Goal: Information Seeking & Learning: Check status

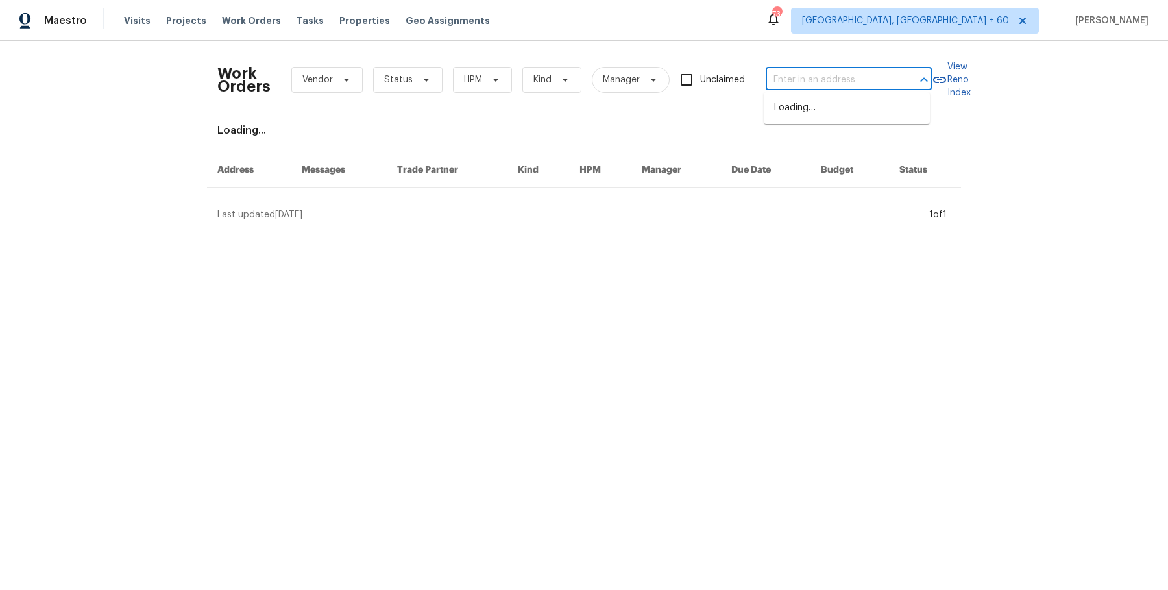
click at [874, 71] on input "text" at bounding box center [830, 80] width 130 height 20
type input "[STREET_ADDRESS]"
click at [857, 118] on li "[STREET_ADDRESS]" at bounding box center [847, 107] width 166 height 21
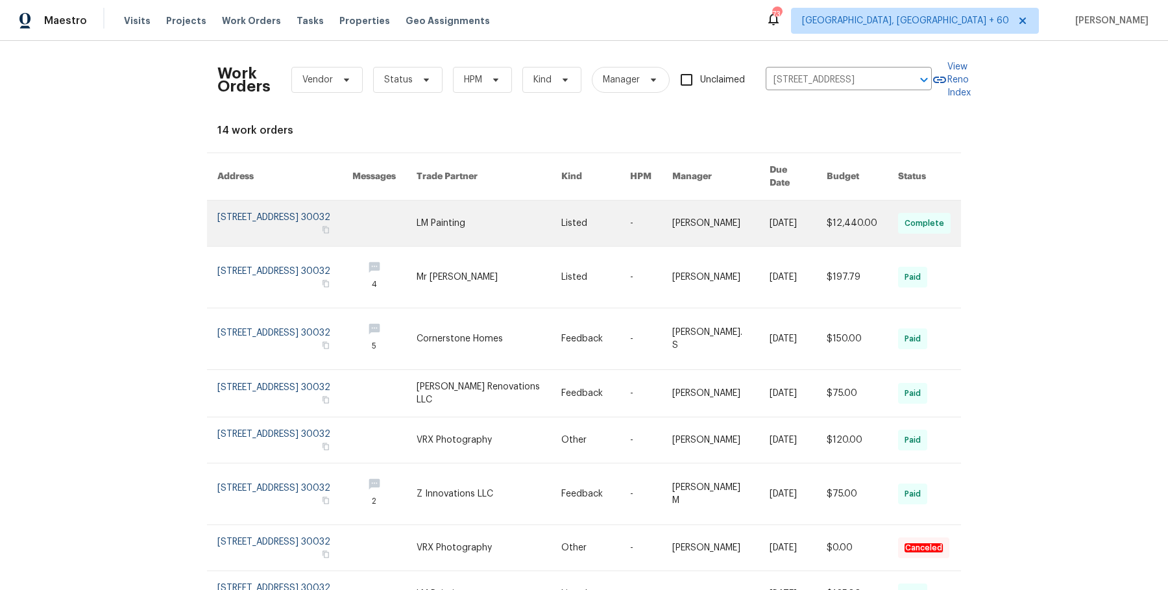
click at [475, 200] on link at bounding box center [488, 222] width 145 height 45
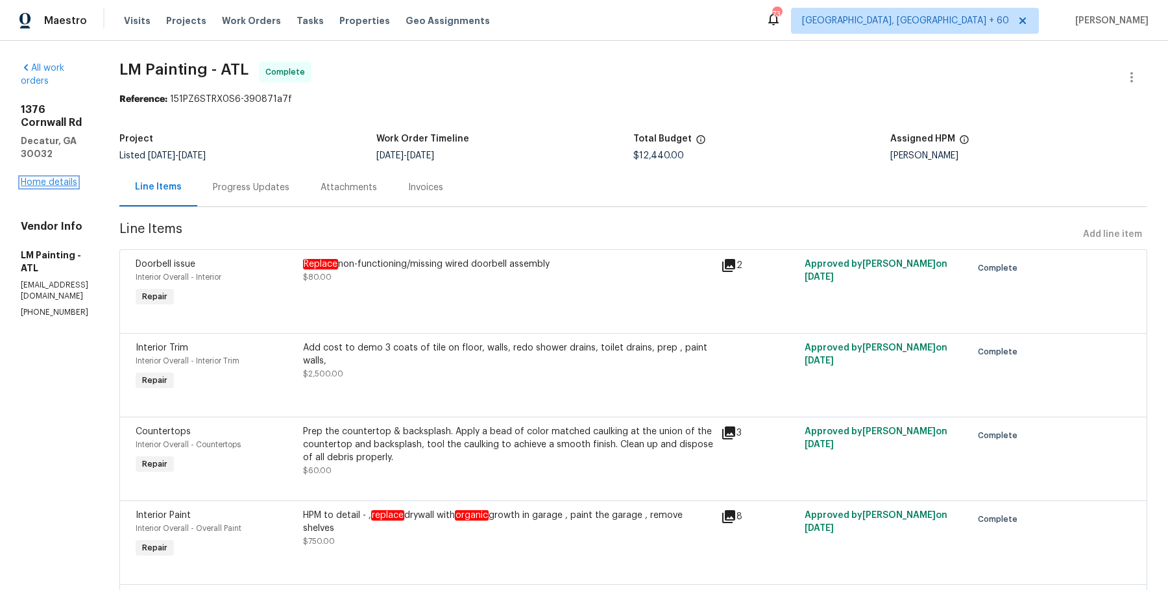
click at [63, 178] on link "Home details" at bounding box center [49, 182] width 56 height 9
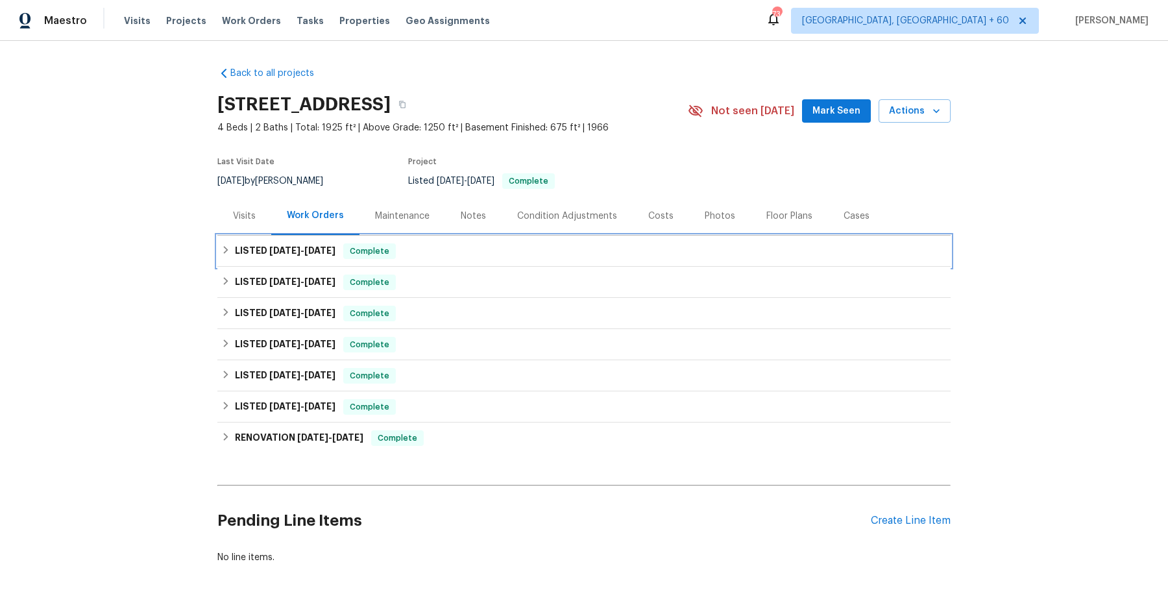
click at [533, 254] on div "LISTED [DATE] - [DATE] Complete" at bounding box center [583, 251] width 725 height 16
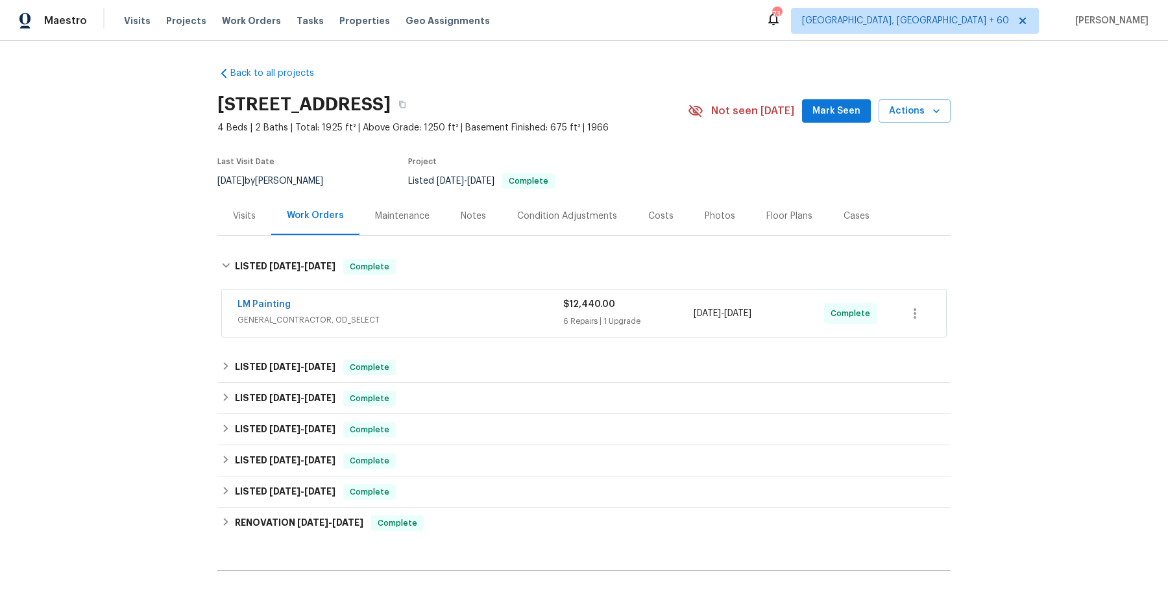
click at [492, 305] on div "LM Painting" at bounding box center [400, 306] width 326 height 16
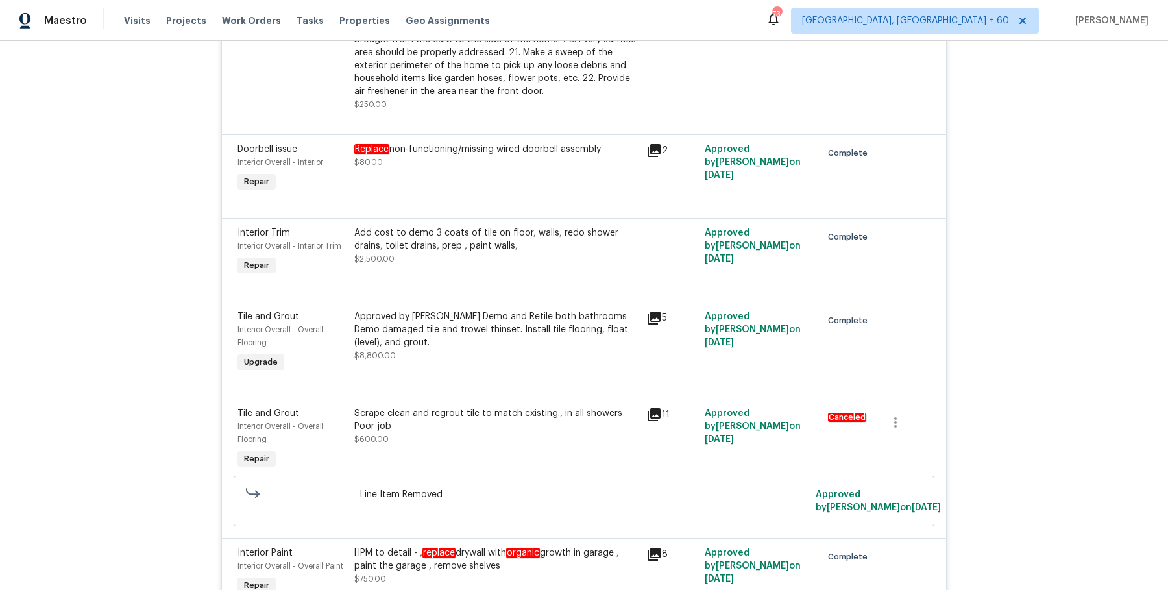
scroll to position [1090, 0]
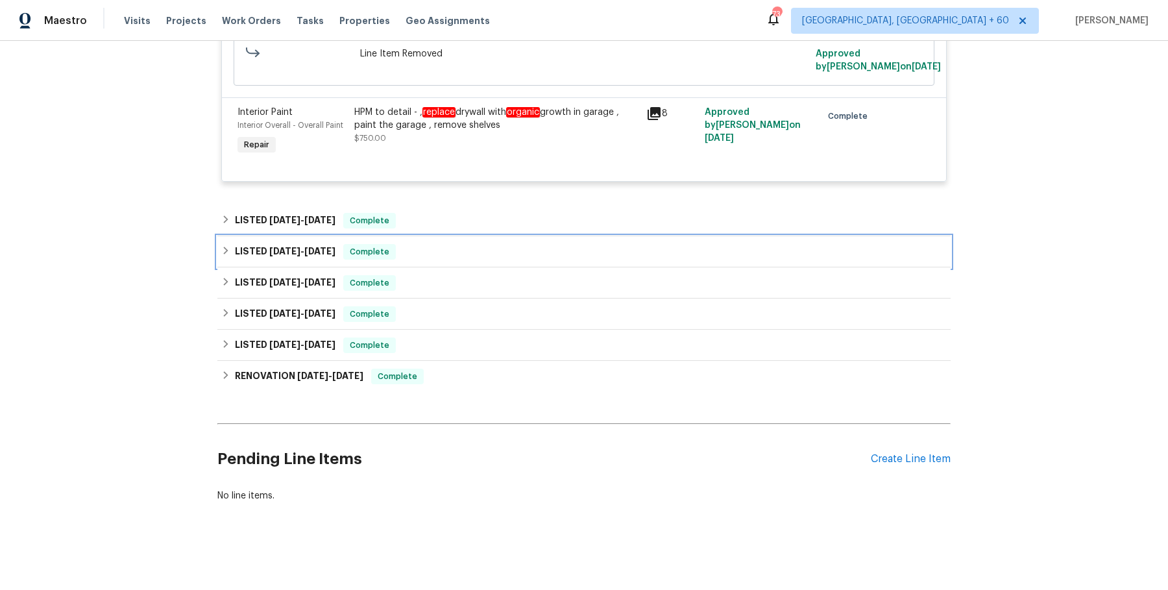
click at [505, 236] on div "LISTED 3/18/25 - 3/19/25 Complete" at bounding box center [583, 251] width 733 height 31
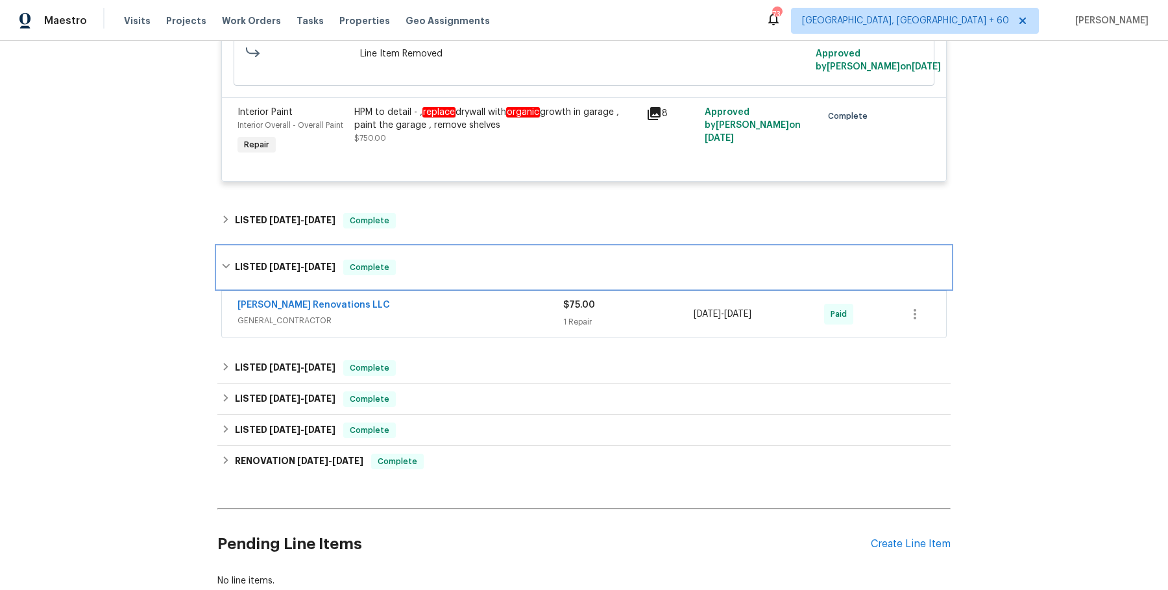
click at [490, 269] on div "LISTED 3/18/25 - 3/19/25 Complete" at bounding box center [583, 267] width 725 height 16
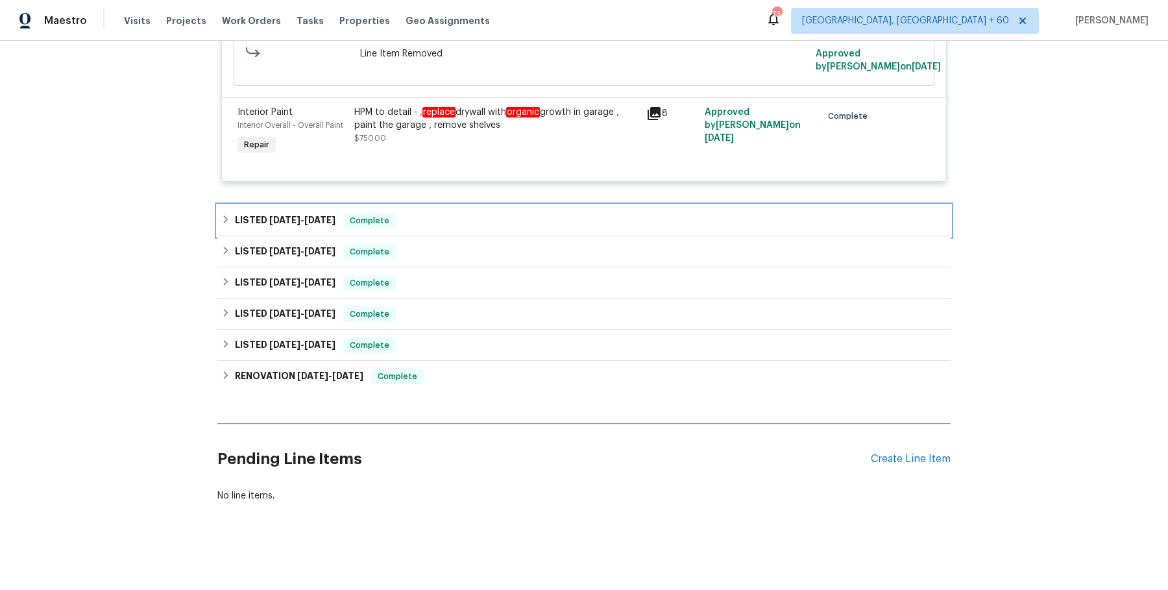
click at [494, 215] on div "LISTED 5/20/25 - 5/28/25 Complete" at bounding box center [583, 221] width 725 height 16
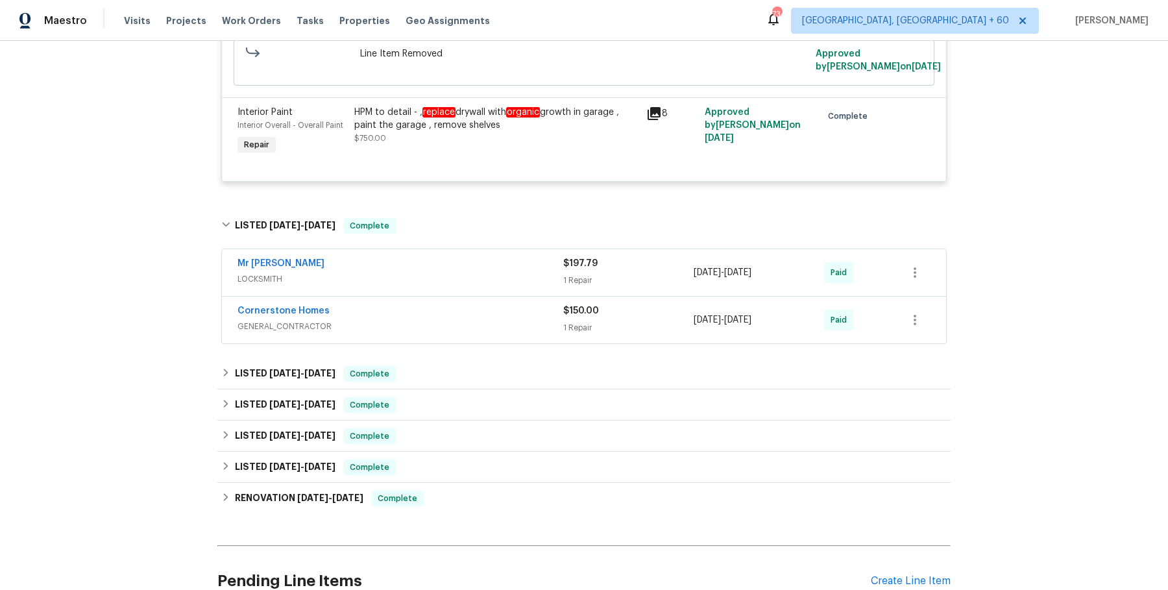
click at [482, 261] on div "Mr Rekey Locksmith" at bounding box center [400, 265] width 326 height 16
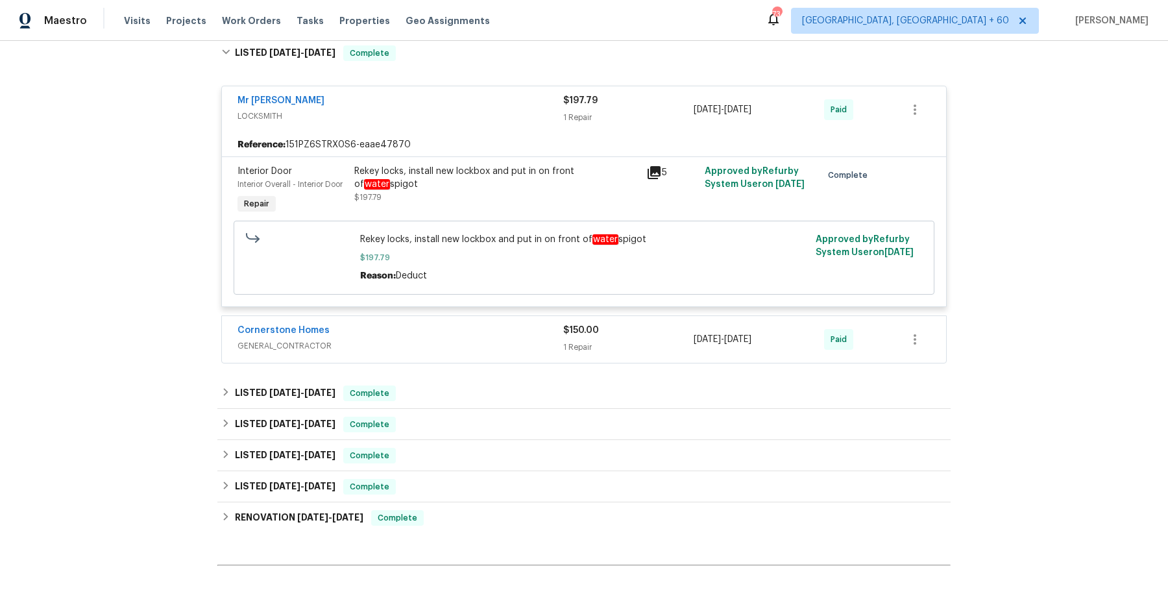
scroll to position [1271, 0]
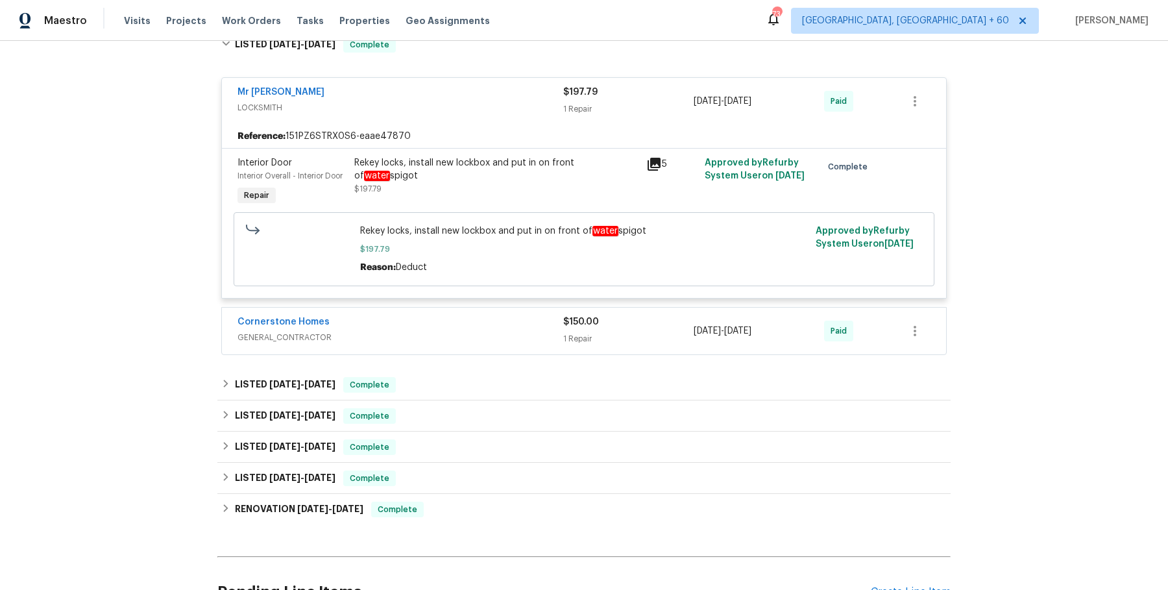
click at [464, 329] on div "Cornerstone Homes" at bounding box center [400, 323] width 326 height 16
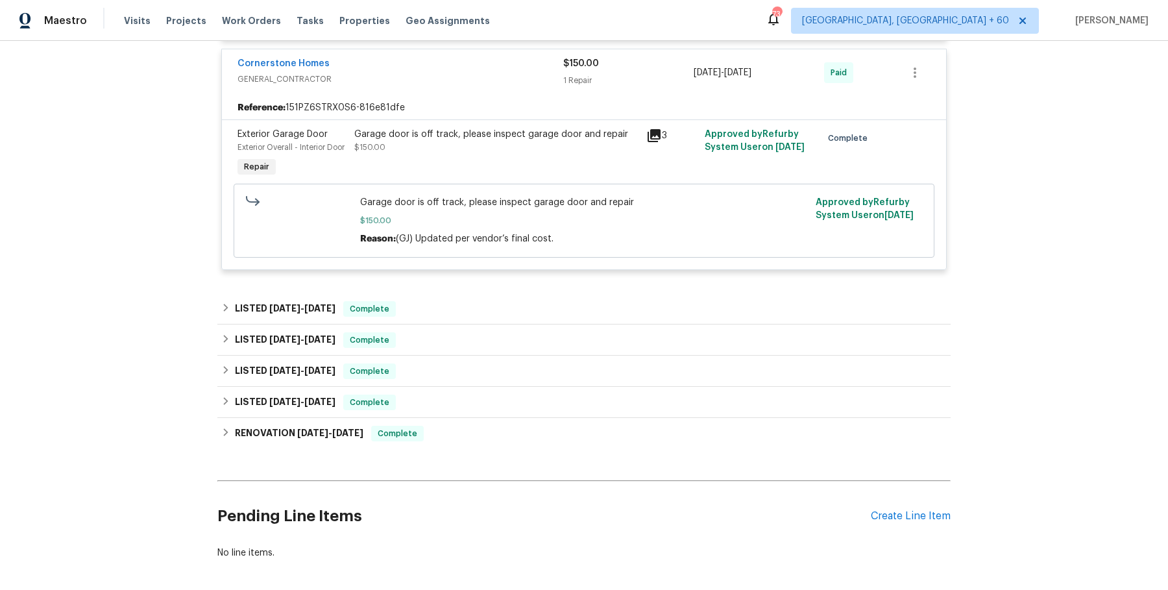
scroll to position [1534, 0]
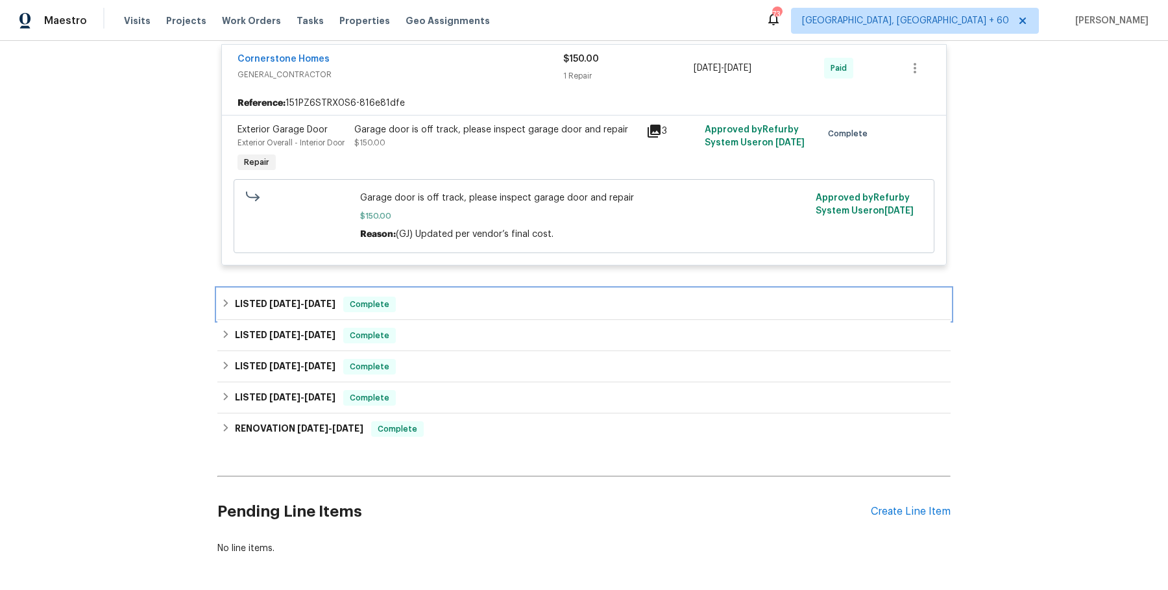
click at [518, 309] on div "LISTED 3/18/25 - 3/19/25 Complete" at bounding box center [583, 304] width 725 height 16
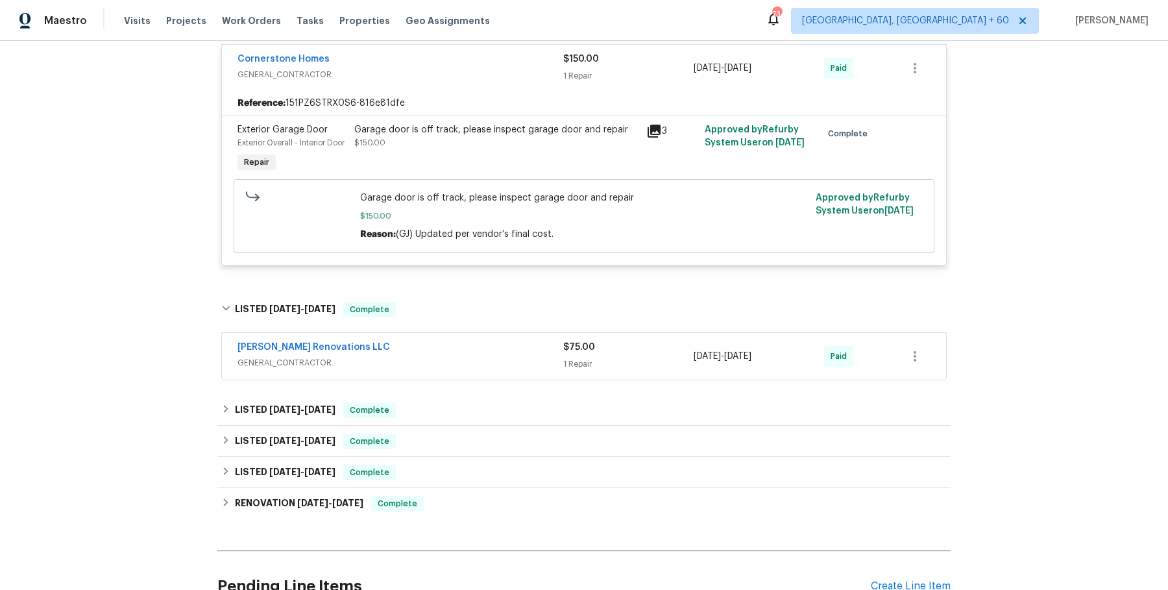
click at [499, 369] on span "GENERAL_CONTRACTOR" at bounding box center [400, 362] width 326 height 13
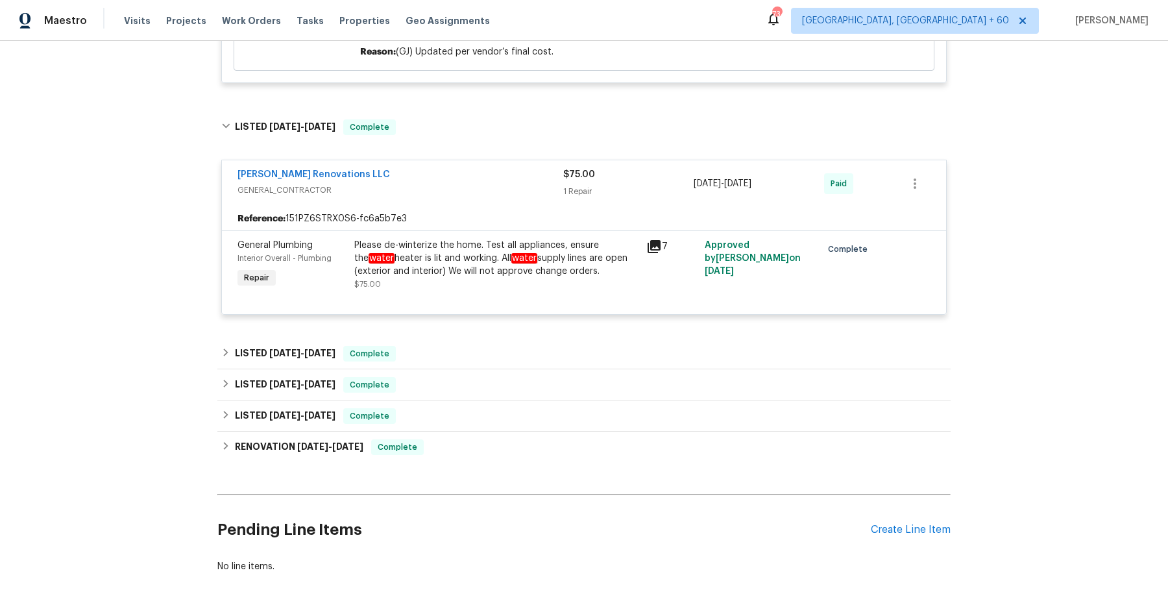
scroll to position [1799, 0]
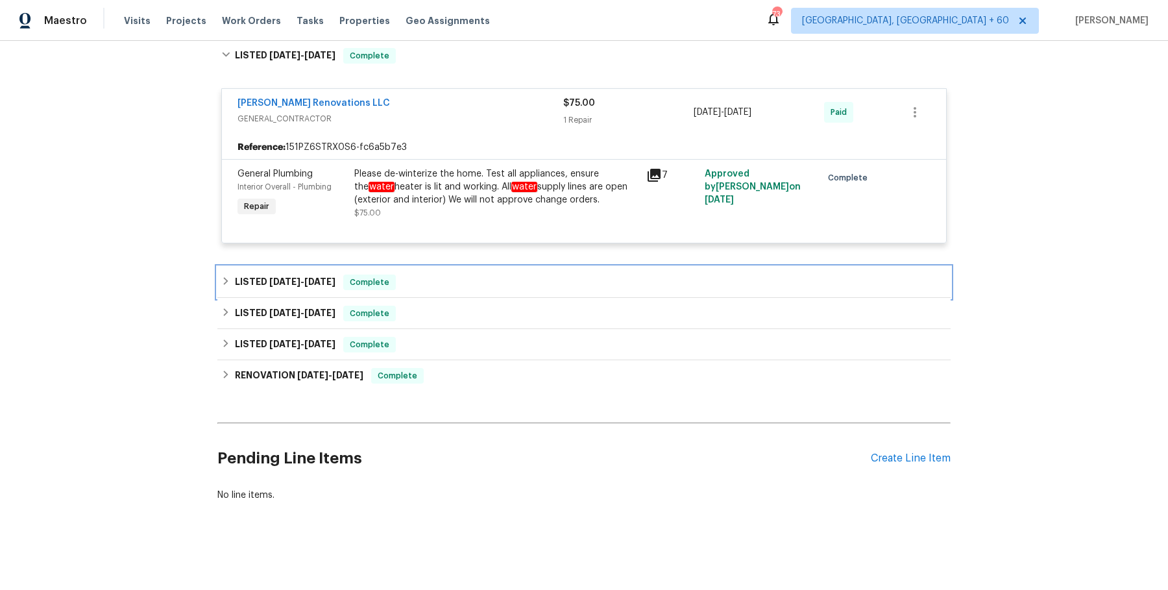
click at [494, 286] on div "LISTED 2/14/25 - 2/15/25 Complete" at bounding box center [583, 282] width 725 height 16
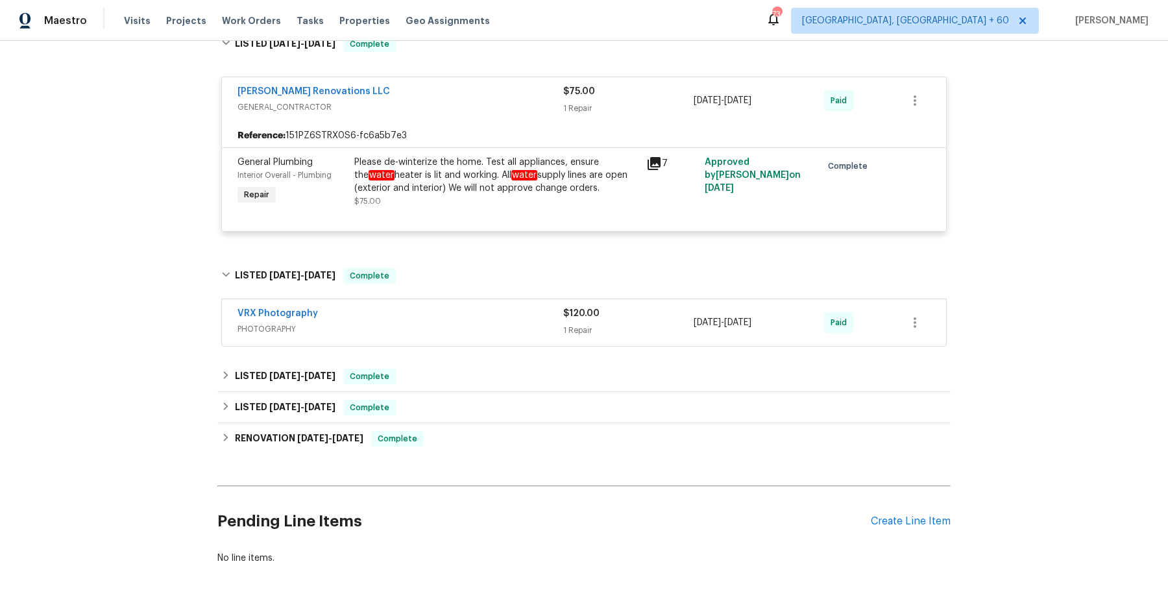
click at [481, 320] on div "VRX Photography" at bounding box center [400, 315] width 326 height 16
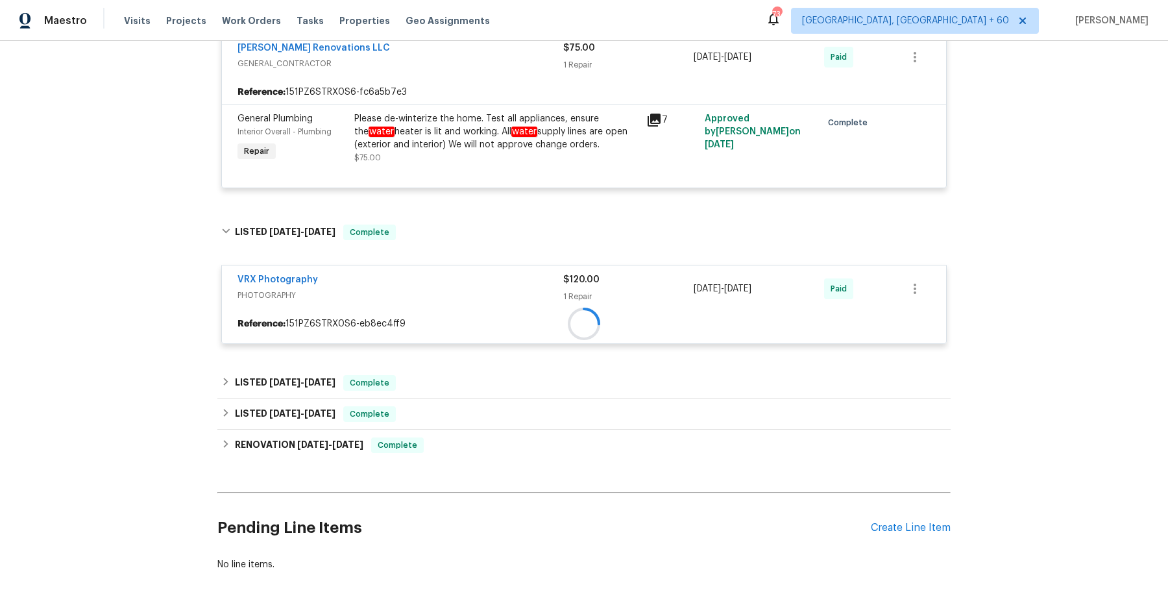
scroll to position [1846, 0]
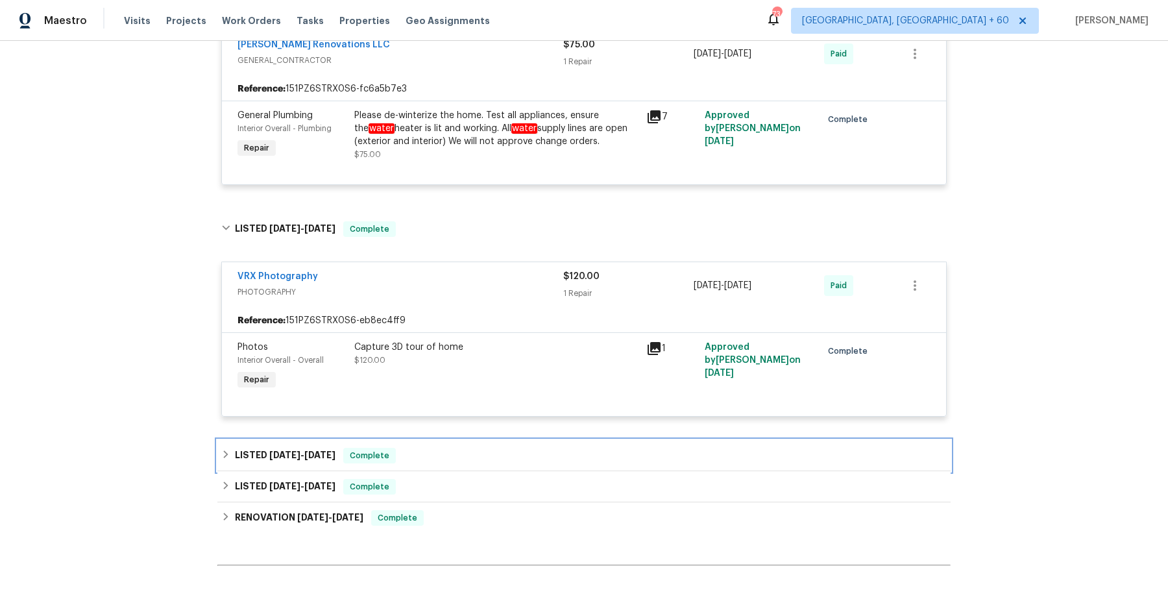
click at [431, 471] on div "LISTED 11/27/24 - 1/8/25 Complete" at bounding box center [583, 455] width 733 height 31
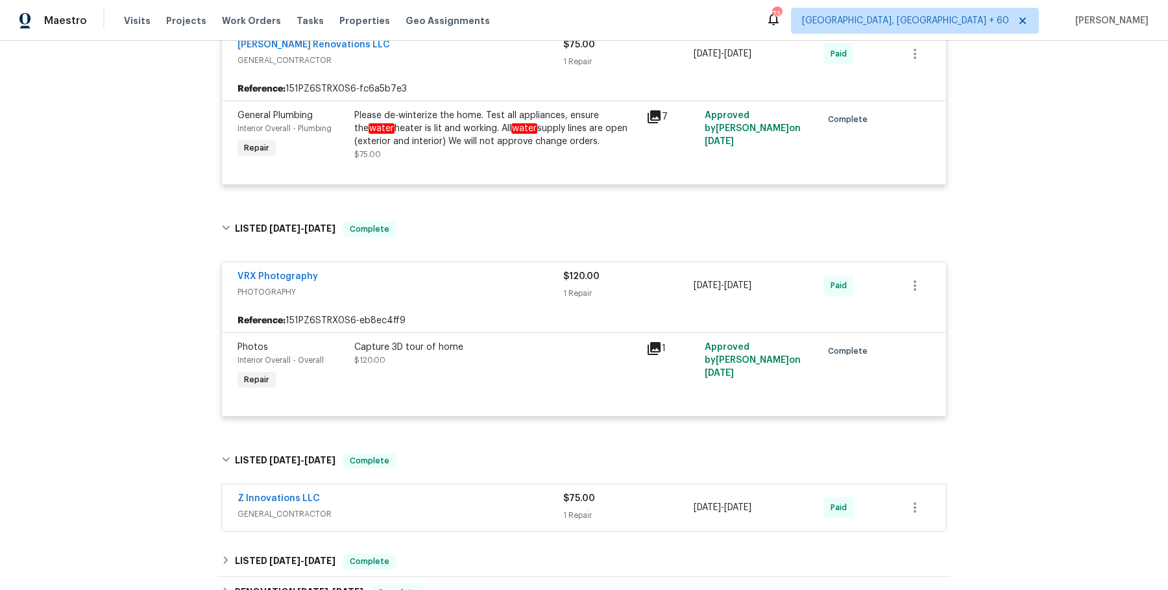
click at [429, 507] on div "Z Innovations LLC" at bounding box center [400, 500] width 326 height 16
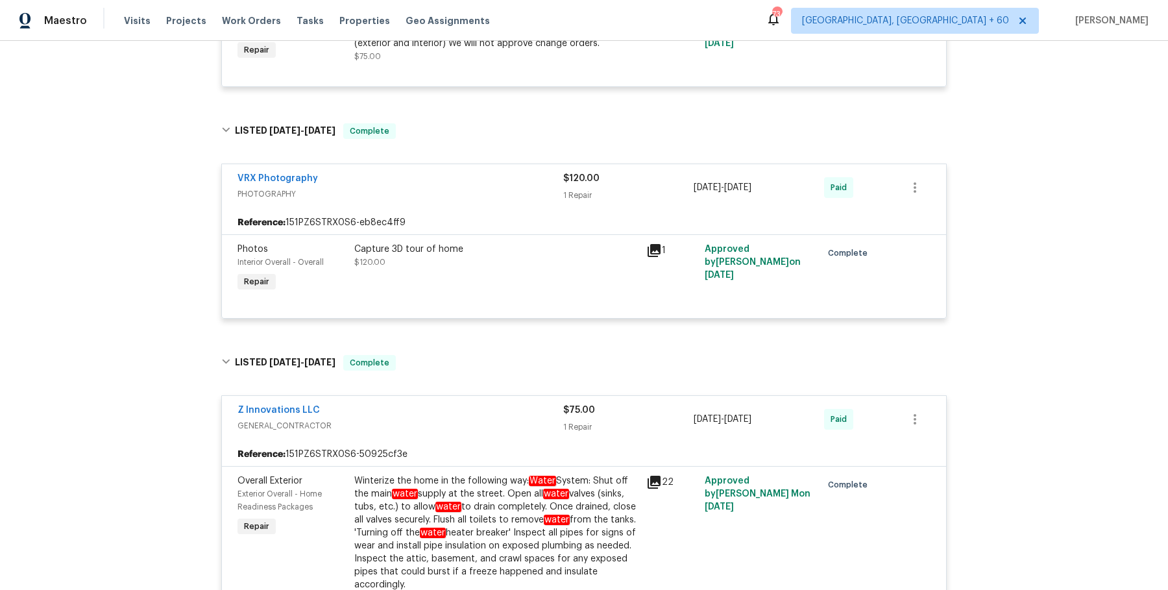
scroll to position [2278, 0]
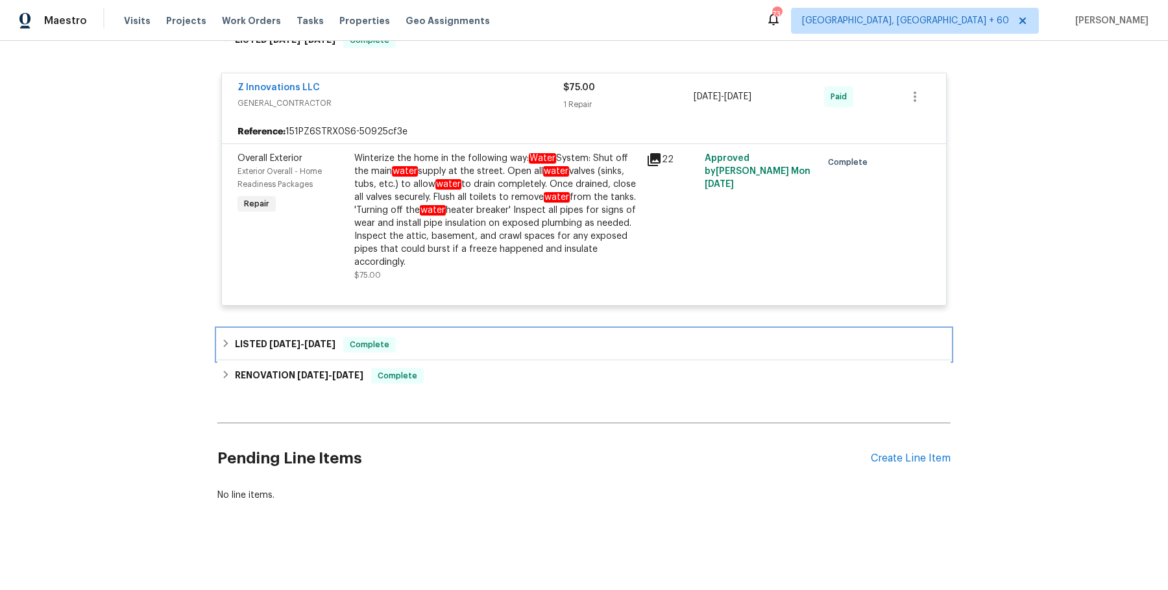
click at [469, 346] on div "LISTED 11/18/24 - 11/20/24 Complete" at bounding box center [583, 345] width 725 height 16
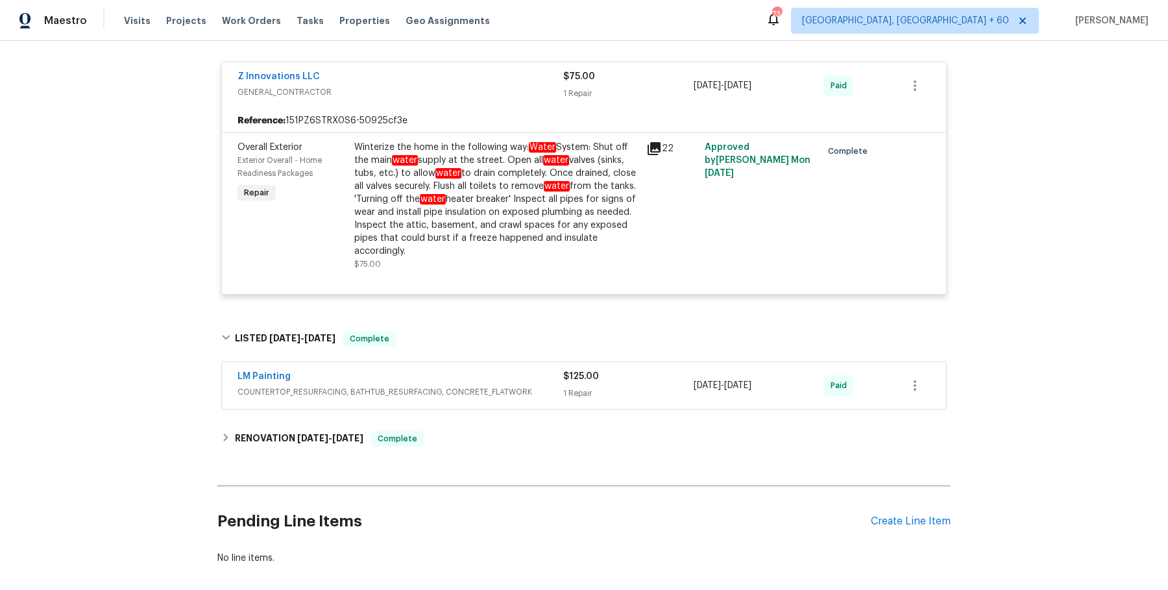
click at [466, 398] on span "COUNTERTOP_RESURFACING, BATHTUB_RESURFACING, CONCRETE_FLATWORK" at bounding box center [400, 391] width 326 height 13
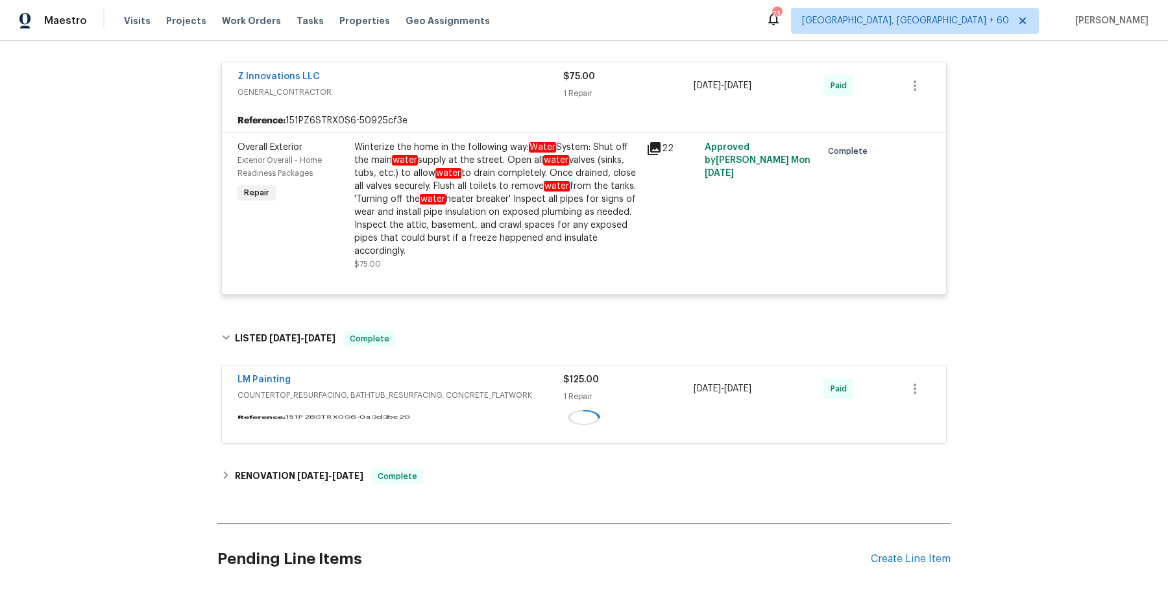
scroll to position [2401, 0]
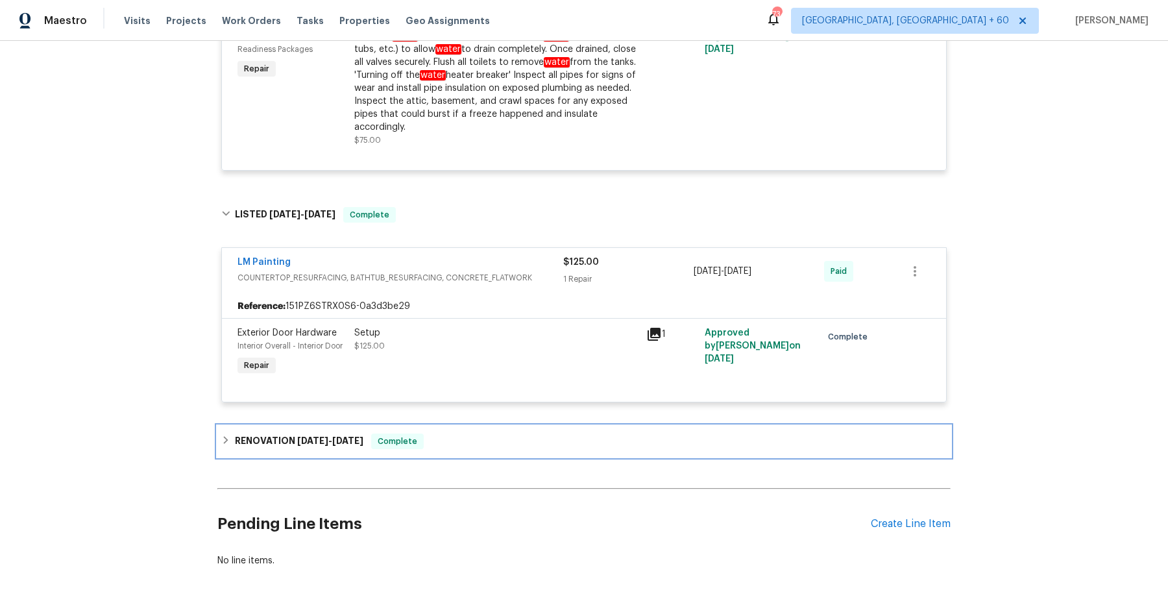
click at [445, 446] on div "RENOVATION 11/13/24 - 12/14/24 Complete" at bounding box center [583, 441] width 725 height 16
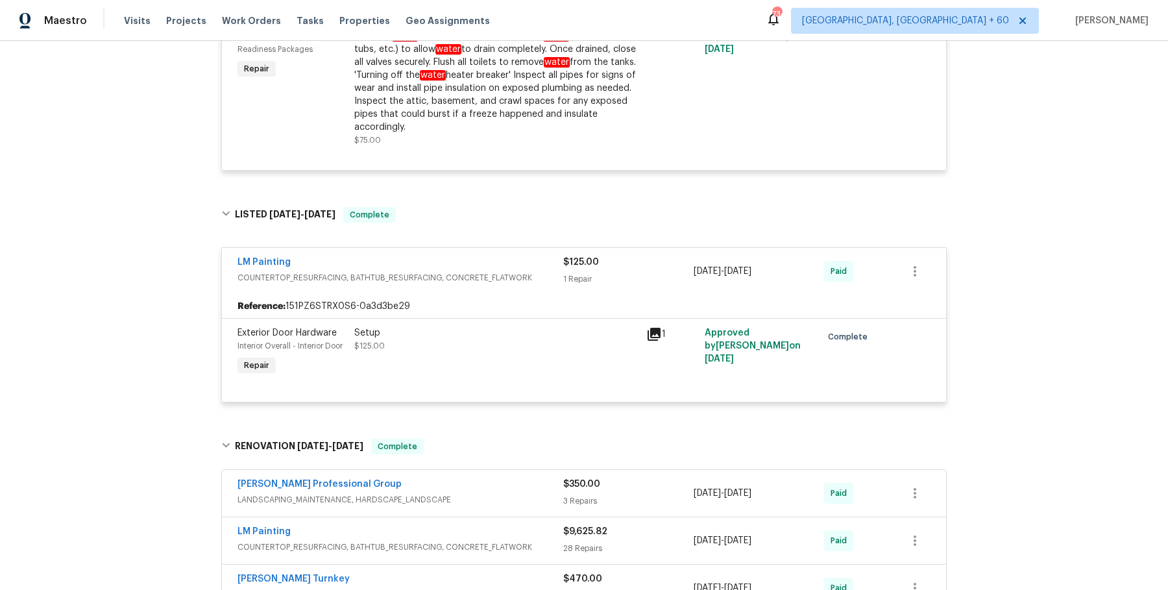
click at [463, 493] on div "Ramsey's Professional Group" at bounding box center [400, 485] width 326 height 16
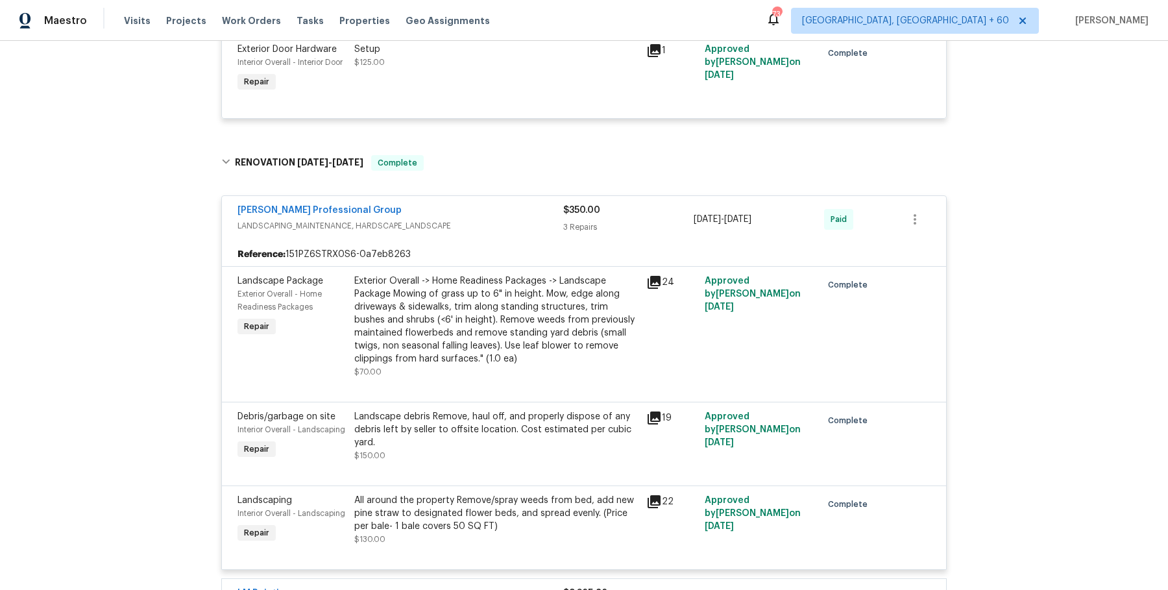
scroll to position [2981, 0]
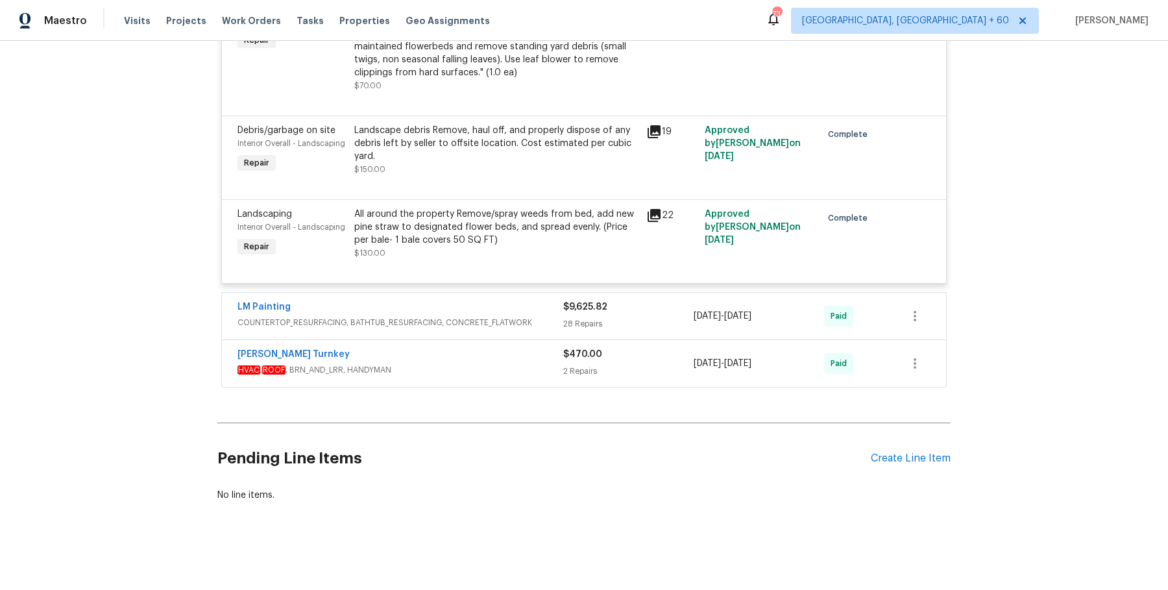
click at [514, 312] on div "LM Painting" at bounding box center [400, 308] width 326 height 16
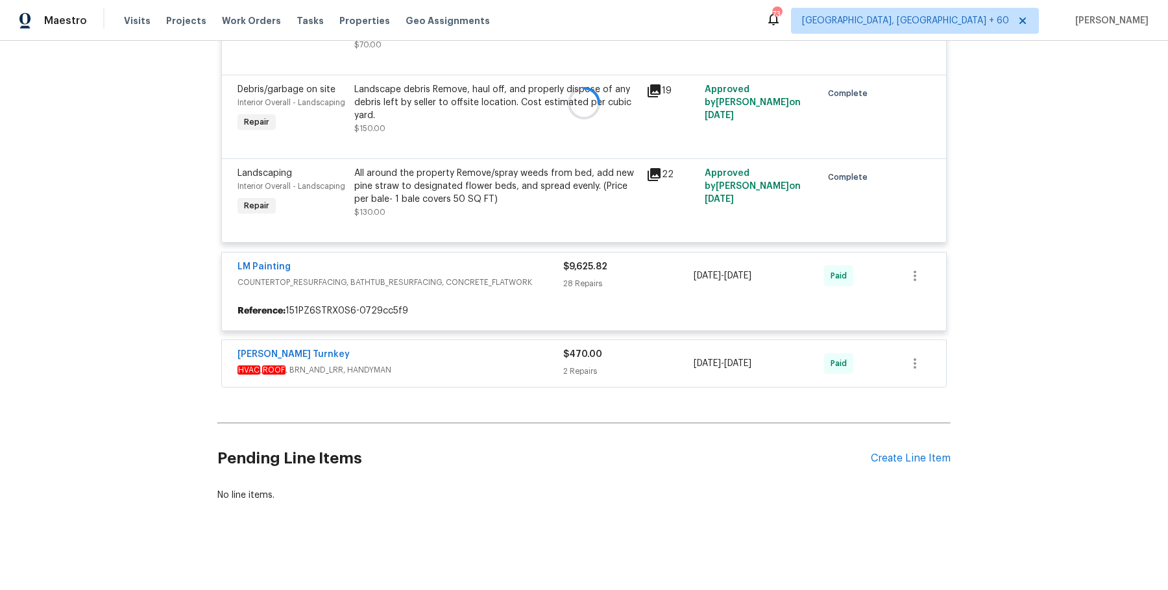
scroll to position [3014, 0]
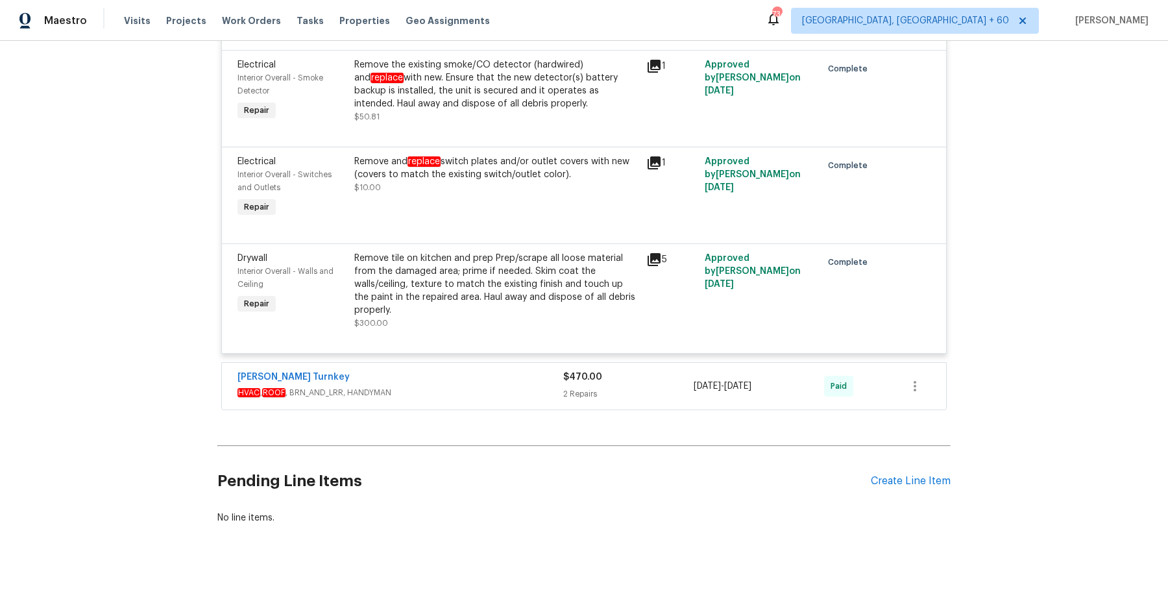
click at [503, 386] on span "HVAC , ROOF , BRN_AND_LRR, HANDYMAN" at bounding box center [400, 392] width 326 height 13
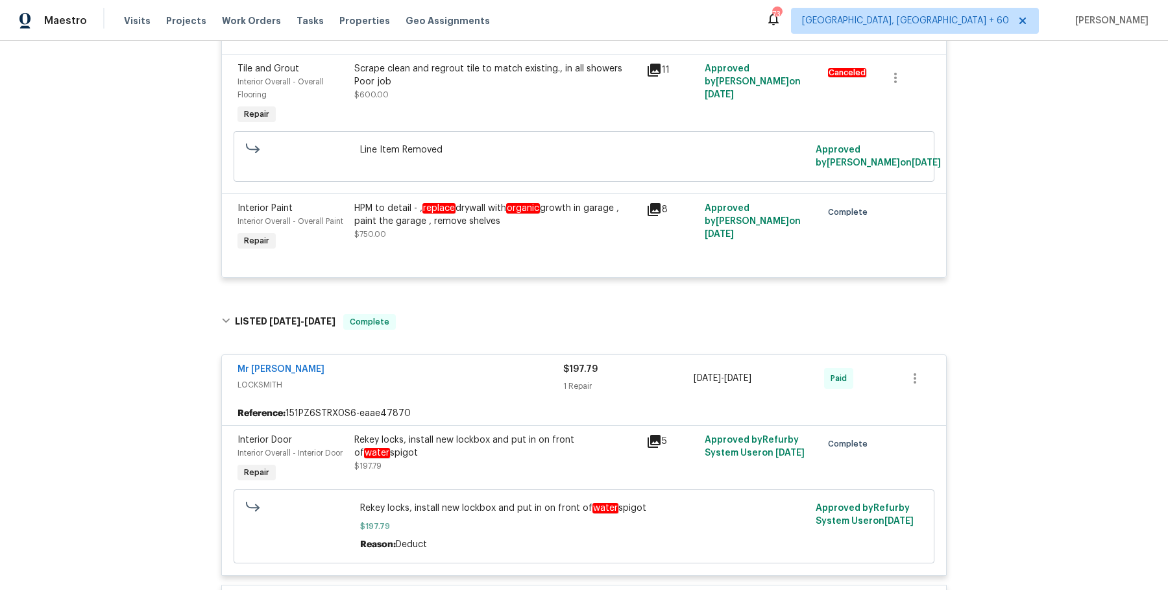
scroll to position [1019, 0]
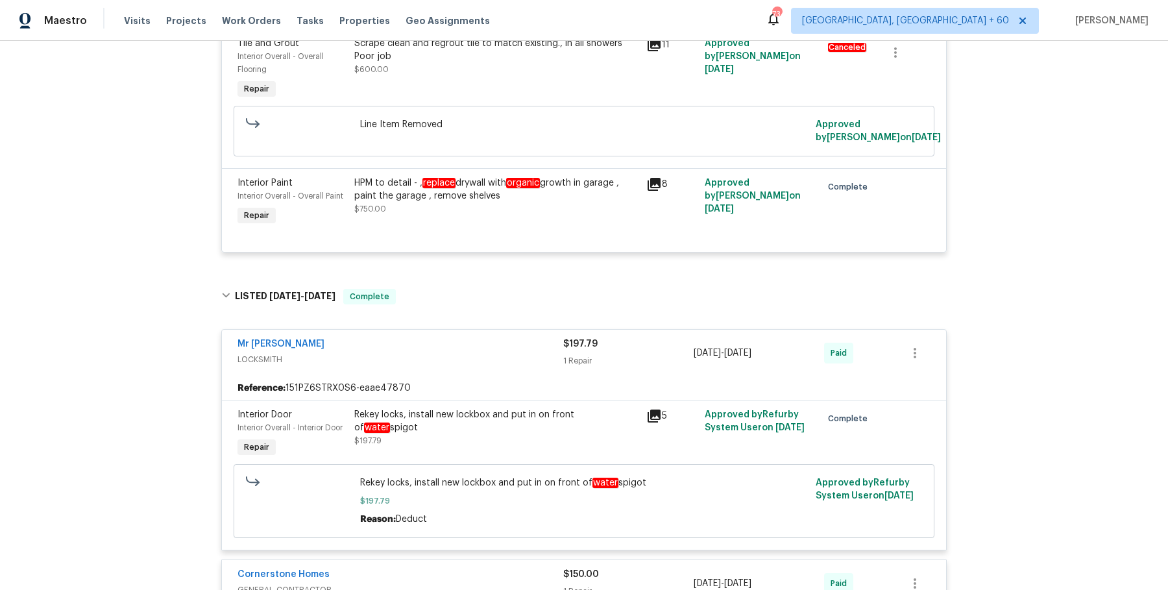
click at [527, 185] on em "organic" at bounding box center [523, 183] width 34 height 10
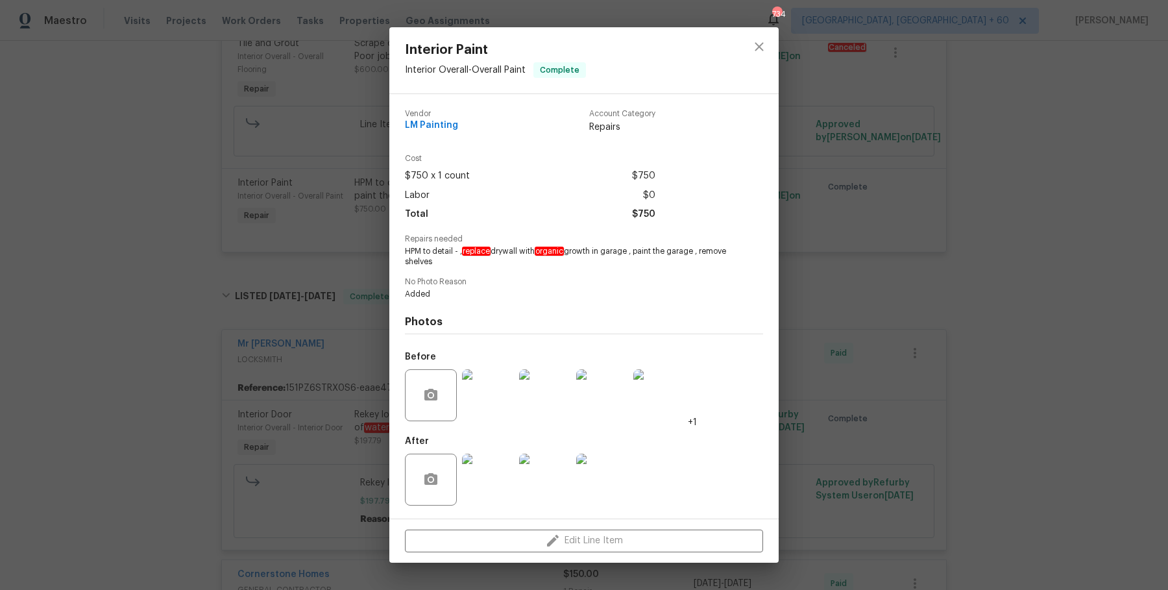
click at [484, 396] on img at bounding box center [488, 395] width 52 height 52
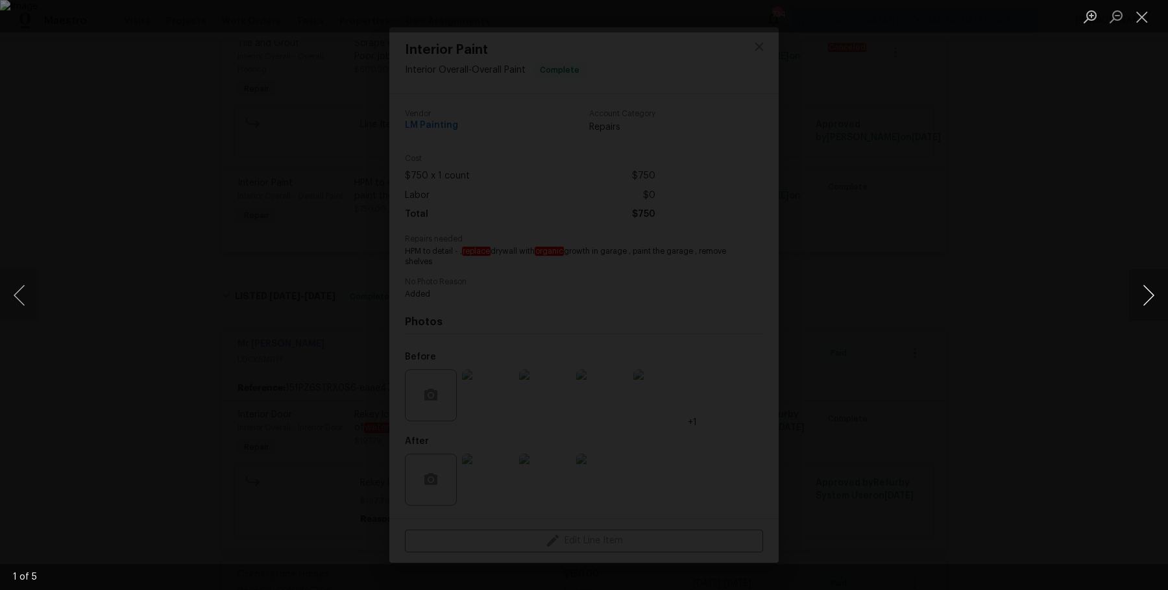
click at [1142, 307] on button "Next image" at bounding box center [1148, 295] width 39 height 52
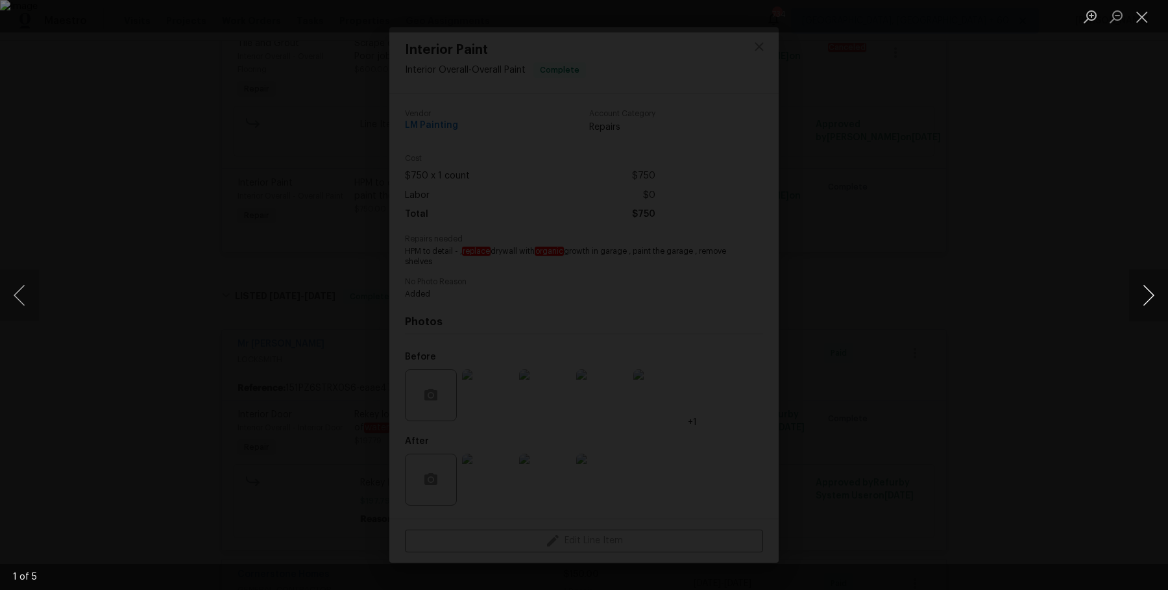
click at [1142, 307] on button "Next image" at bounding box center [1148, 295] width 39 height 52
click at [1143, 308] on button "Next image" at bounding box center [1148, 295] width 39 height 52
click at [1143, 309] on button "Next image" at bounding box center [1148, 295] width 39 height 52
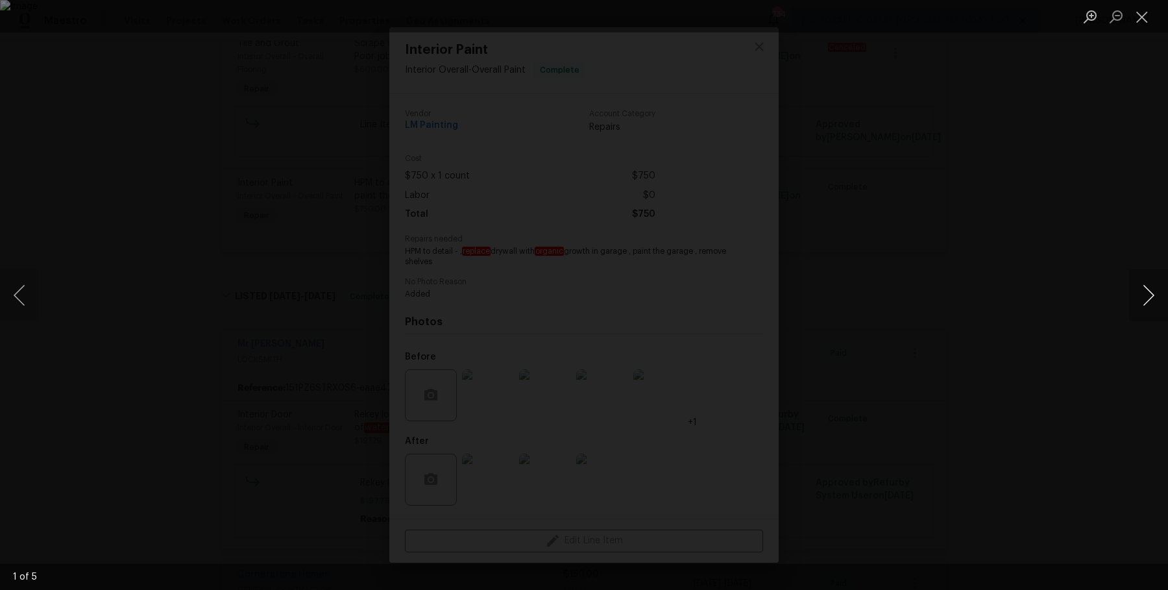
click at [1143, 309] on button "Next image" at bounding box center [1148, 295] width 39 height 52
click at [1134, 220] on div "Lightbox" at bounding box center [584, 295] width 1168 height 590
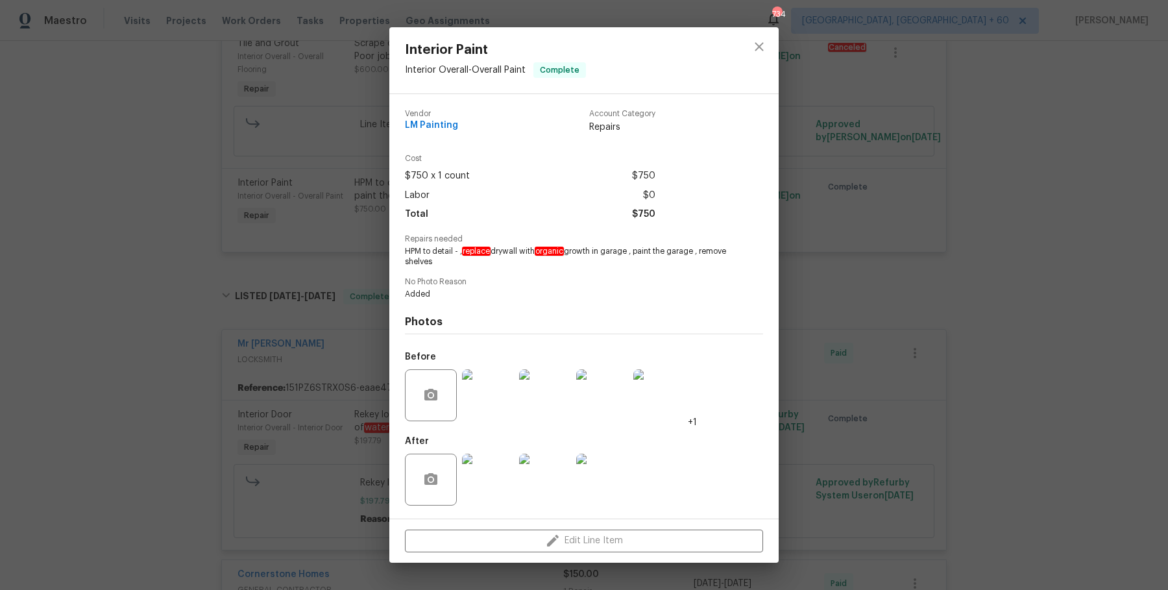
click at [509, 483] on img at bounding box center [488, 479] width 52 height 52
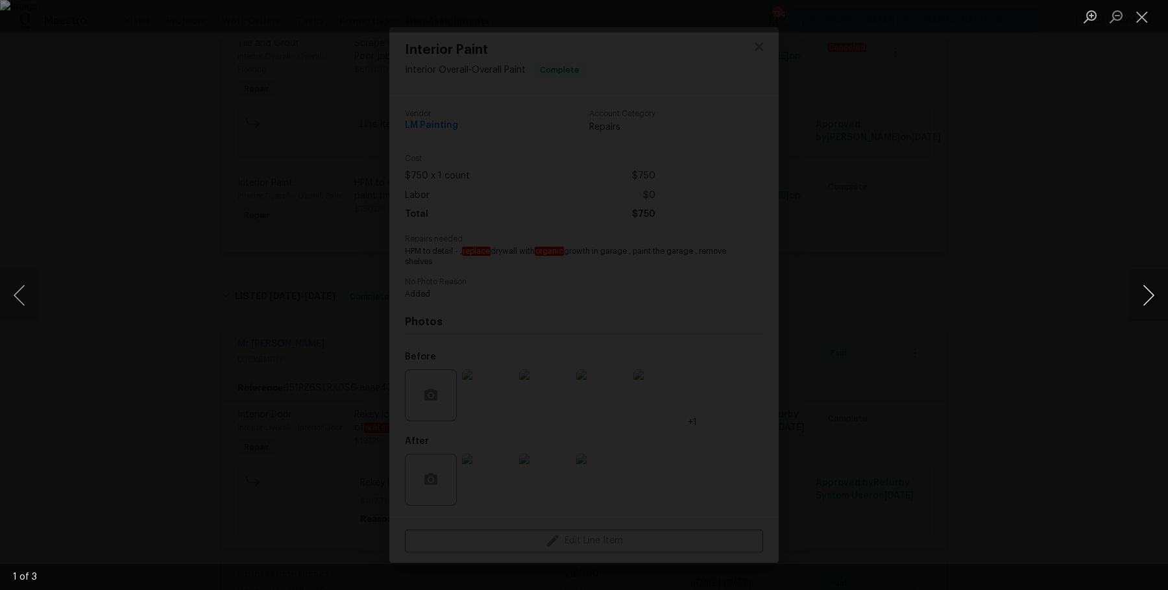
click at [1149, 296] on button "Next image" at bounding box center [1148, 295] width 39 height 52
click at [1149, 297] on button "Next image" at bounding box center [1148, 295] width 39 height 52
click at [1149, 298] on button "Next image" at bounding box center [1148, 295] width 39 height 52
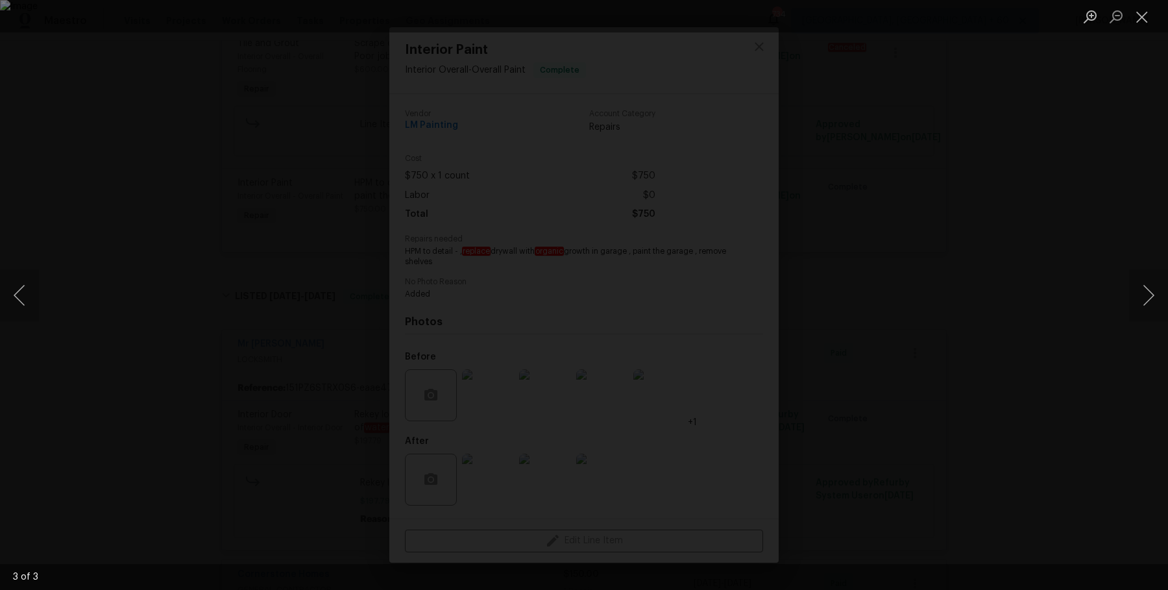
click at [1122, 254] on div "Lightbox" at bounding box center [584, 295] width 1168 height 590
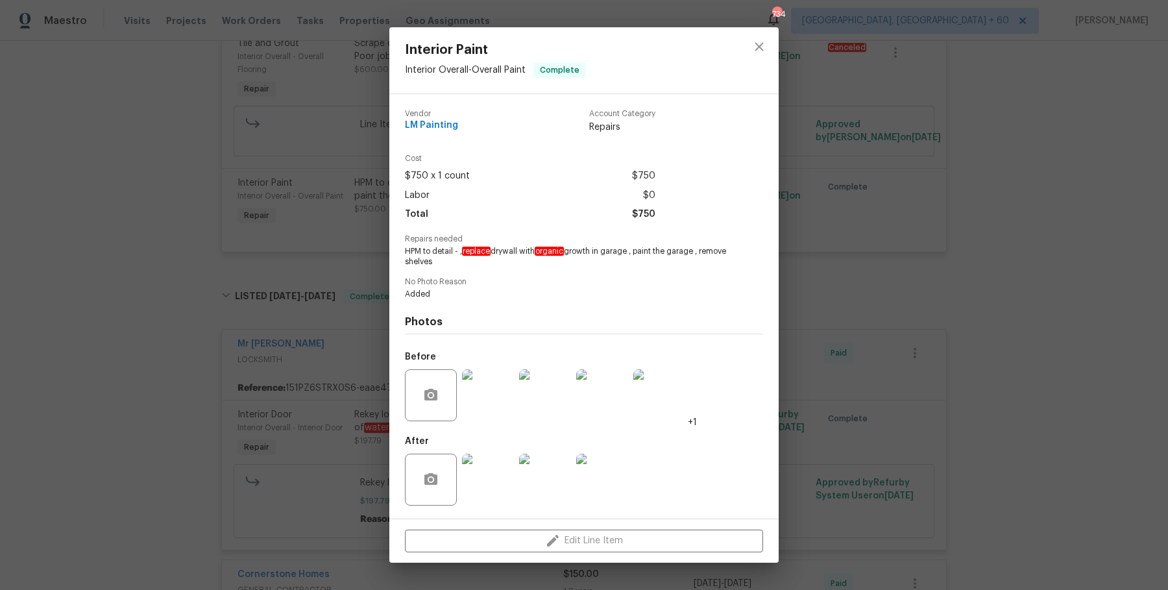
click at [1123, 257] on div "Interior Paint Interior Overall - Overall Paint Complete Vendor LM Painting Acc…" at bounding box center [584, 295] width 1168 height 590
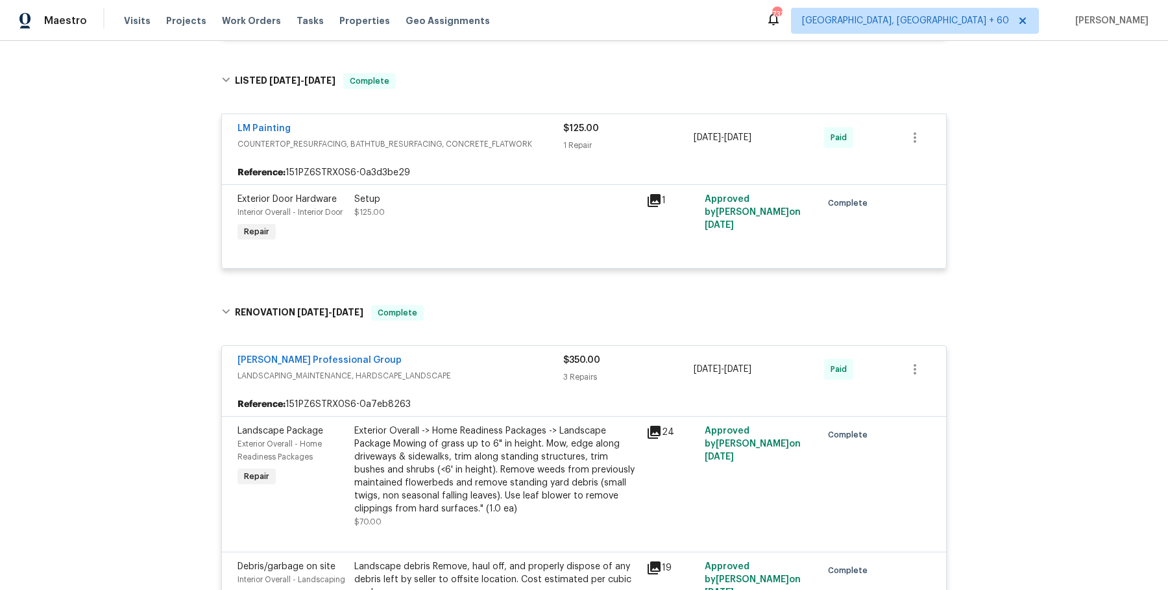
scroll to position [2542, 0]
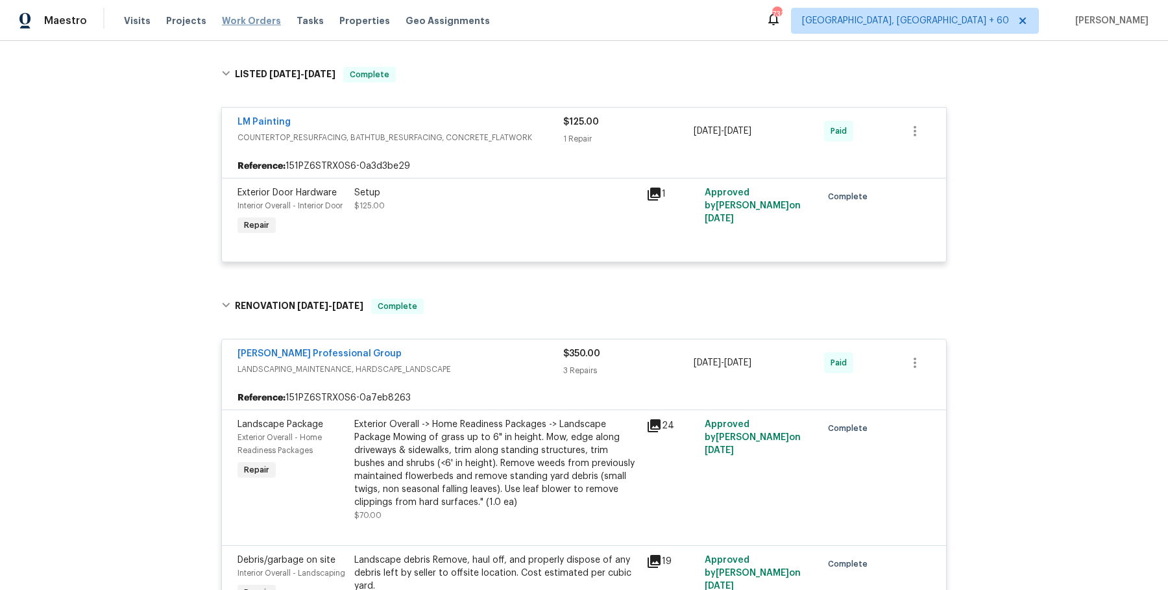
click at [248, 17] on span "Work Orders" at bounding box center [251, 20] width 59 height 13
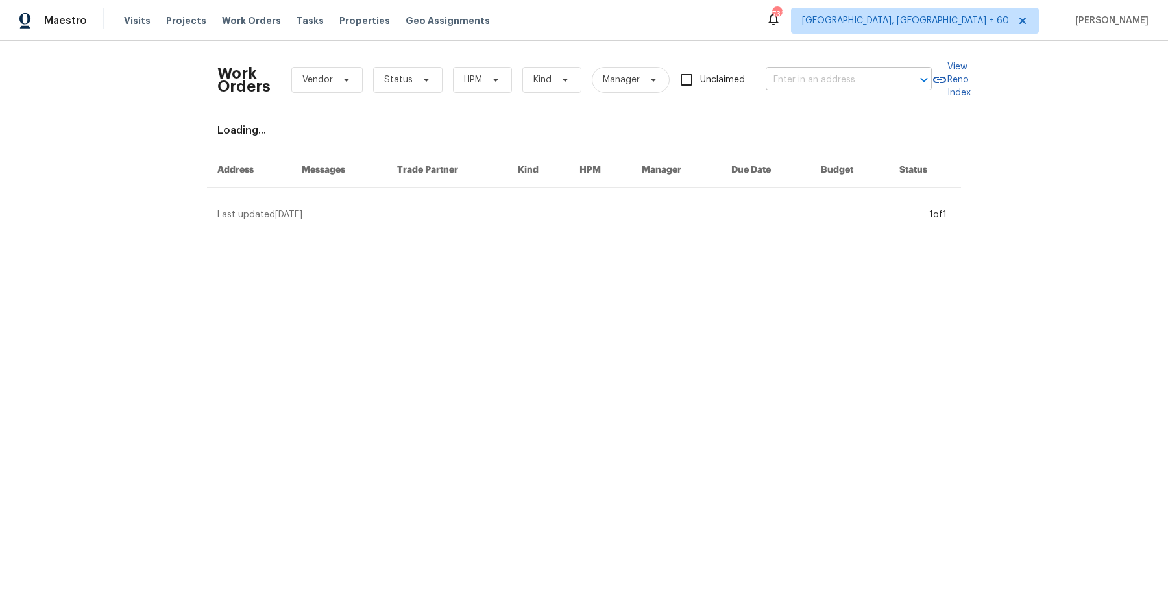
click at [863, 83] on input "text" at bounding box center [830, 80] width 130 height 20
paste input "2416 Peachwood Cir NE Atlanta true 9, GA 30345"
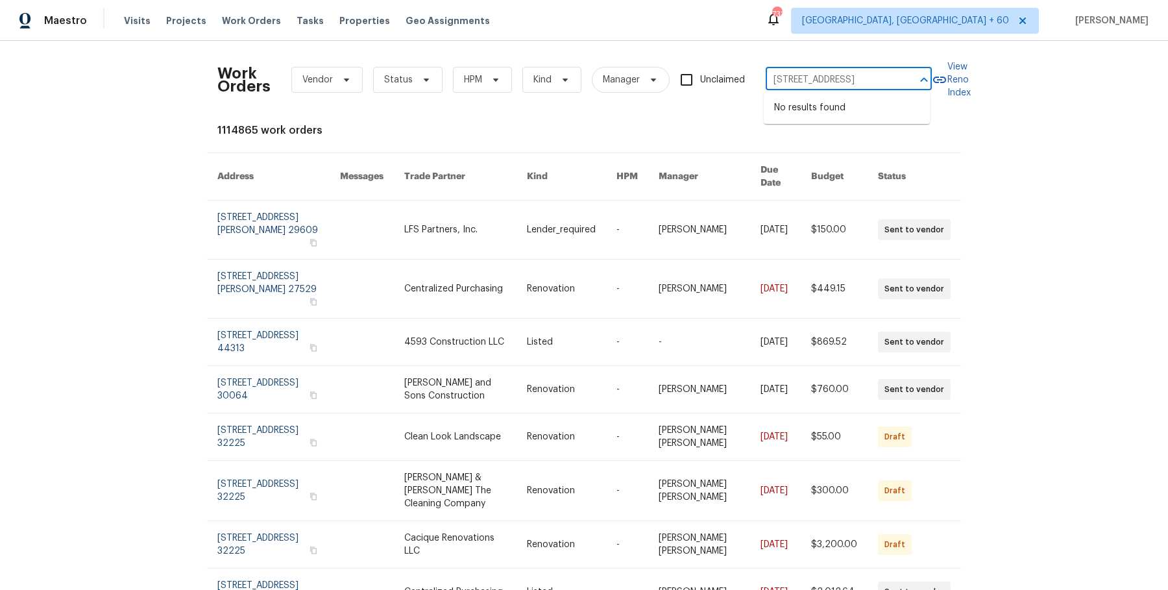
drag, startPoint x: 821, startPoint y: 78, endPoint x: 898, endPoint y: 78, distance: 77.2
click at [898, 78] on div "2416 Peachwood Cir NE Atlanta true 9, GA 30345 ​" at bounding box center [848, 80] width 166 height 20
type input "2416 Peachwood Cir NE Atlanta"
click at [856, 112] on li "2416 Peachwood Cir NE Apt 9, Atlanta, GA 30345" at bounding box center [847, 107] width 166 height 21
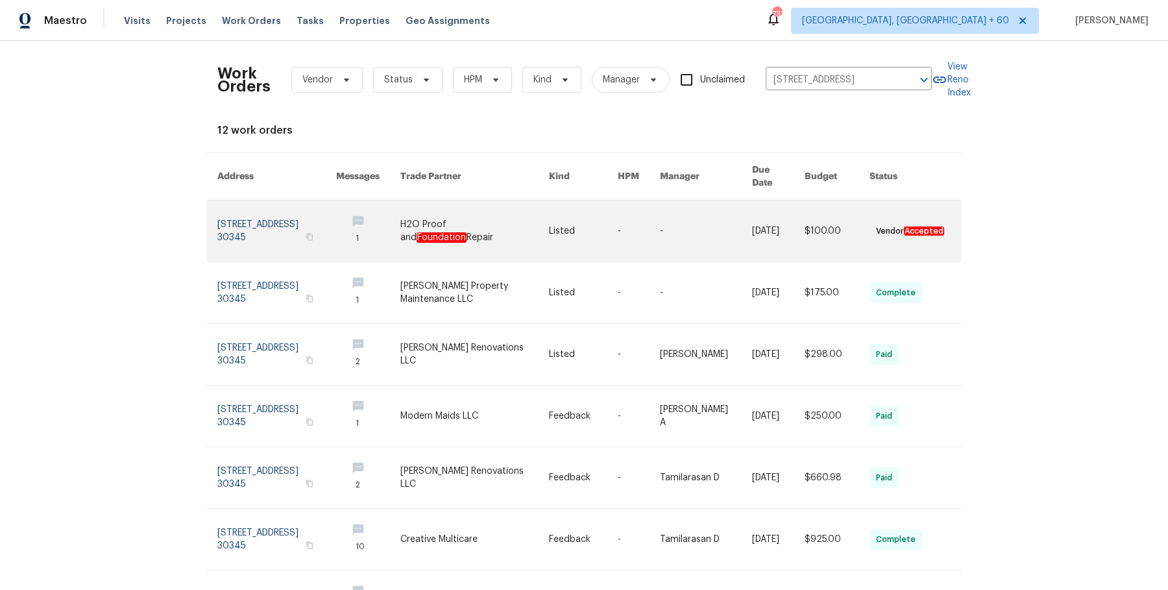
click at [656, 202] on td "-" at bounding box center [695, 231] width 92 height 62
click at [656, 214] on td "-" at bounding box center [695, 231] width 92 height 62
click at [668, 223] on link at bounding box center [706, 230] width 92 height 61
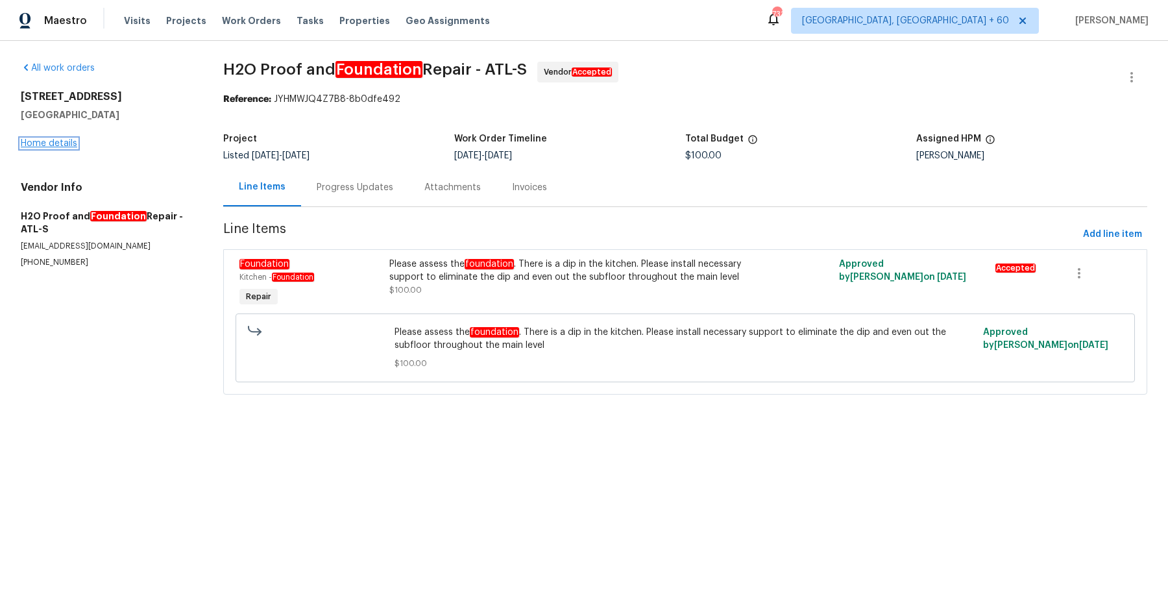
click at [69, 141] on link "Home details" at bounding box center [49, 143] width 56 height 9
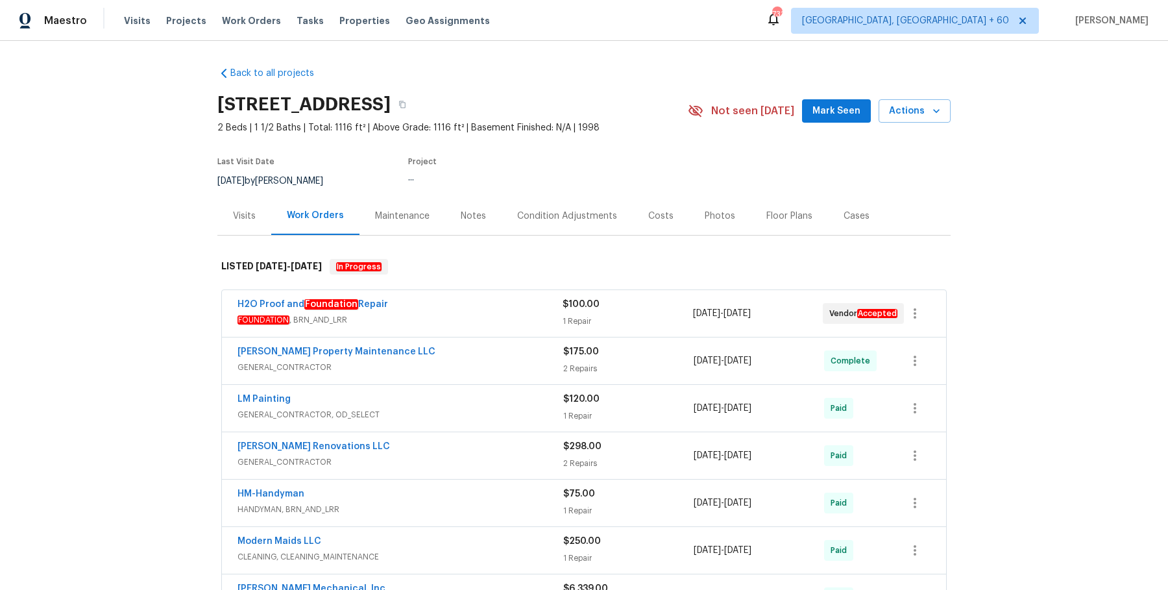
click at [445, 317] on span "FOUNDATION , BRN_AND_LRR" at bounding box center [399, 319] width 325 height 13
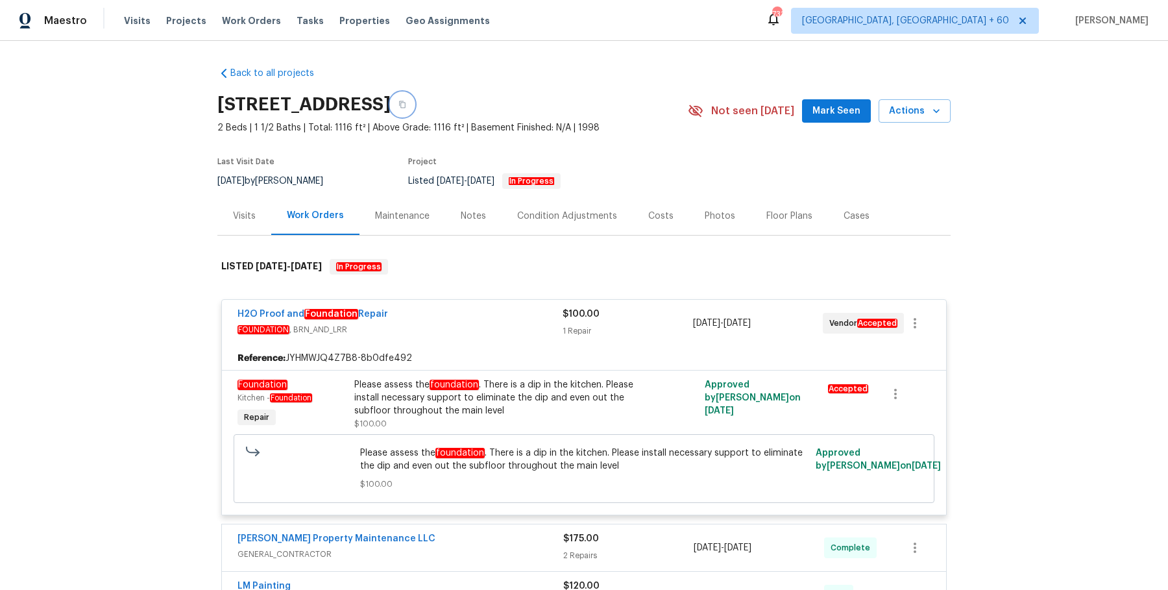
click at [406, 107] on icon "button" at bounding box center [402, 105] width 8 height 8
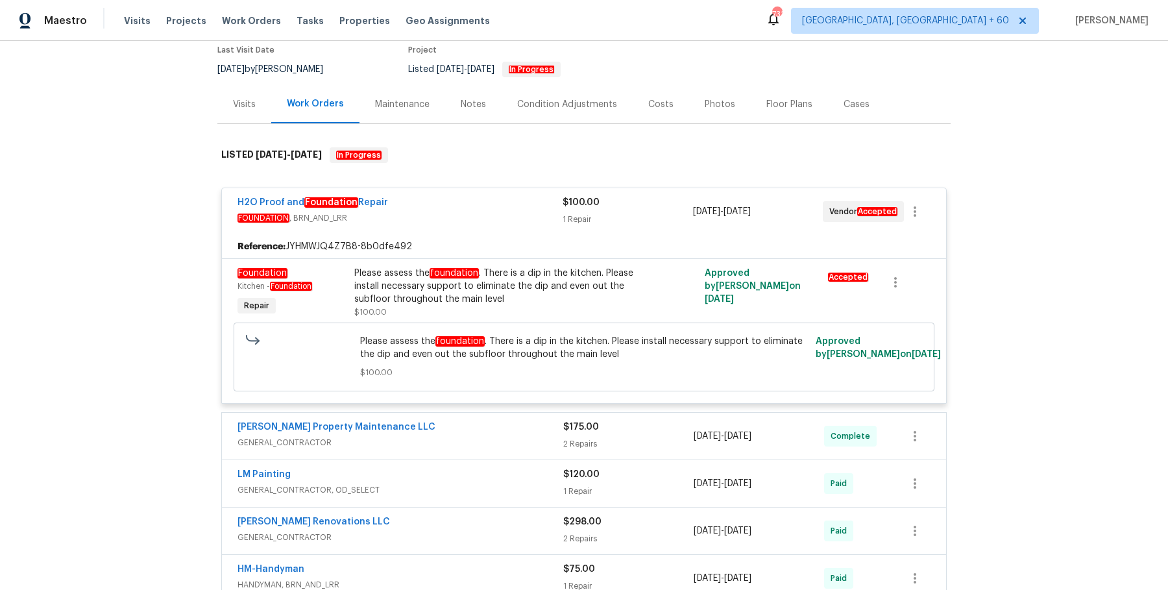
click at [495, 445] on span "GENERAL_CONTRACTOR" at bounding box center [400, 442] width 326 height 13
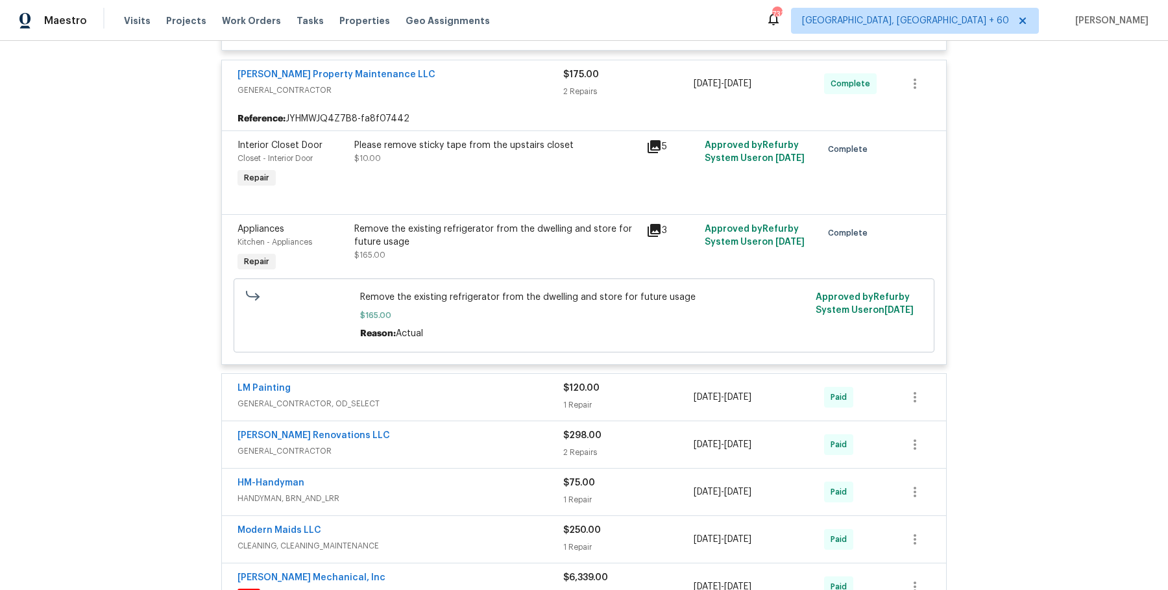
click at [522, 397] on span "GENERAL_CONTRACTOR, OD_SELECT" at bounding box center [400, 403] width 326 height 13
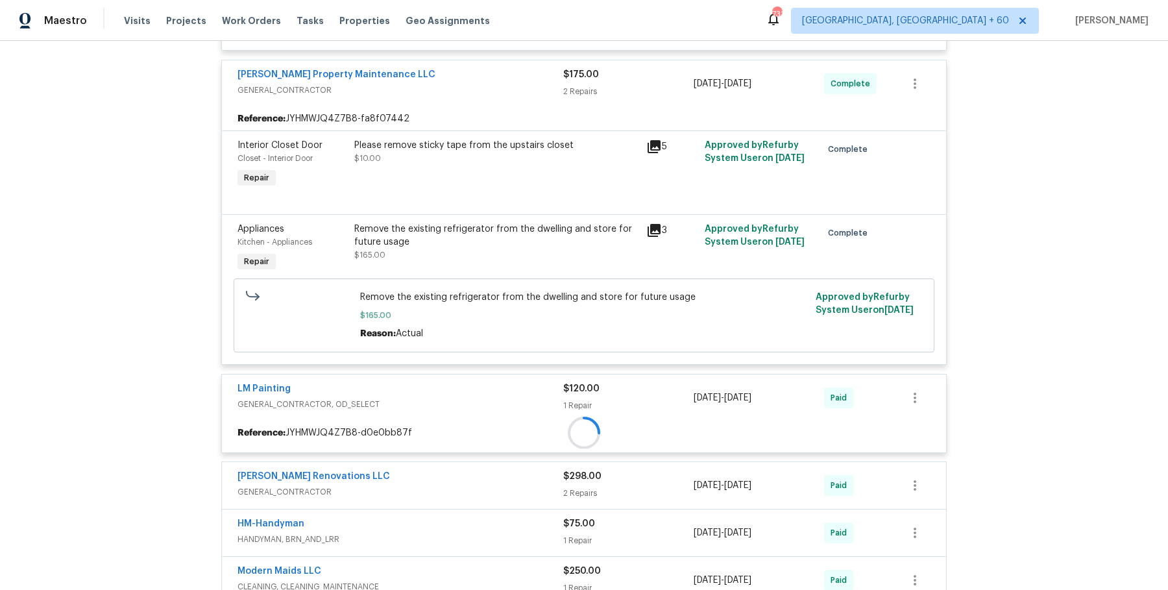
scroll to position [505, 0]
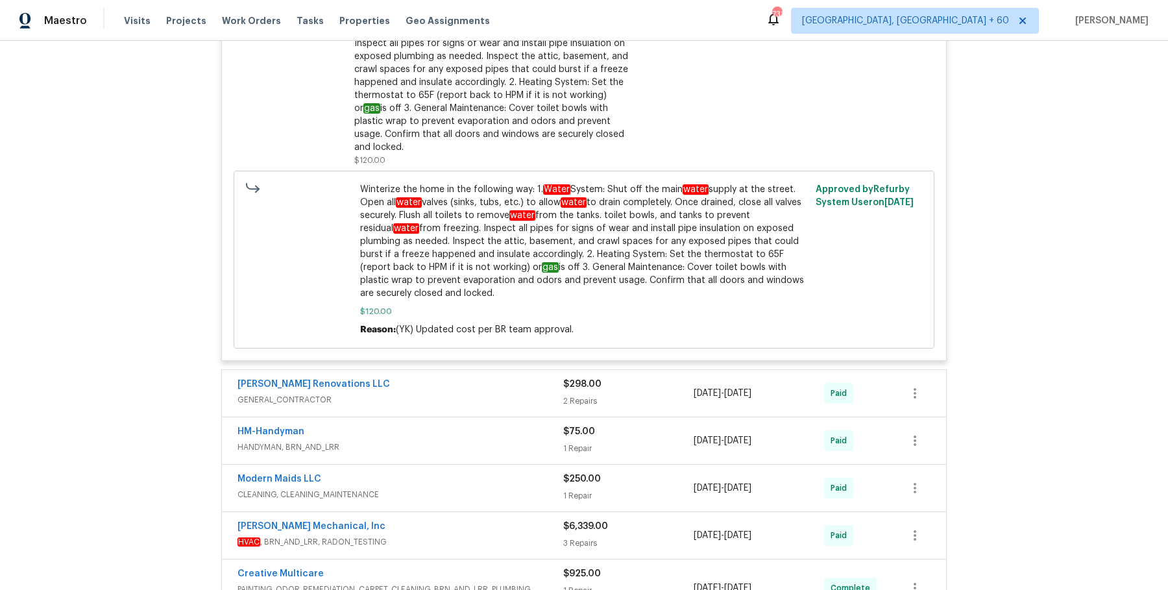
click at [521, 393] on span "GENERAL_CONTRACTOR" at bounding box center [400, 399] width 326 height 13
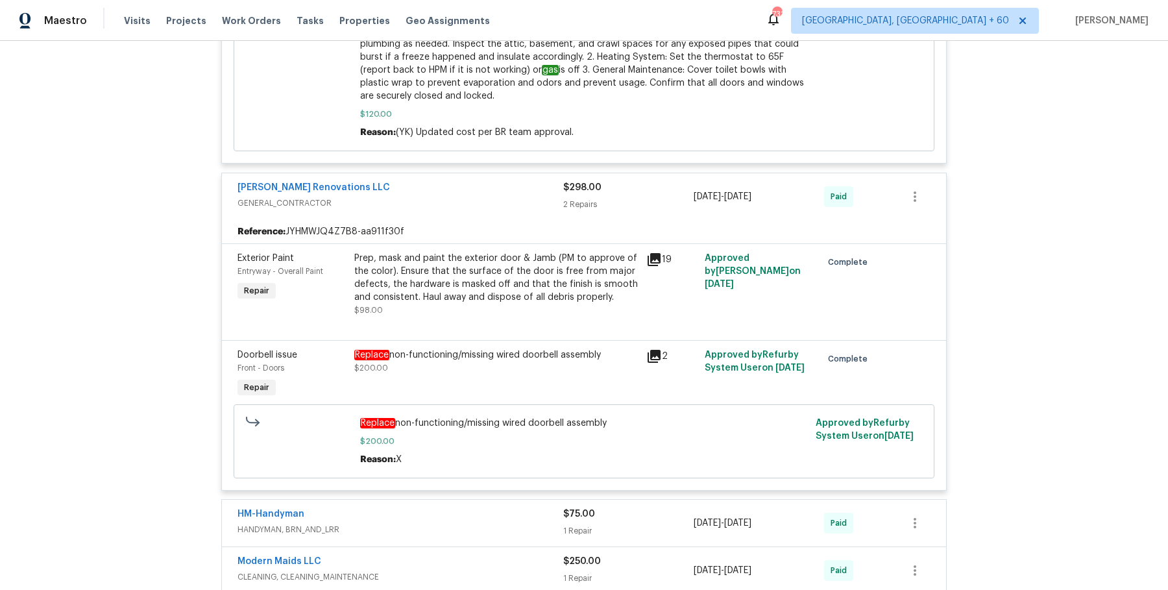
scroll to position [1144, 0]
click at [475, 506] on div "HM-Handyman" at bounding box center [400, 514] width 326 height 16
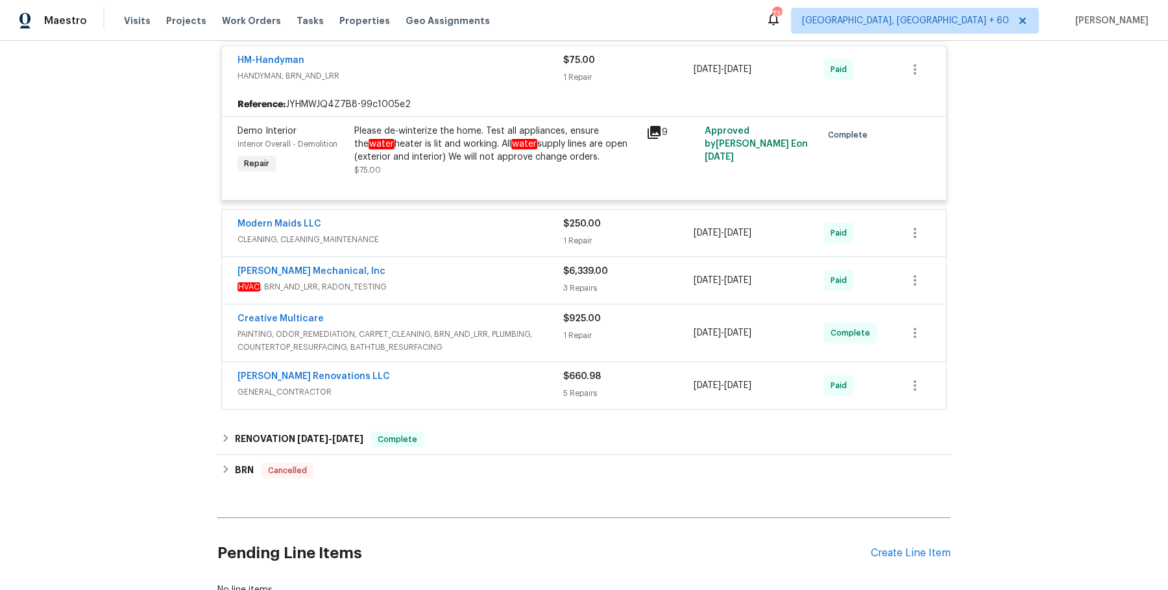
scroll to position [1596, 0]
click at [523, 210] on div "Modern Maids LLC CLEANING, CLEANING_MAINTENANCE $250.00 1 Repair 4/4/2025 - 4/4…" at bounding box center [584, 233] width 724 height 47
click at [515, 234] on span "CLEANING, CLEANING_MAINTENANCE" at bounding box center [400, 240] width 326 height 13
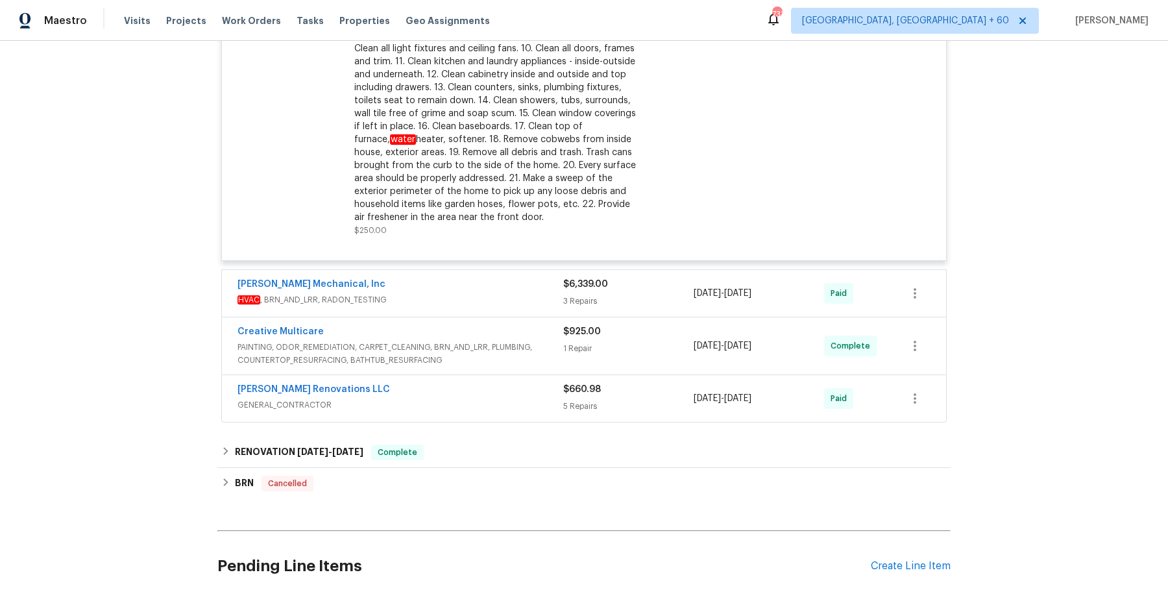
scroll to position [1937, 0]
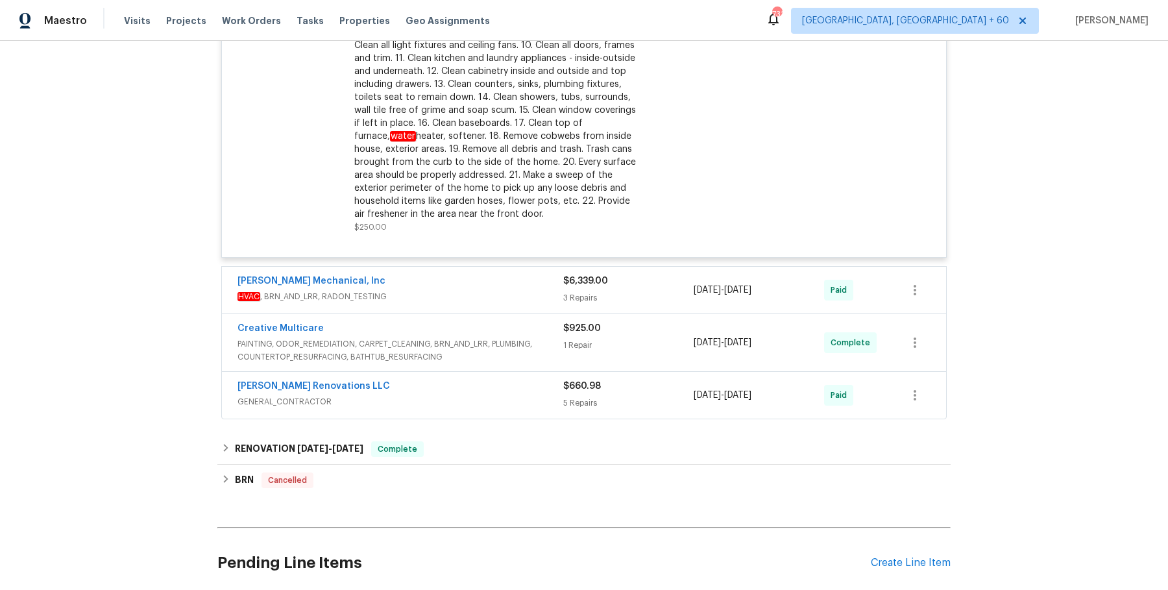
click at [532, 274] on div "JH Martin Mechanical, Inc" at bounding box center [400, 282] width 326 height 16
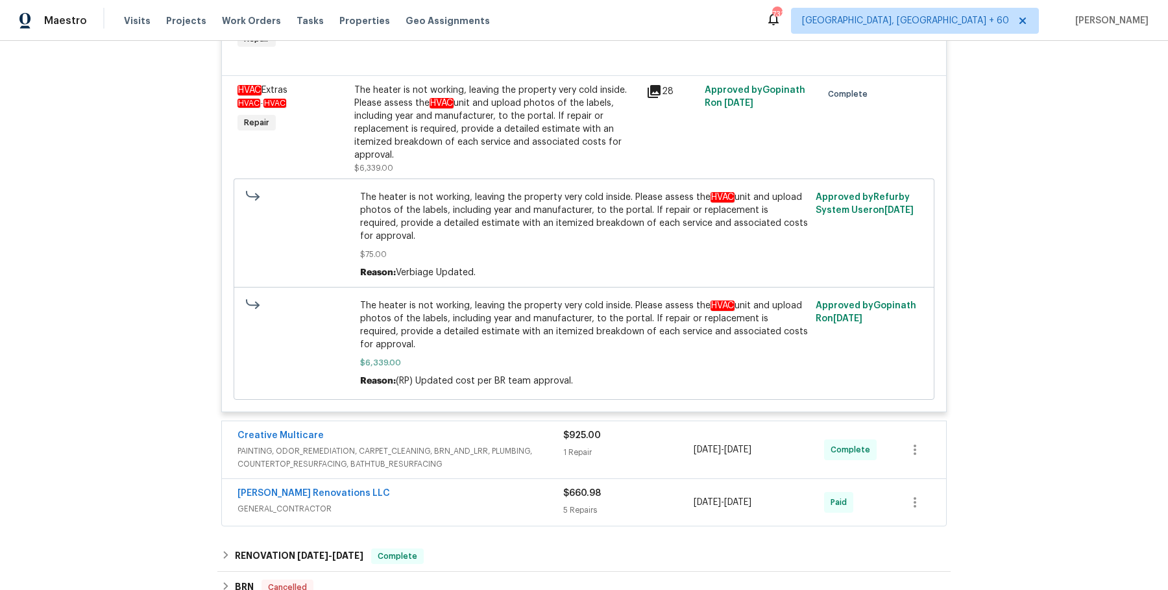
scroll to position [2560, 0]
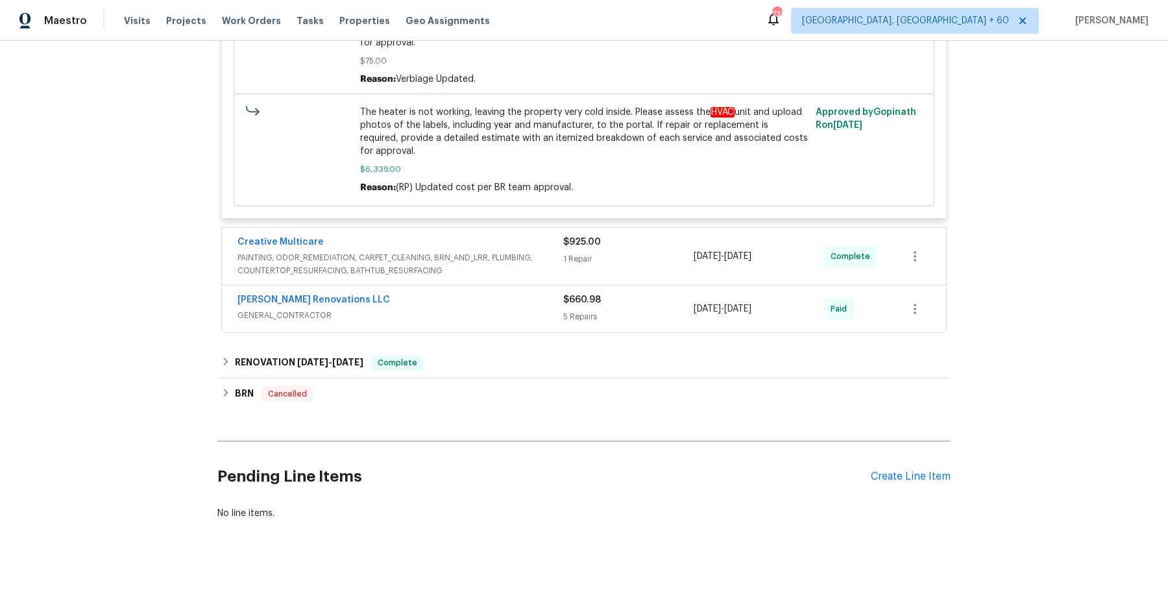
click at [556, 252] on span "PAINTING, ODOR_REMEDIATION, CARPET_CLEANING, BRN_AND_LRR, PLUMBING, COUNTERTOP_…" at bounding box center [400, 264] width 326 height 26
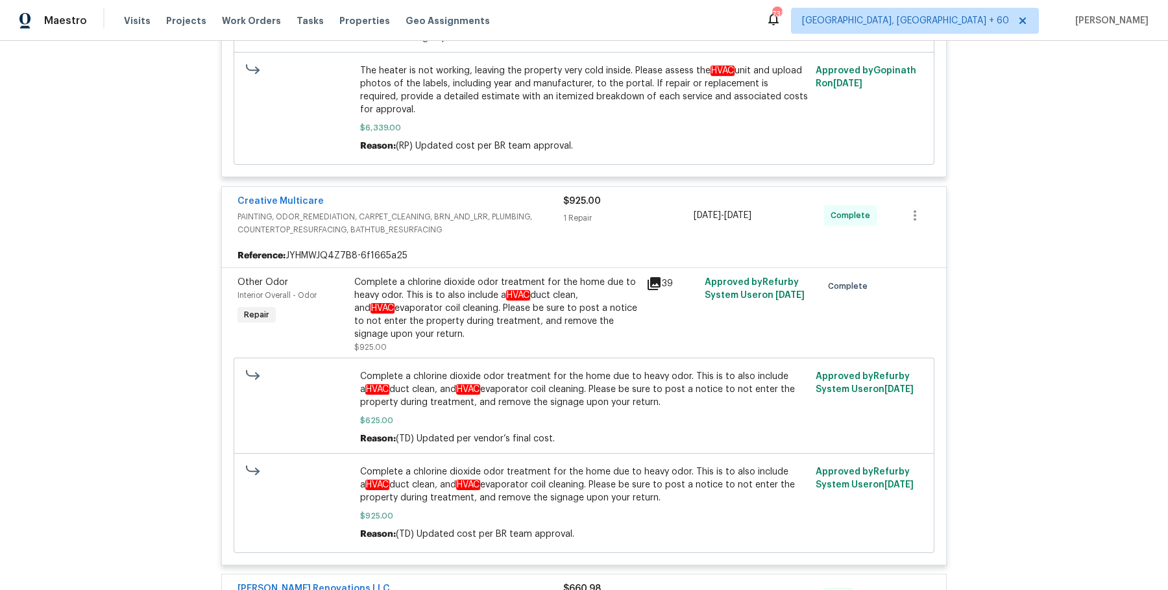
scroll to position [2891, 0]
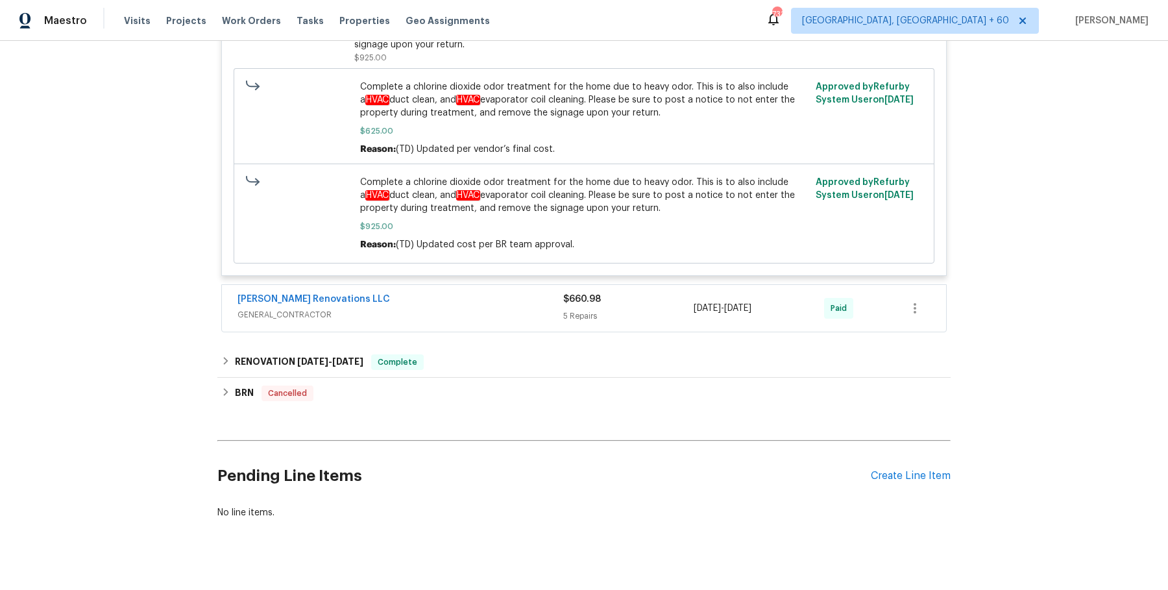
click at [515, 293] on div "Aseem Renovations LLC" at bounding box center [400, 301] width 326 height 16
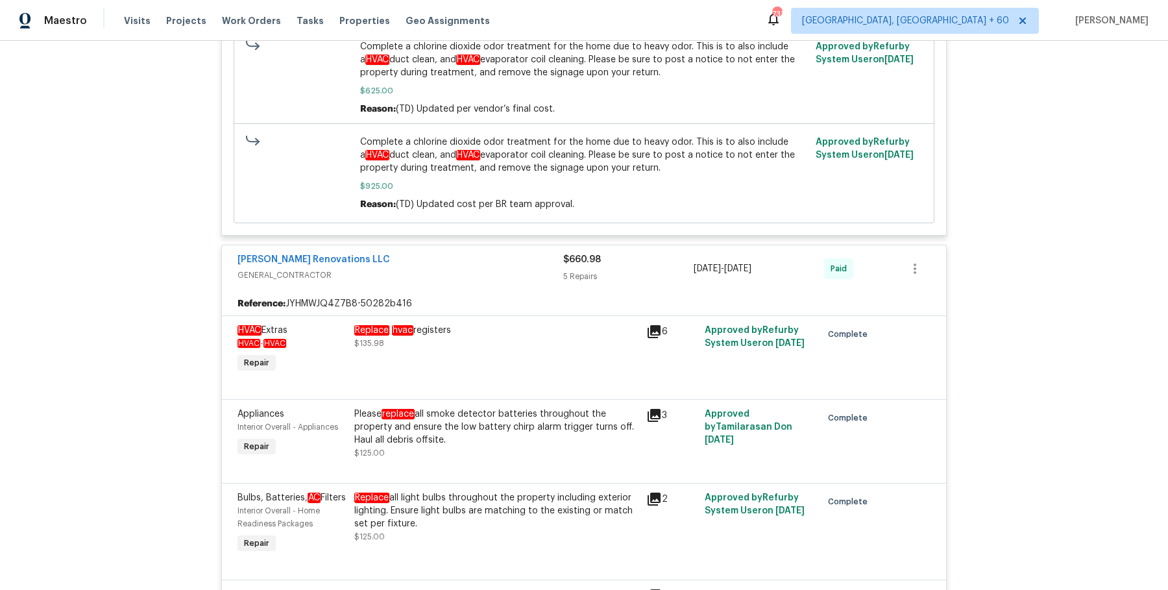
scroll to position [3382, 0]
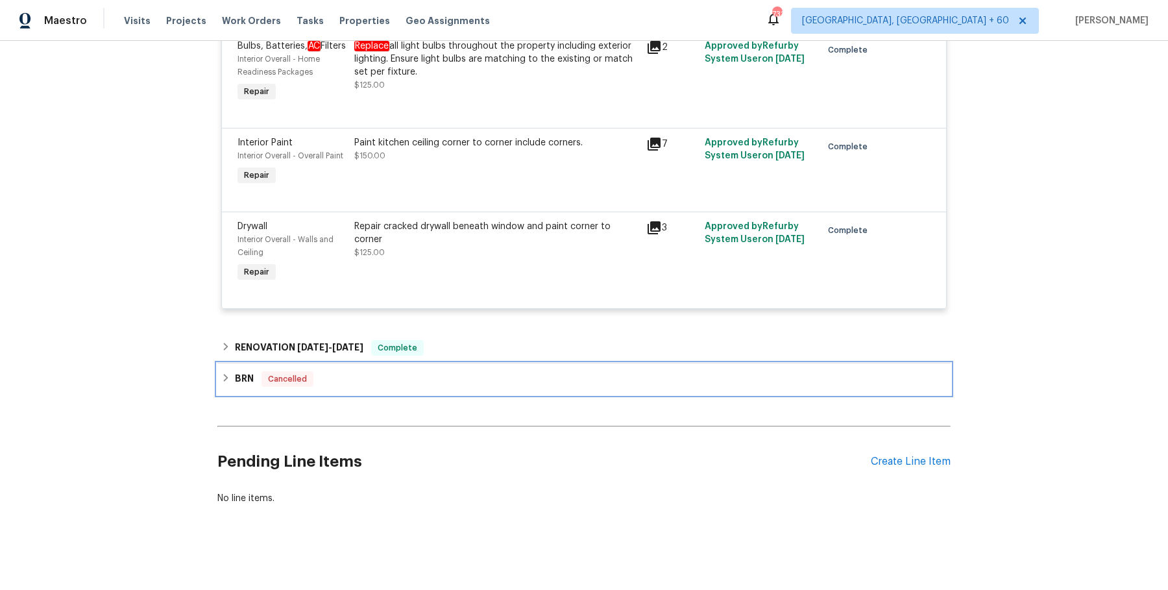
click at [476, 364] on div "BRN Cancelled" at bounding box center [583, 378] width 733 height 31
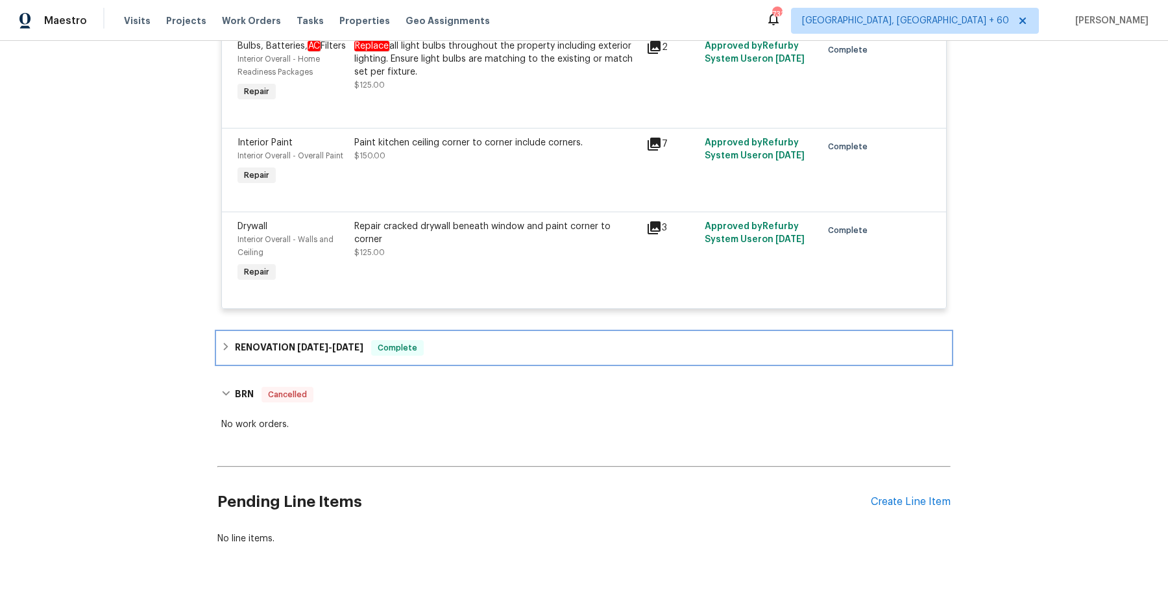
click at [487, 346] on div "RENOVATION 6/5/24 - 6/11/24 Complete" at bounding box center [583, 348] width 725 height 16
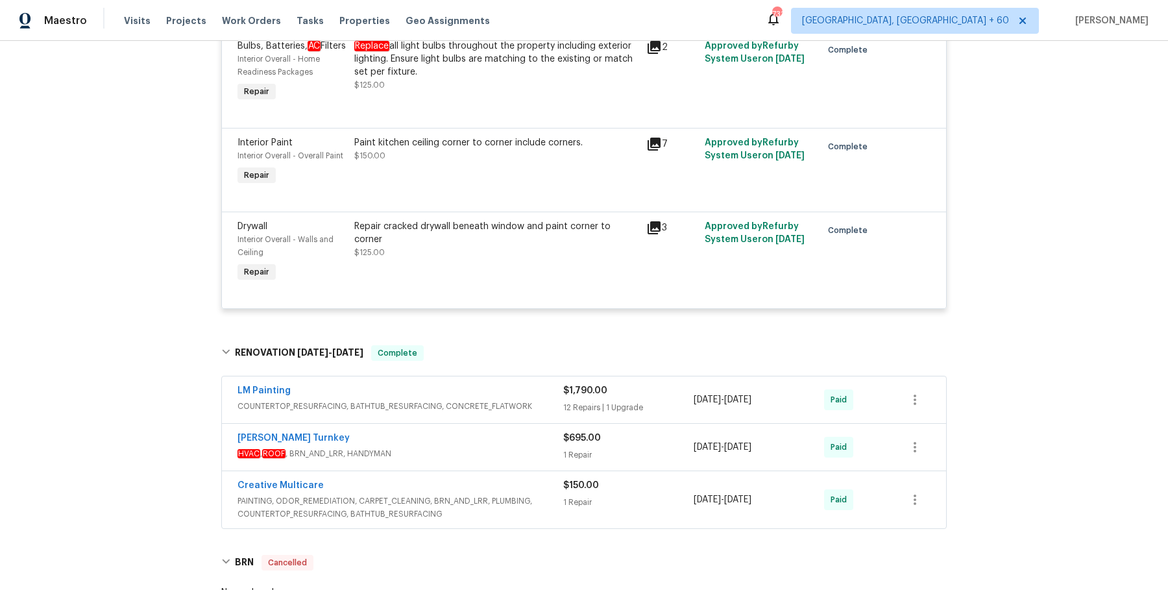
click at [487, 407] on span "COUNTERTOP_RESURFACING, BATHTUB_RESURFACING, CONCRETE_FLATWORK" at bounding box center [400, 406] width 326 height 13
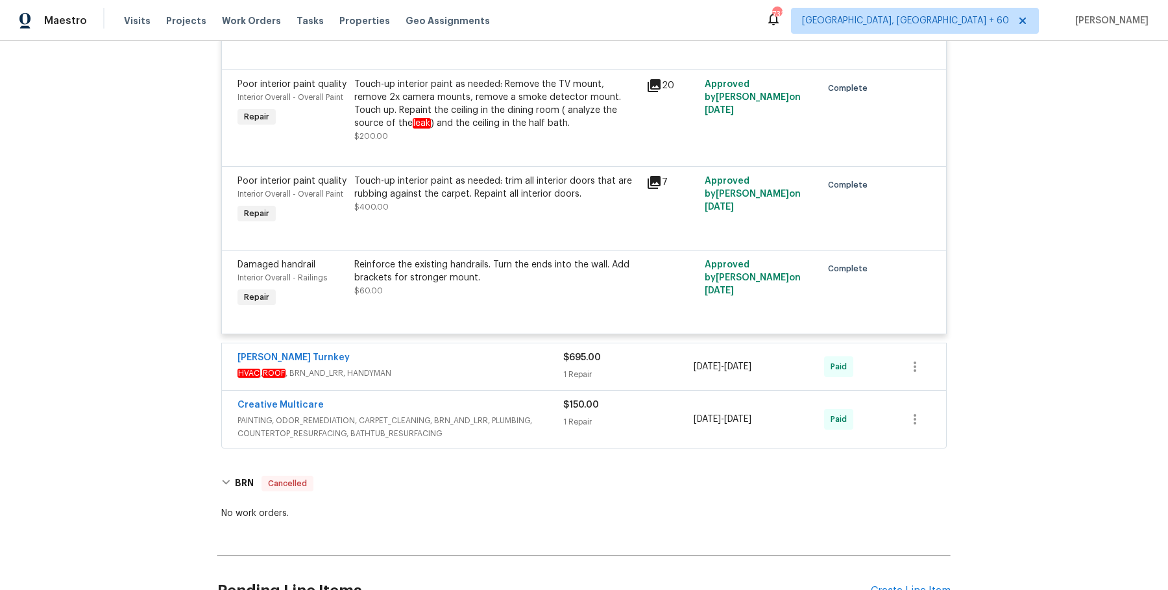
scroll to position [5164, 0]
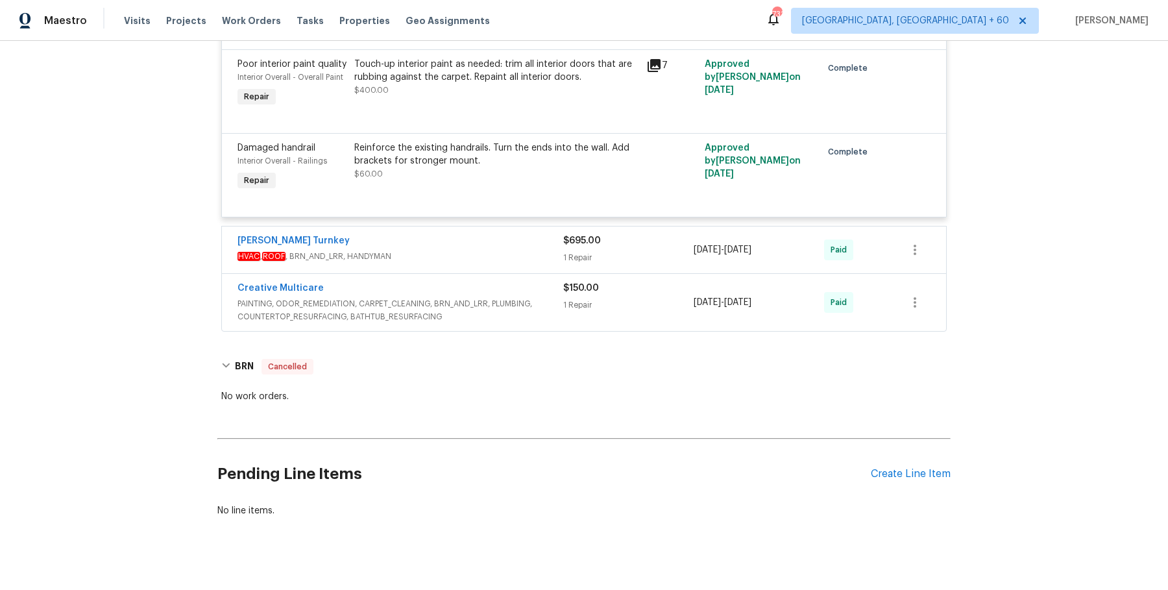
click at [519, 250] on span "HVAC , ROOF , BRN_AND_LRR, HANDYMAN" at bounding box center [400, 256] width 326 height 13
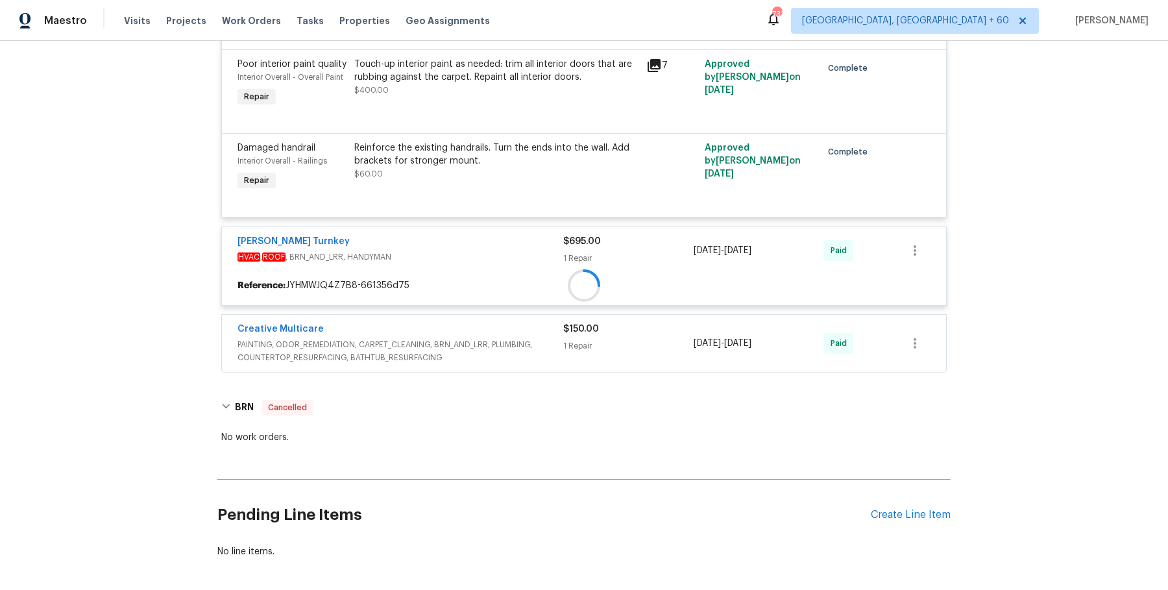
scroll to position [5204, 0]
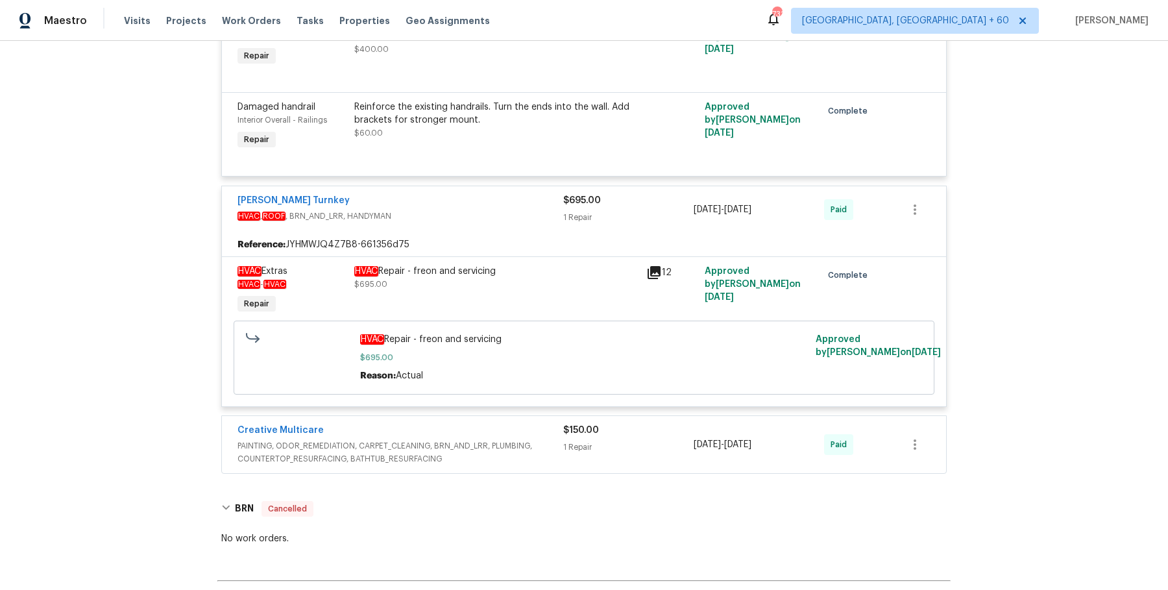
click at [539, 439] on span "PAINTING, ODOR_REMEDIATION, CARPET_CLEANING, BRN_AND_LRR, PLUMBING, COUNTERTOP_…" at bounding box center [400, 452] width 326 height 26
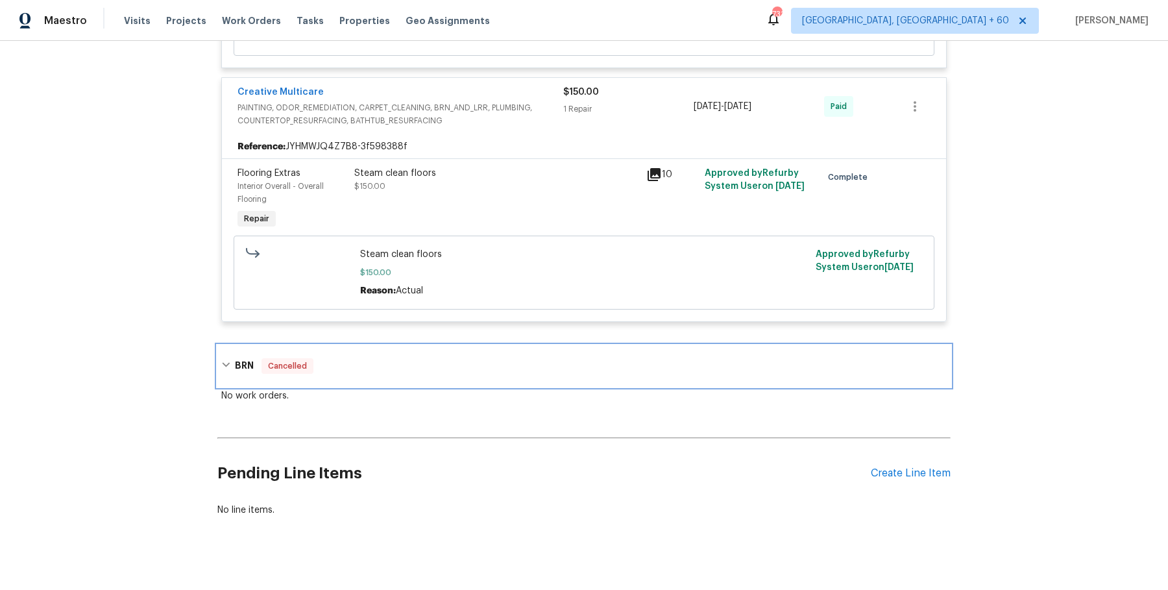
click at [415, 358] on div "BRN Cancelled" at bounding box center [583, 366] width 725 height 16
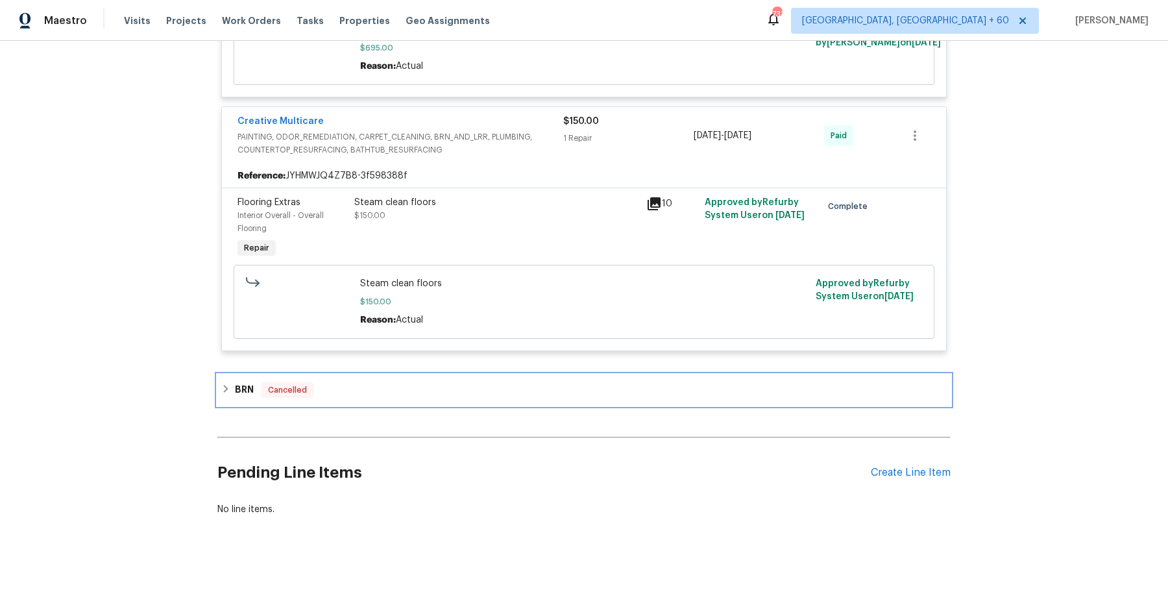
scroll to position [5513, 0]
click at [439, 383] on div "BRN Cancelled" at bounding box center [583, 391] width 725 height 16
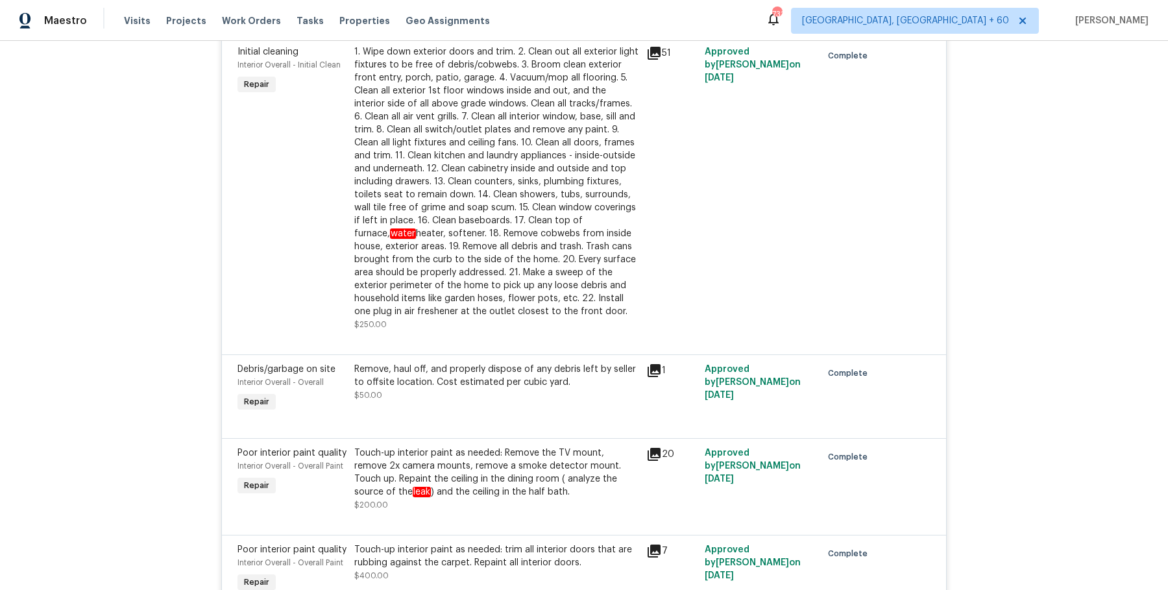
scroll to position [5543, 0]
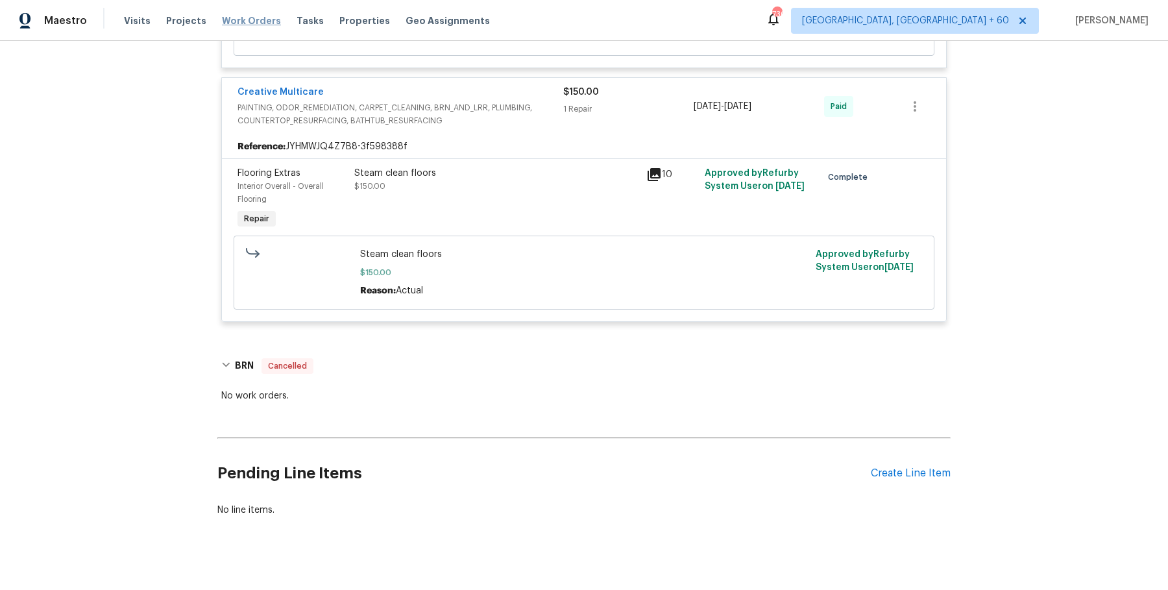
click at [256, 19] on span "Work Orders" at bounding box center [251, 20] width 59 height 13
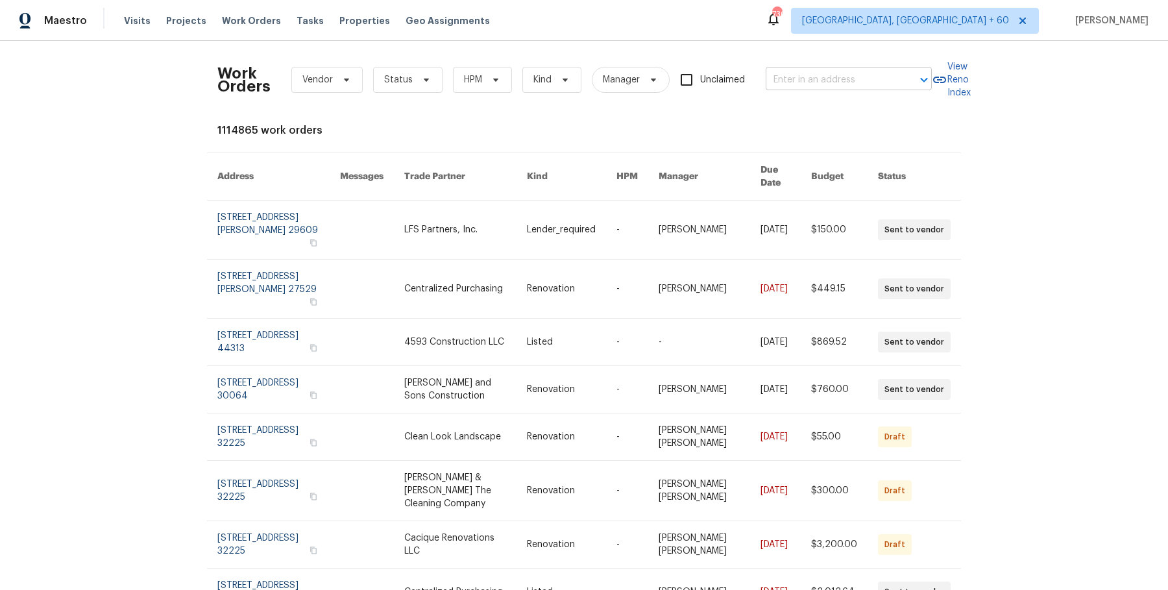
click at [832, 70] on input "text" at bounding box center [830, 80] width 130 height 20
paste input "502 Cherry St Belmont, NC 28012"
type input "502 Cherry St Belmont, NC 28012"
click at [819, 102] on li "502 Cherry St, Belmont, NC 28012" at bounding box center [847, 107] width 166 height 21
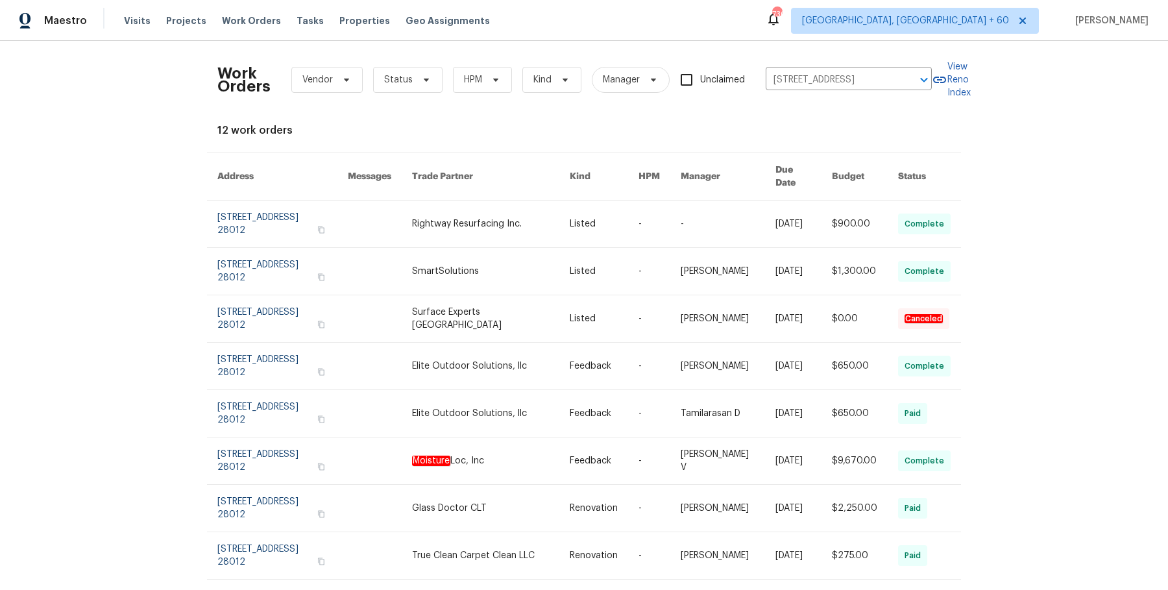
click at [658, 206] on link at bounding box center [659, 223] width 42 height 47
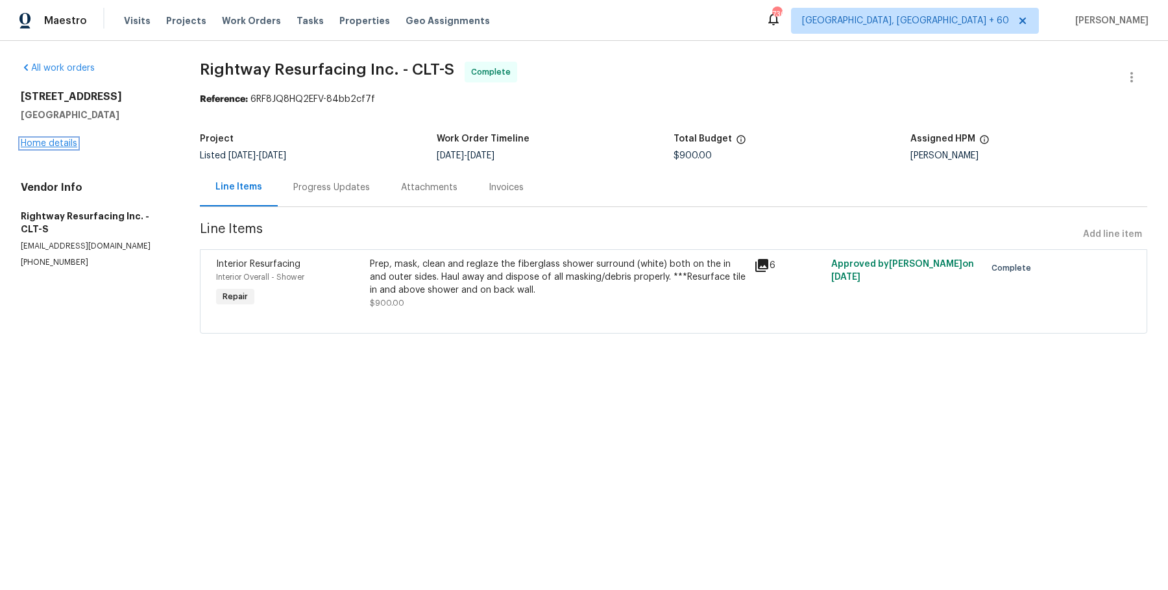
click at [62, 145] on link "Home details" at bounding box center [49, 143] width 56 height 9
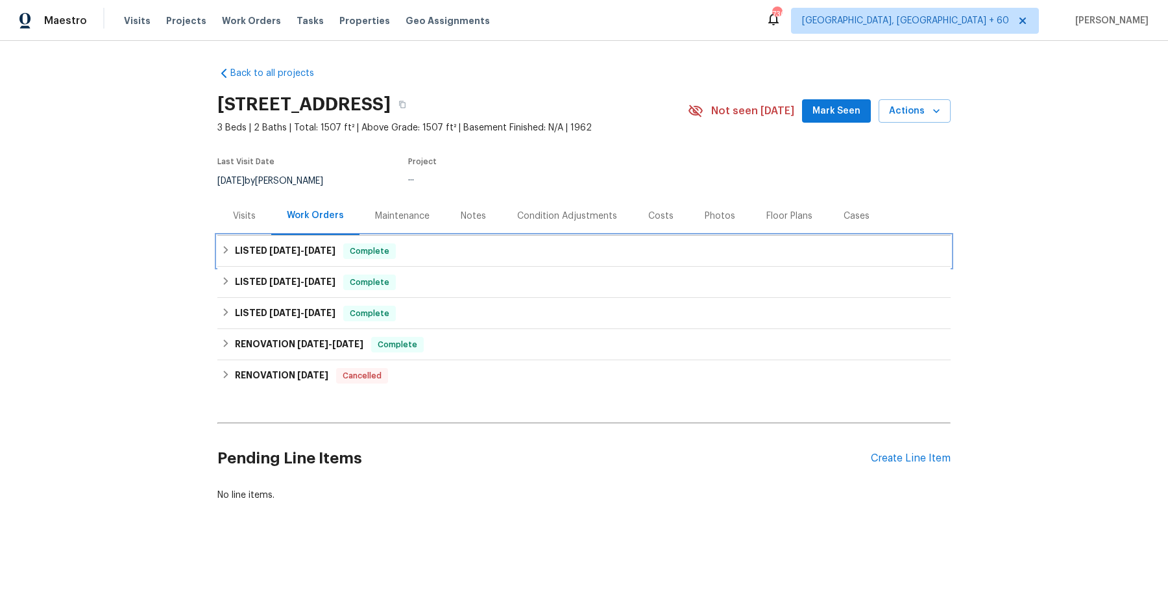
click at [525, 249] on div "LISTED 8/1/25 - 8/15/25 Complete" at bounding box center [583, 251] width 725 height 16
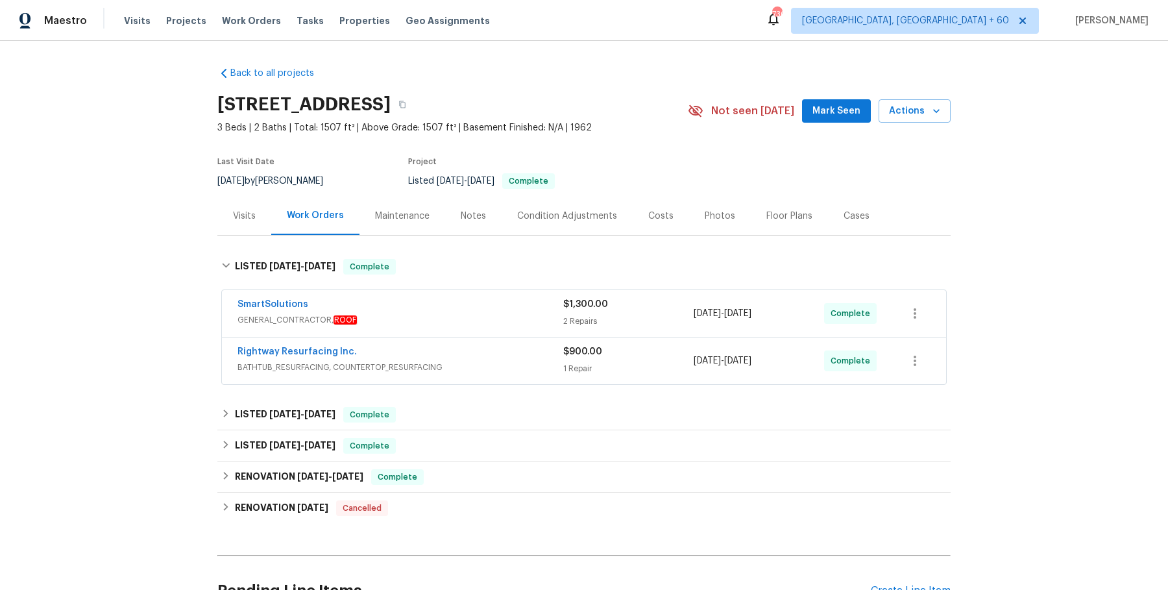
click at [509, 300] on div "SmartSolutions" at bounding box center [400, 306] width 326 height 16
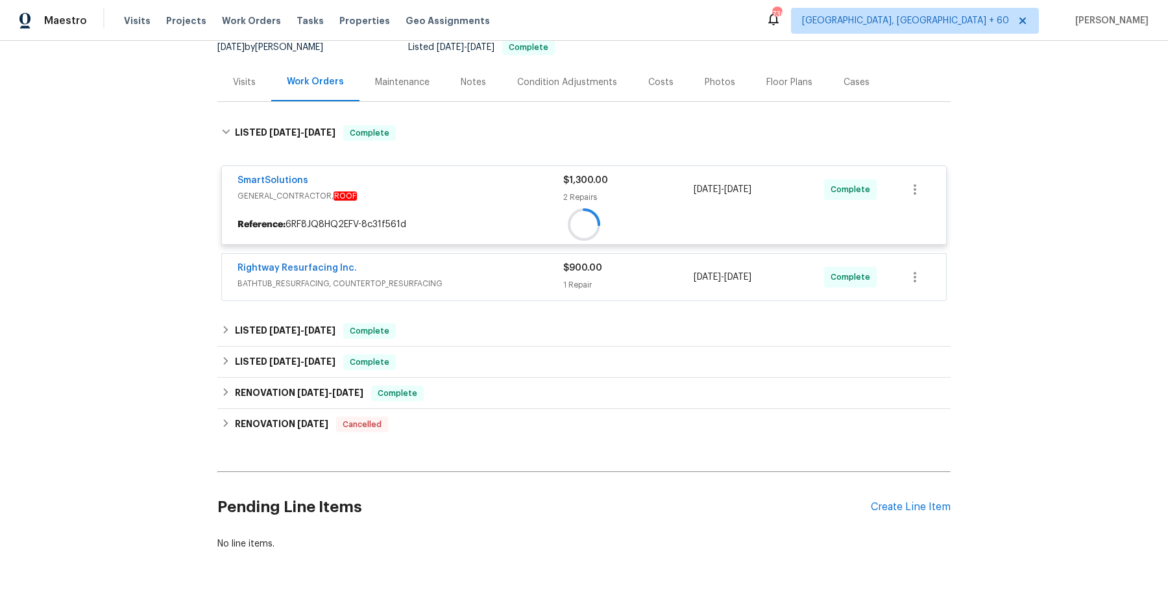
scroll to position [154, 0]
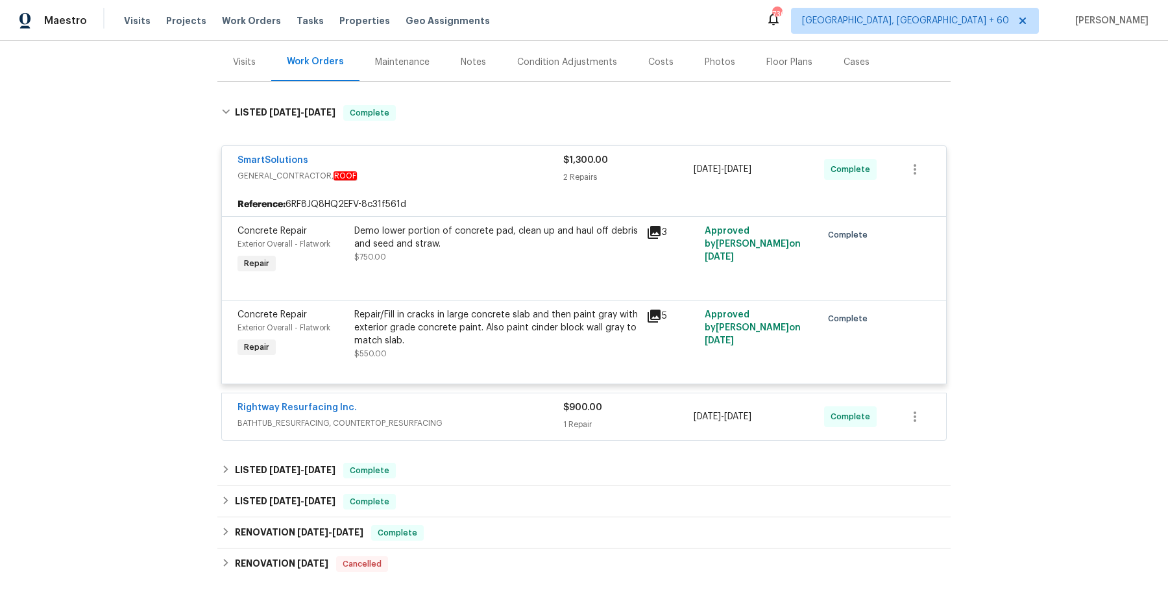
click at [488, 408] on div "Rightway Resurfacing Inc." at bounding box center [400, 409] width 326 height 16
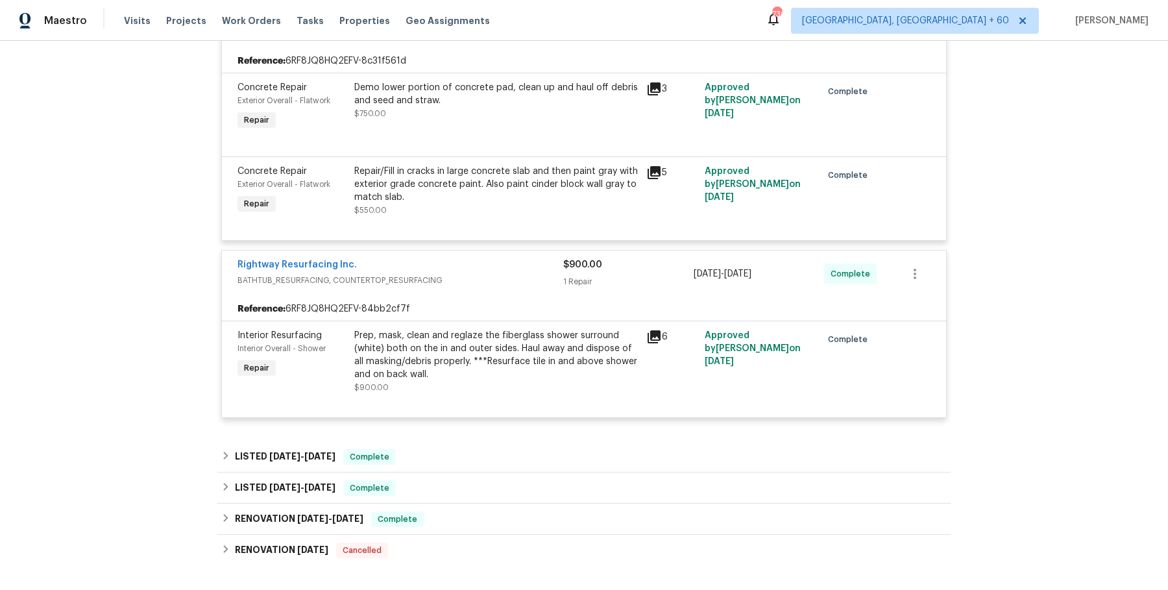
scroll to position [370, 0]
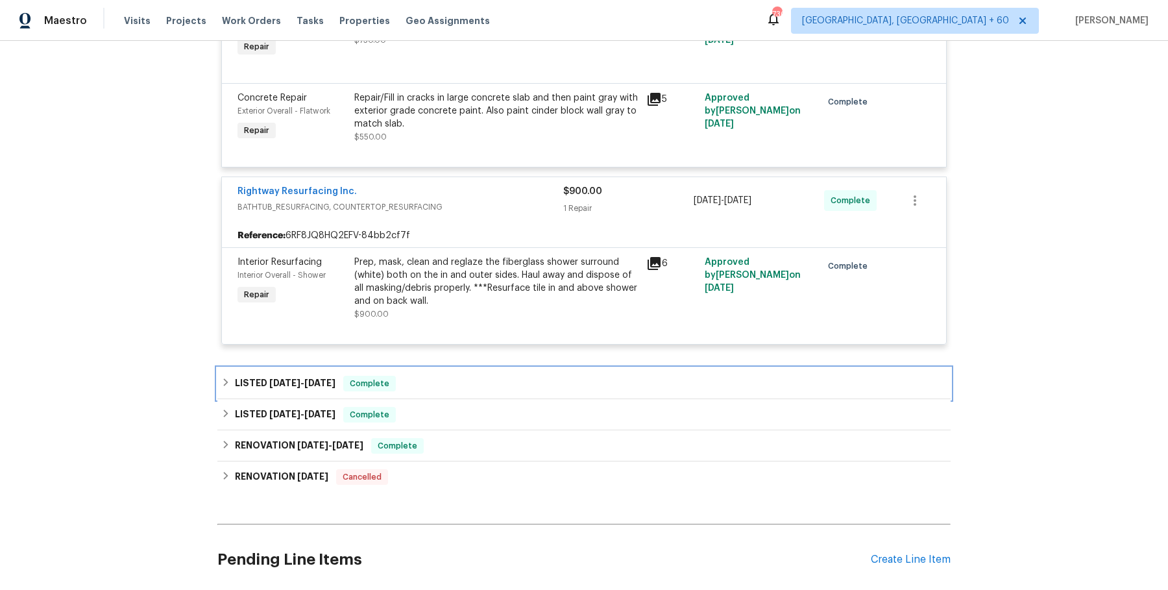
click at [493, 383] on div "LISTED 7/29/25 - 7/31/25 Complete" at bounding box center [583, 384] width 725 height 16
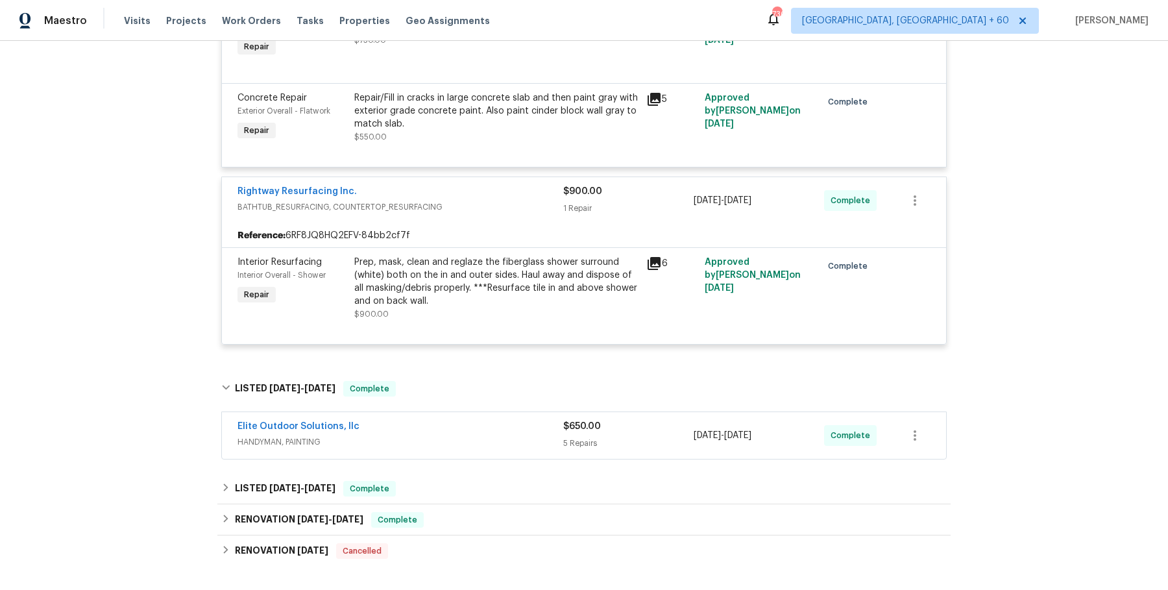
click at [481, 430] on div "Elite Outdoor Solutions, llc" at bounding box center [400, 428] width 326 height 16
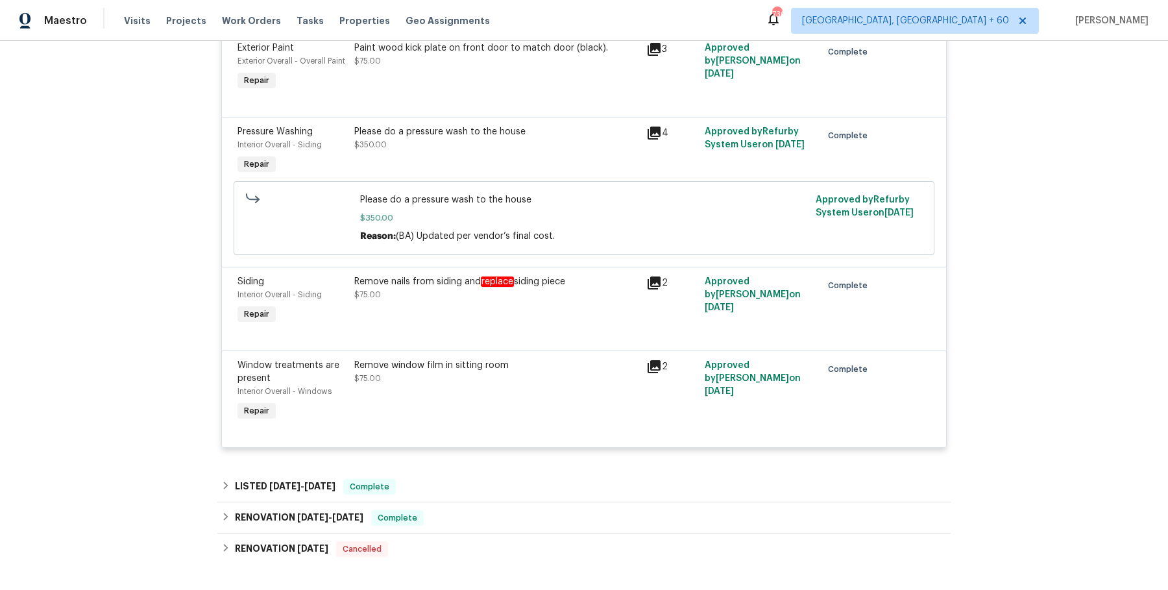
scroll to position [912, 0]
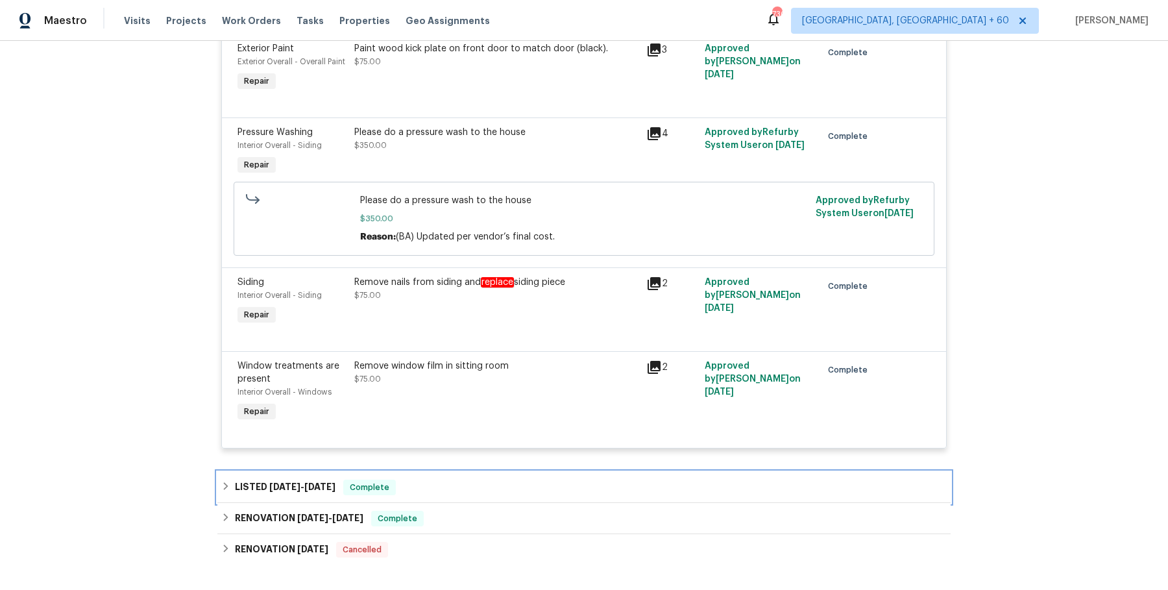
click at [464, 477] on div "LISTED 6/11/25 - 7/11/25 Complete" at bounding box center [583, 487] width 733 height 31
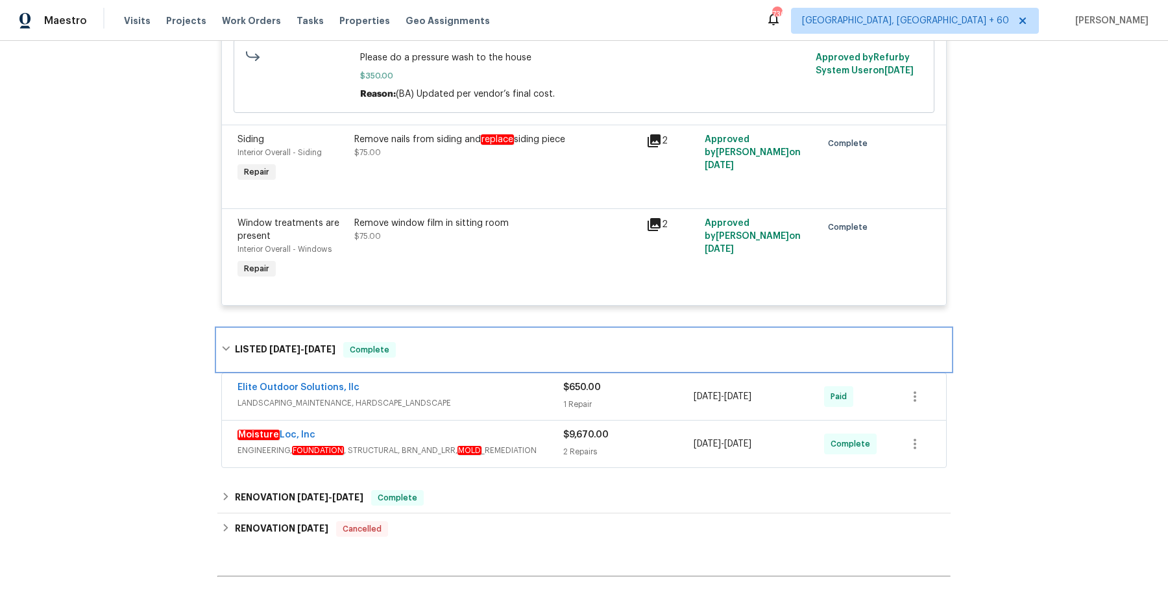
scroll to position [1087, 0]
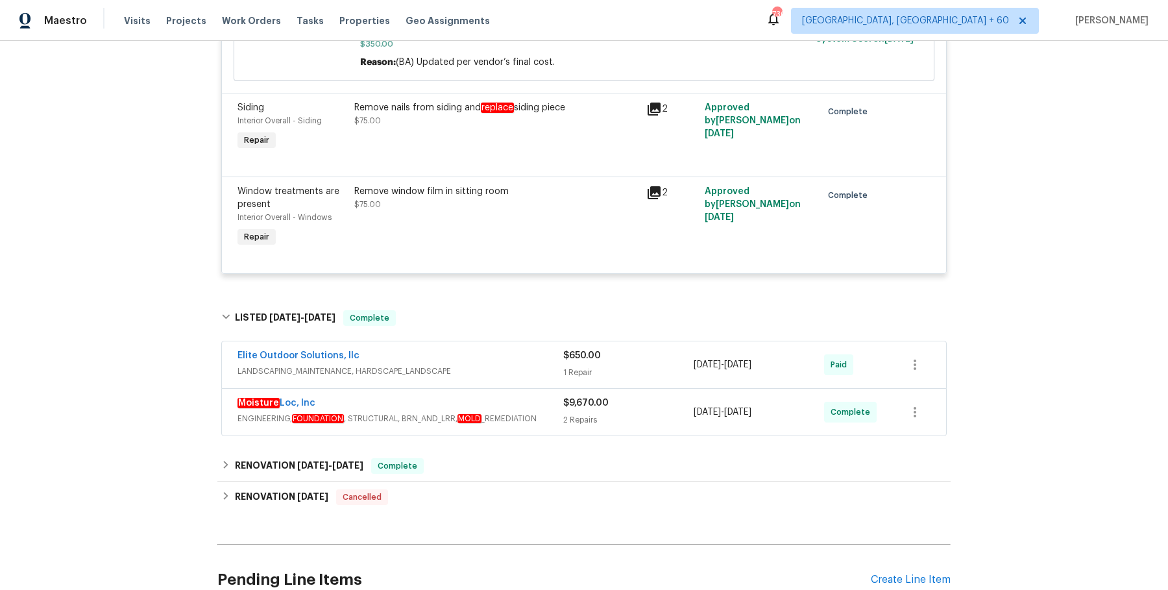
click at [514, 424] on div "Moisture Loc, Inc ENGINEERING, FOUNDATION , STRUCTURAL, BRN_AND_LRR, MOLD _REME…" at bounding box center [400, 411] width 326 height 31
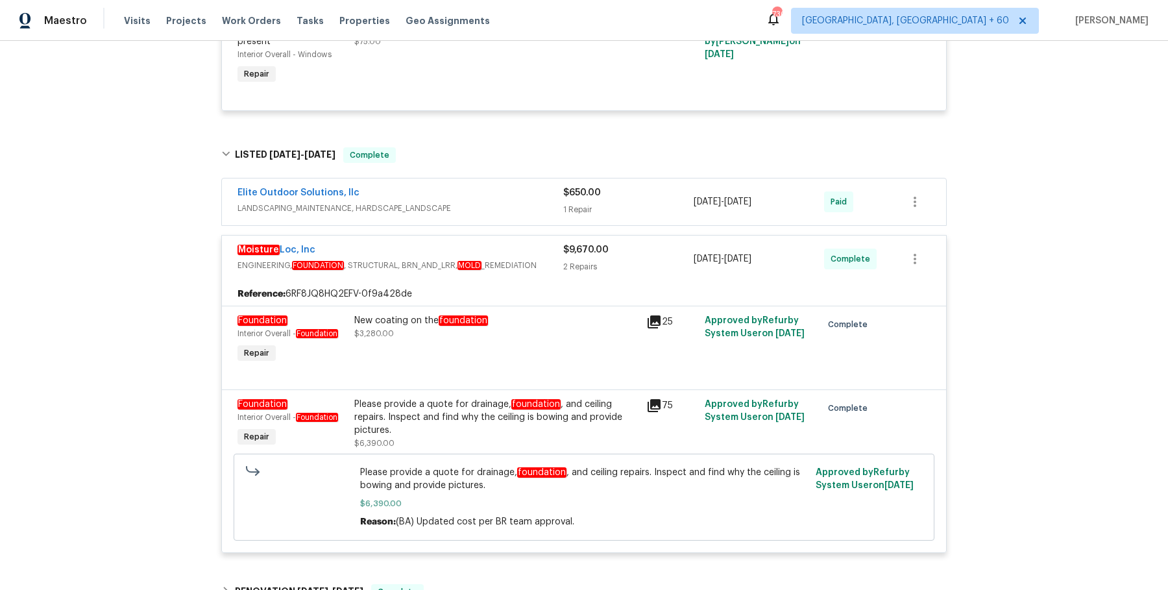
scroll to position [1252, 0]
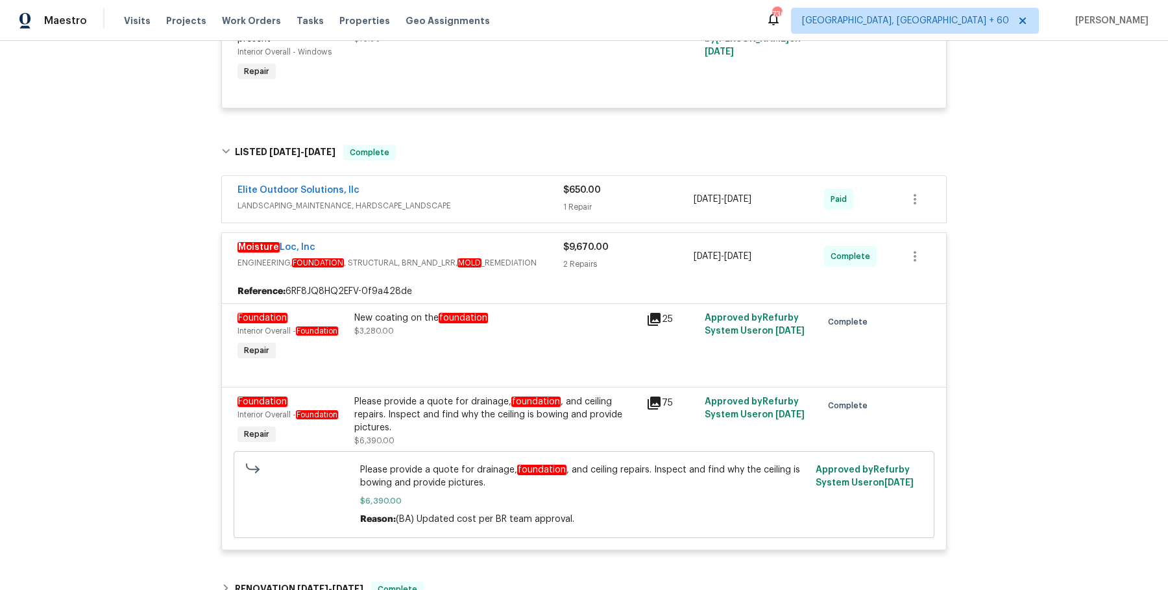
click at [531, 277] on div "Moisture Loc, Inc ENGINEERING, FOUNDATION , STRUCTURAL, BRN_AND_LRR, MOLD _REME…" at bounding box center [584, 256] width 724 height 47
click at [539, 251] on div "Moisture Loc, Inc" at bounding box center [400, 249] width 326 height 16
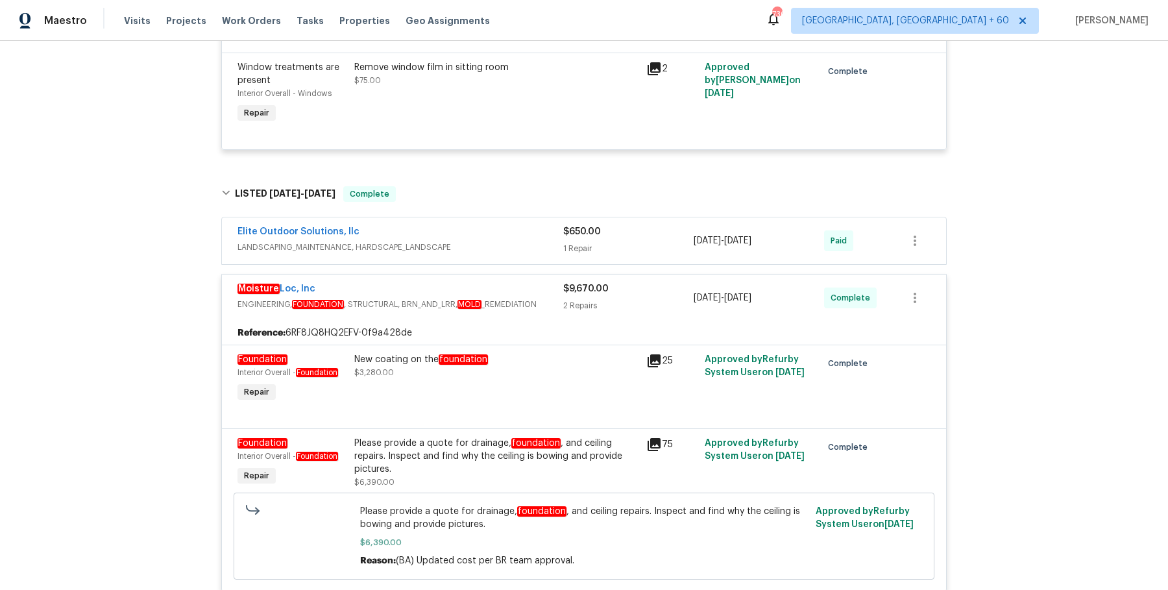
click at [539, 251] on div "Elite Outdoor Solutions, llc LANDSCAPING_MAINTENANCE, HARDSCAPE_LANDSCAPE $650.…" at bounding box center [584, 240] width 724 height 47
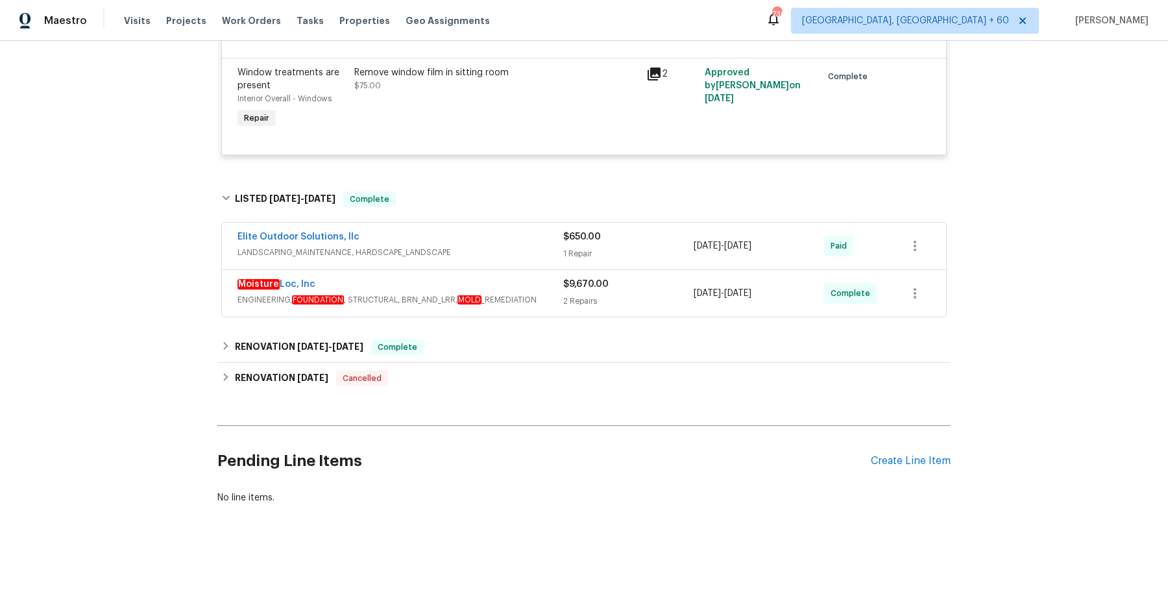
click at [524, 282] on div "Moisture Loc, Inc" at bounding box center [400, 286] width 326 height 16
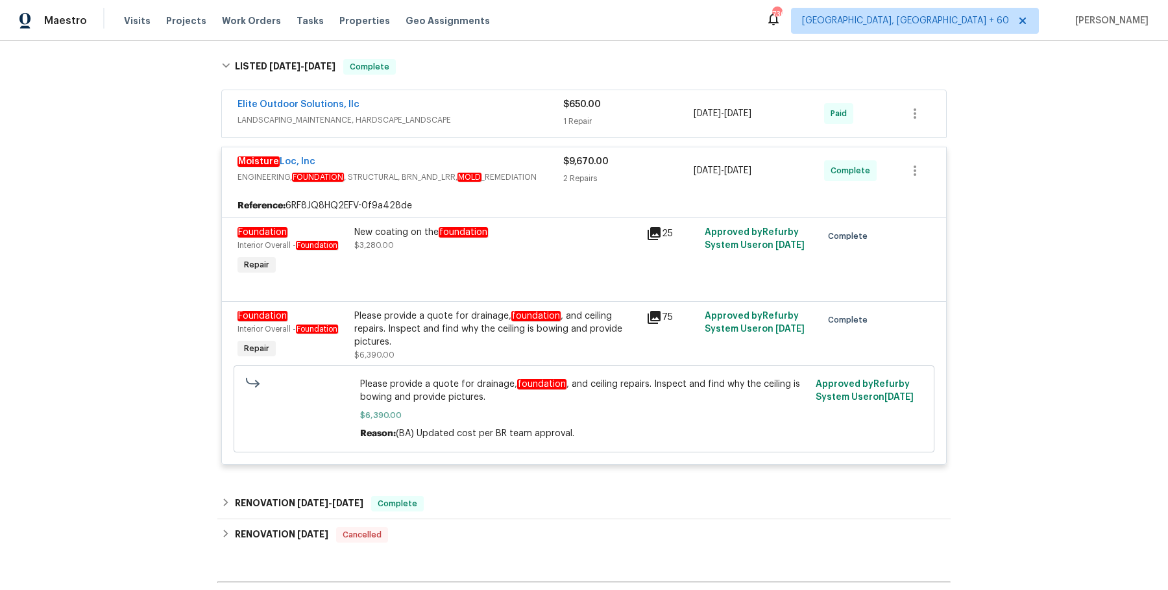
scroll to position [1436, 0]
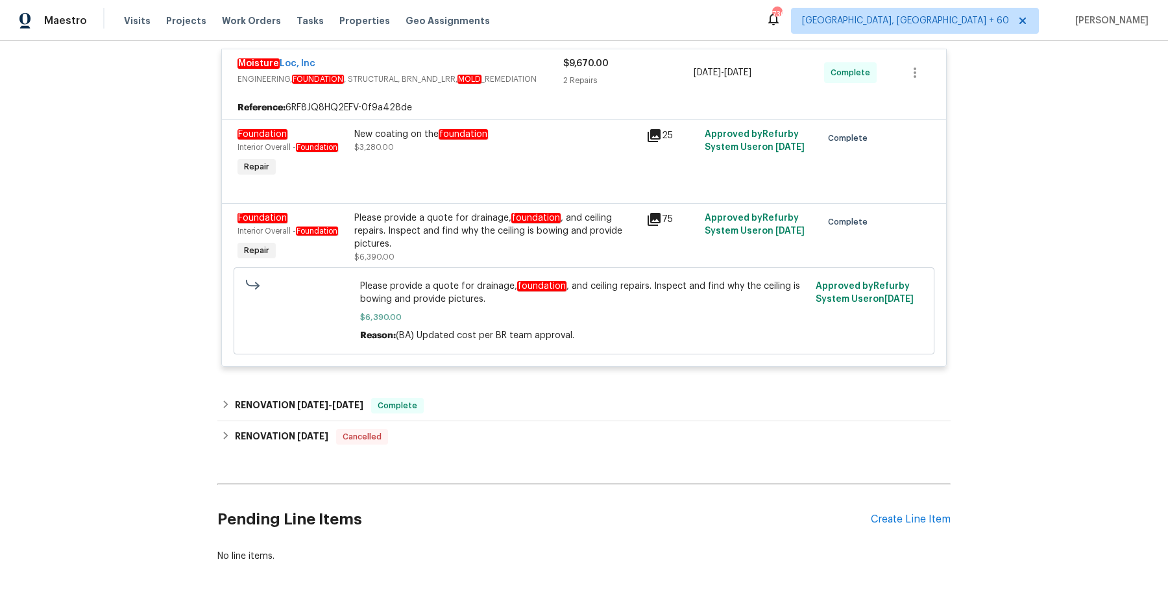
click at [504, 402] on div "RENOVATION 1/17/25 - 2/3/25 Complete" at bounding box center [583, 406] width 725 height 16
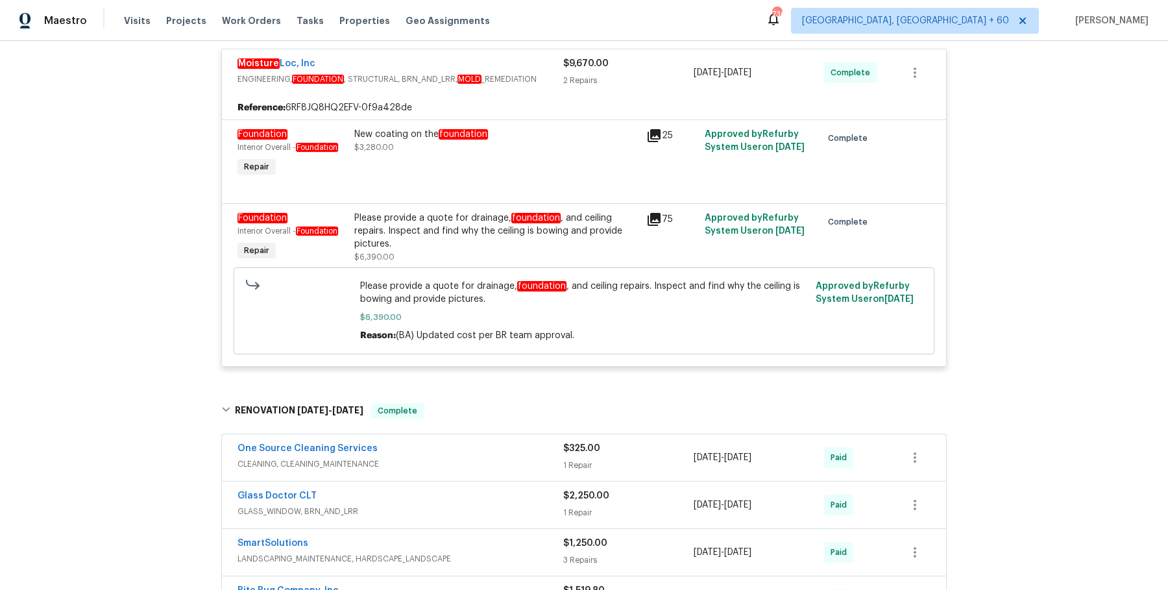
click at [499, 457] on span "CLEANING, CLEANING_MAINTENANCE" at bounding box center [400, 463] width 326 height 13
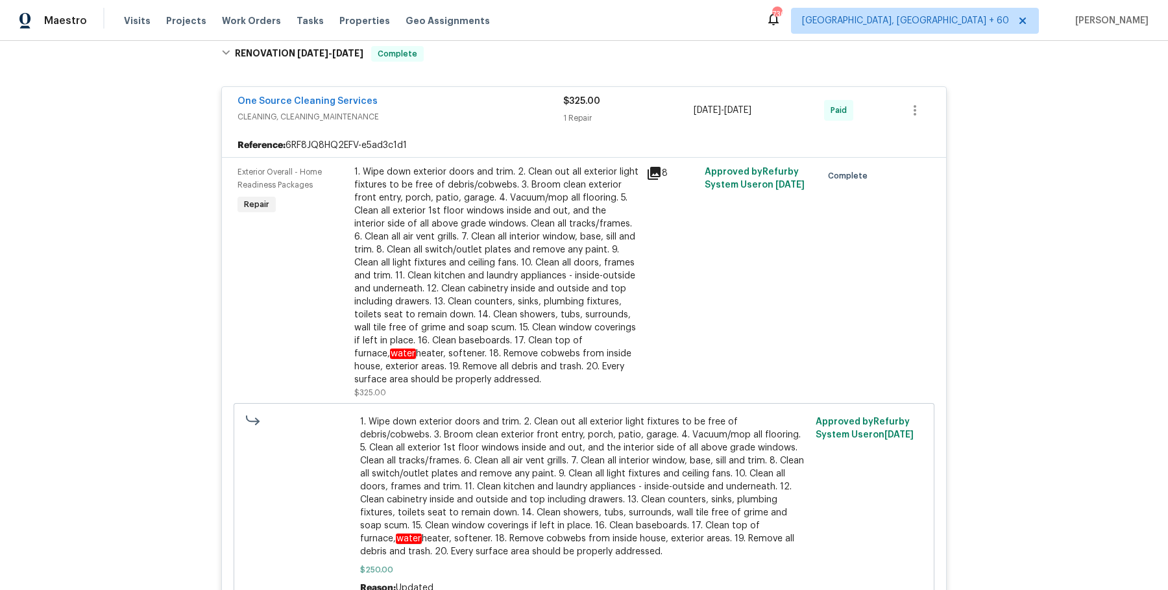
scroll to position [2505, 0]
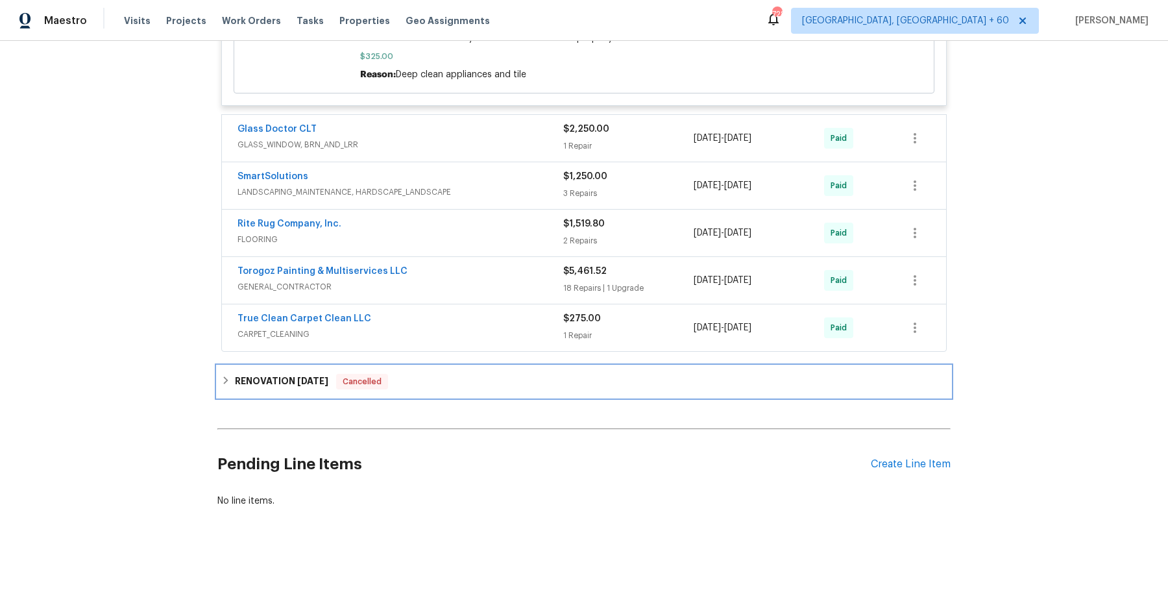
click at [500, 374] on div "RENOVATION 12/16/21 Cancelled" at bounding box center [583, 382] width 725 height 16
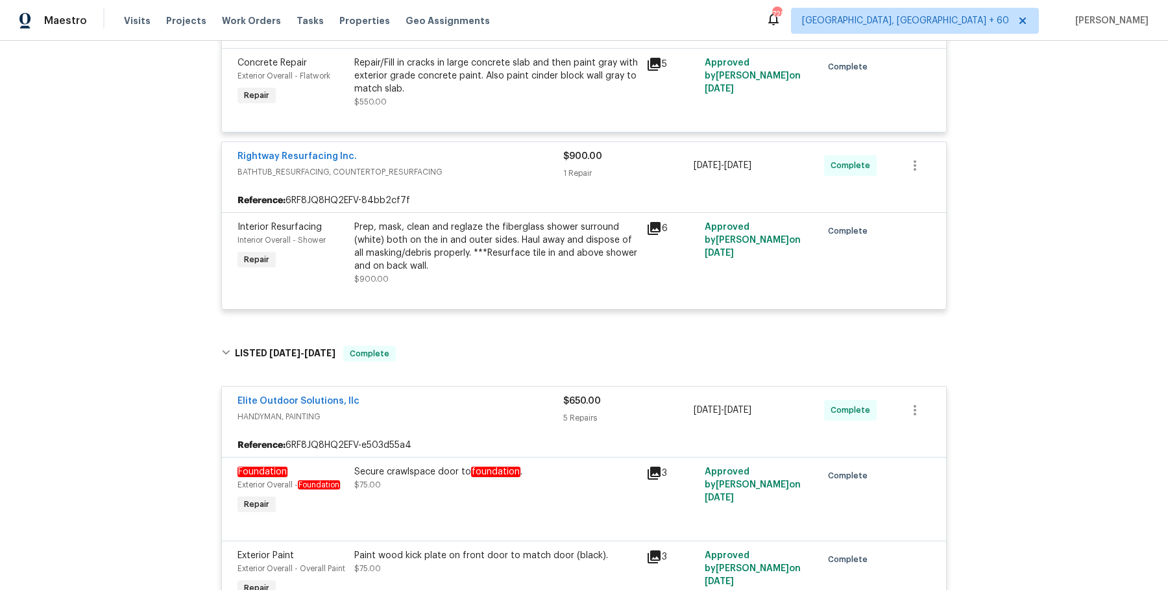
scroll to position [0, 0]
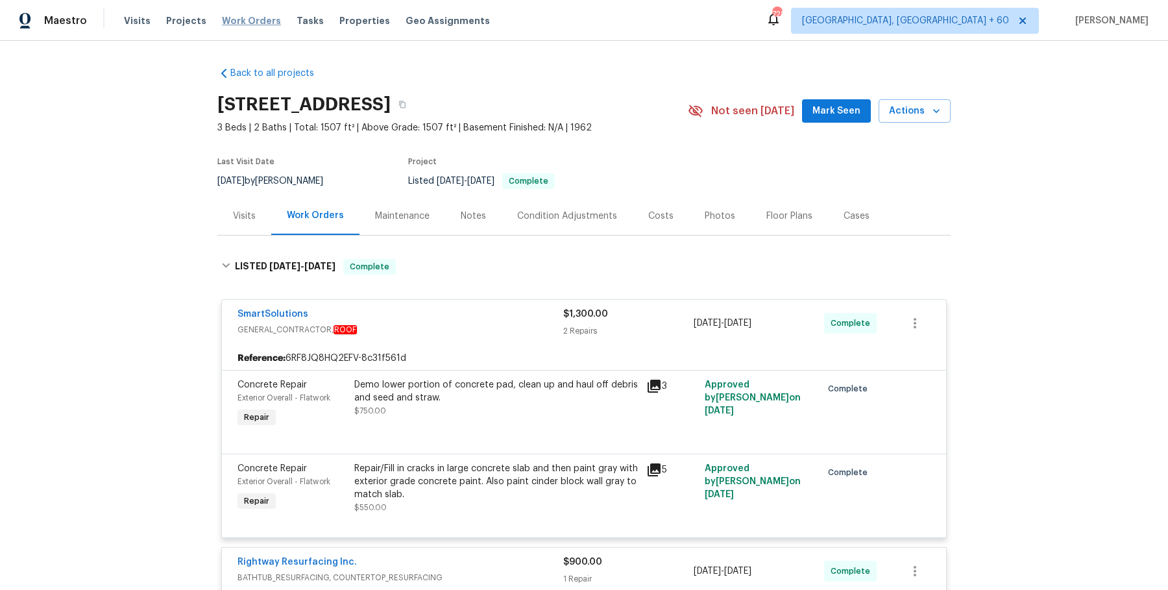
click at [241, 19] on span "Work Orders" at bounding box center [251, 20] width 59 height 13
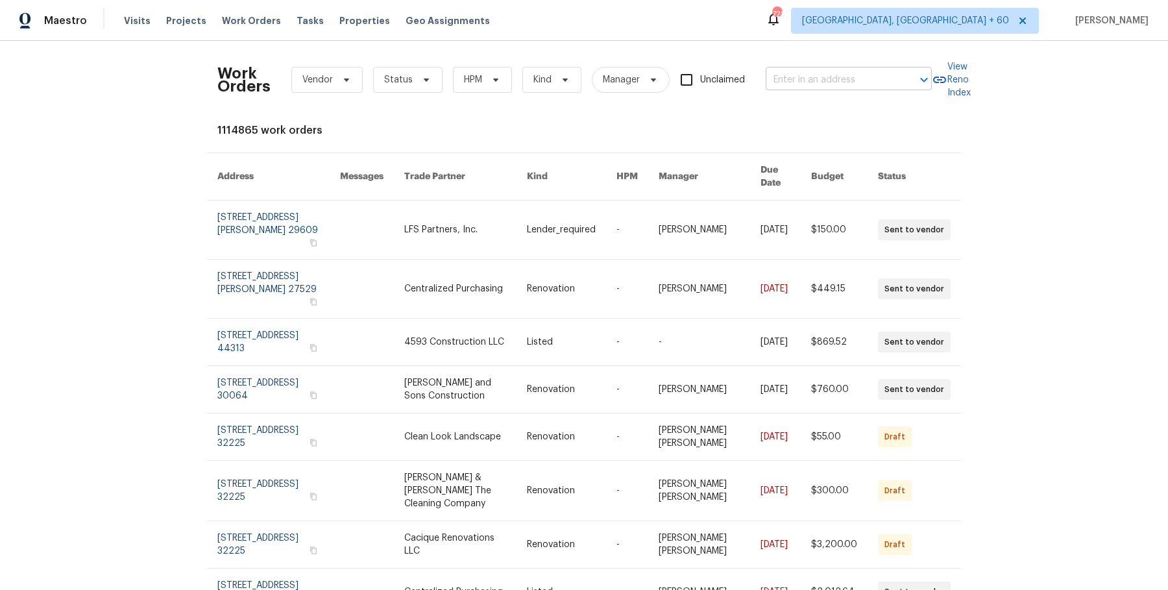
click at [845, 82] on input "text" at bounding box center [830, 80] width 130 height 20
paste input "7925 Boone Trce Nashville, TN 37221"
type input "7925 Boone Trce Nashville, TN 37221"
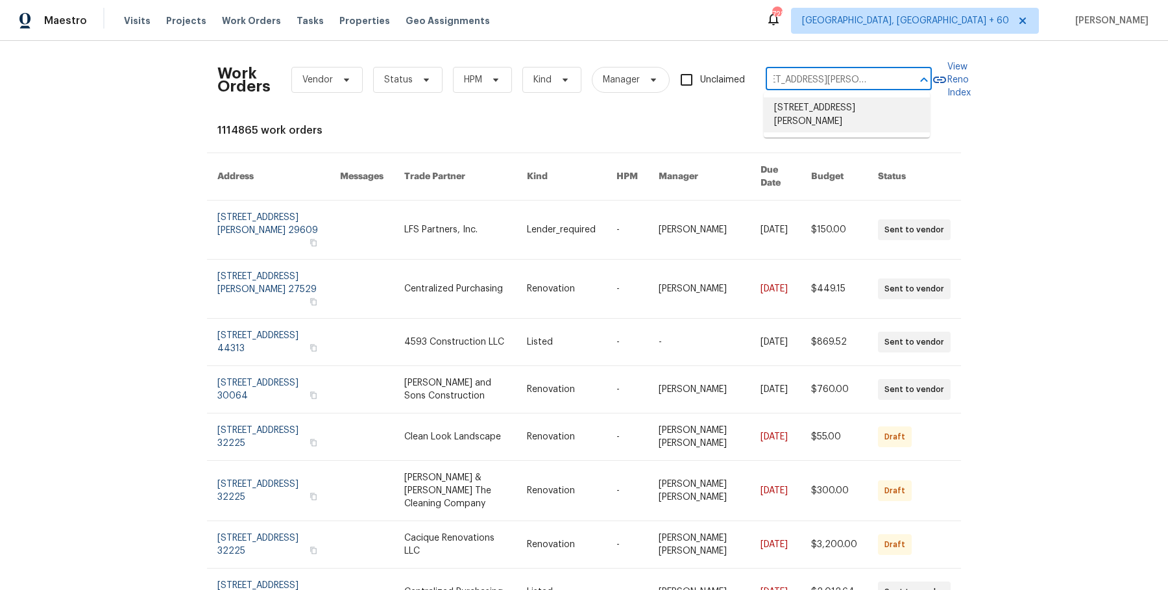
click at [890, 123] on li "7925 Boone Trce, Nashville, TN 37221" at bounding box center [847, 114] width 166 height 35
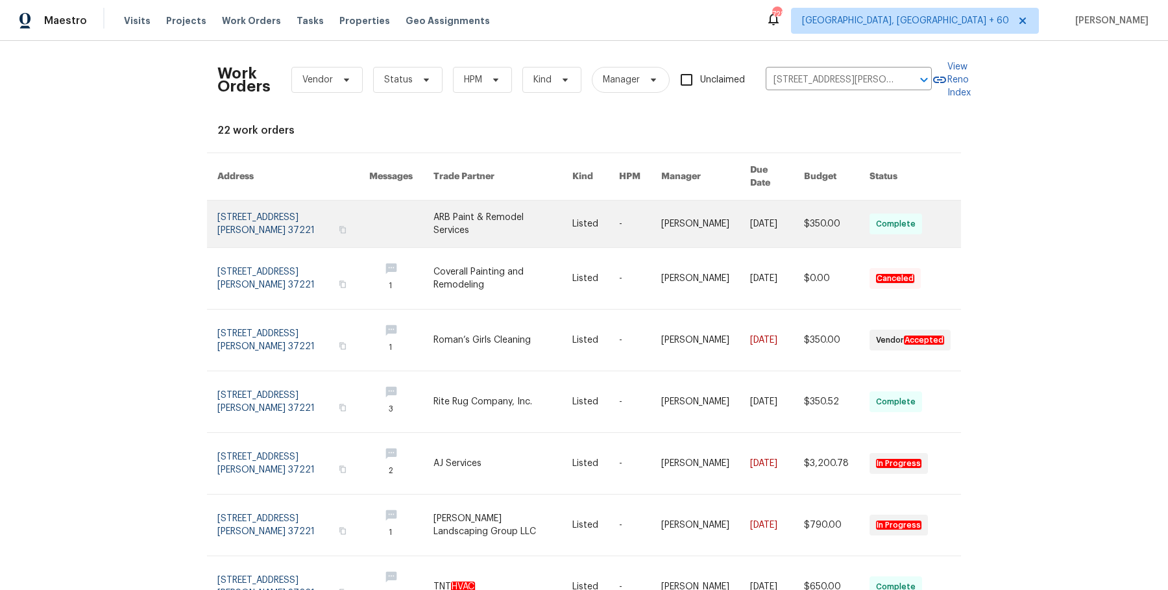
click at [765, 202] on link at bounding box center [777, 223] width 54 height 47
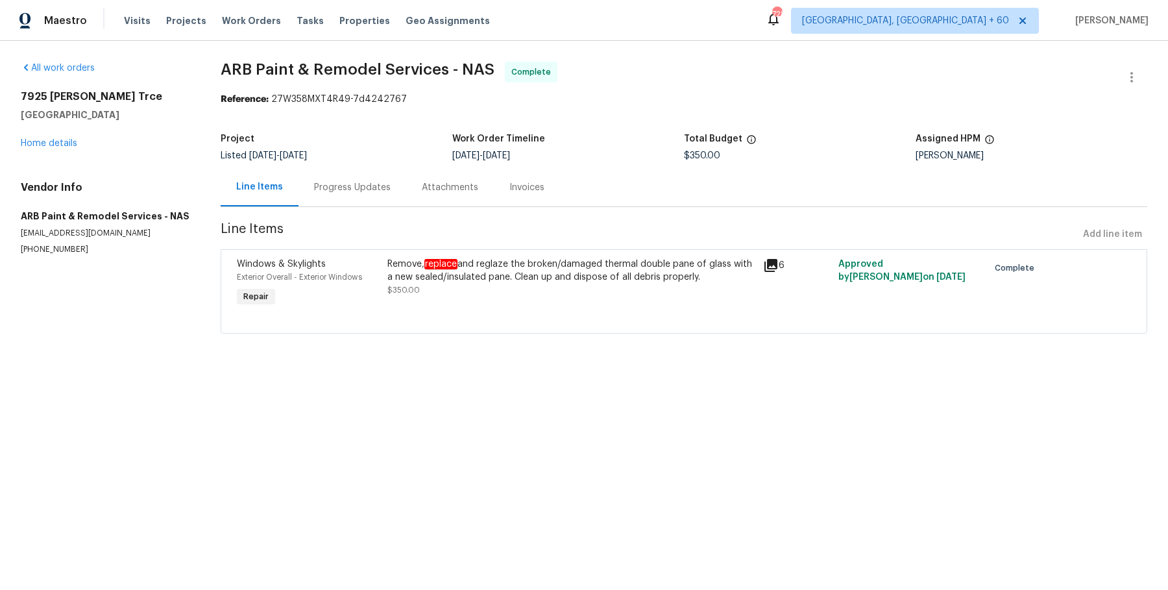
click at [62, 138] on div "7925 Boone Trce Nashville, TN 37221 Home details" at bounding box center [105, 120] width 169 height 60
click at [59, 153] on div "All work orders 7925 Boone Trce Nashville, TN 37221 Home details Vendor Info AR…" at bounding box center [105, 158] width 169 height 193
click at [60, 144] on link "Home details" at bounding box center [49, 143] width 56 height 9
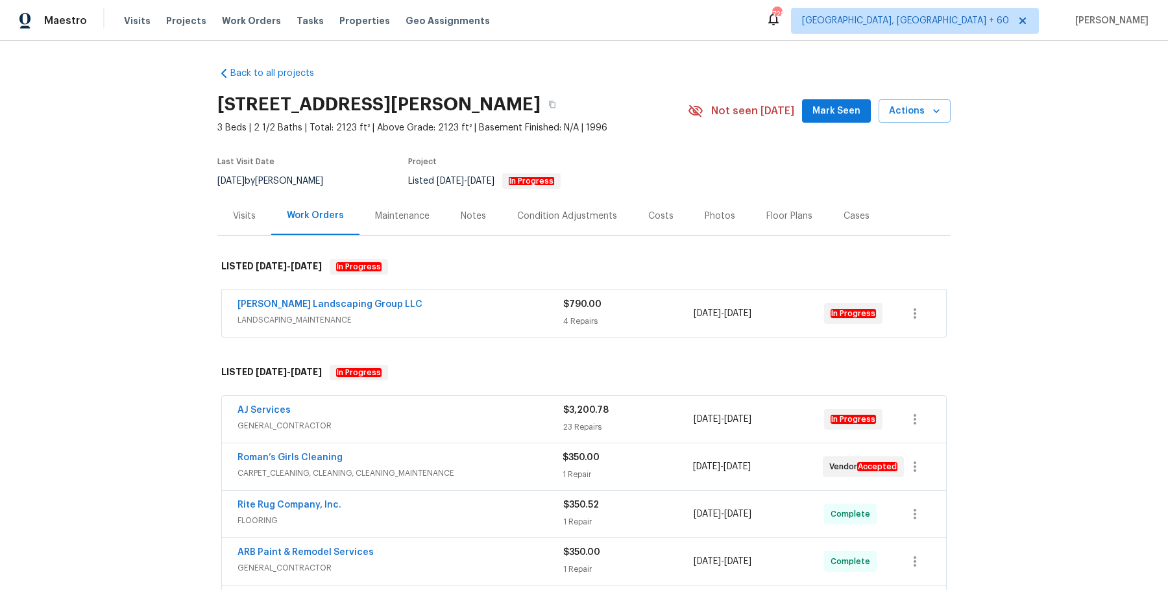
click at [508, 298] on div "Sandoval Landscaping Group LLC" at bounding box center [400, 306] width 326 height 16
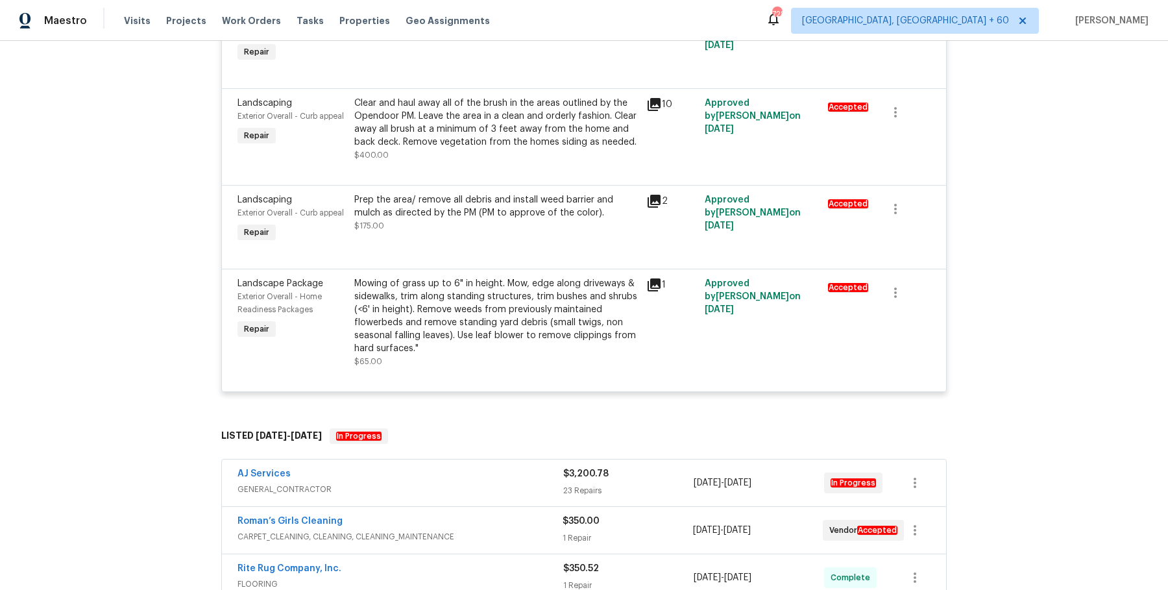
scroll to position [373, 0]
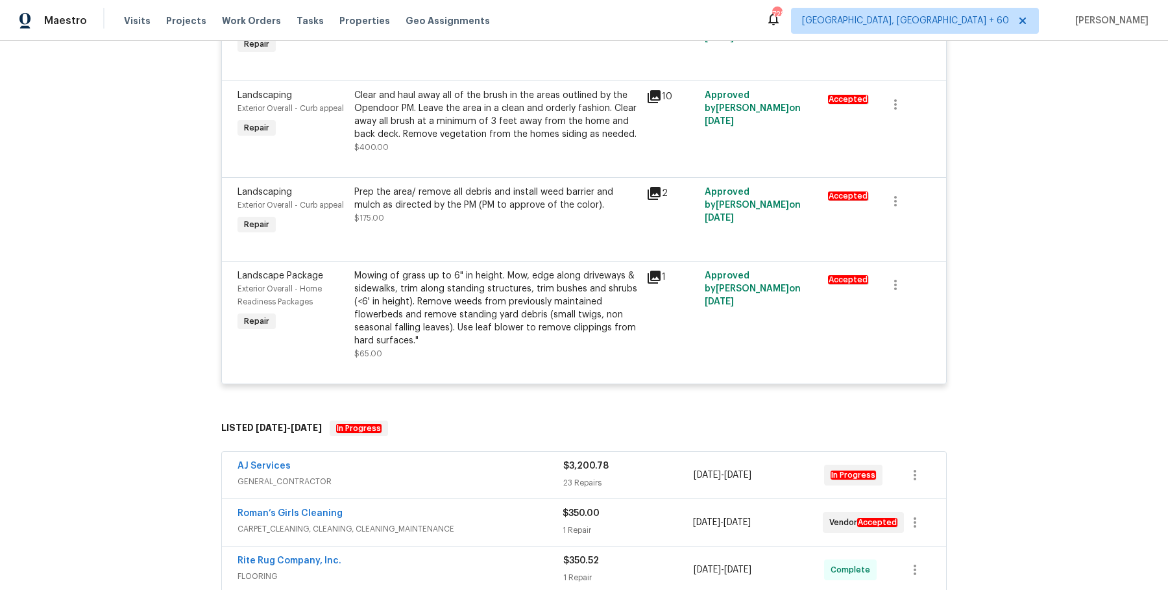
click at [479, 466] on div "AJ Services" at bounding box center [400, 467] width 326 height 16
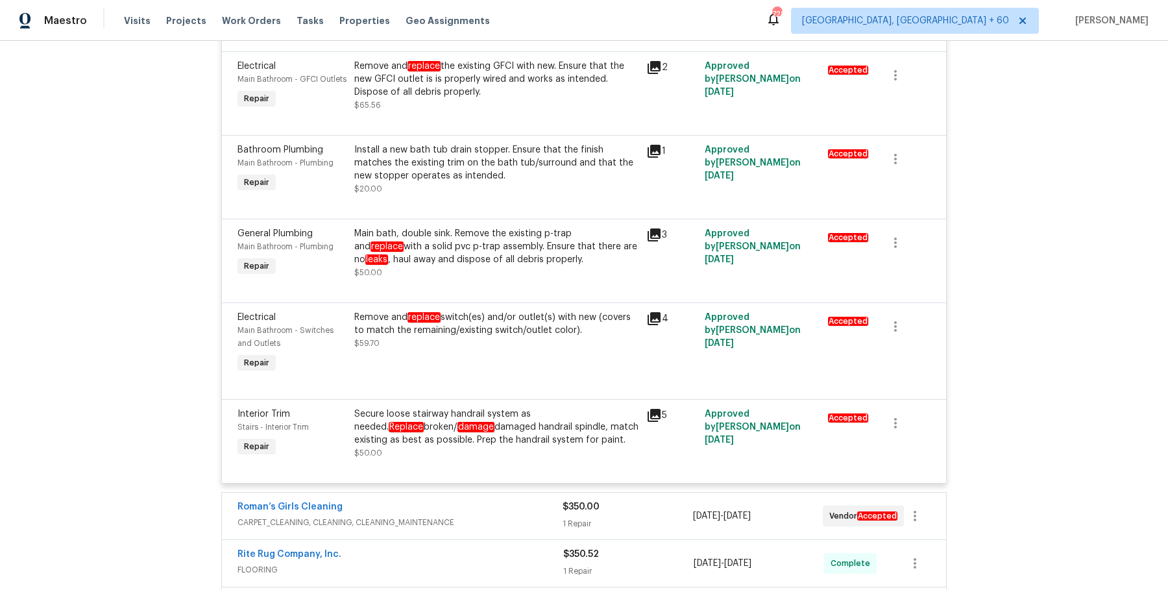
scroll to position [3283, 0]
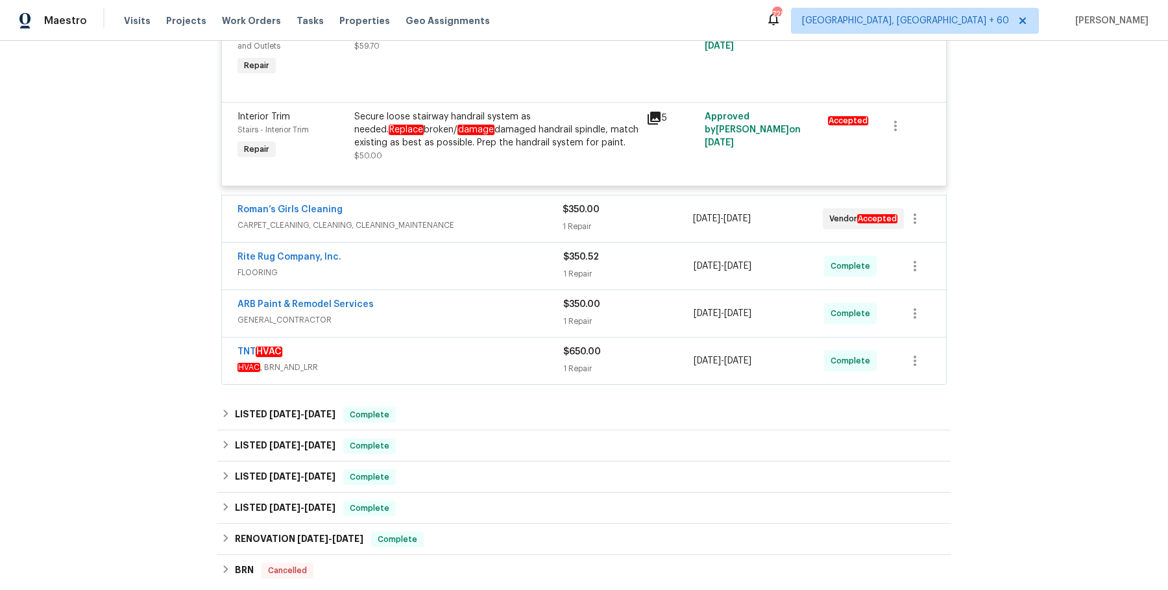
click at [538, 232] on span "CARPET_CLEANING, CLEANING, CLEANING_MAINTENANCE" at bounding box center [399, 225] width 325 height 13
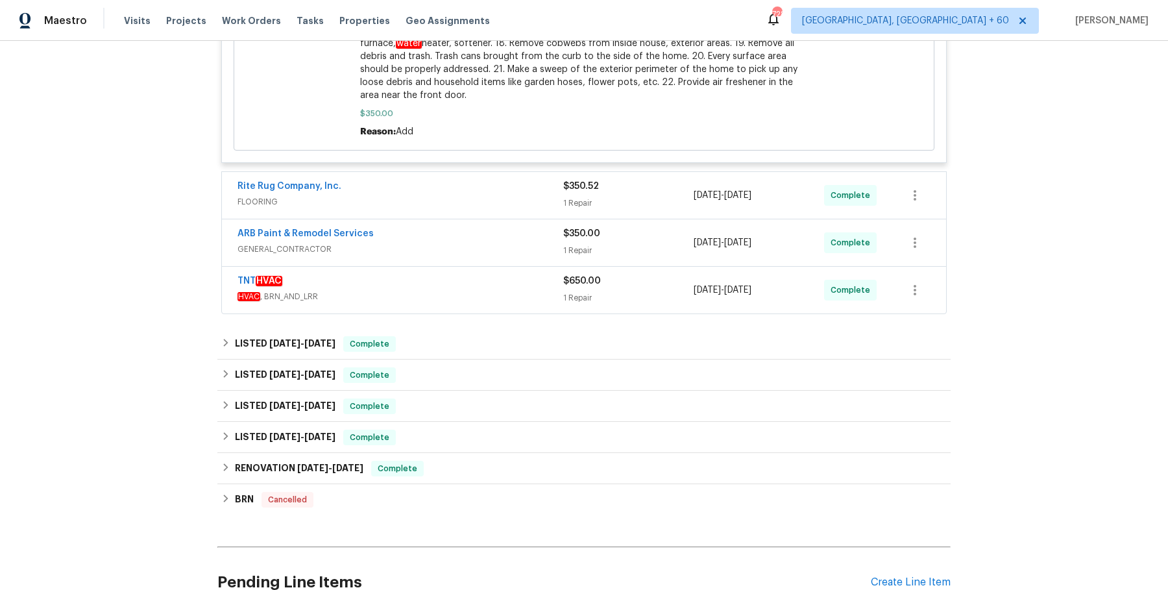
scroll to position [3959, 0]
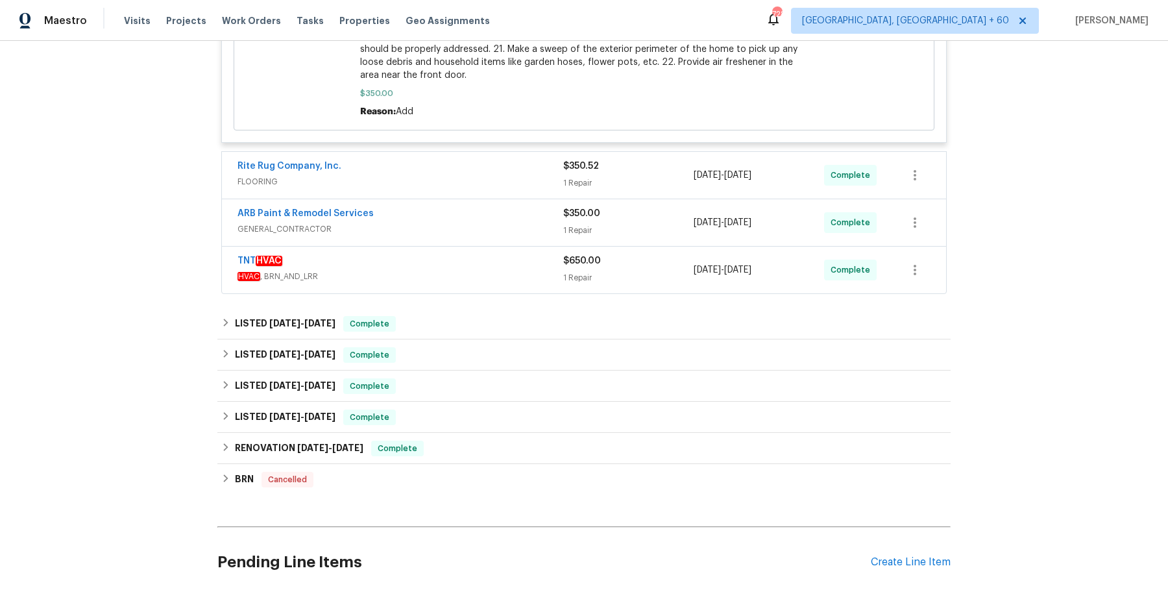
click at [533, 188] on span "FLOORING" at bounding box center [400, 181] width 326 height 13
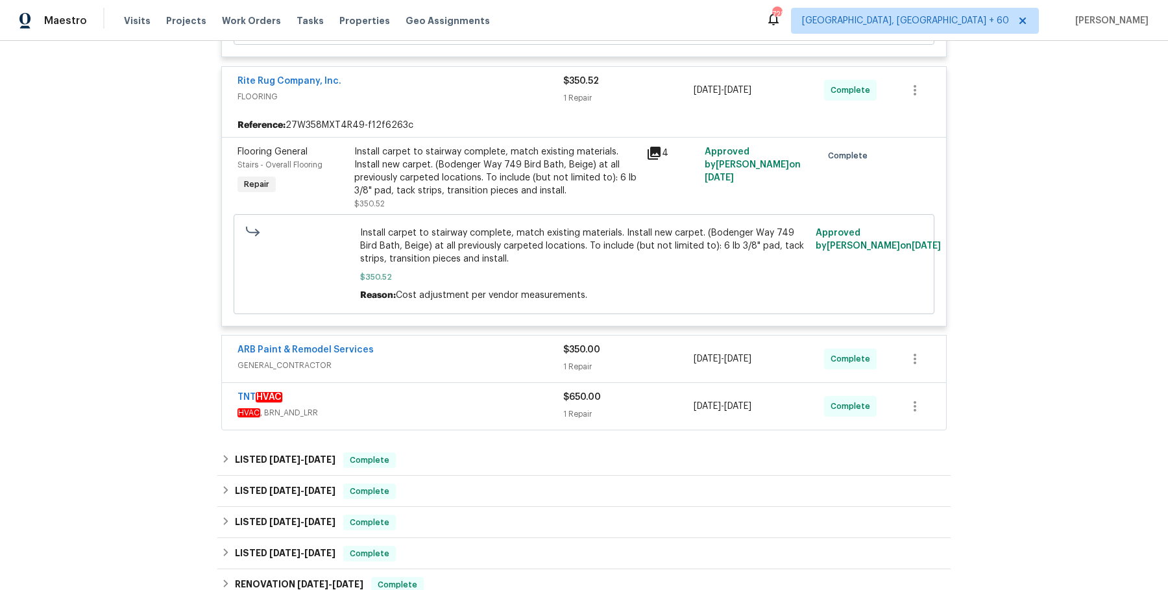
scroll to position [4062, 0]
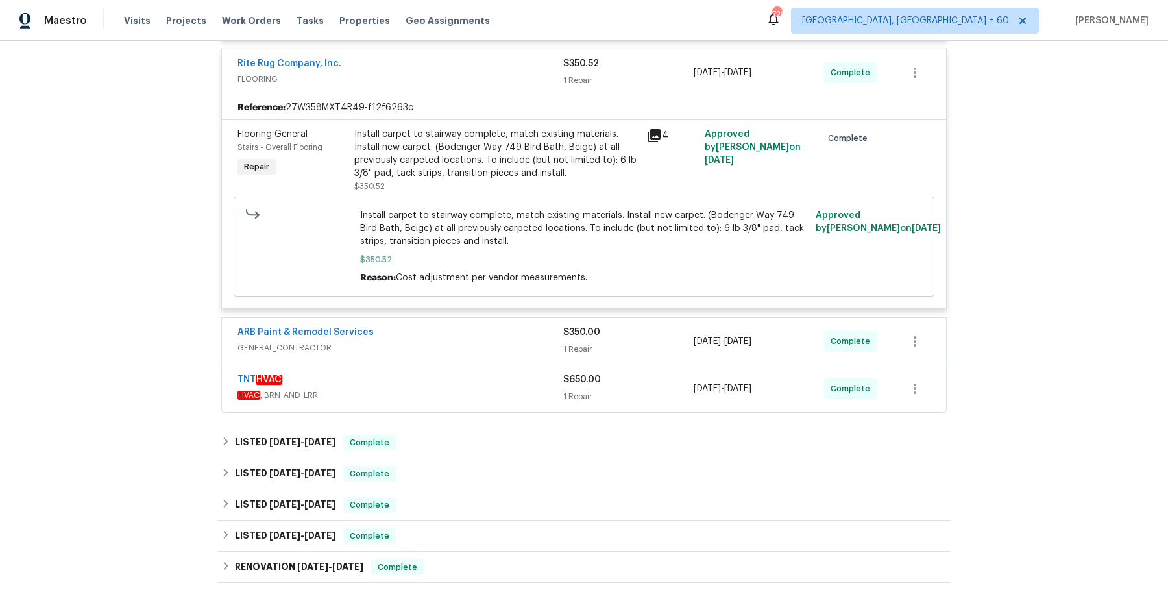
click at [498, 354] on span "GENERAL_CONTRACTOR" at bounding box center [400, 347] width 326 height 13
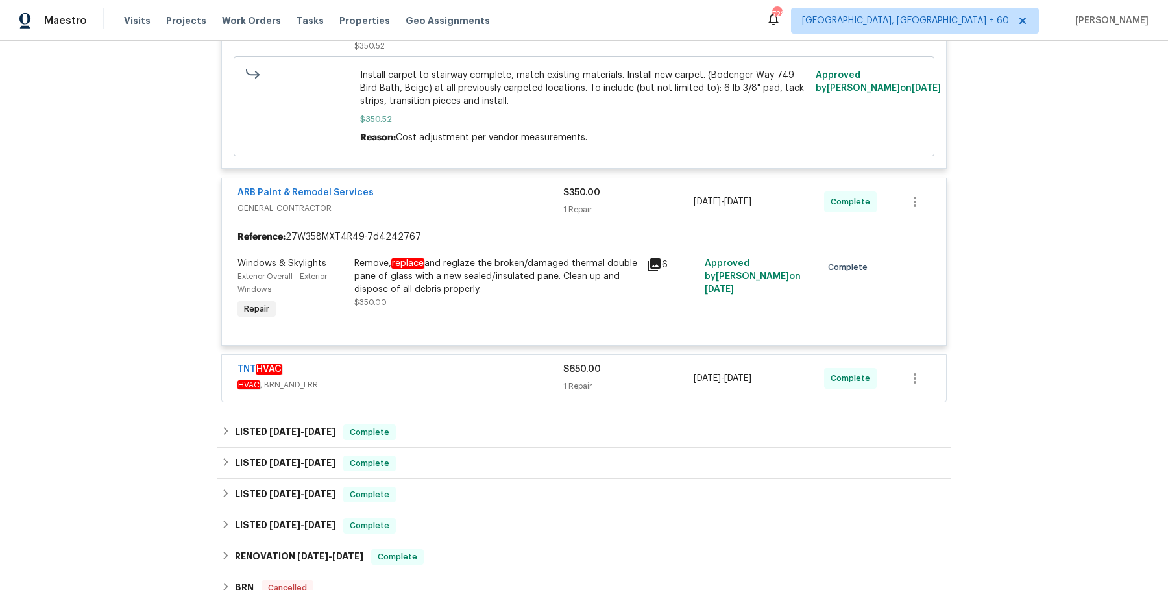
scroll to position [4204, 0]
click at [518, 390] on span "HVAC , BRN_AND_LRR" at bounding box center [400, 383] width 326 height 13
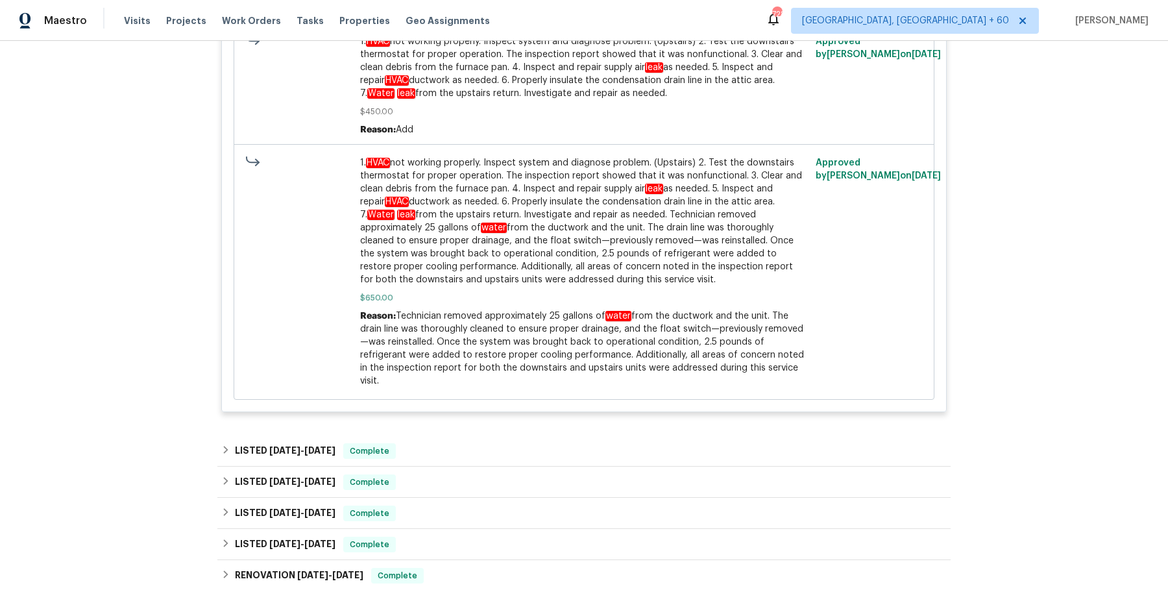
scroll to position [4853, 0]
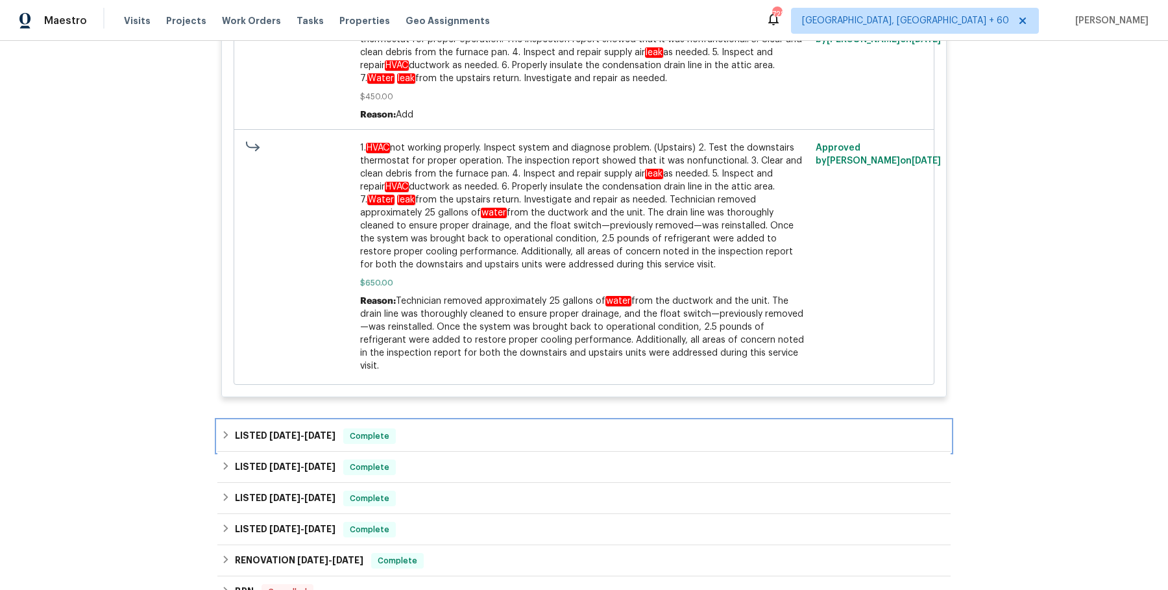
click at [512, 429] on div "LISTED 8/6/25 - 8/7/25 Complete" at bounding box center [583, 435] width 733 height 31
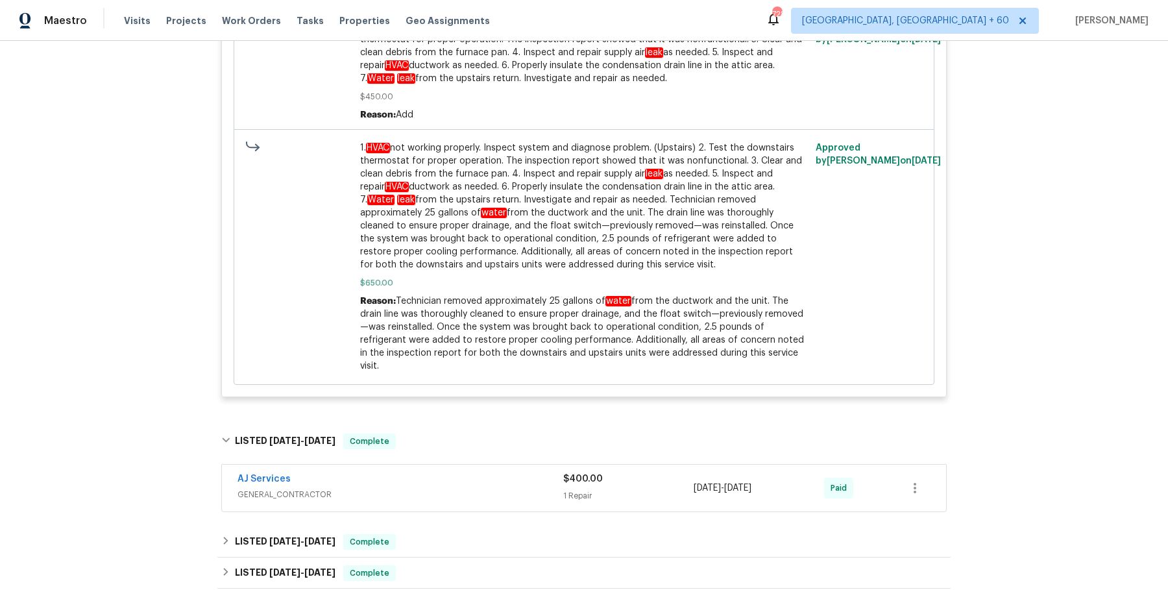
click at [501, 479] on div "AJ Services" at bounding box center [400, 480] width 326 height 16
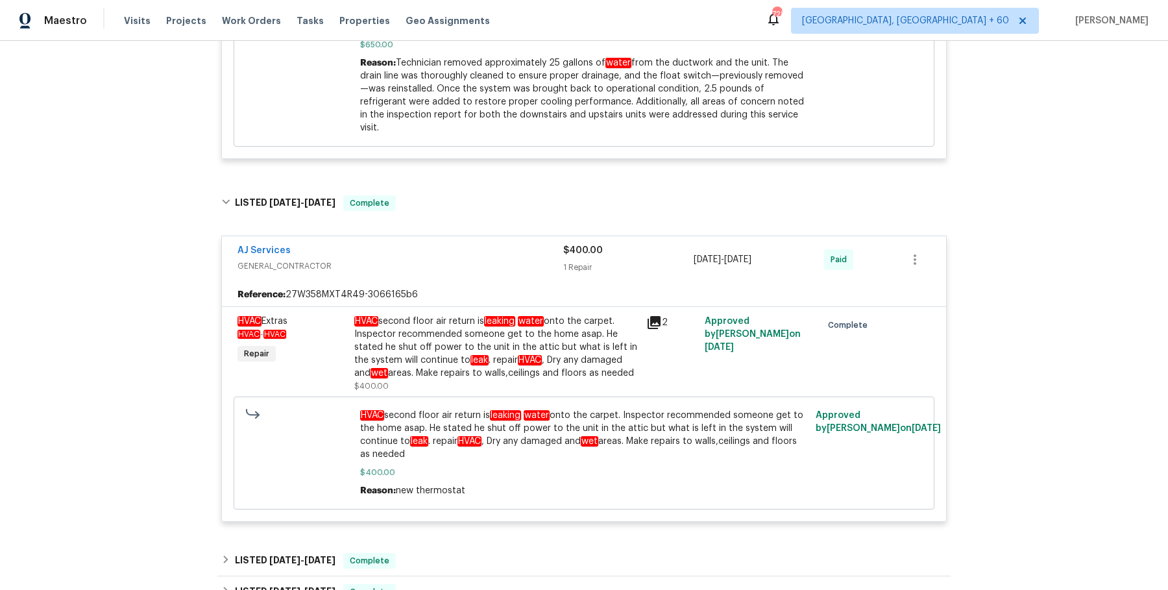
scroll to position [5199, 0]
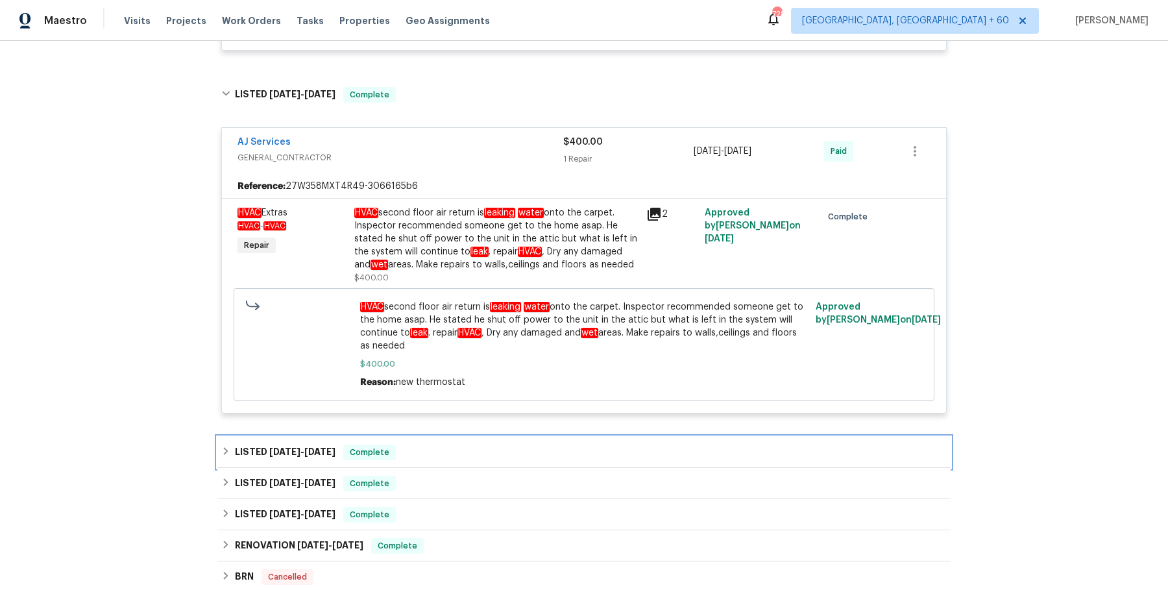
click at [508, 459] on div "LISTED 5/29/25 - 6/4/25 Complete" at bounding box center [583, 452] width 725 height 16
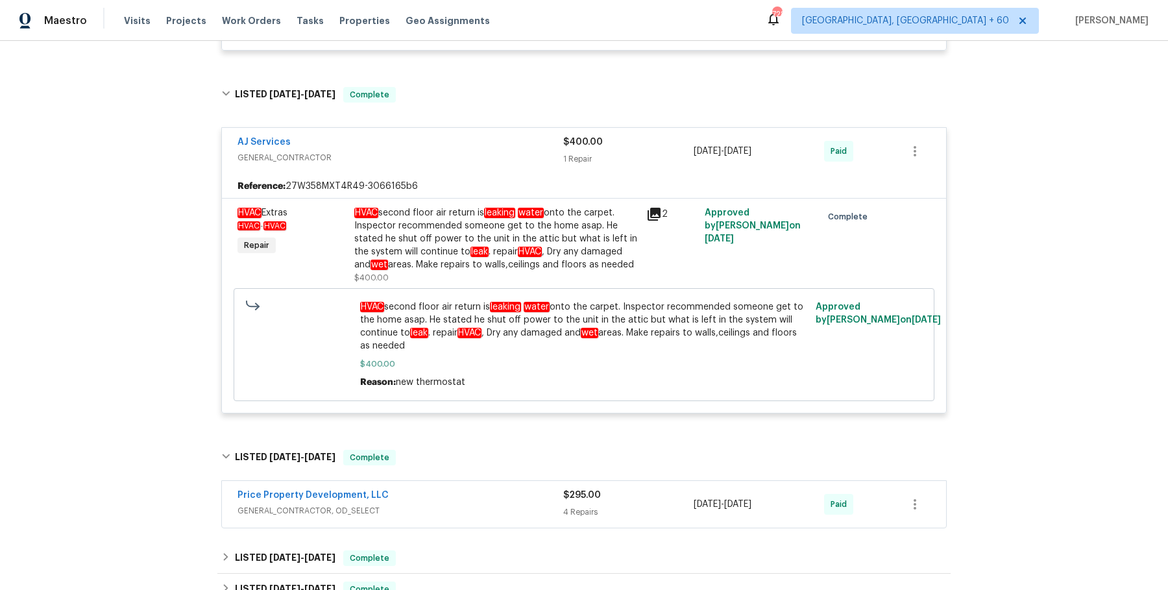
click at [497, 508] on span "GENERAL_CONTRACTOR, OD_SELECT" at bounding box center [400, 510] width 326 height 13
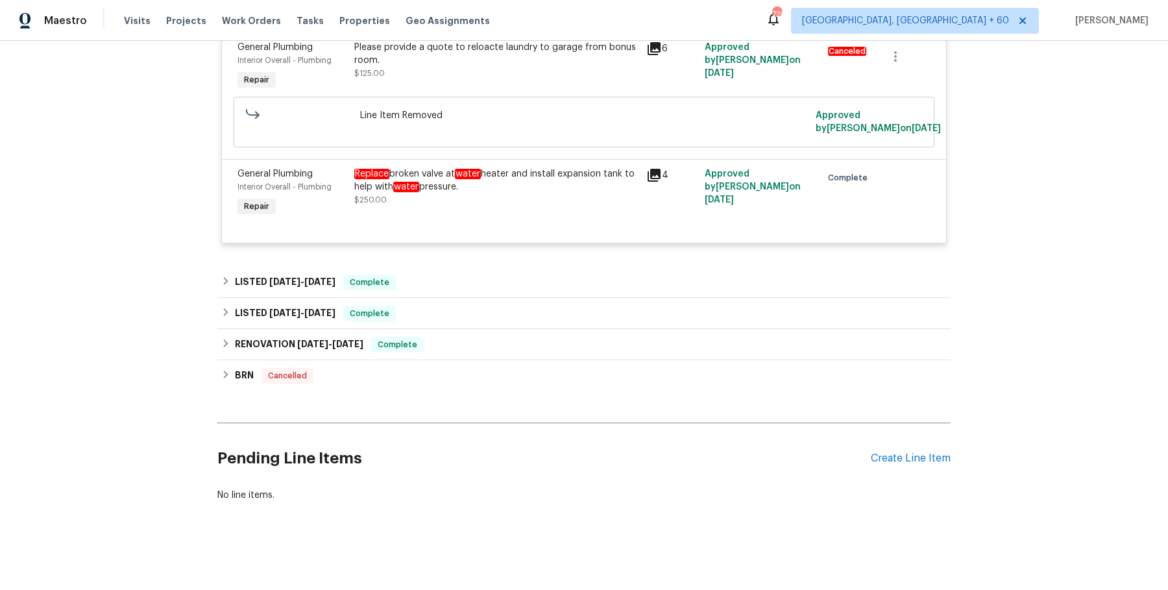
scroll to position [5923, 0]
click at [483, 278] on div "LISTED 5/8/25 - 5/15/25 Complete" at bounding box center [583, 282] width 725 height 16
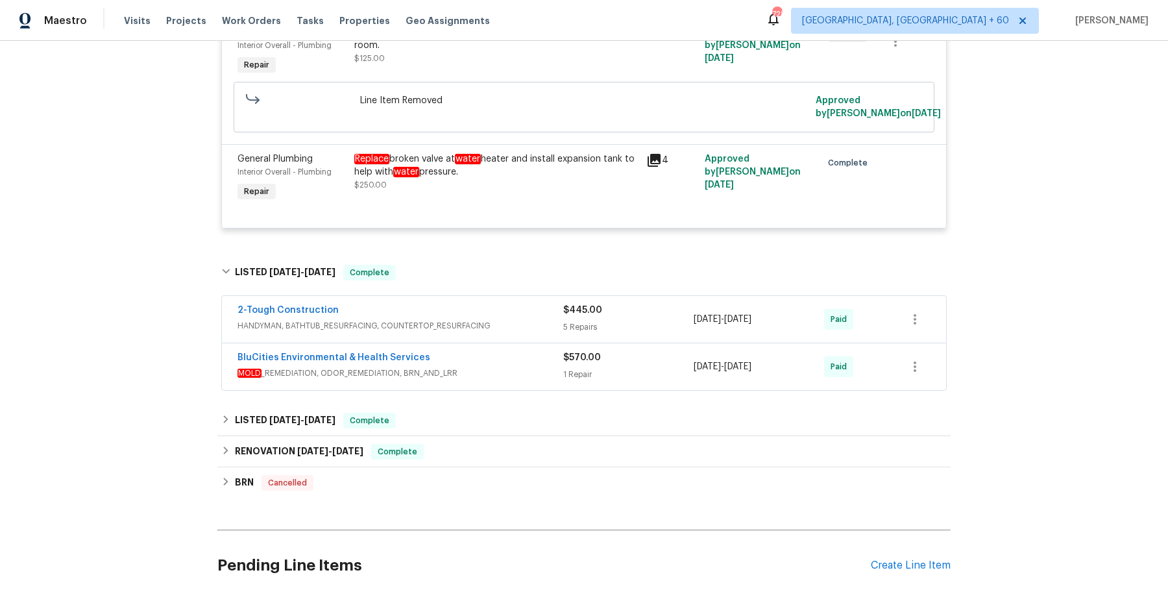
click at [457, 343] on div "2-Tough Construction HANDYMAN, BATHTUB_RESURFACING, COUNTERTOP_RESURFACING $445…" at bounding box center [584, 319] width 724 height 47
click at [469, 332] on span "HANDYMAN, BATHTUB_RESURFACING, COUNTERTOP_RESURFACING" at bounding box center [400, 325] width 326 height 13
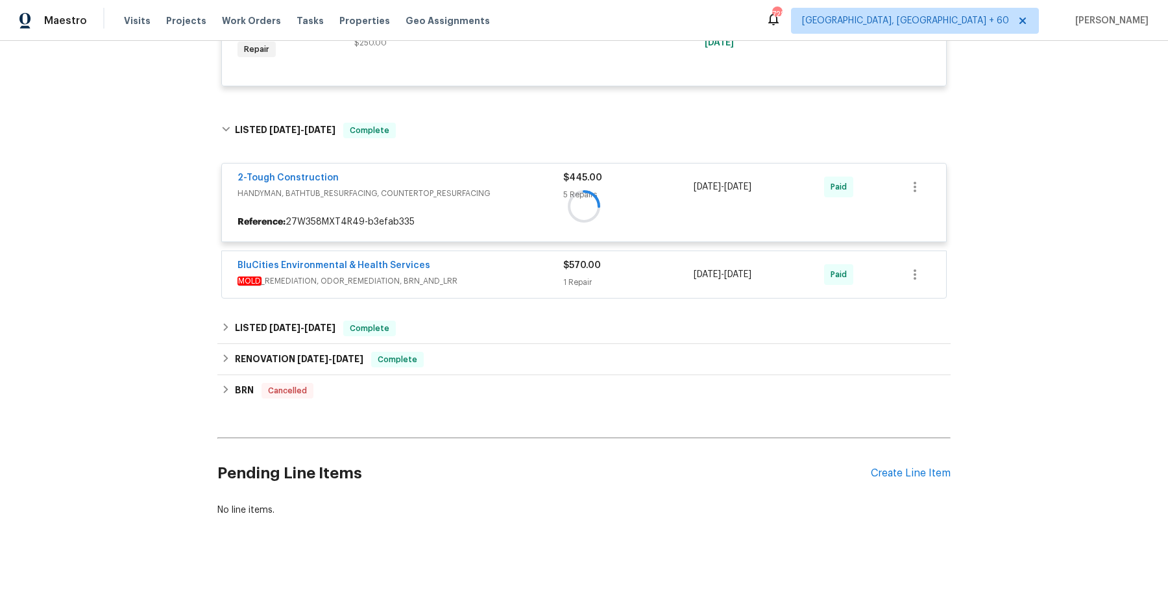
scroll to position [6062, 0]
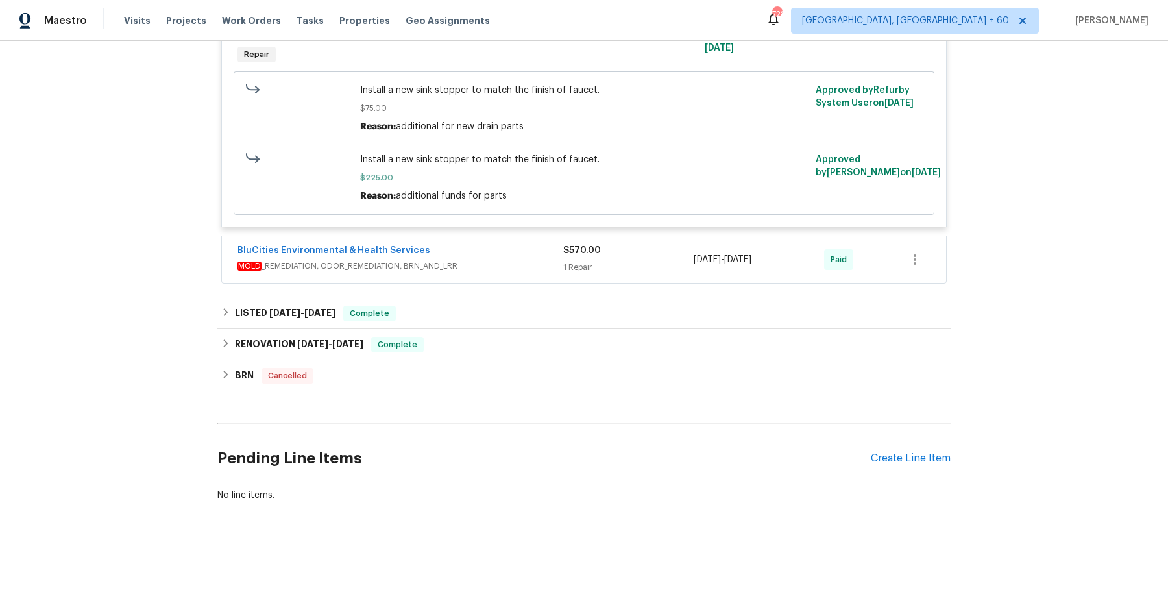
click at [509, 267] on span "MOLD _REMEDIATION, ODOR_REMEDIATION, BRN_AND_LRR" at bounding box center [400, 265] width 326 height 13
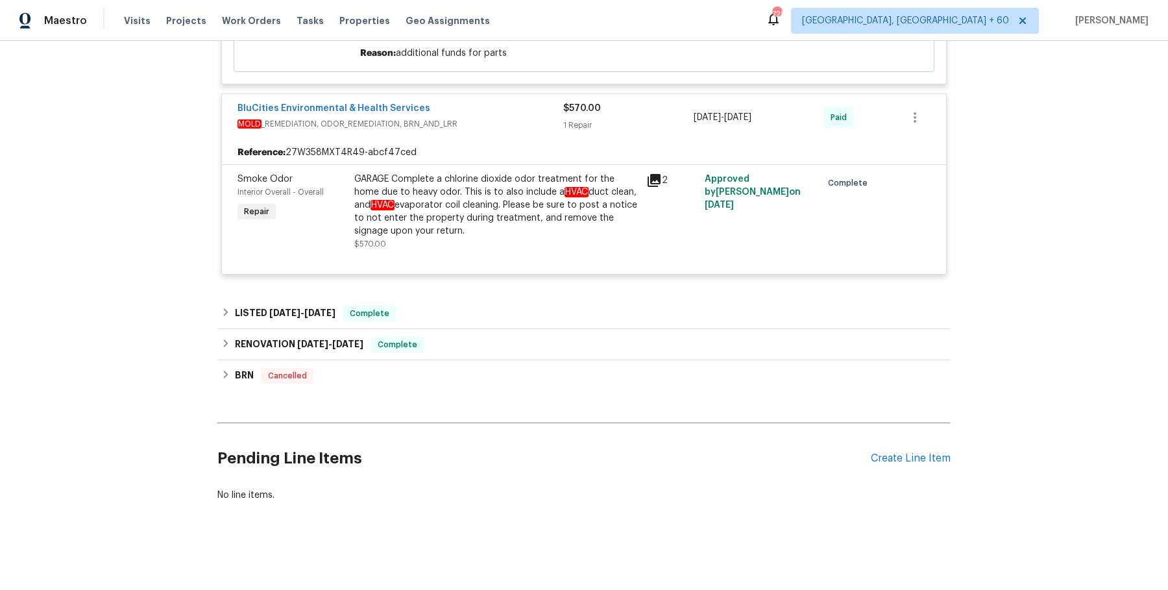
scroll to position [6783, 0]
click at [492, 307] on div "LISTED 4/1/25 - 4/2/25 Complete" at bounding box center [583, 314] width 725 height 16
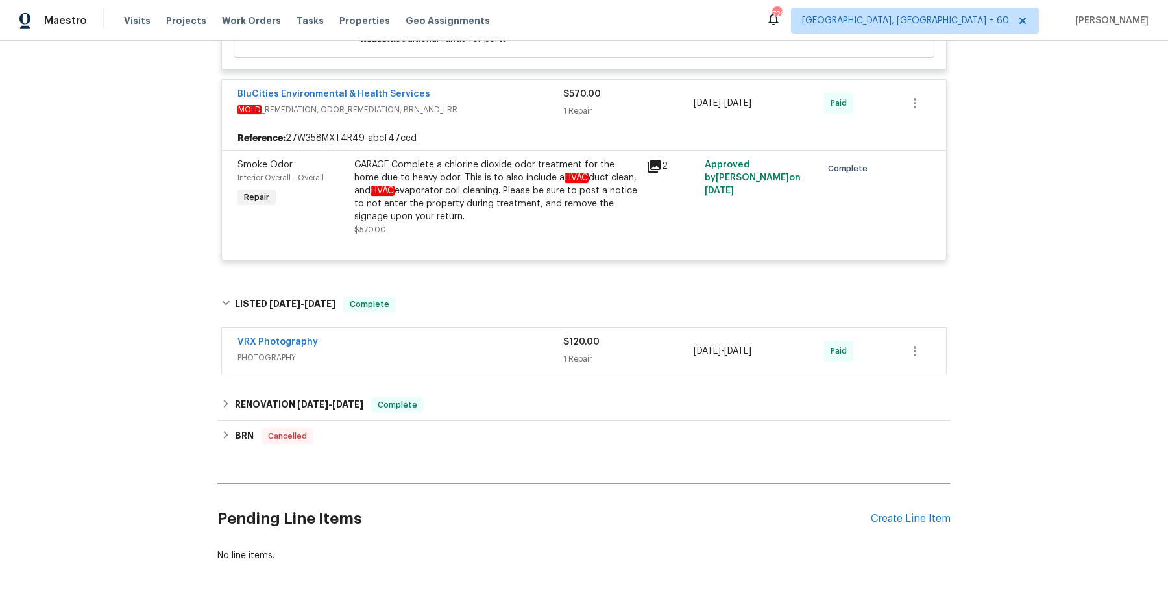
click at [477, 347] on div "VRX Photography PHOTOGRAPHY $120.00 1 Repair 4/1/2025 - 4/2/2025 Paid" at bounding box center [584, 351] width 724 height 47
click at [475, 351] on div "VRX Photography" at bounding box center [400, 343] width 326 height 16
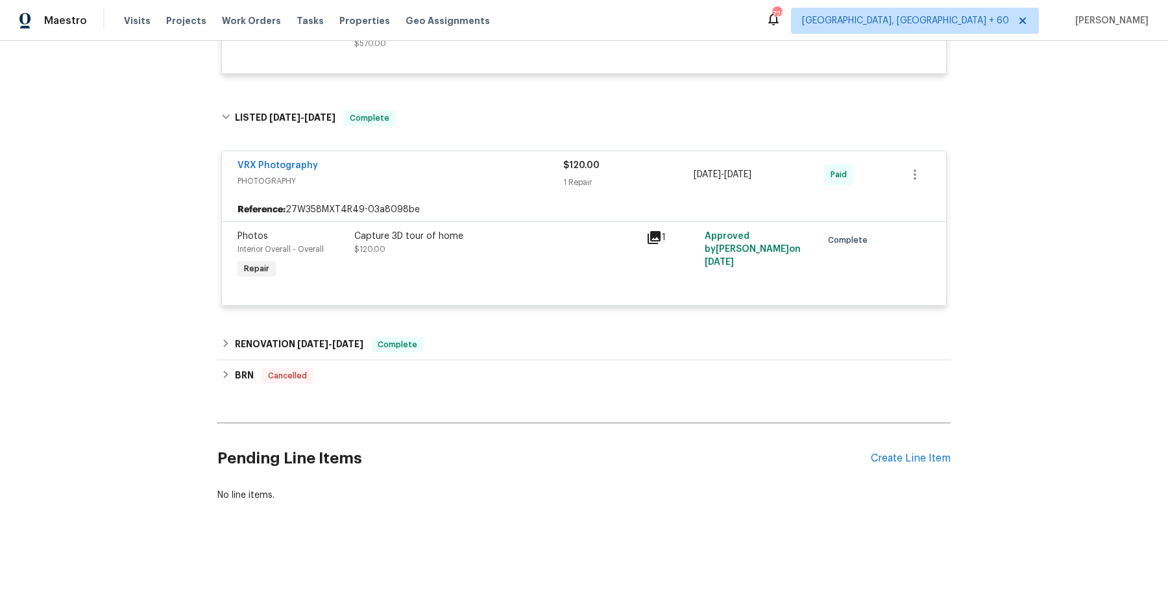
scroll to position [6983, 0]
click at [494, 343] on div "RENOVATION 3/13/25 - 3/26/25 Complete" at bounding box center [583, 345] width 725 height 16
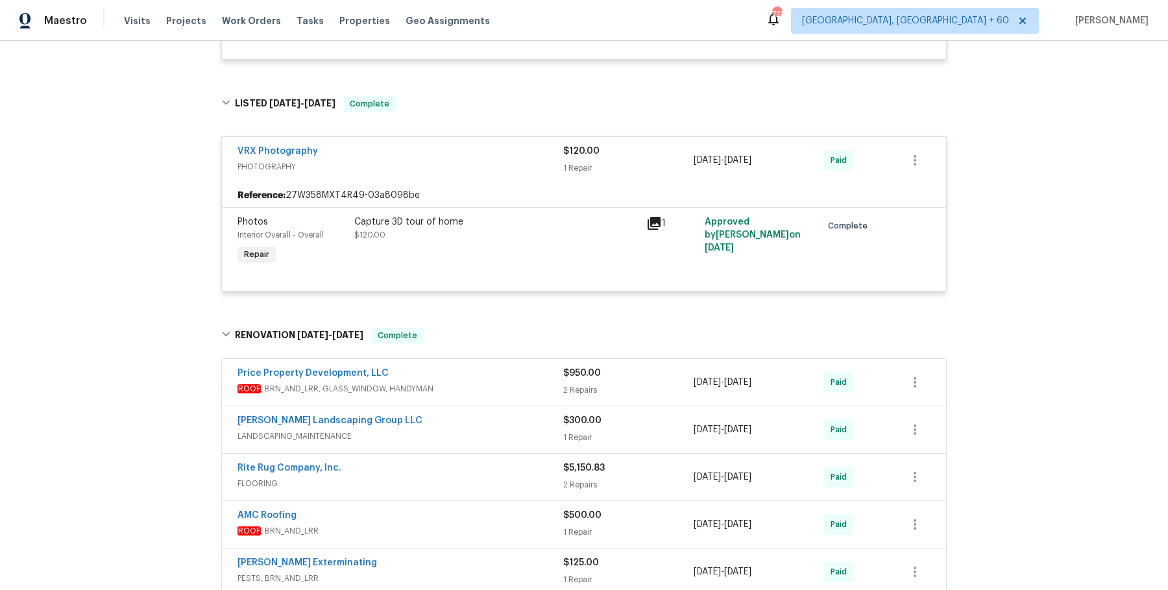
click at [494, 395] on span "ROOF , BRN_AND_LRR, GLASS_WINDOW, HANDYMAN" at bounding box center [400, 388] width 326 height 13
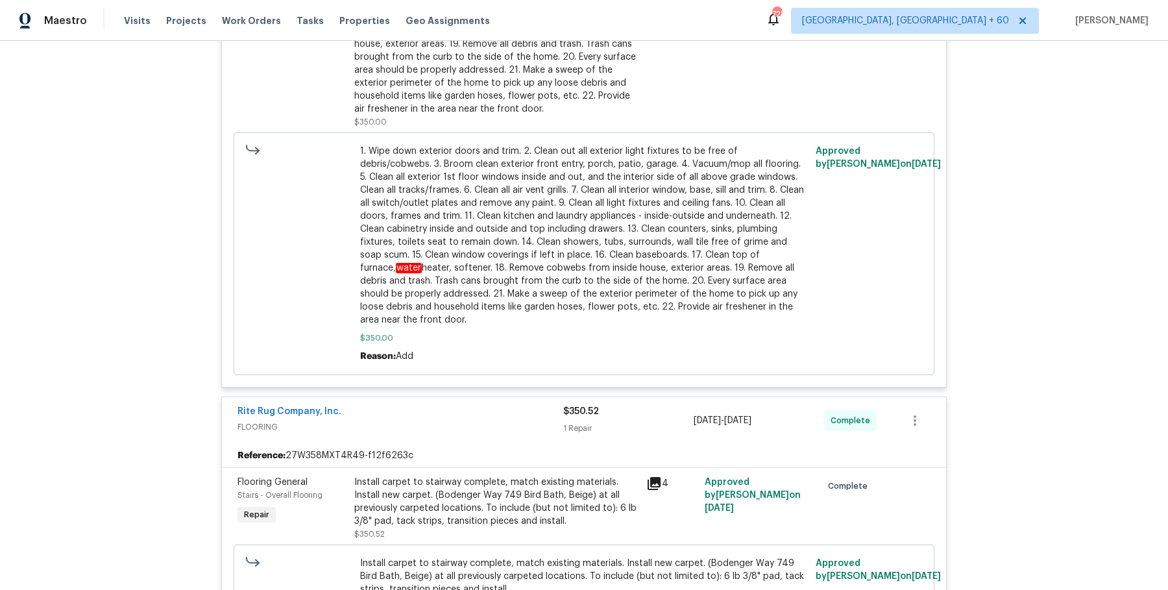
scroll to position [3901, 0]
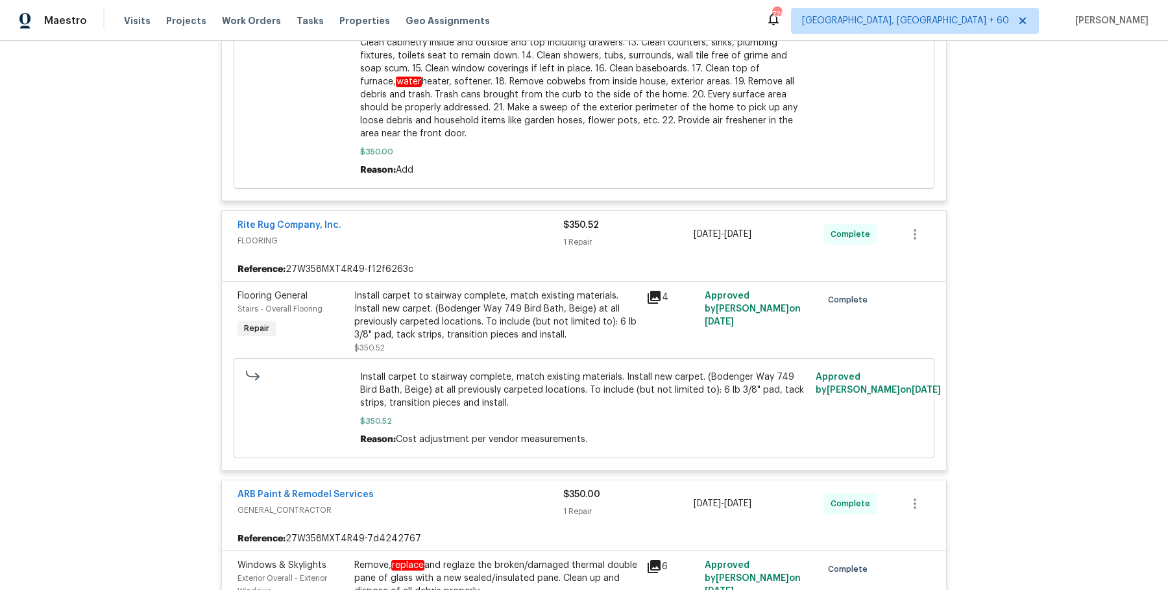
click at [507, 331] on div "Install carpet to stairway complete, match existing materials. Install new carp…" at bounding box center [496, 315] width 284 height 52
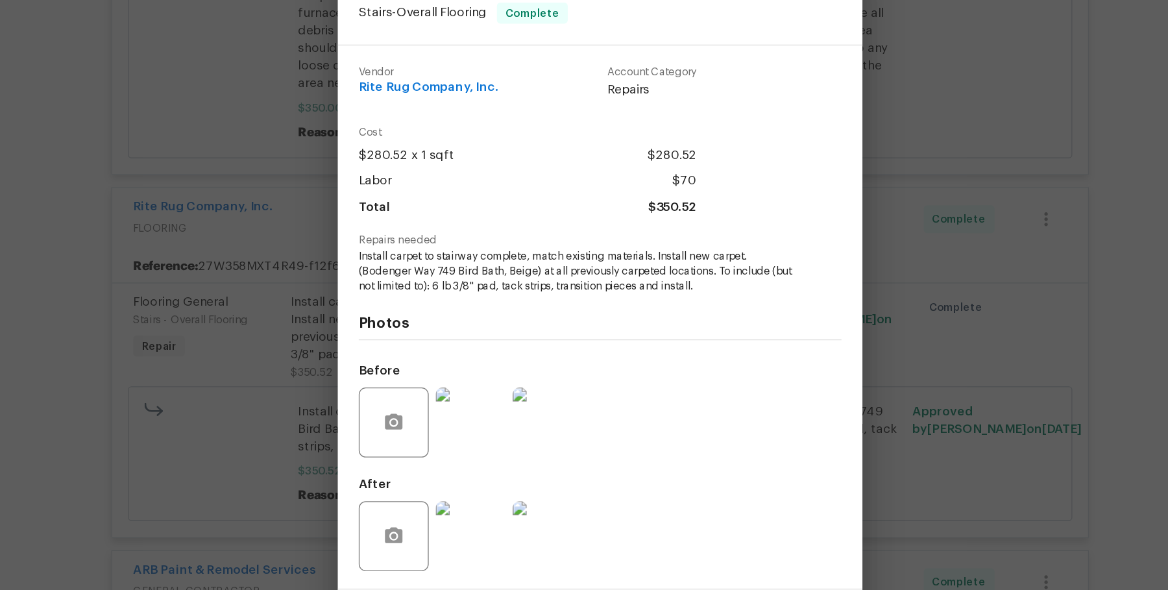
click at [830, 267] on div "Flooring General Stairs - Overall Flooring Complete Vendor Rite Rug Company, In…" at bounding box center [584, 295] width 1168 height 590
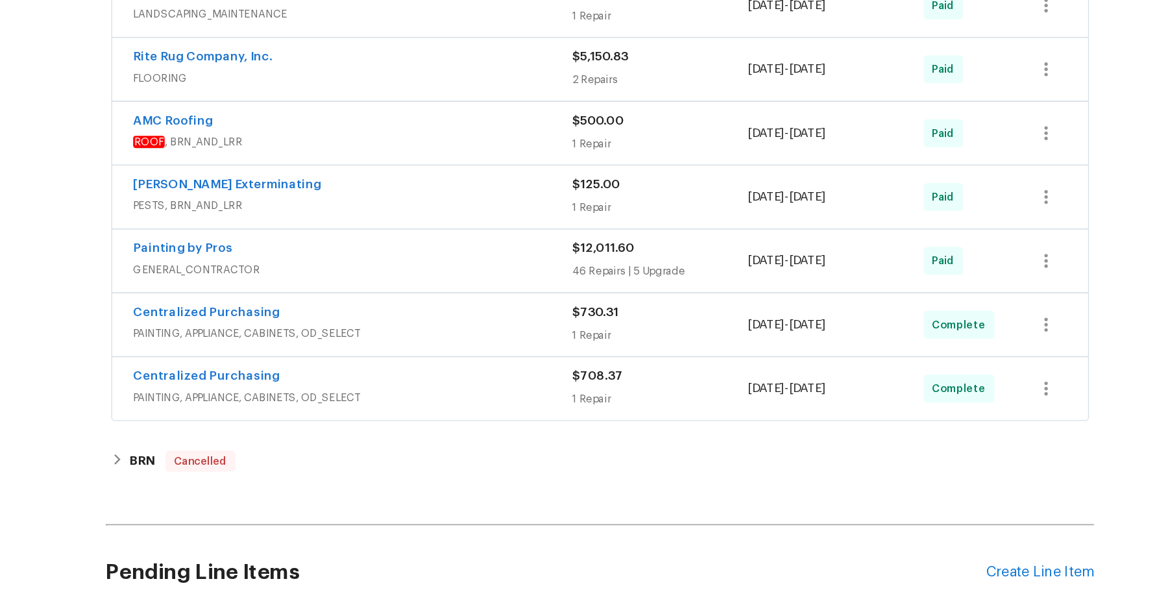
scroll to position [7679, 0]
click at [546, 99] on div "Sandoval Landscaping Group LLC LANDSCAPING_MAINTENANCE $300.00 1 Repair 3/13/20…" at bounding box center [584, 76] width 724 height 47
click at [542, 89] on span "LANDSCAPING_MAINTENANCE" at bounding box center [400, 82] width 326 height 13
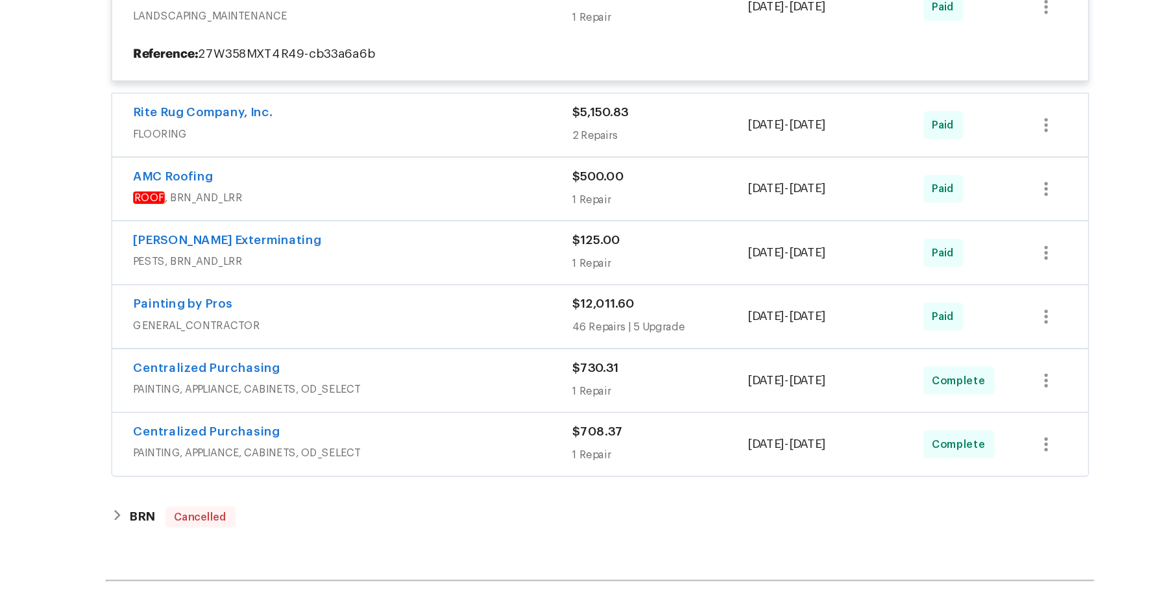
scroll to position [7559, 0]
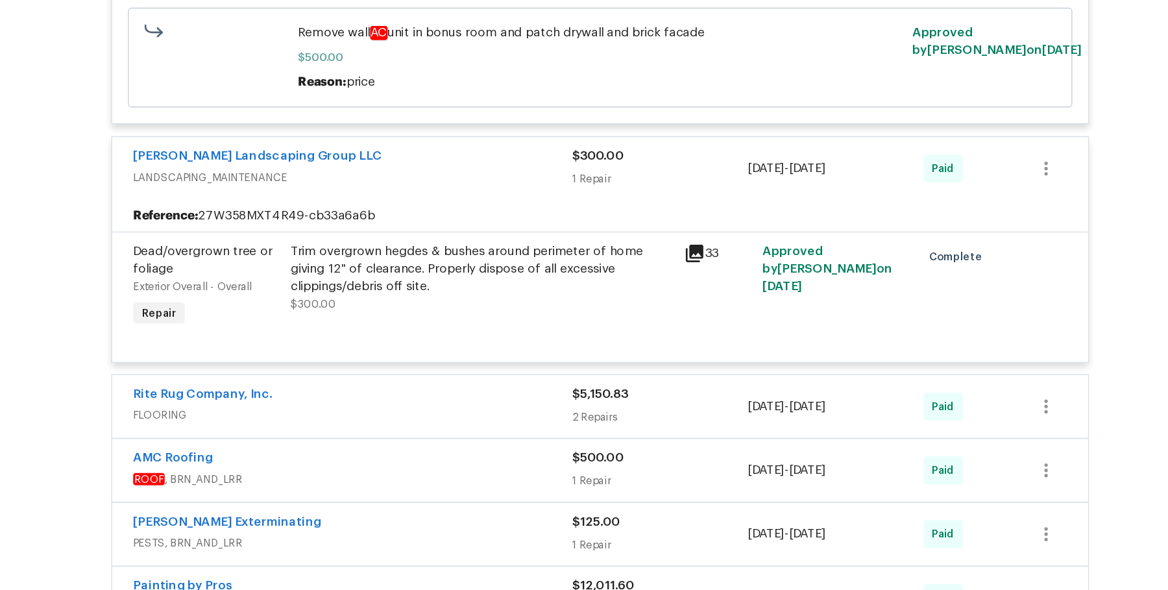
click at [507, 373] on div "Rite Rug Company, Inc." at bounding box center [400, 365] width 326 height 16
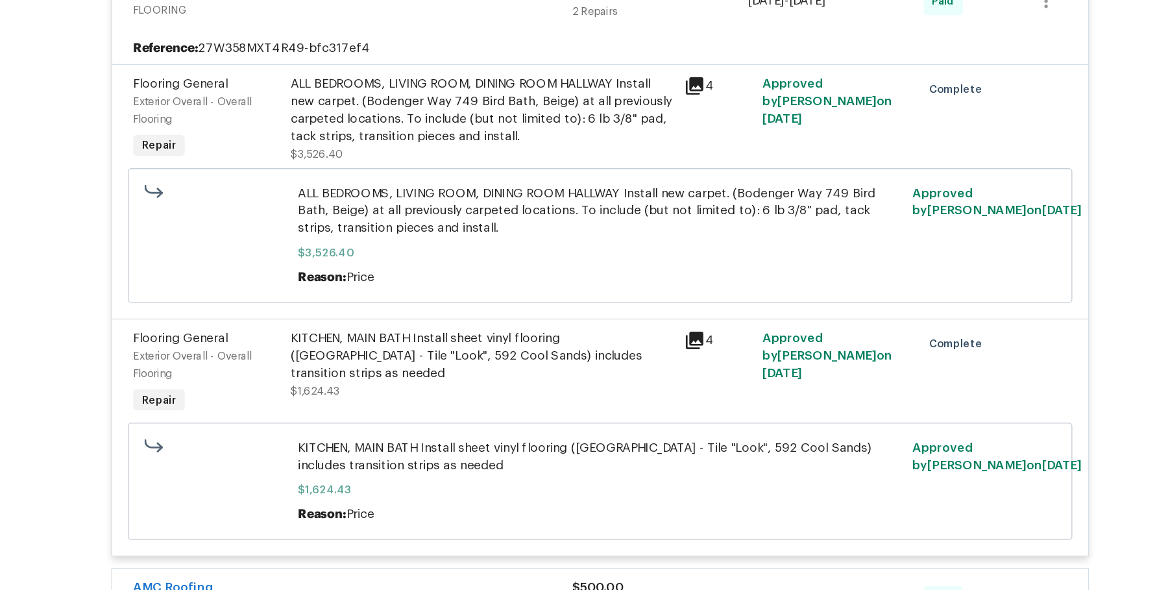
scroll to position [7861, 0]
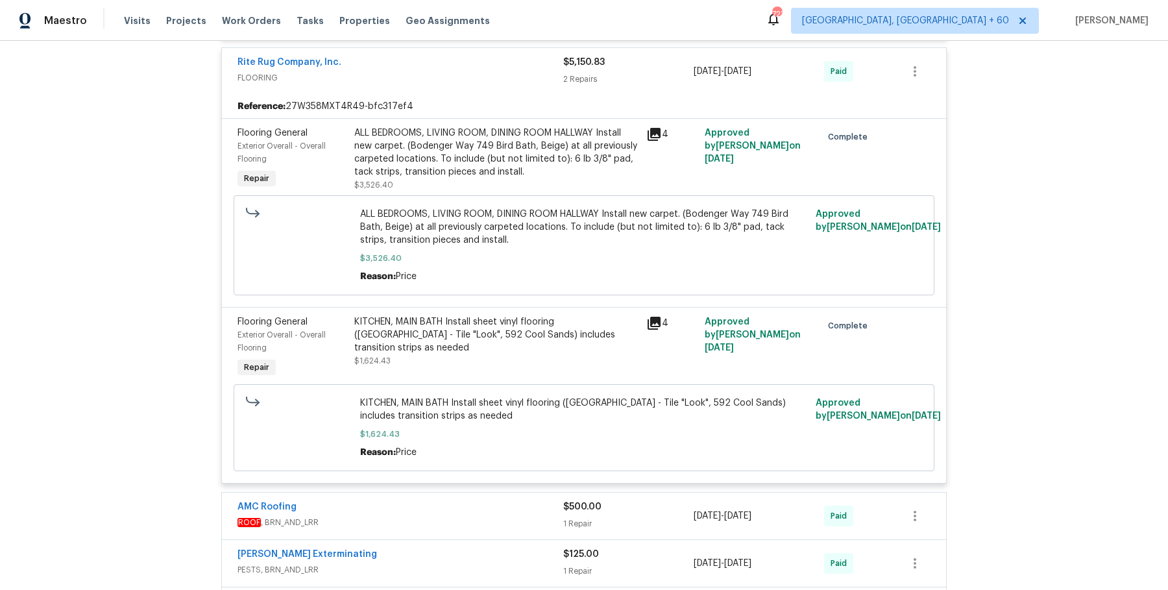
click at [467, 516] on div "AMC Roofing" at bounding box center [400, 508] width 326 height 16
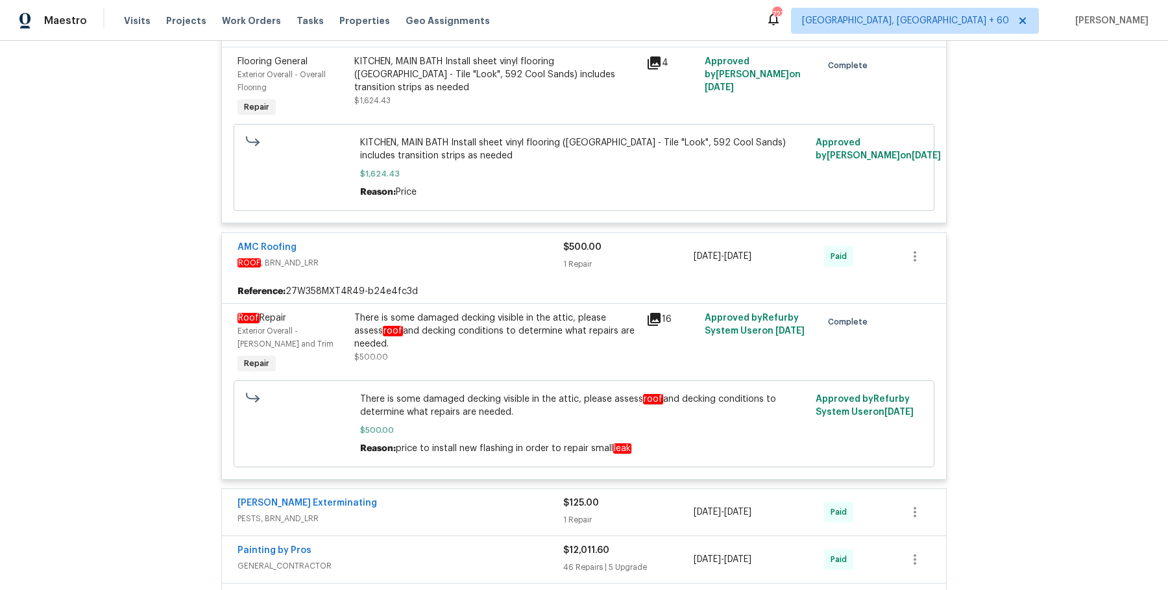
scroll to position [8199, 0]
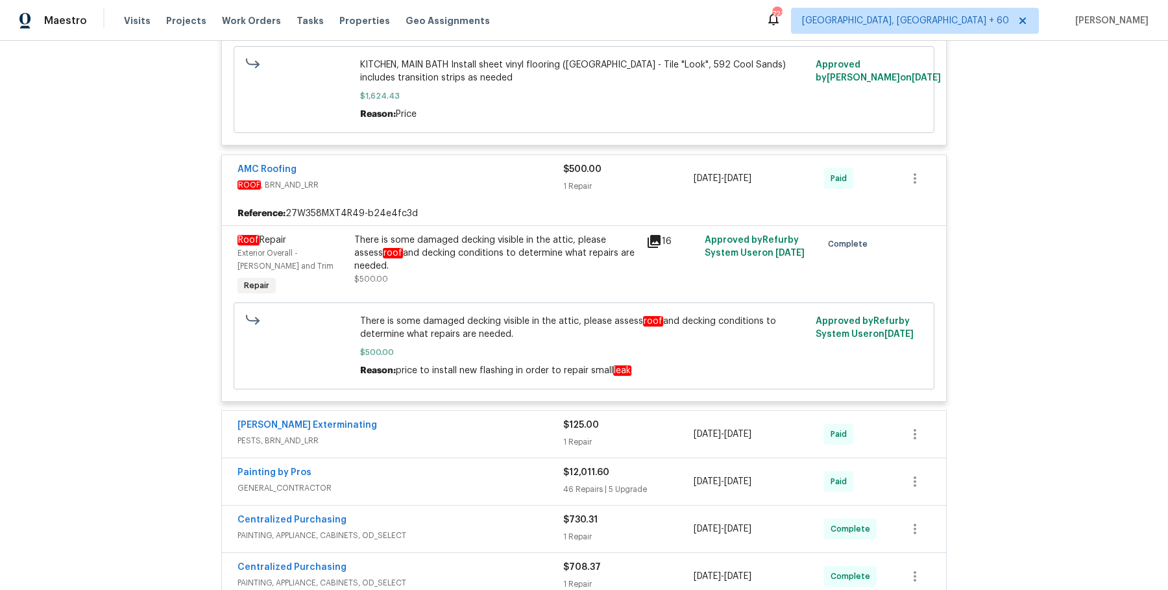
click at [473, 457] on div "Belle Meade Exterminating PESTS, BRN_AND_LRR $125.00 1 Repair 3/13/2025 - 3/15/…" at bounding box center [584, 434] width 724 height 47
click at [477, 434] on div "Belle Meade Exterminating" at bounding box center [400, 426] width 326 height 16
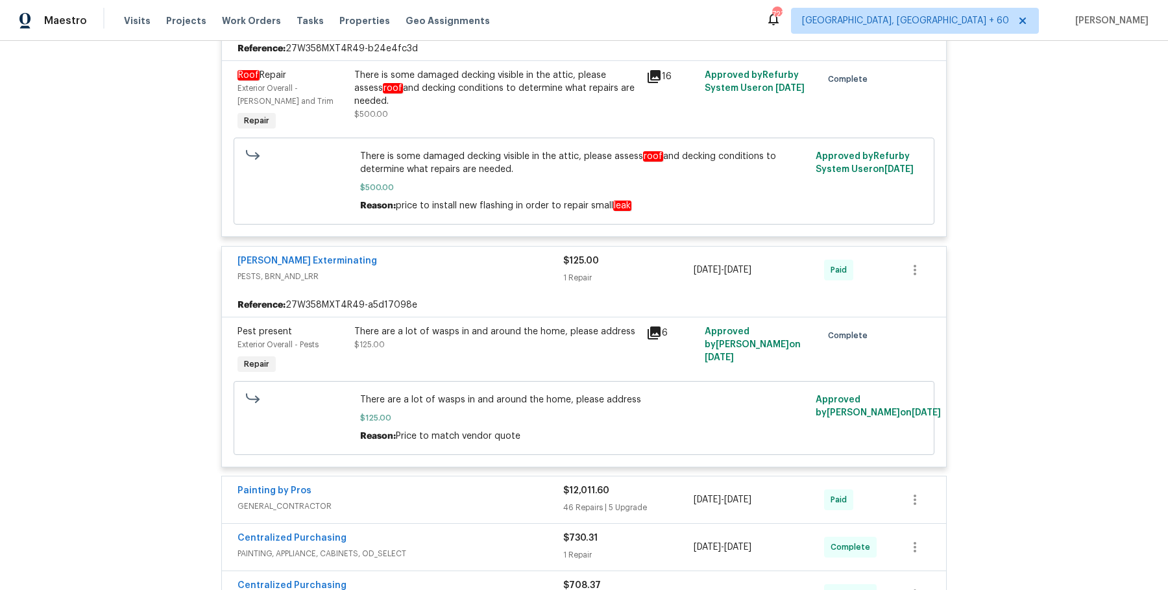
scroll to position [8648, 0]
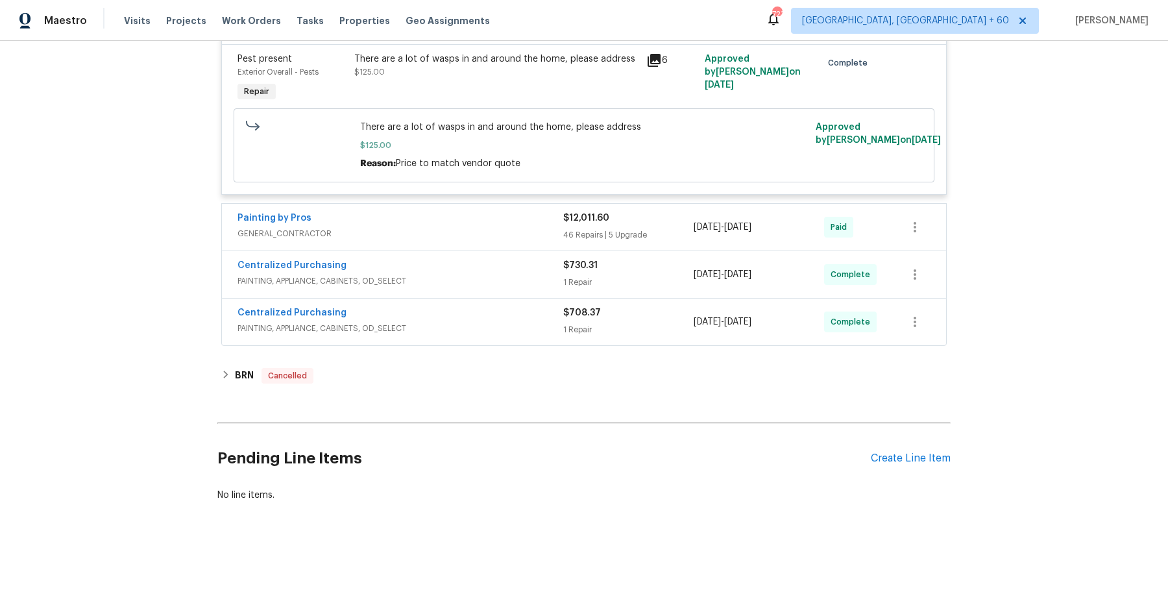
click at [497, 231] on span "GENERAL_CONTRACTOR" at bounding box center [400, 233] width 326 height 13
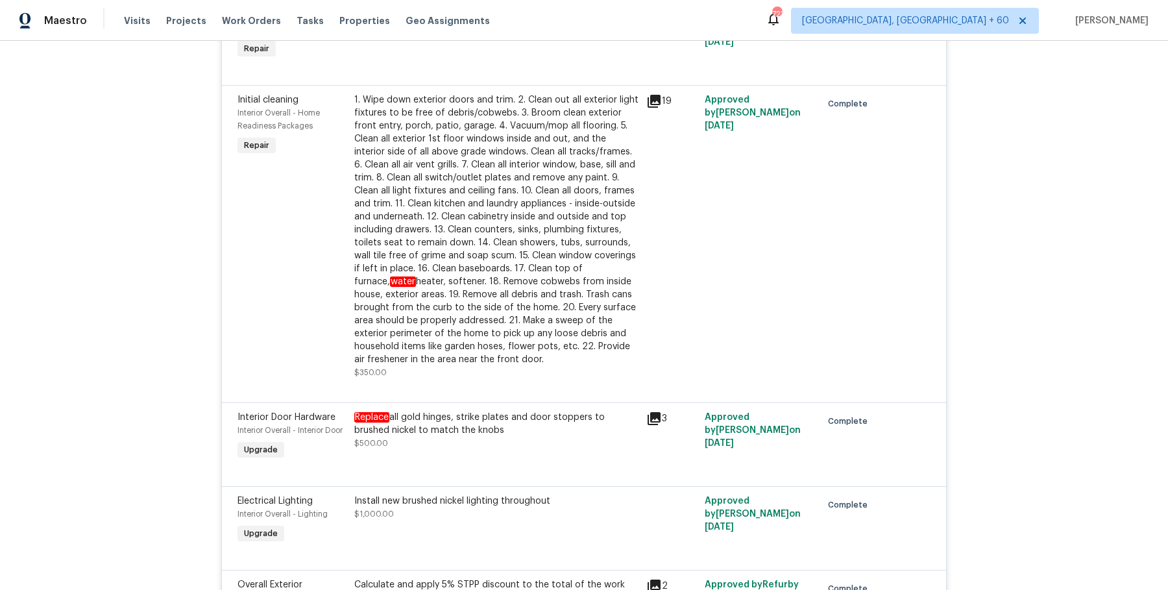
scroll to position [14034, 0]
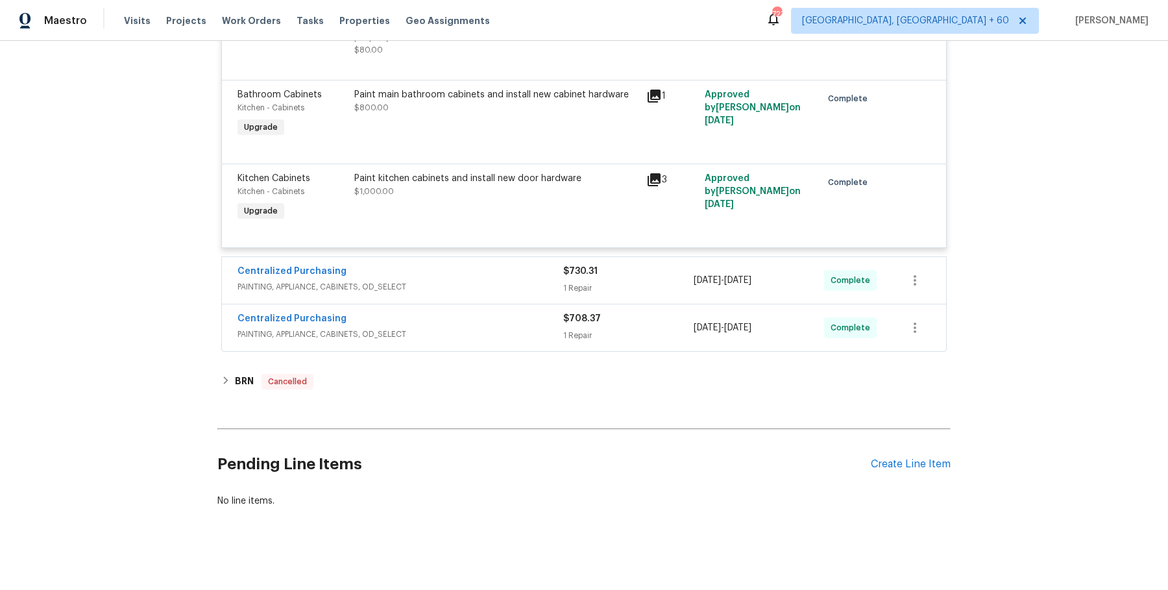
click at [529, 238] on div "Kitchen Cabinets Kitchen - Cabinets Upgrade Paint kitchen cabinets and install …" at bounding box center [584, 205] width 724 height 84
click at [527, 265] on div "Centralized Purchasing" at bounding box center [400, 273] width 326 height 16
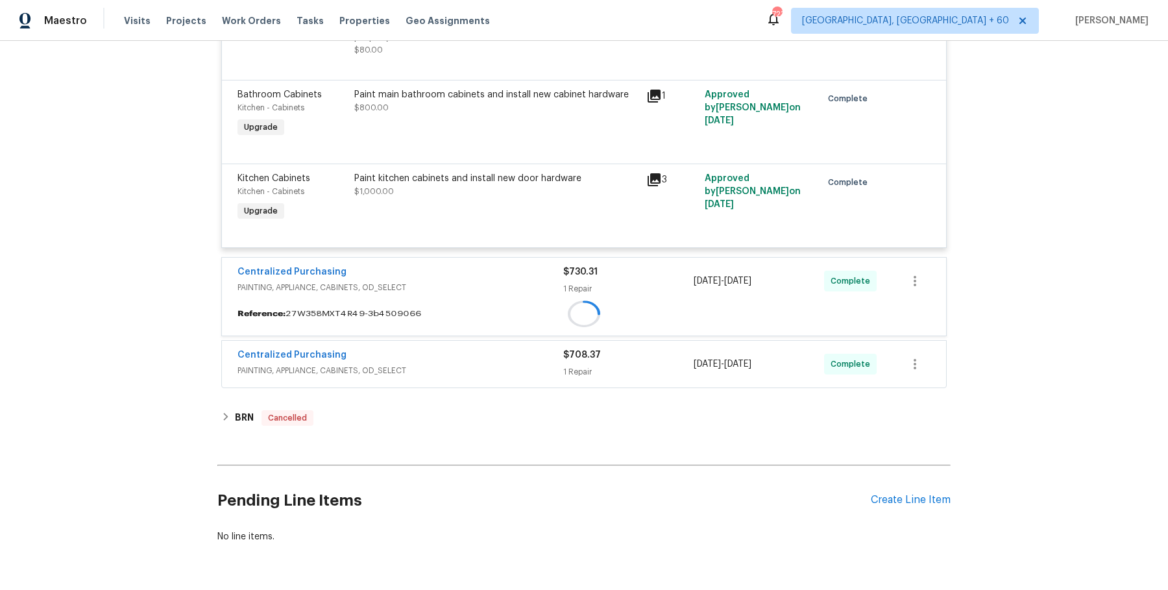
scroll to position [14075, 0]
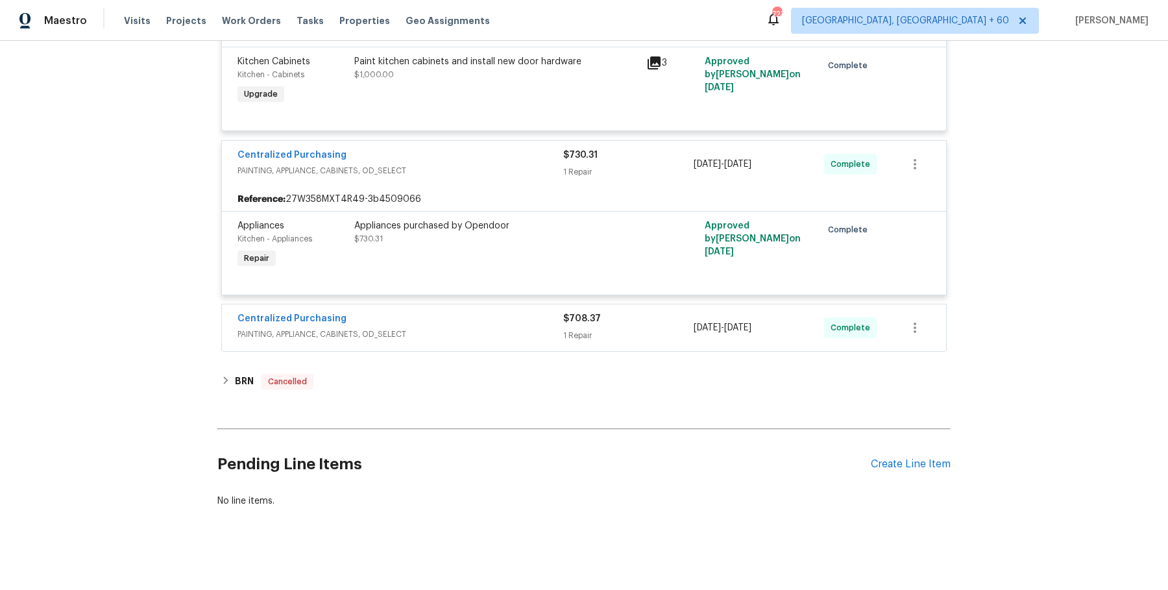
click at [499, 317] on div "Centralized Purchasing" at bounding box center [400, 320] width 326 height 16
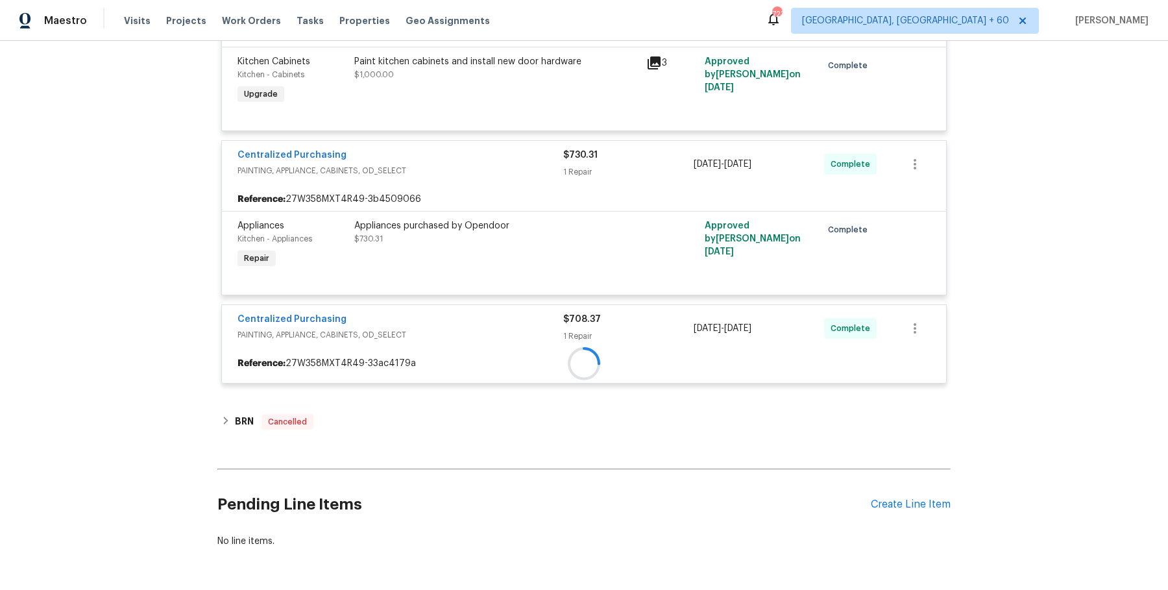
scroll to position [14191, 0]
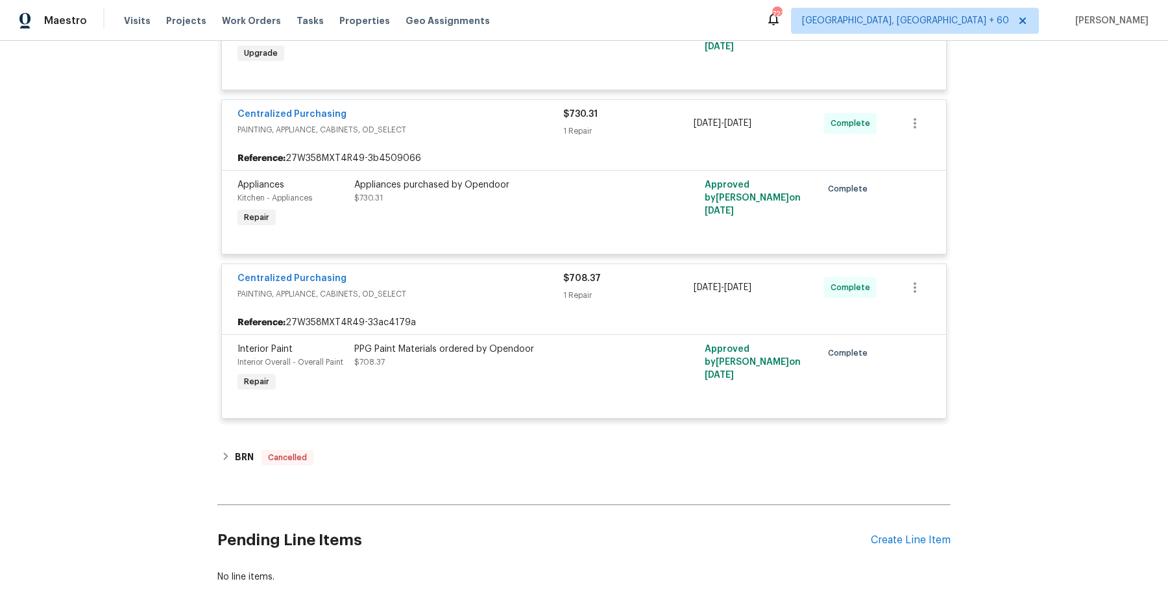
drag, startPoint x: 448, startPoint y: 409, endPoint x: 434, endPoint y: 445, distance: 39.0
click at [448, 409] on div "Interior Paint Interior Overall - Overall Paint Repair PPG Paint Materials orde…" at bounding box center [584, 376] width 724 height 84
click at [433, 450] on div "BRN Cancelled" at bounding box center [583, 458] width 725 height 16
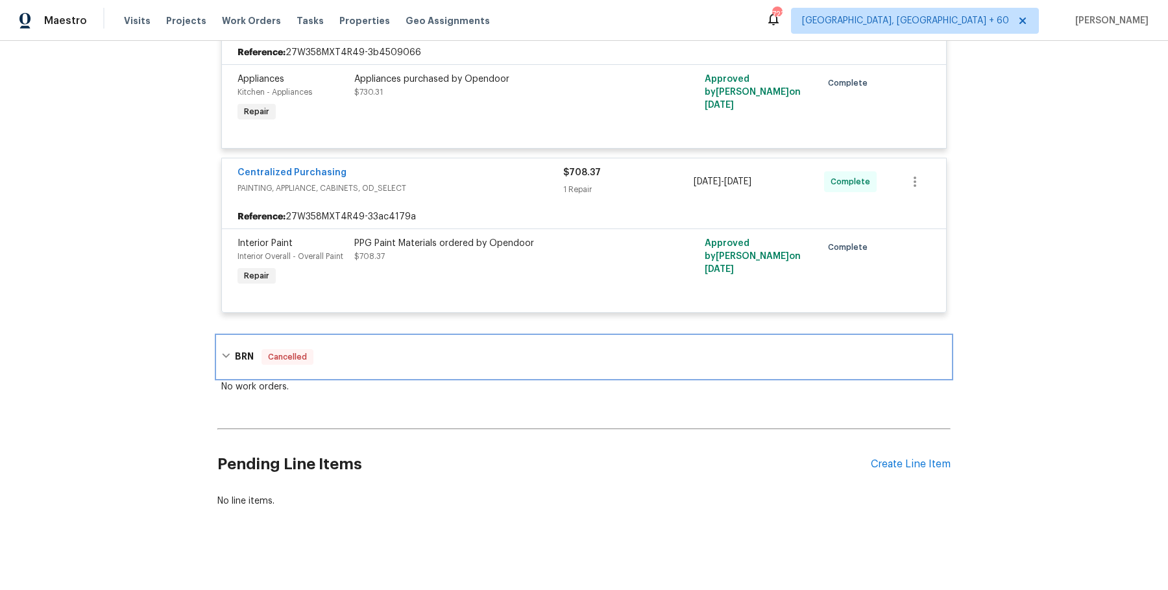
click at [433, 359] on div "BRN Cancelled" at bounding box center [583, 357] width 733 height 42
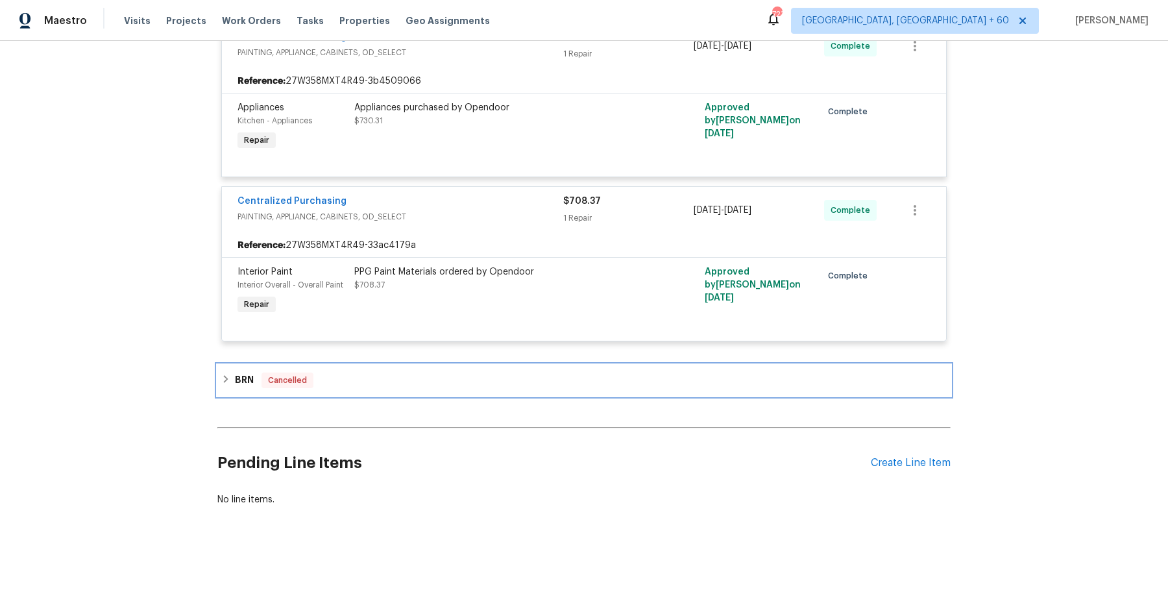
scroll to position [14268, 0]
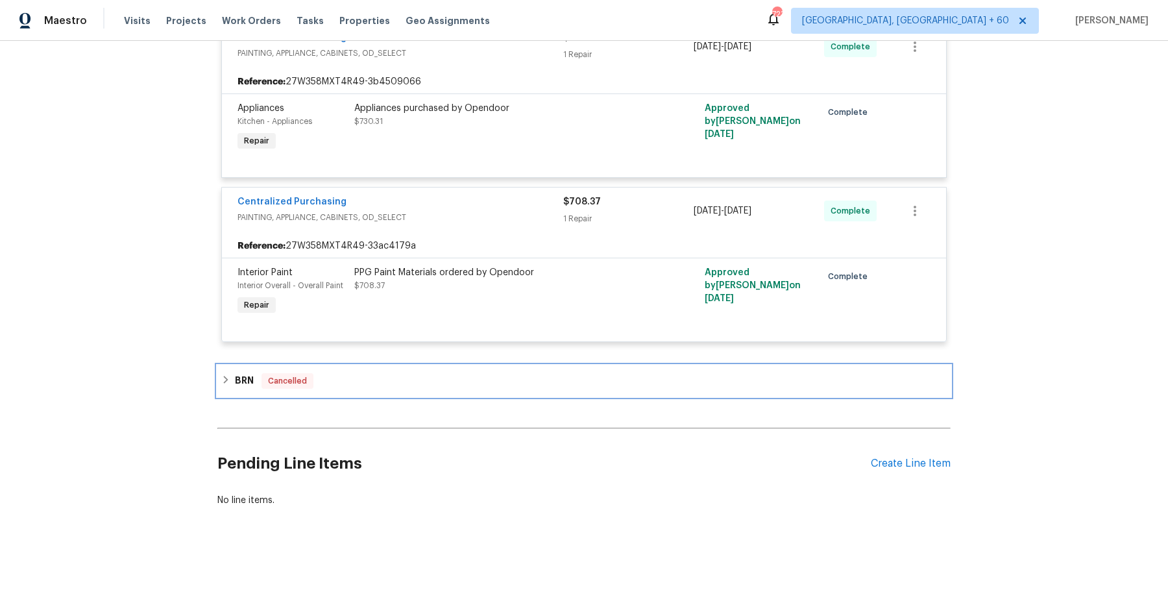
click at [422, 381] on div "BRN Cancelled" at bounding box center [583, 381] width 725 height 16
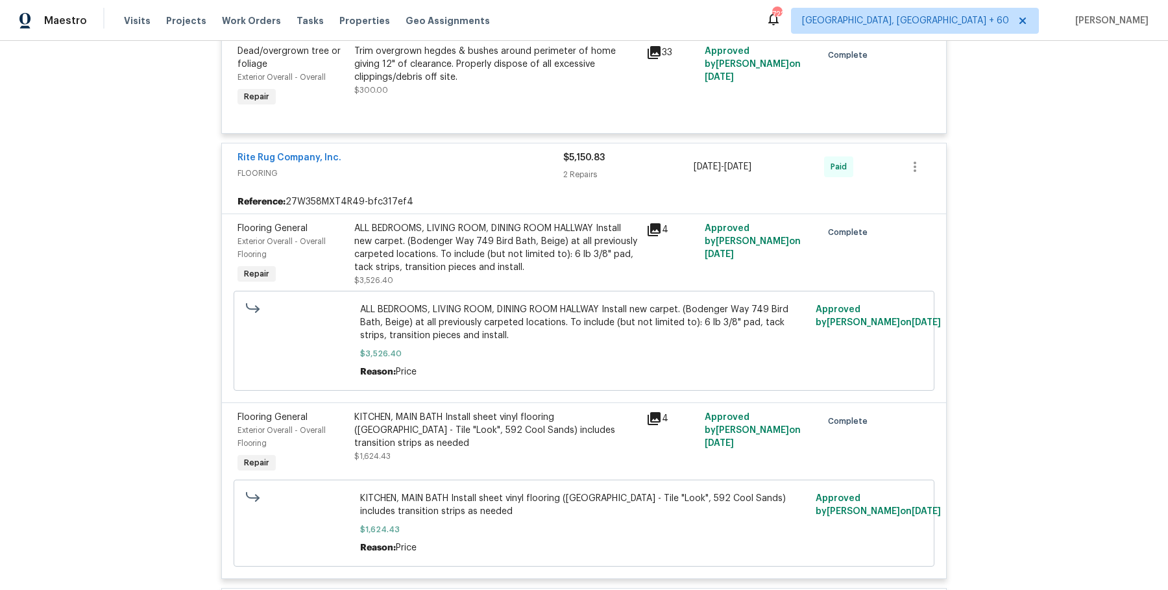
scroll to position [7769, 0]
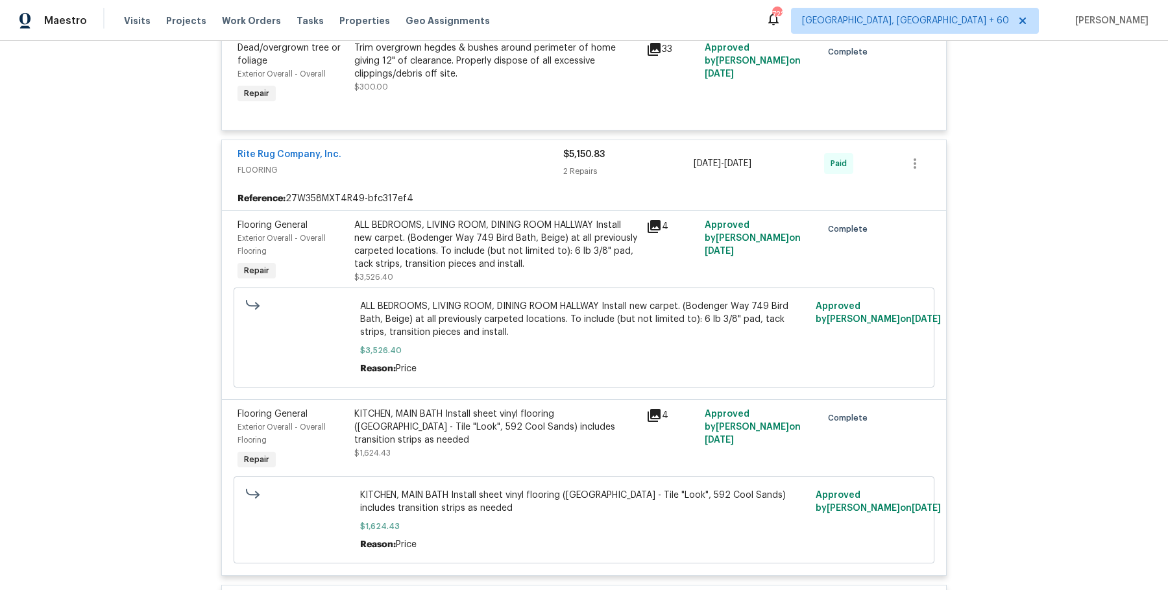
click at [455, 438] on div "KITCHEN, MAIN BATH Install sheet vinyl flooring (Sugar Valley - Tile "Look", 59…" at bounding box center [496, 426] width 284 height 39
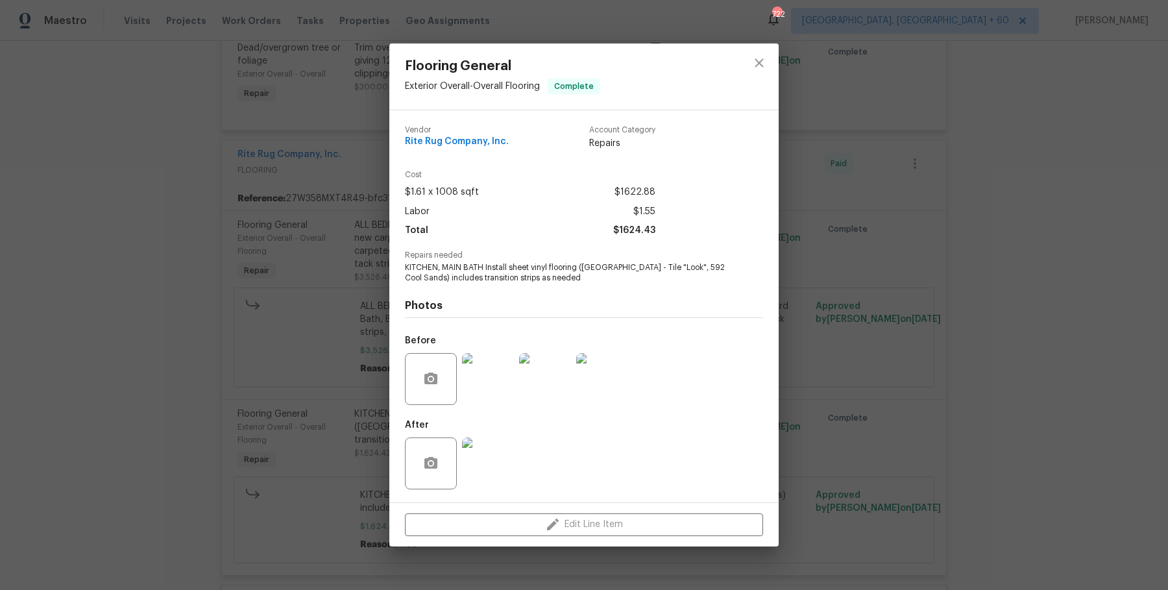
click at [495, 389] on img at bounding box center [488, 379] width 52 height 52
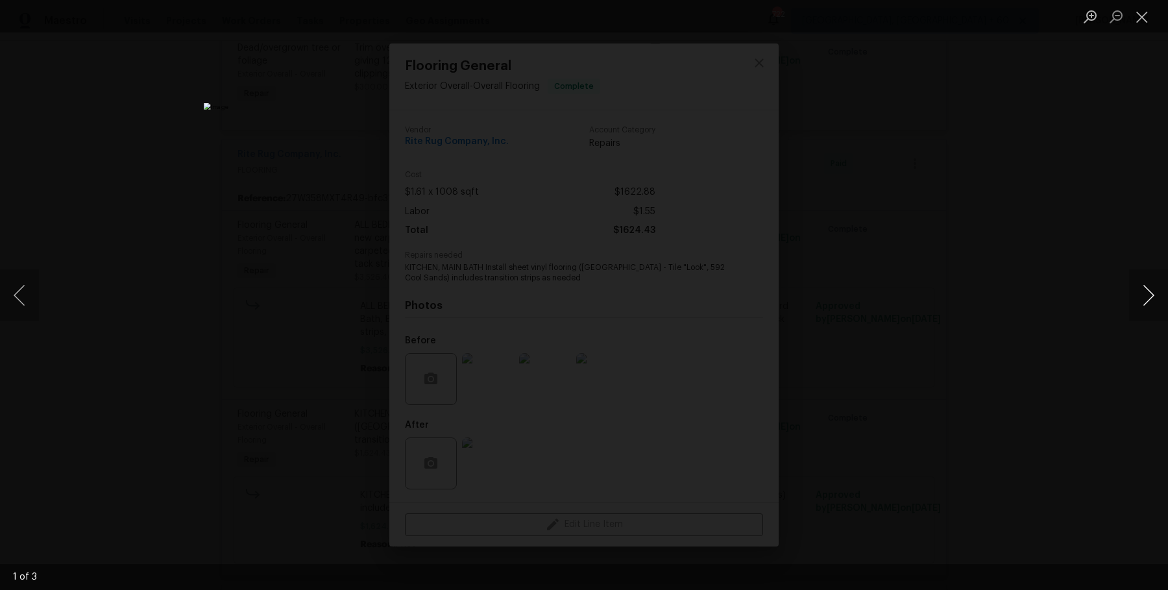
click at [1156, 296] on button "Next image" at bounding box center [1148, 295] width 39 height 52
click at [1126, 217] on div "Lightbox" at bounding box center [584, 295] width 1168 height 590
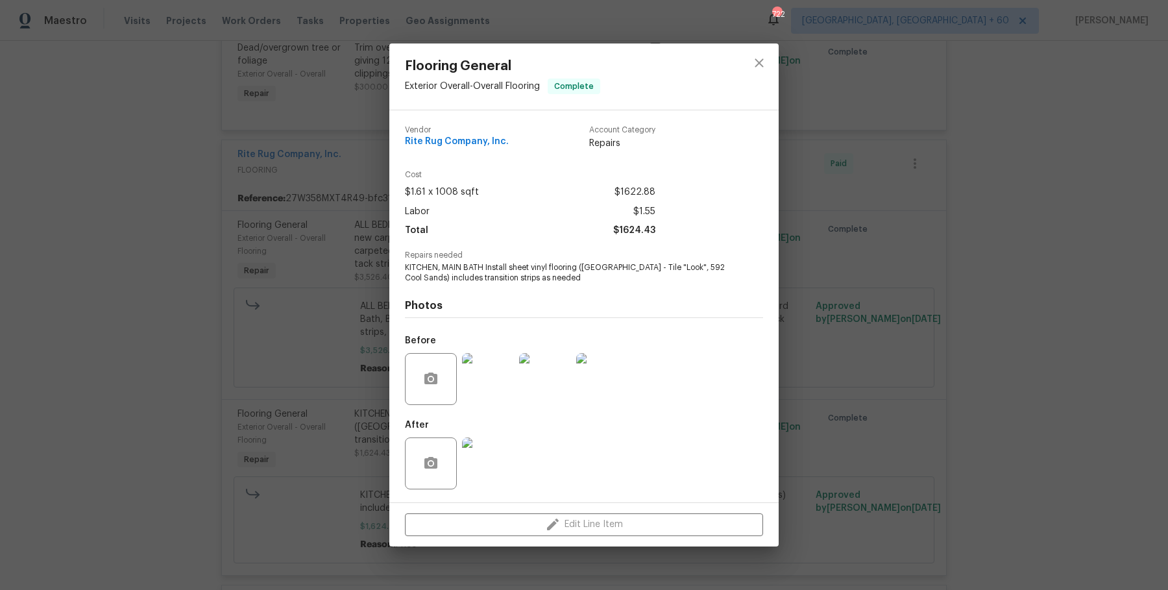
click at [1100, 208] on div "Flooring General Exterior Overall - Overall Flooring Complete Vendor Rite Rug C…" at bounding box center [584, 295] width 1168 height 590
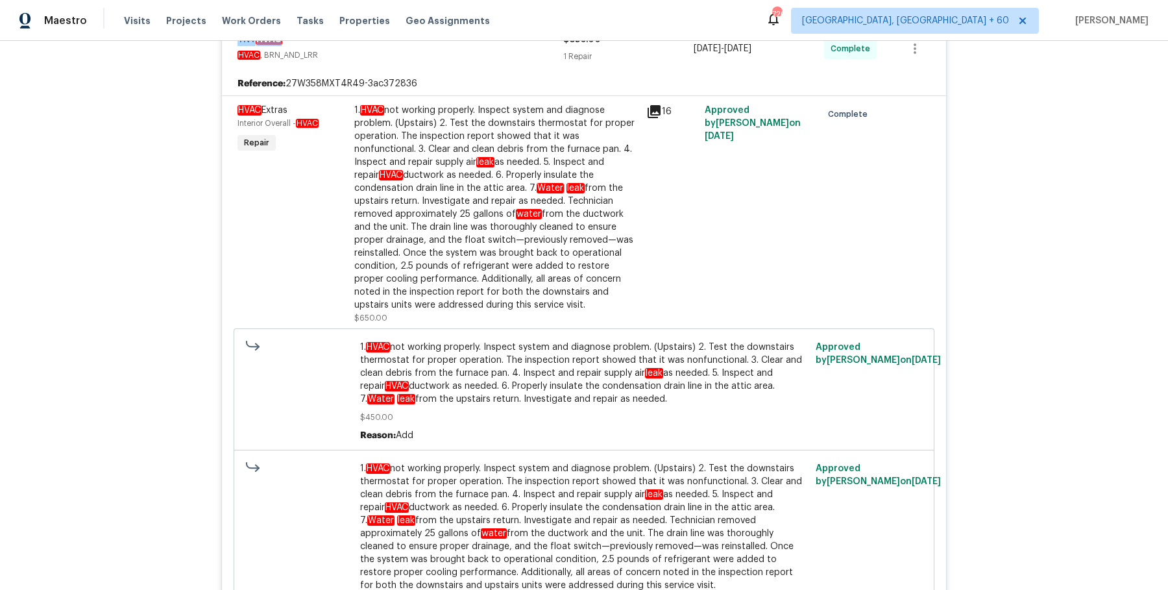
scroll to position [4682, 0]
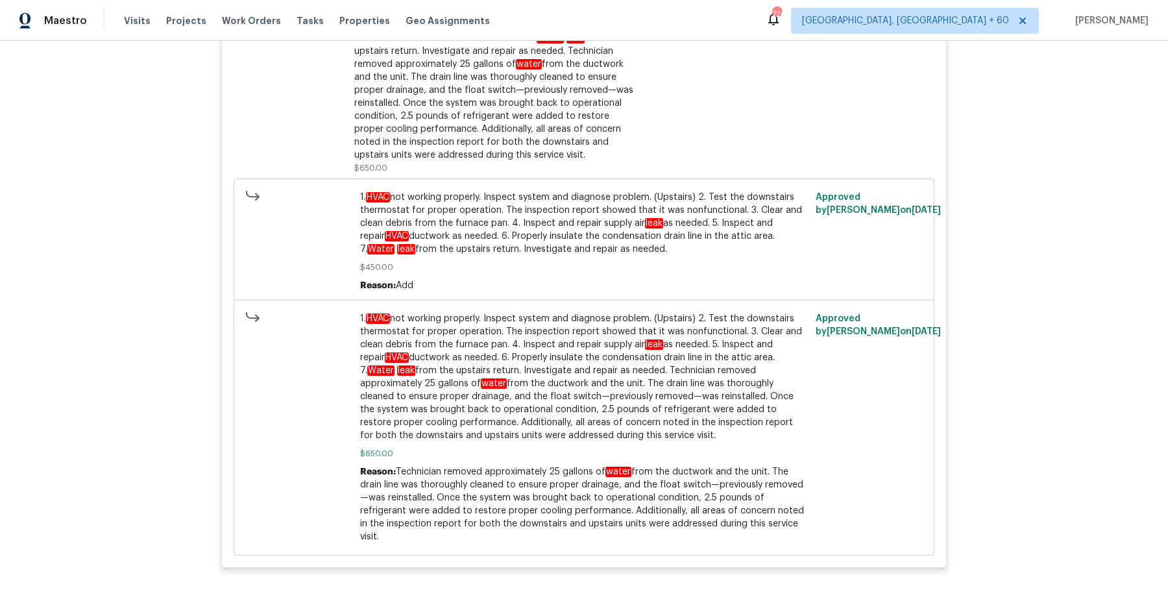
click at [383, 365] on span "1. HVAC not working properly. Inspect system and diagnose problem. (Upstairs) 2…" at bounding box center [584, 377] width 448 height 130
click at [363, 334] on span "1. HVAC not working properly. Inspect system and diagnose problem. (Upstairs) 2…" at bounding box center [584, 377] width 448 height 130
drag, startPoint x: 357, startPoint y: 334, endPoint x: 793, endPoint y: 539, distance: 481.7
click at [793, 539] on div "1. HVAC not working properly. Inspect system and diagnose problem. (Upstairs) 2…" at bounding box center [584, 427] width 456 height 239
copy div "1. HVAC not working properly. Inspect system and diagnose problem. (Upstairs) 2…"
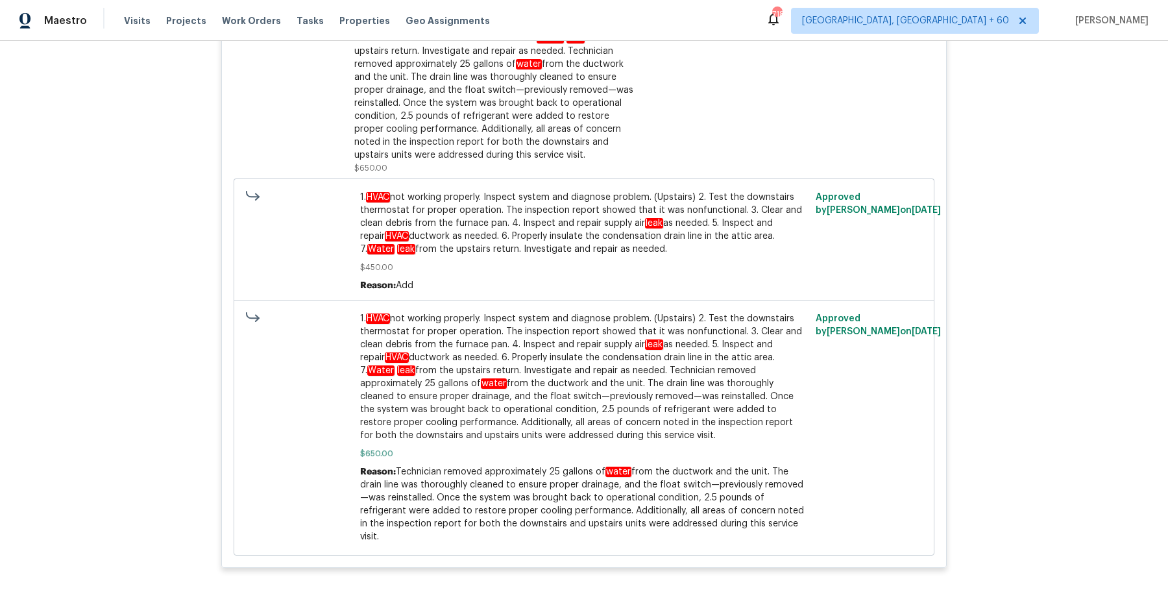
click at [284, 247] on div at bounding box center [299, 241] width 114 height 109
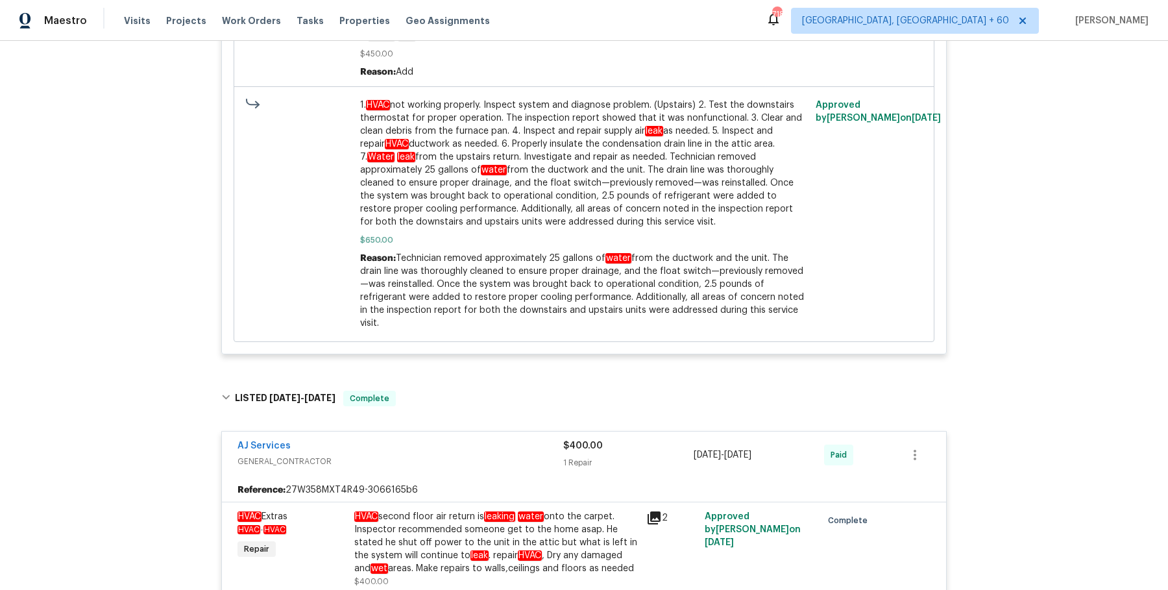
scroll to position [4905, 0]
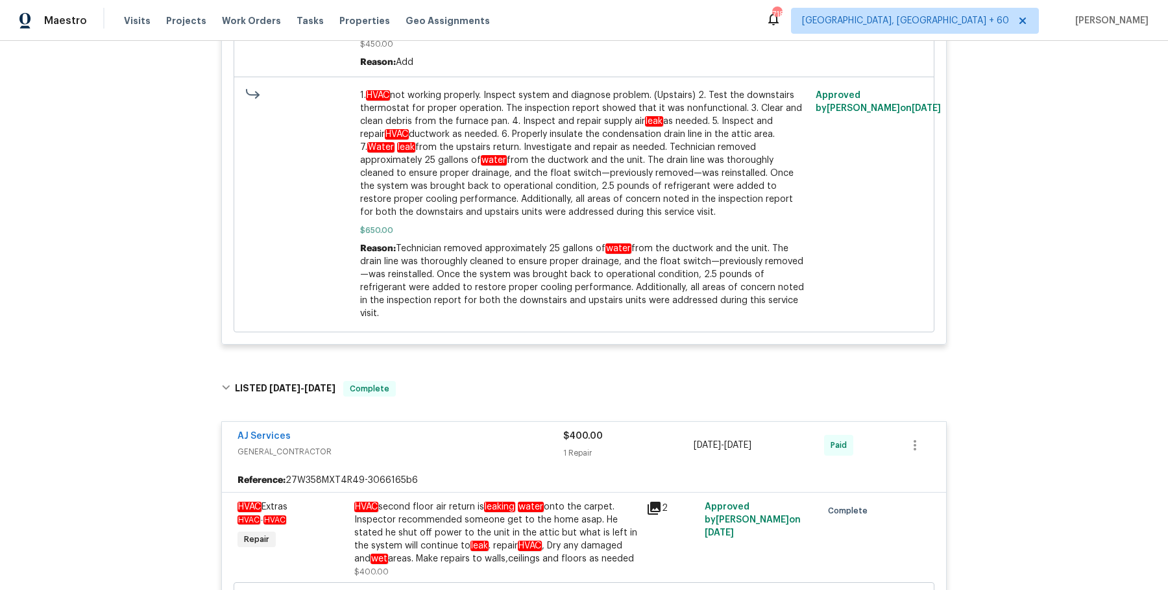
click at [634, 436] on div "$400.00" at bounding box center [628, 435] width 130 height 13
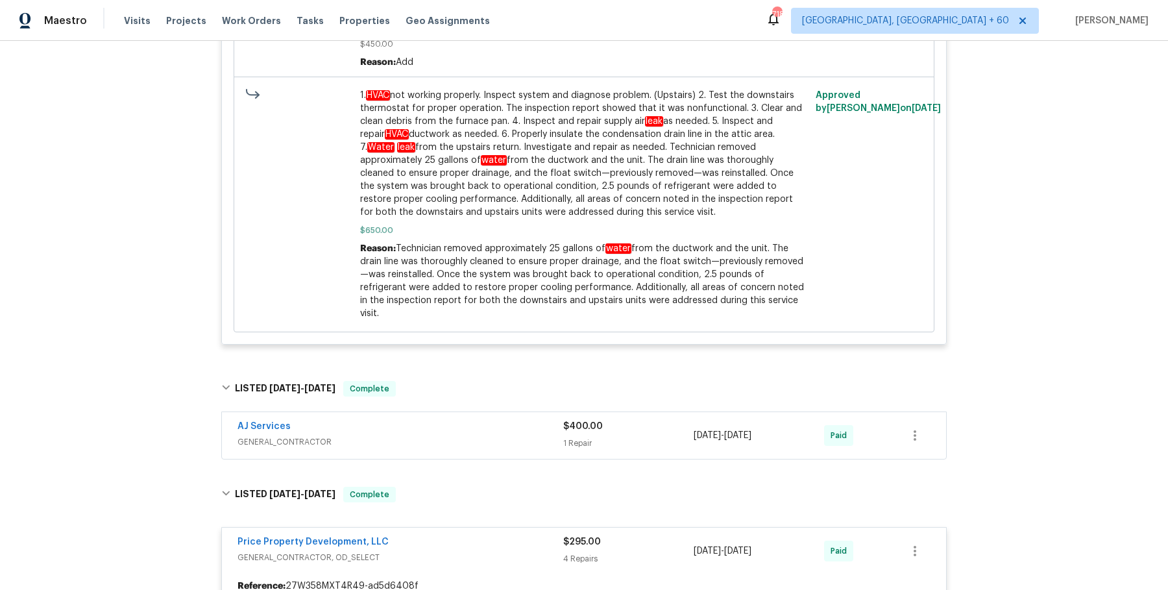
scroll to position [5001, 0]
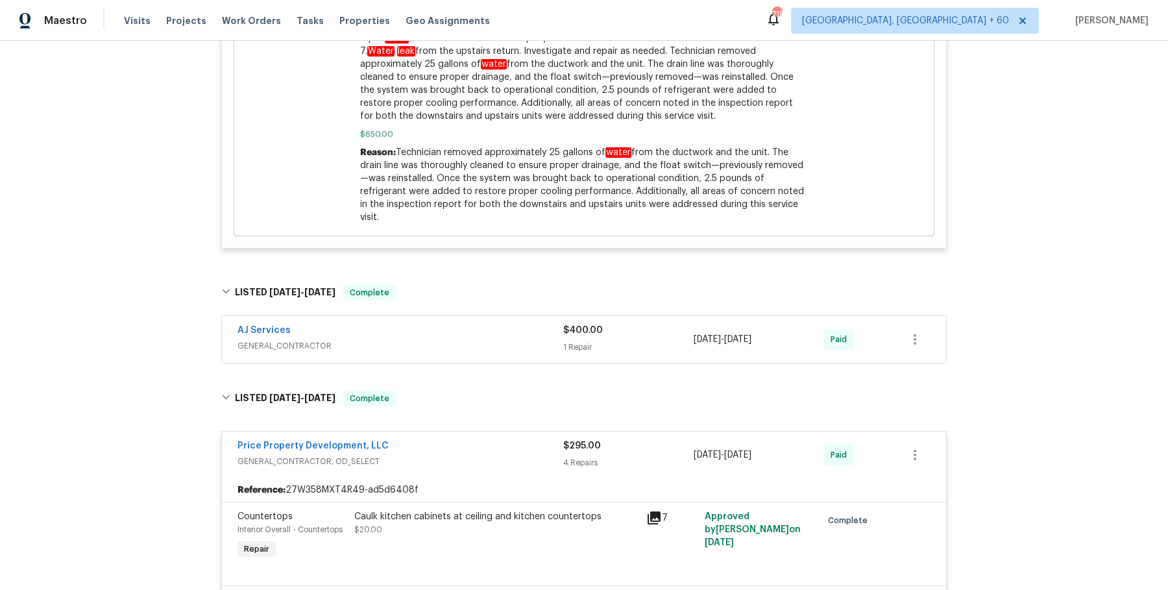
click at [542, 352] on span "GENERAL_CONTRACTOR" at bounding box center [400, 345] width 326 height 13
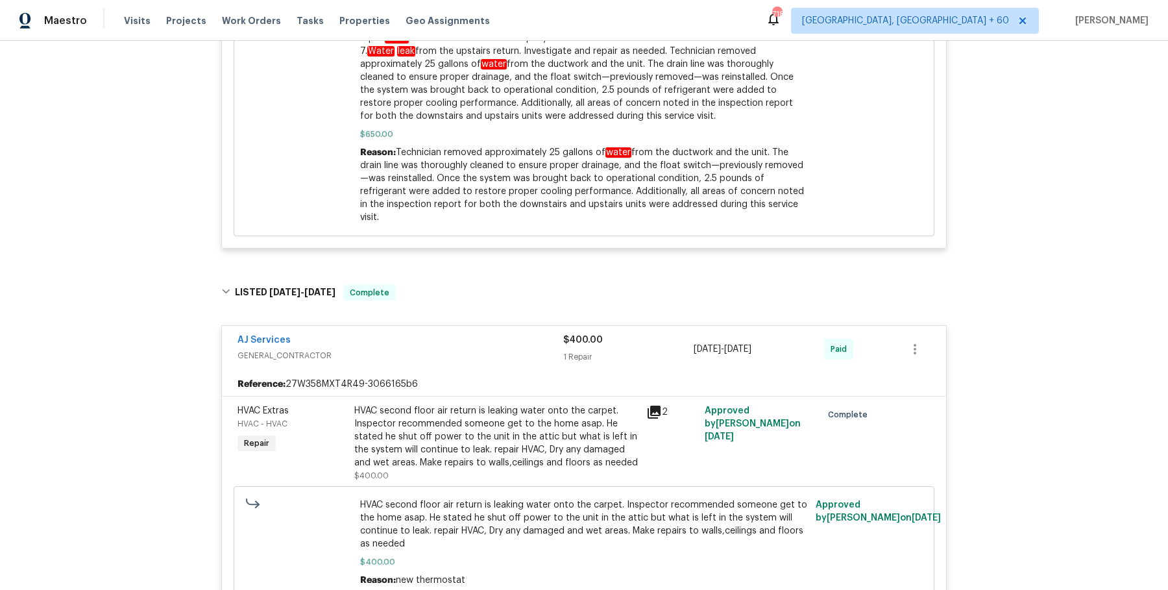
scroll to position [5055, 0]
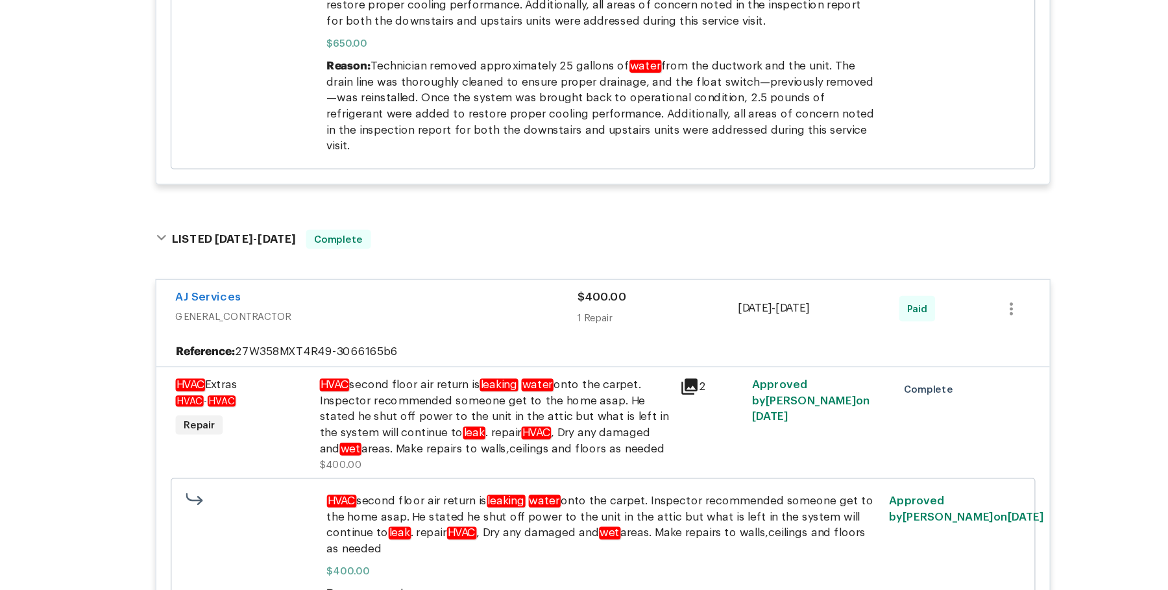
click at [477, 389] on div "HVAC second floor air return is leaking water onto the carpet. Inspector recomm…" at bounding box center [496, 383] width 284 height 65
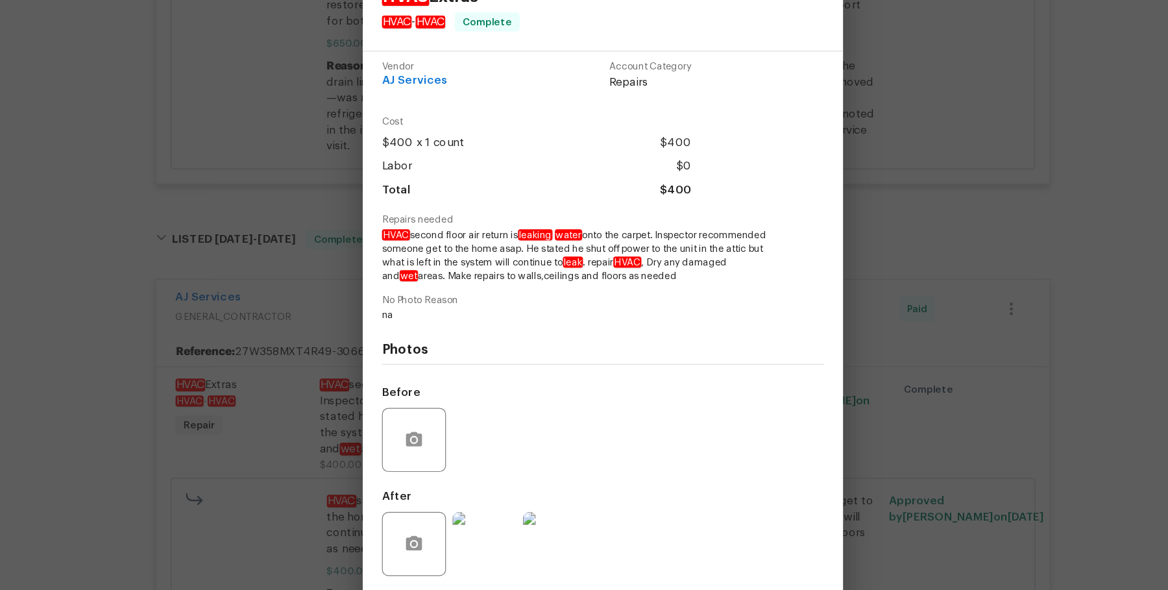
scroll to position [0, 0]
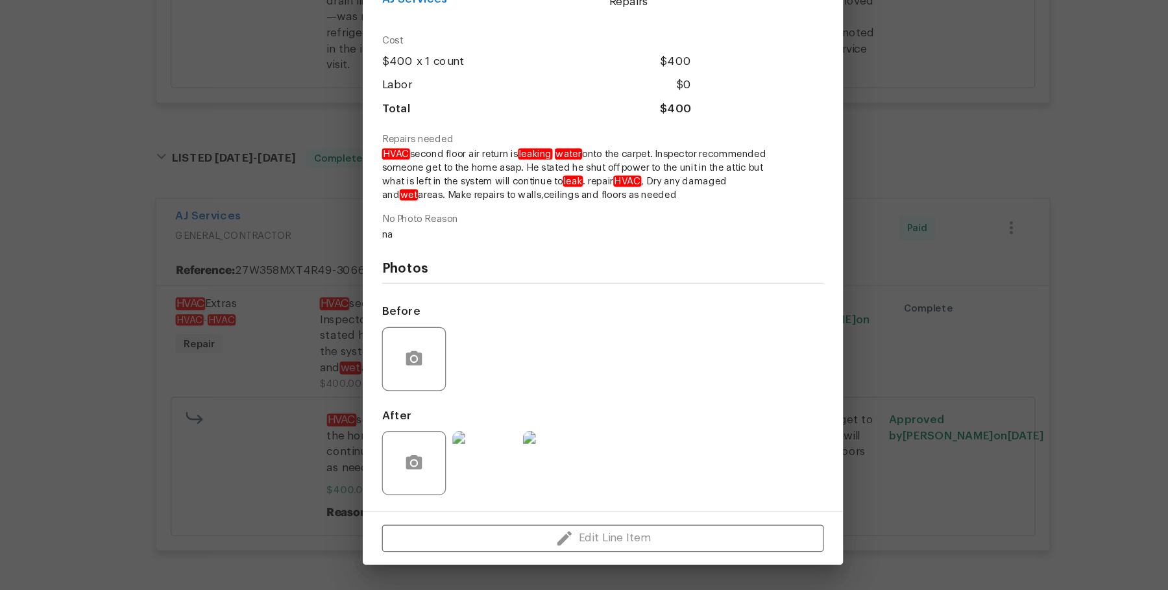
click at [499, 494] on img at bounding box center [488, 487] width 52 height 52
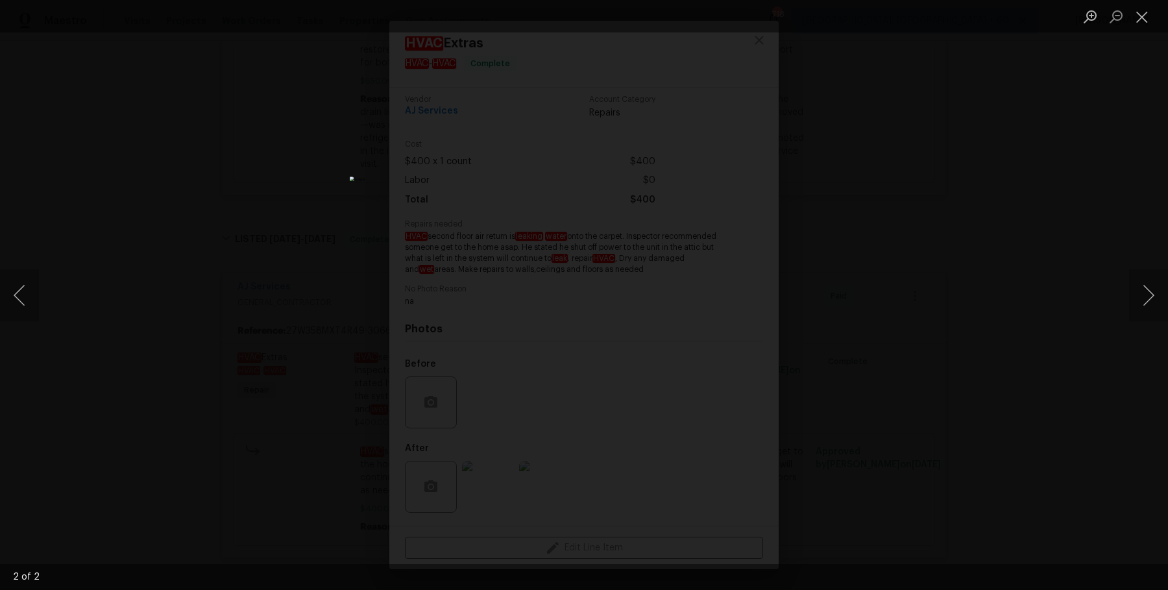
click at [1090, 309] on div "Lightbox" at bounding box center [584, 295] width 1168 height 590
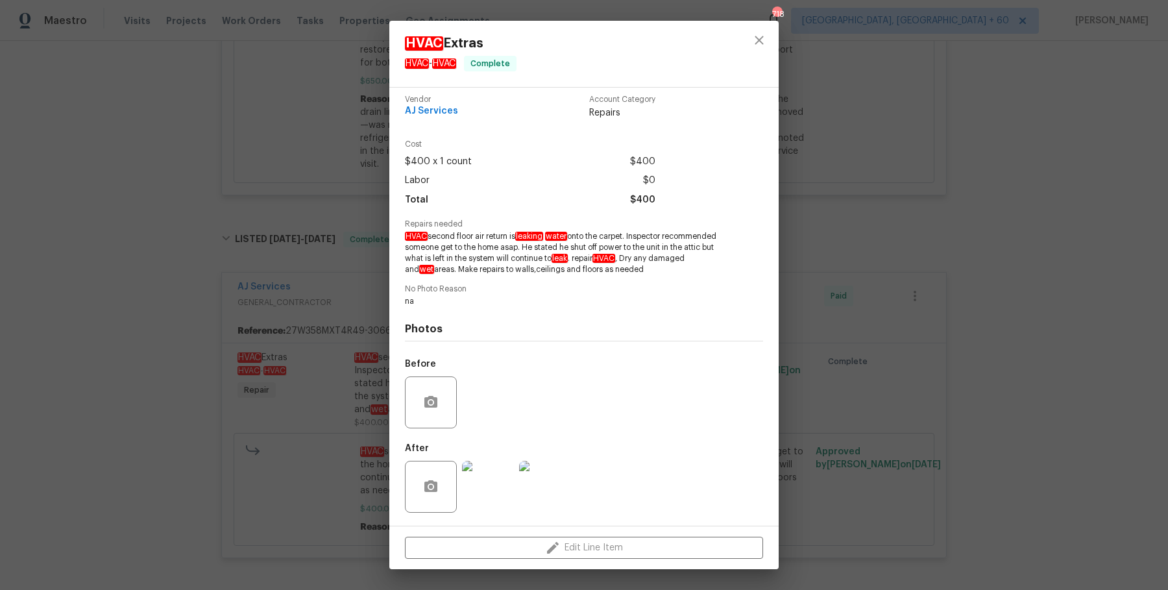
click at [1091, 295] on div "HVAC Extras HVAC - HVAC Complete Vendor AJ Services Account Category Repairs Co…" at bounding box center [584, 295] width 1168 height 590
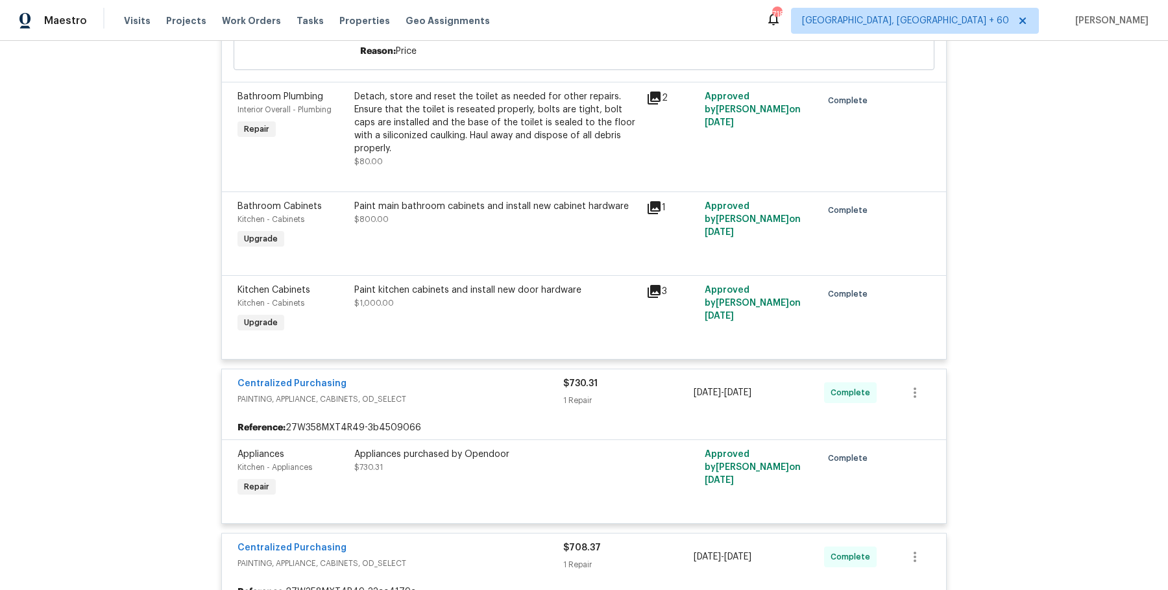
scroll to position [14297, 0]
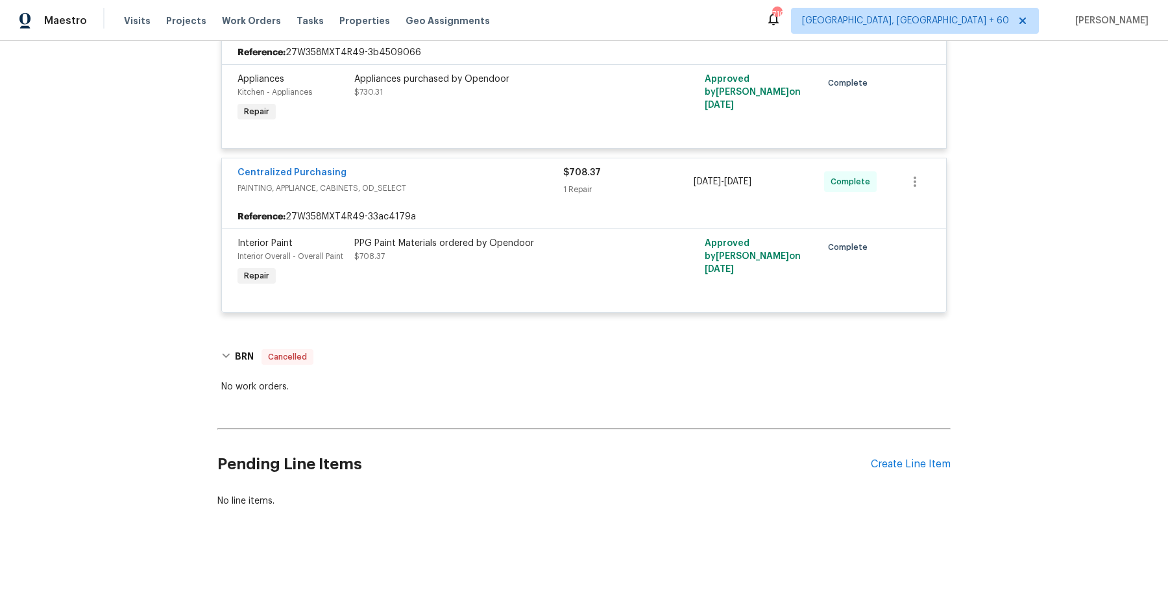
click at [255, 29] on div "Visits Projects Work Orders Tasks Properties Geo Assignments" at bounding box center [314, 21] width 381 height 26
click at [255, 23] on span "Work Orders" at bounding box center [251, 20] width 59 height 13
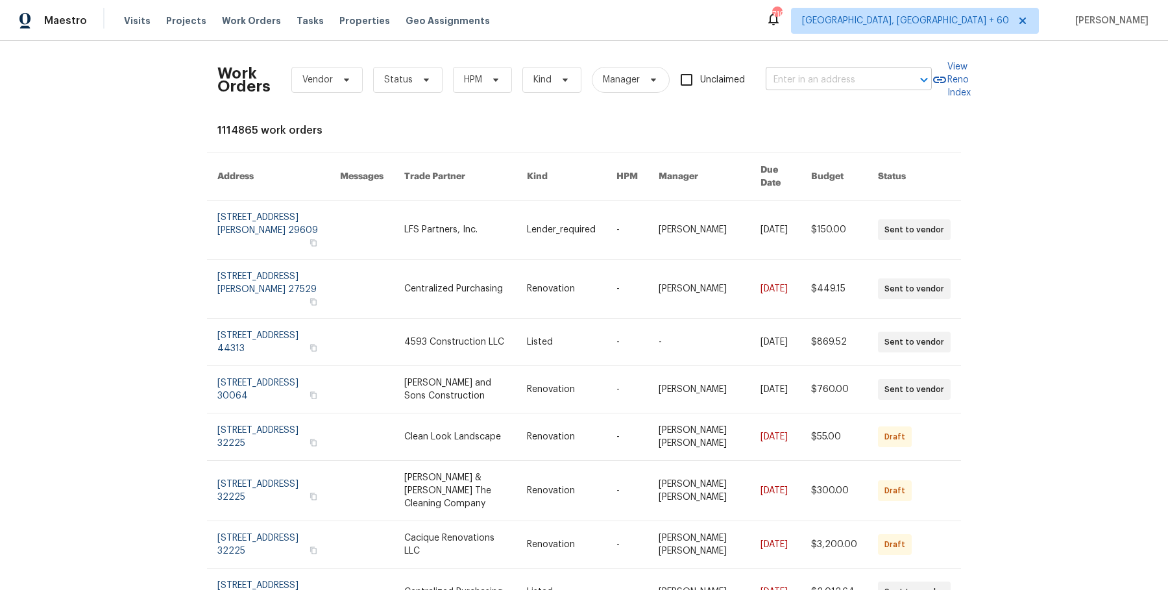
click at [834, 84] on input "text" at bounding box center [830, 80] width 130 height 20
paste input "75 Sunset Dr Berea, OH 44017"
type input "75 Sunset Dr Berea, OH 44017"
click at [821, 104] on li "75 Sunset Dr, Berea, OH 44017" at bounding box center [847, 107] width 166 height 21
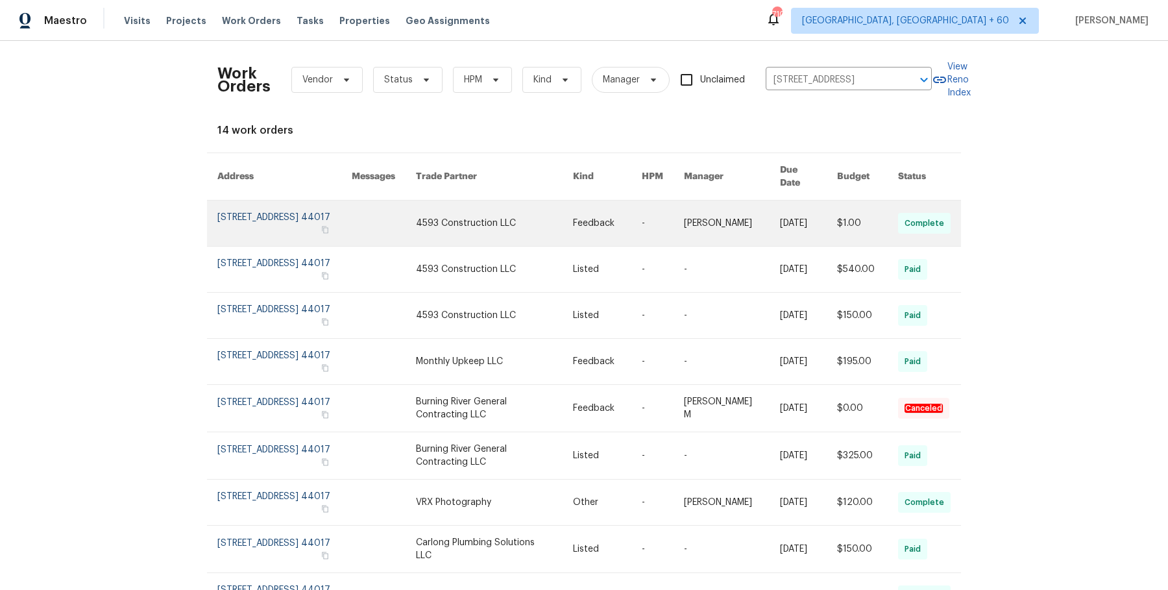
click at [633, 211] on link at bounding box center [607, 222] width 69 height 45
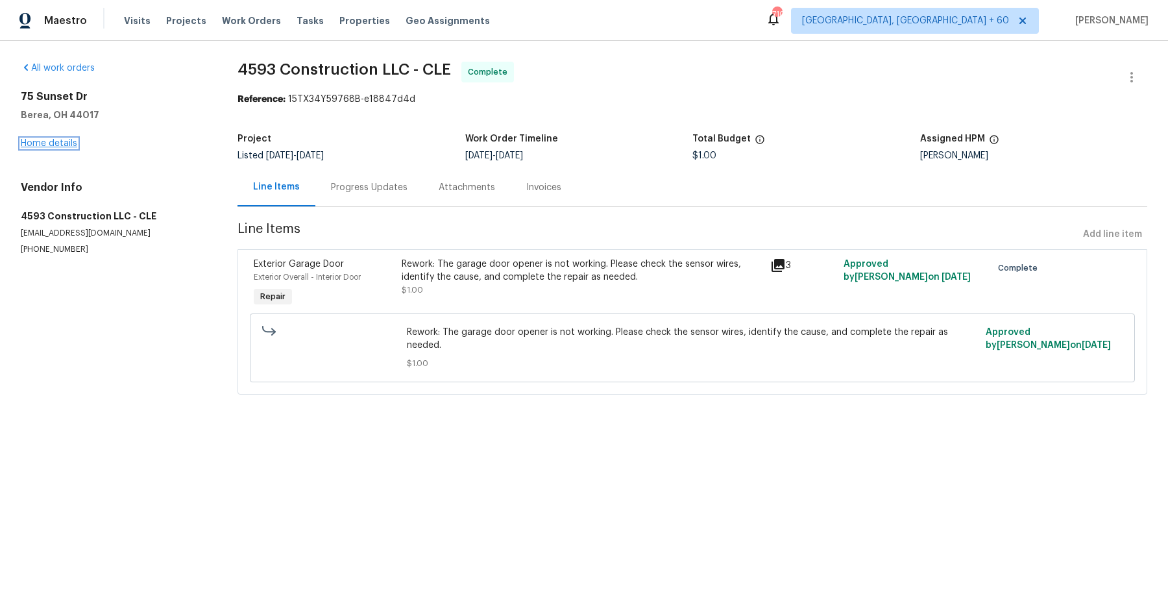
click at [43, 144] on link "Home details" at bounding box center [49, 143] width 56 height 9
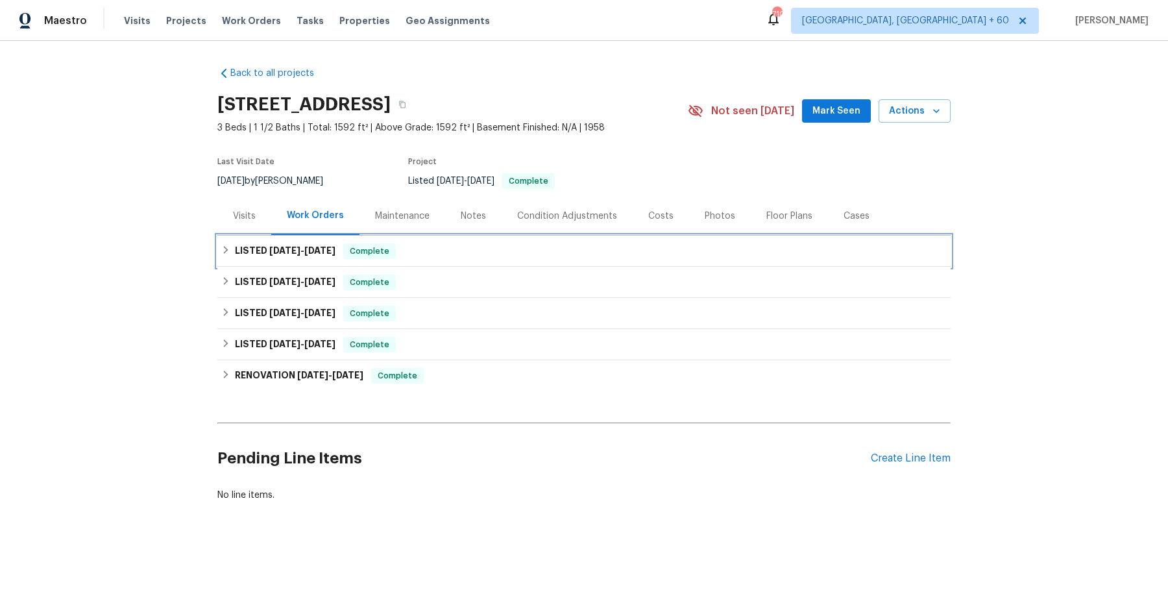
click at [462, 243] on div "LISTED 8/18/25 - 8/20/25 Complete" at bounding box center [583, 251] width 725 height 16
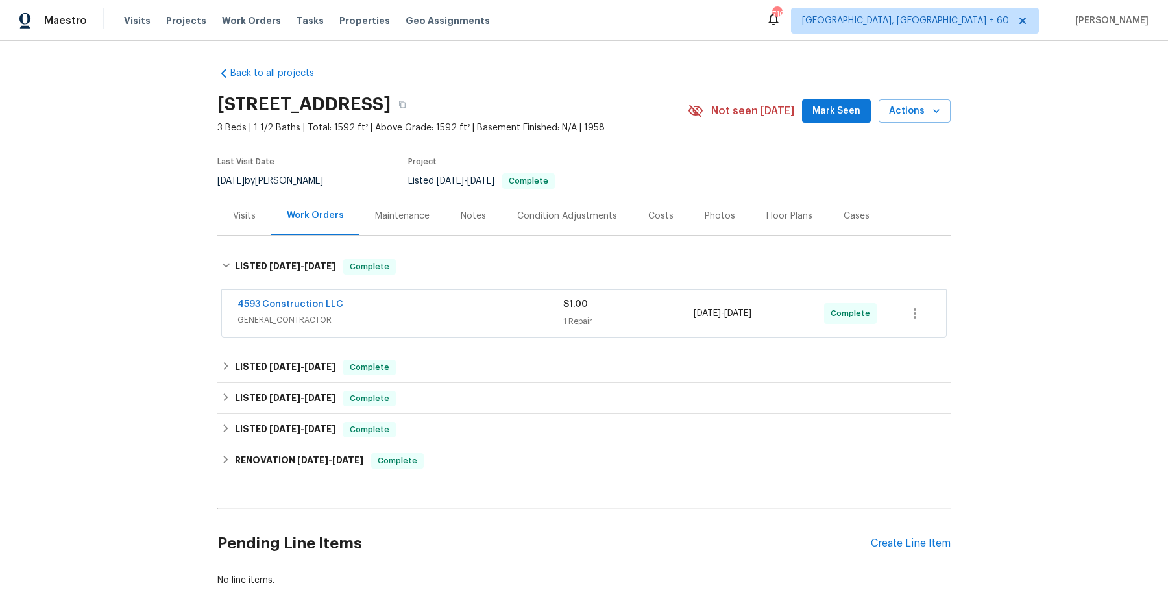
click at [460, 319] on span "GENERAL_CONTRACTOR" at bounding box center [400, 319] width 326 height 13
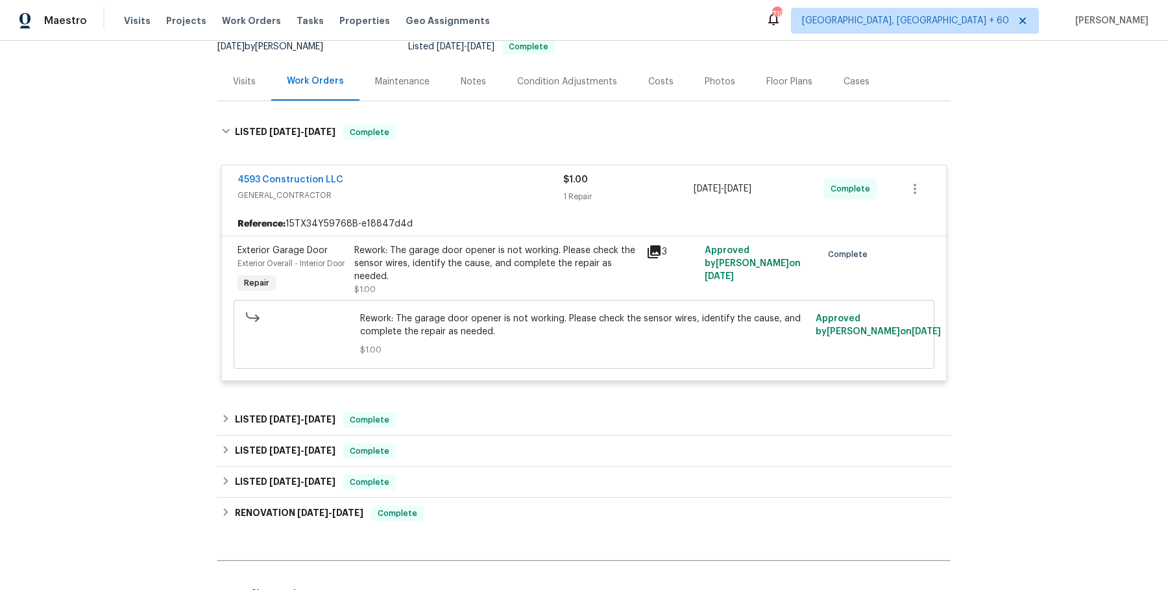
scroll to position [137, 0]
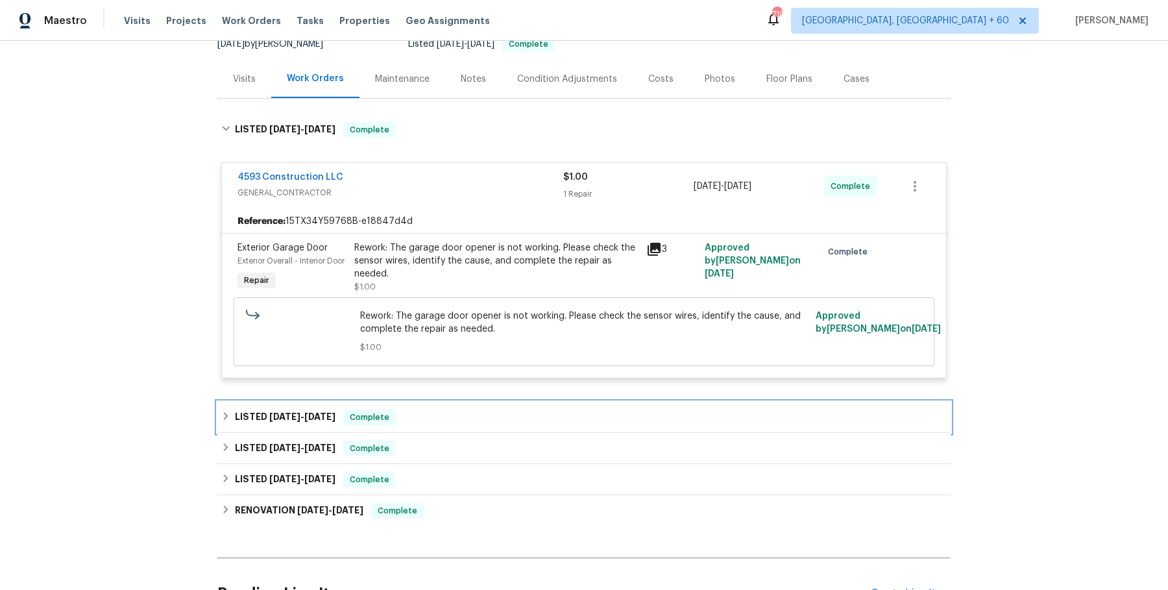
click at [452, 423] on div "LISTED 8/8/25 - 8/10/25 Complete" at bounding box center [583, 417] width 725 height 16
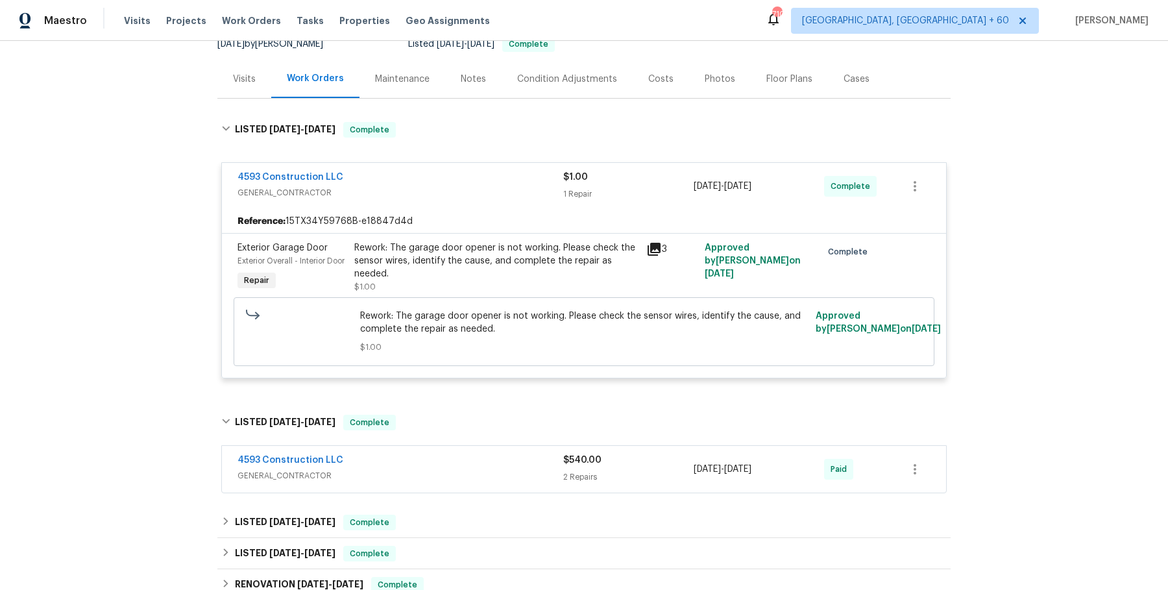
click at [448, 466] on div "4593 Construction LLC" at bounding box center [400, 461] width 326 height 16
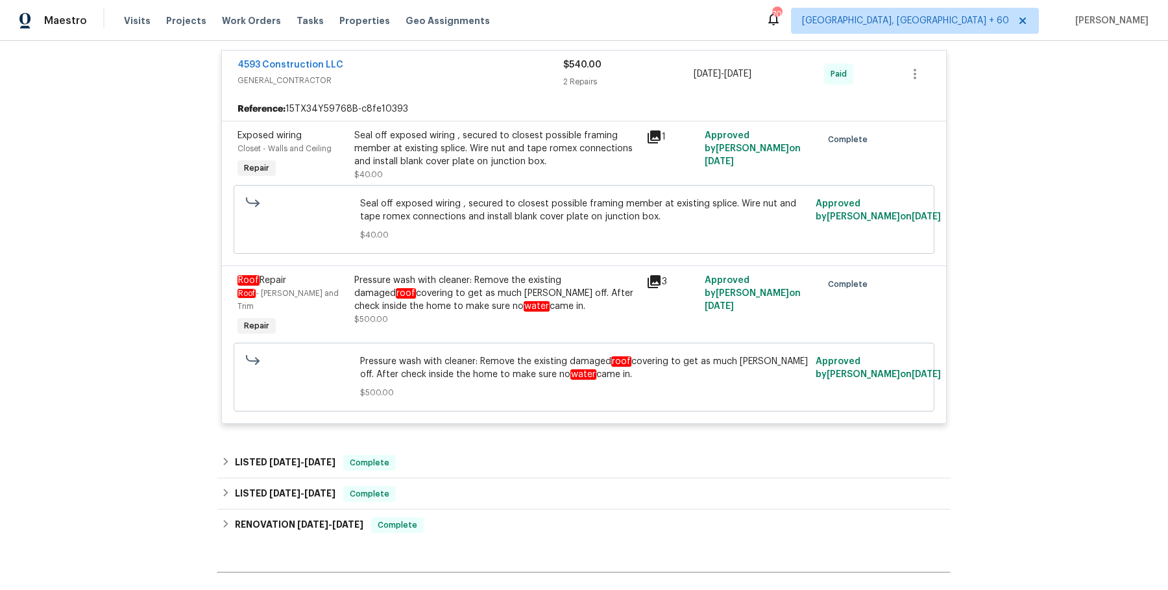
scroll to position [549, 0]
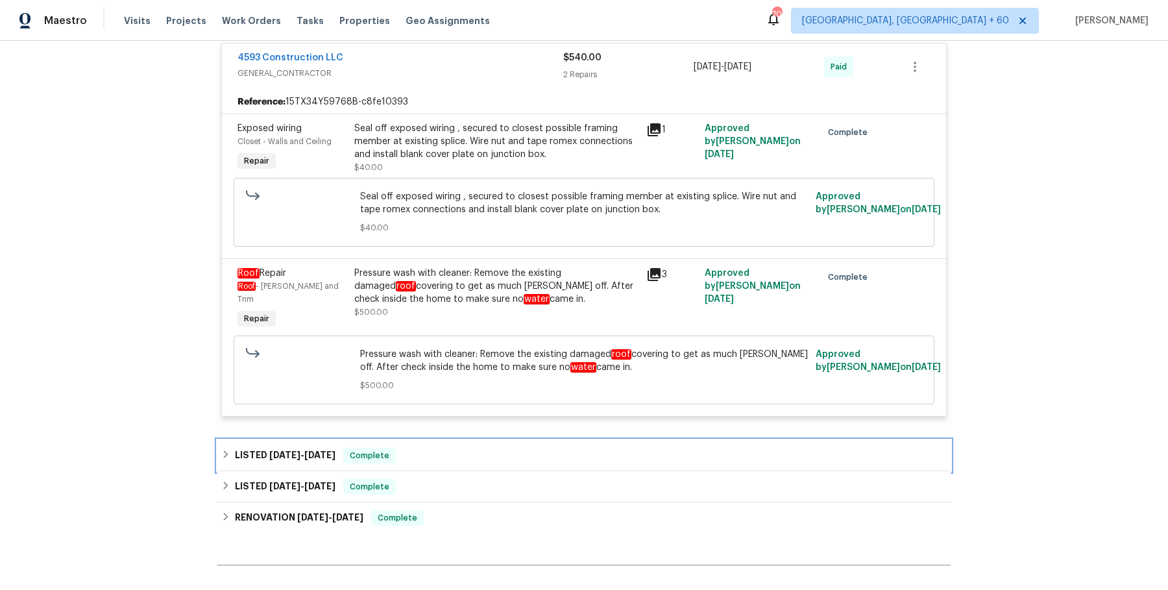
click at [457, 450] on div "LISTED 7/29/25 - 8/4/25 Complete" at bounding box center [583, 456] width 725 height 16
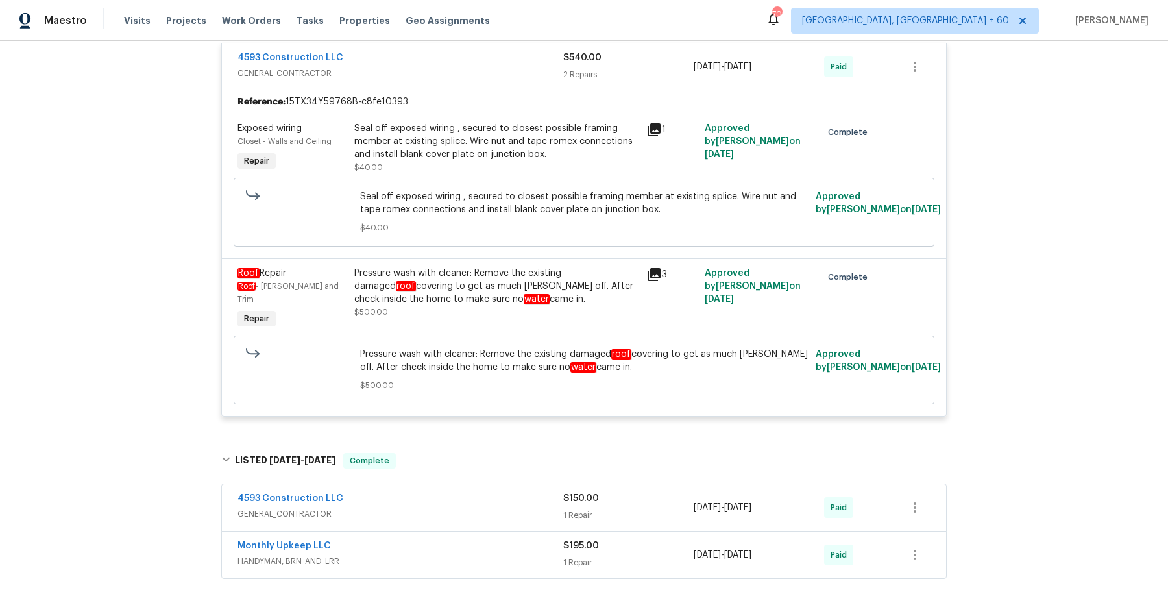
click at [450, 503] on div "4593 Construction LLC" at bounding box center [400, 500] width 326 height 16
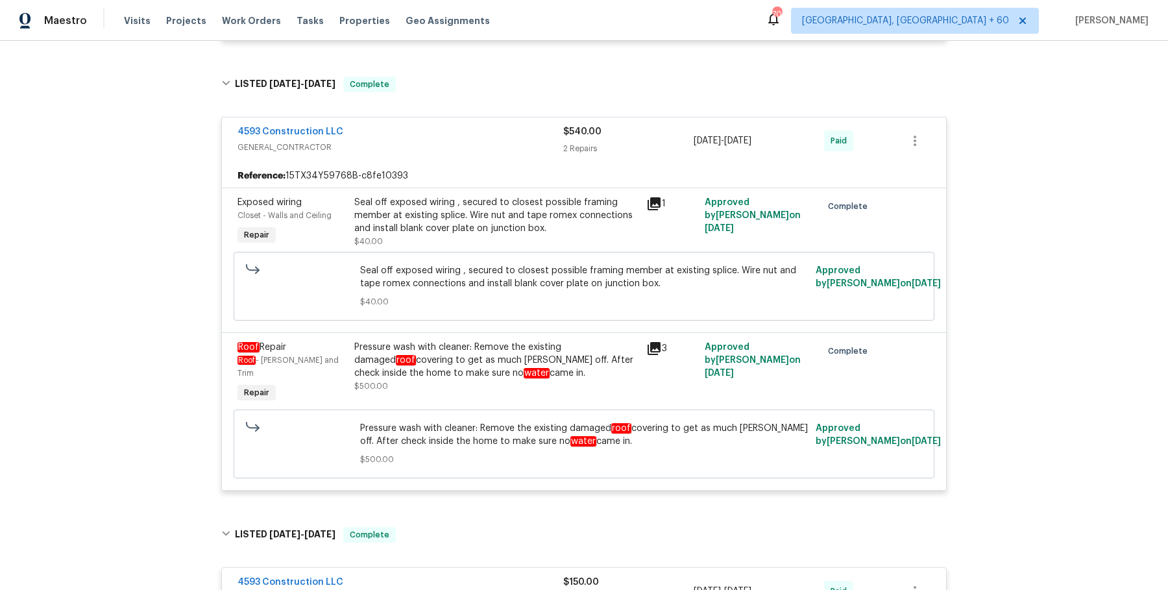
scroll to position [479, 0]
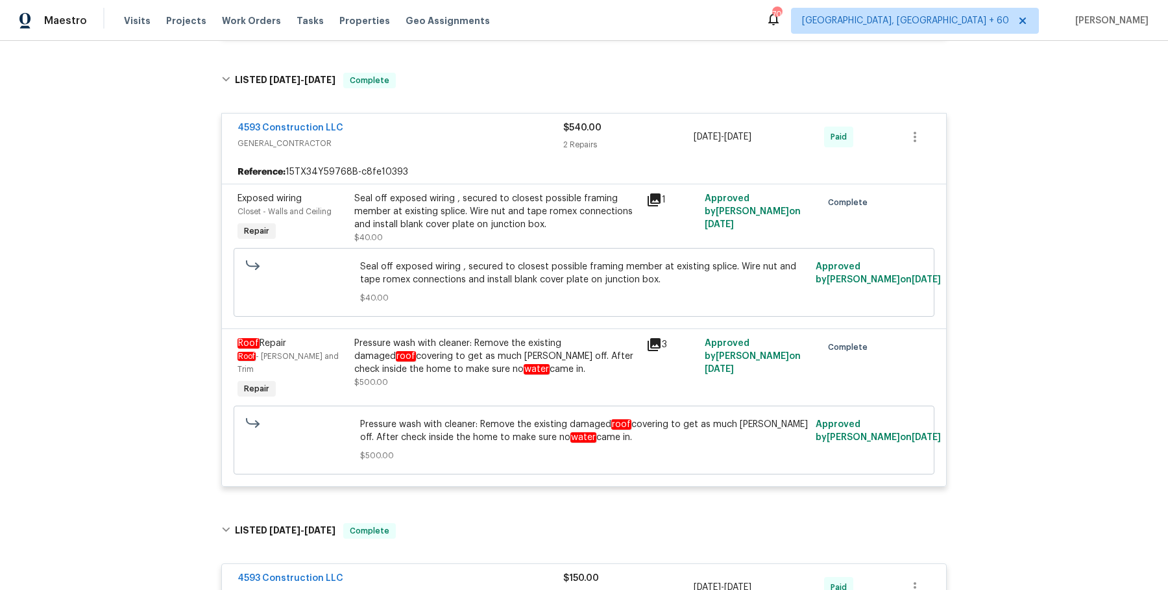
click at [461, 376] on div "Pressure wash with cleaner: Remove the existing damaged roof covering to get as…" at bounding box center [496, 356] width 284 height 39
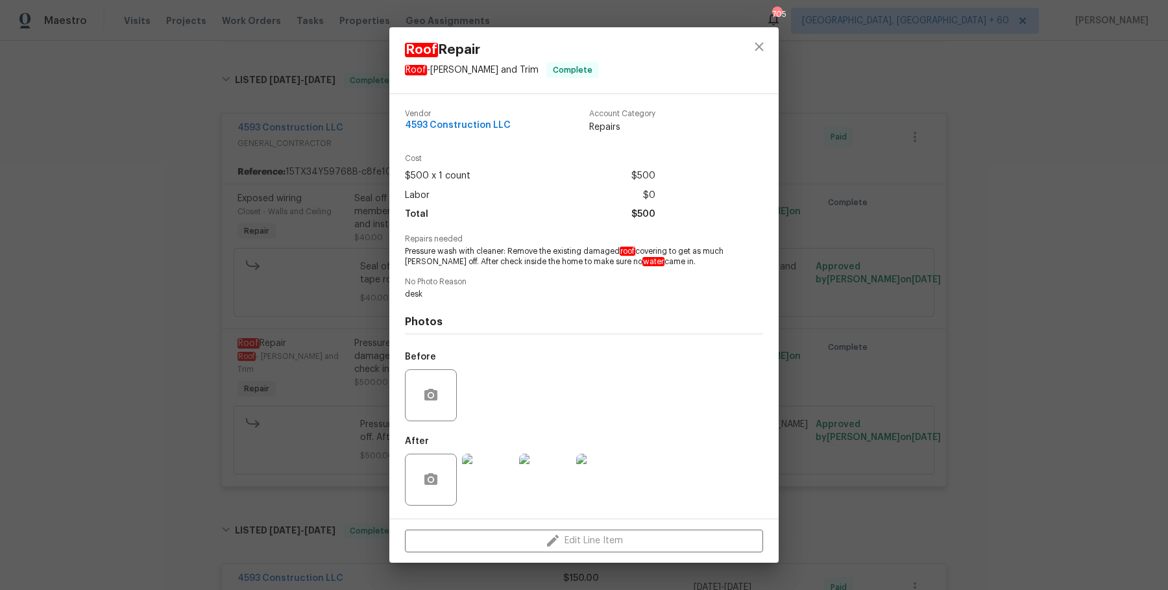
click at [300, 418] on div "Roof Repair Roof - Eaves and Trim Complete Vendor 4593 Construction LLC Account…" at bounding box center [584, 295] width 1168 height 590
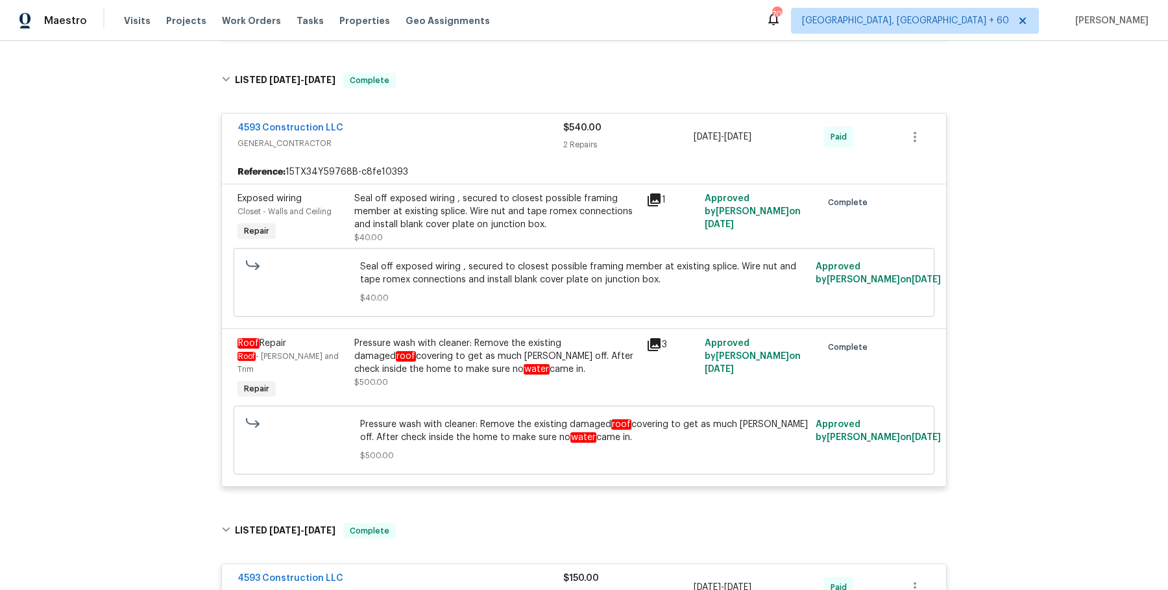
scroll to position [550, 0]
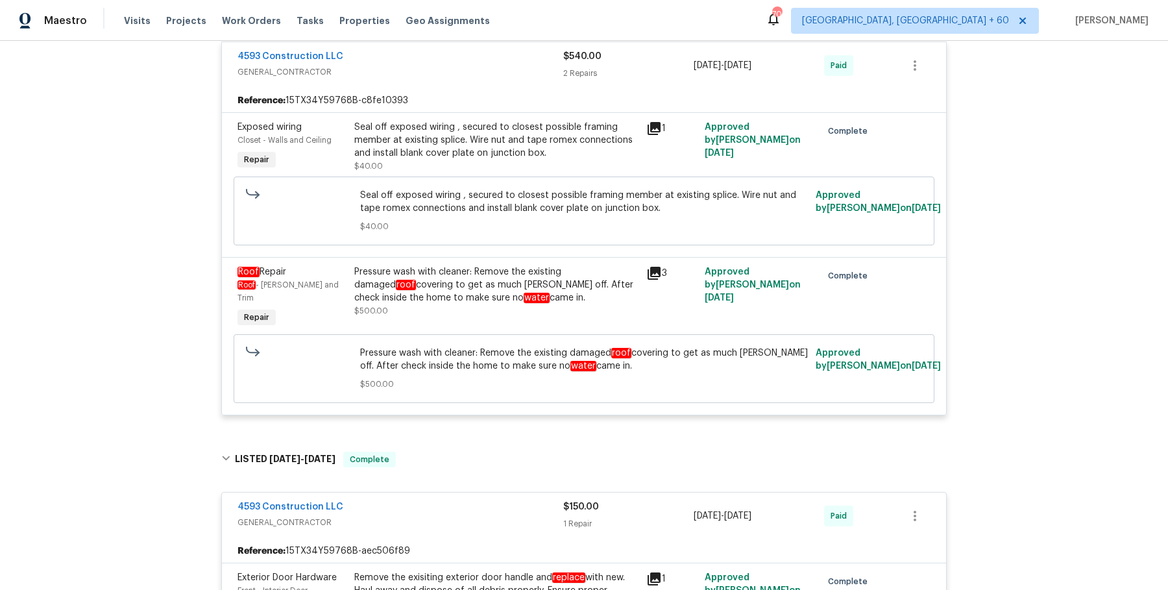
click at [420, 286] on div "Pressure wash with cleaner: Remove the existing damaged roof covering to get as…" at bounding box center [496, 284] width 284 height 39
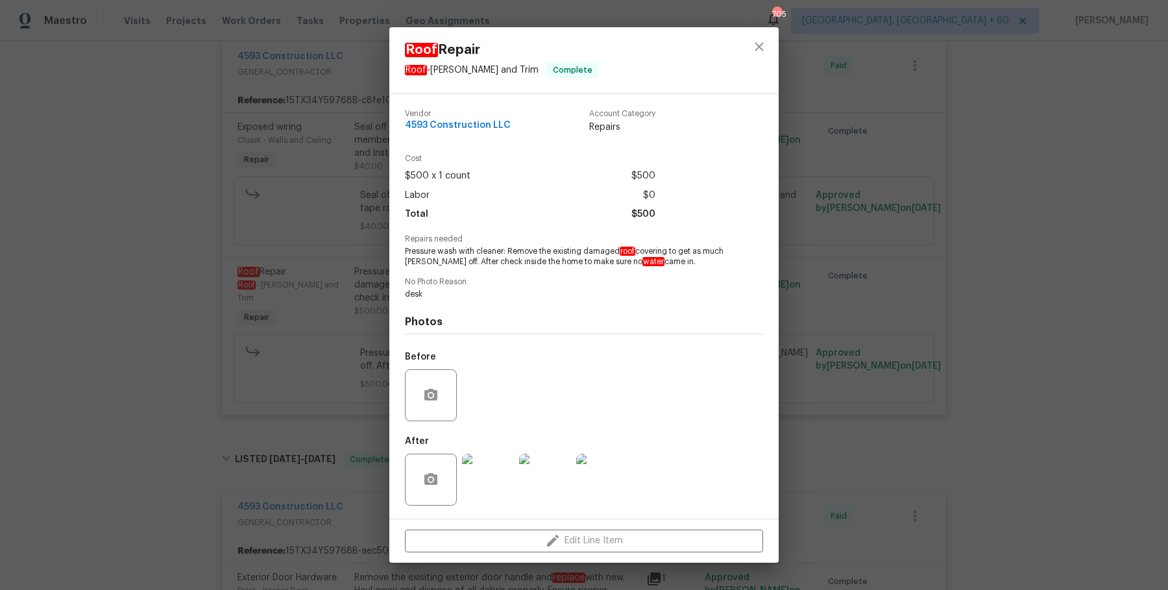
click at [862, 355] on div "Roof Repair Roof - Eaves and Trim Complete Vendor 4593 Construction LLC Account…" at bounding box center [584, 295] width 1168 height 590
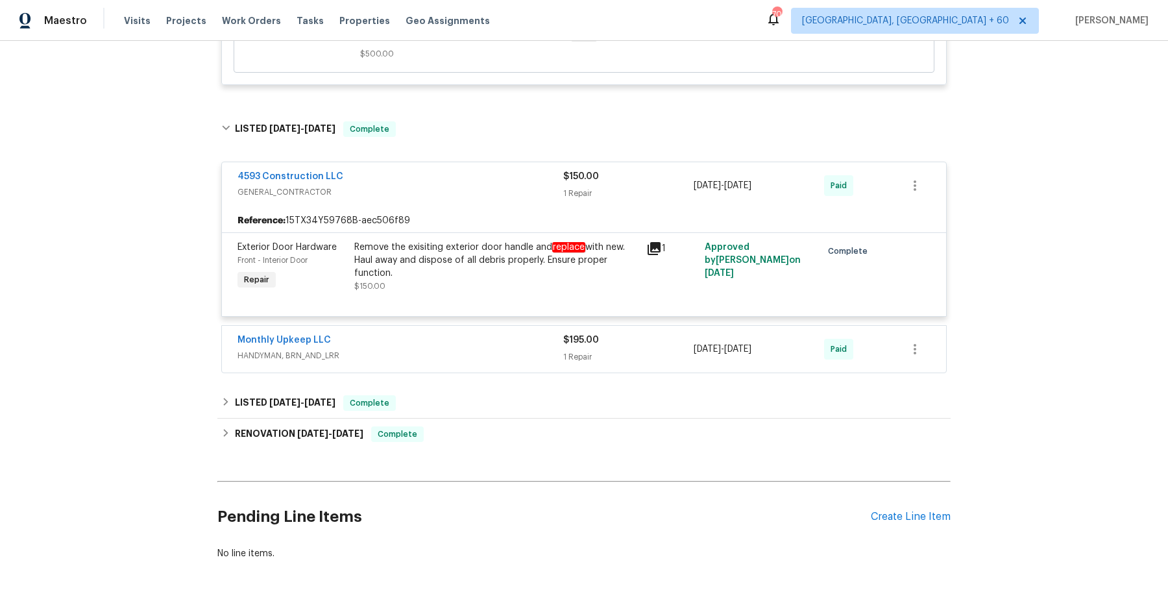
click at [673, 350] on div "1 Repair" at bounding box center [628, 356] width 130 height 13
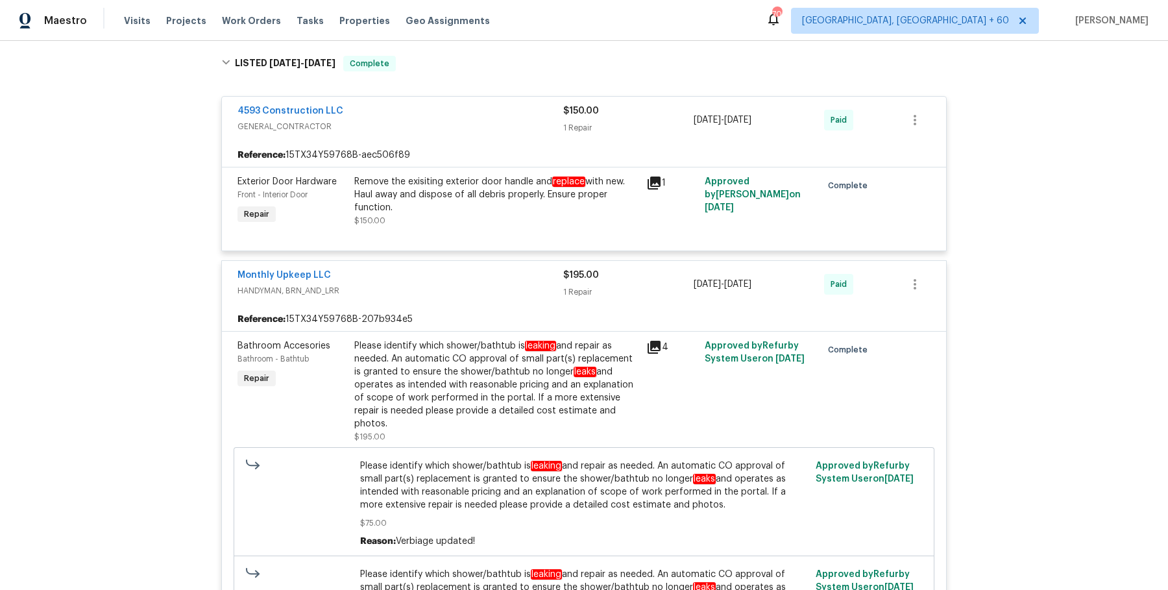
scroll to position [1121, 0]
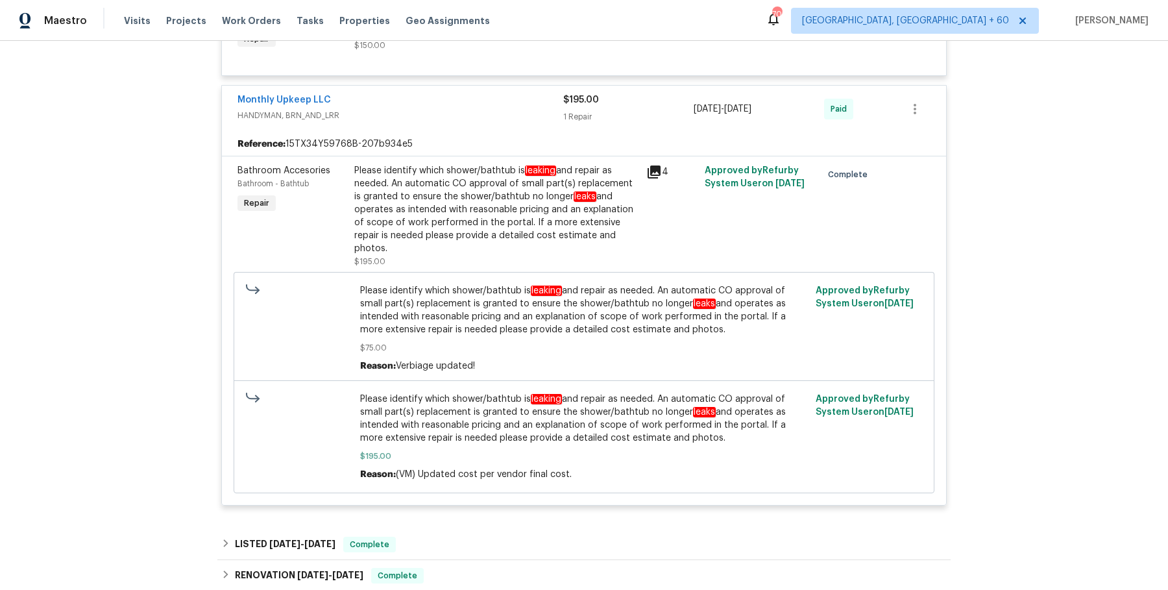
click at [532, 219] on div "Please identify which shower/bathtub is leaking and repair as needed. An automa…" at bounding box center [496, 209] width 284 height 91
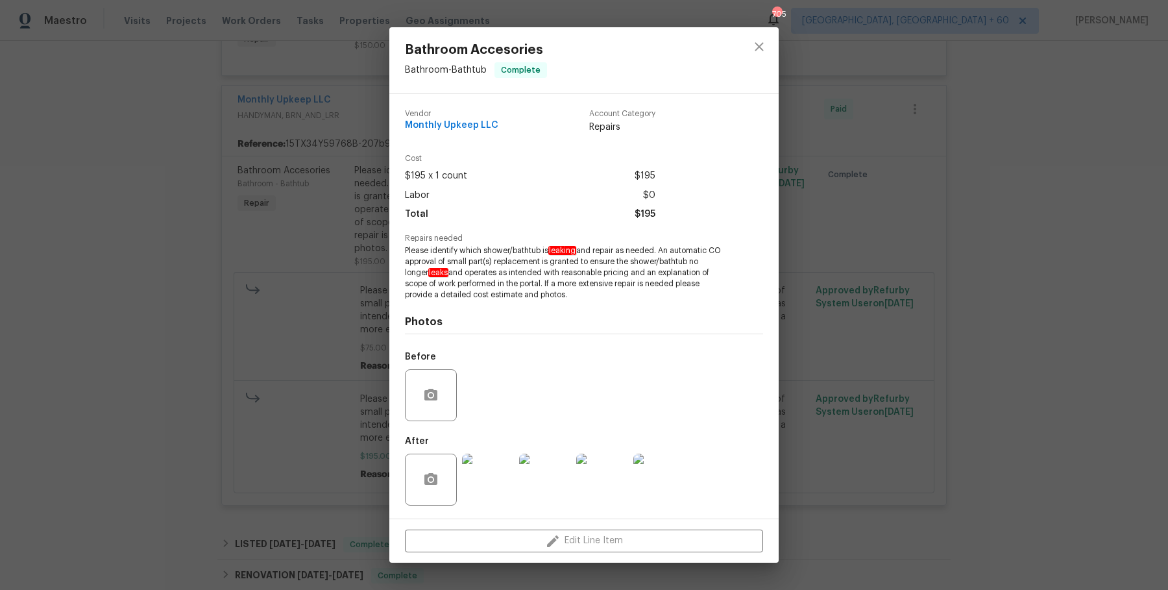
click at [913, 363] on div "Bathroom Accesories Bathroom - Bathtub Complete Vendor Monthly Upkeep LLC Accou…" at bounding box center [584, 295] width 1168 height 590
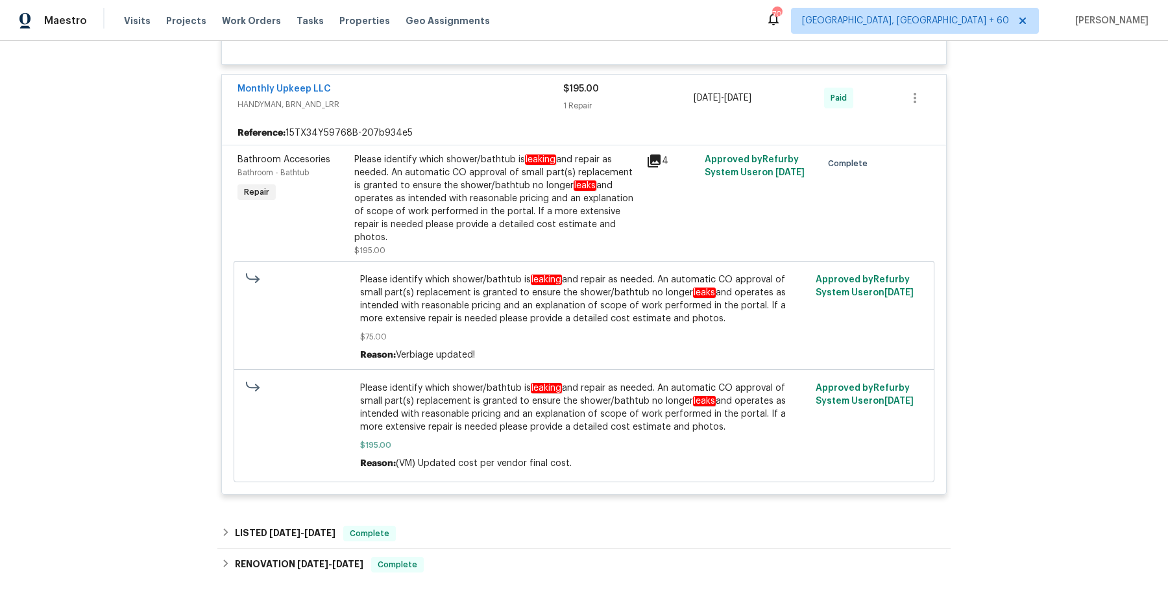
scroll to position [1317, 0]
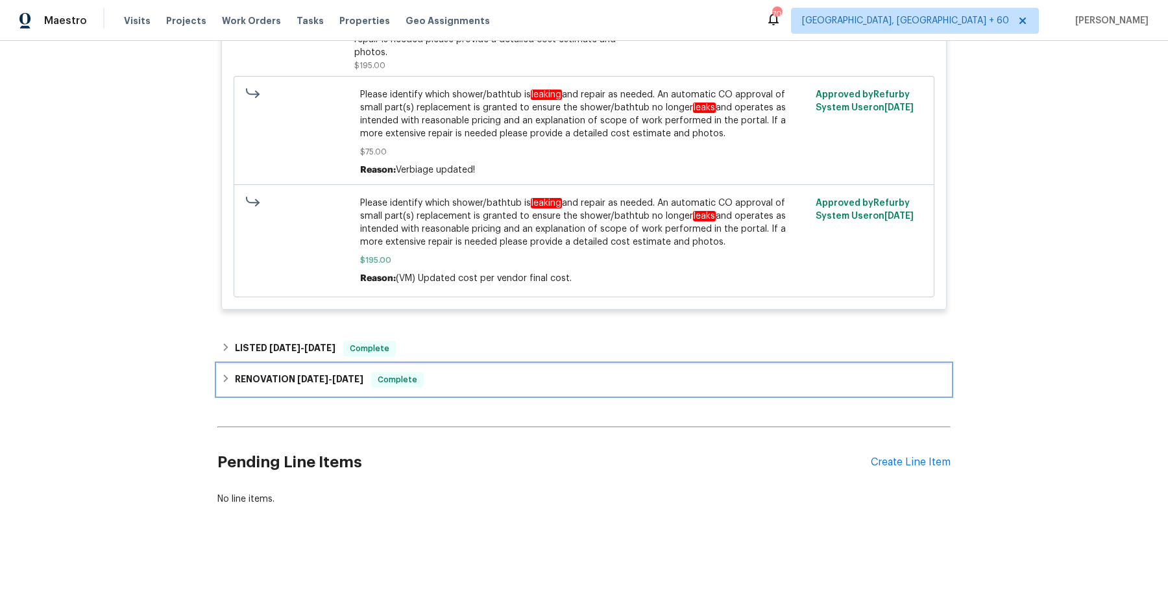
click at [363, 375] on span "7/23/25" at bounding box center [347, 378] width 31 height 9
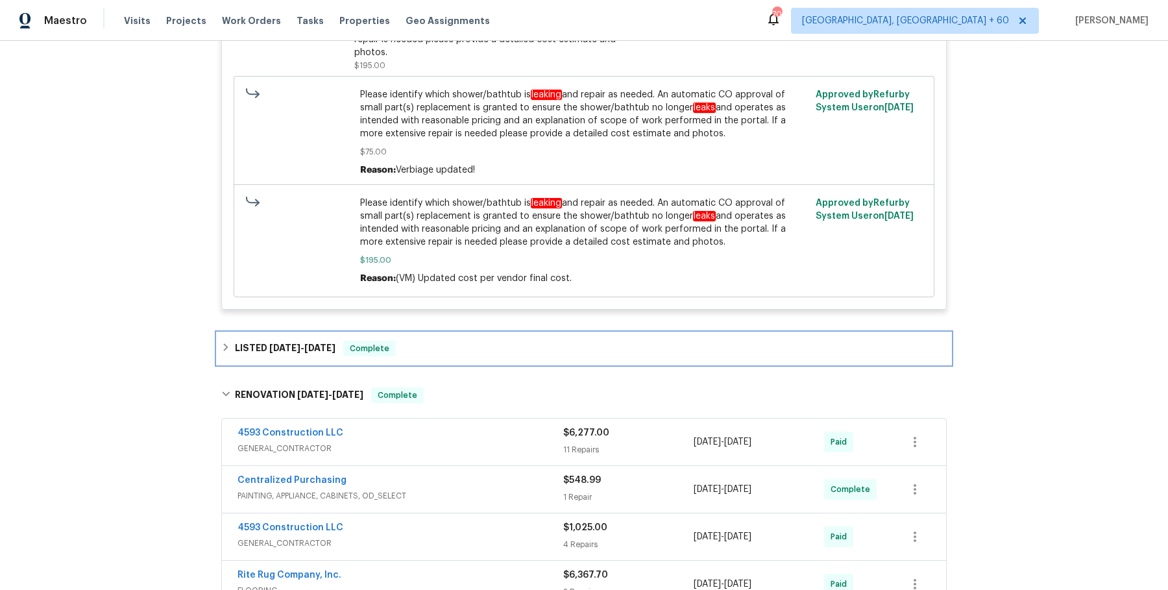
click at [377, 348] on span "Complete" at bounding box center [369, 348] width 50 height 13
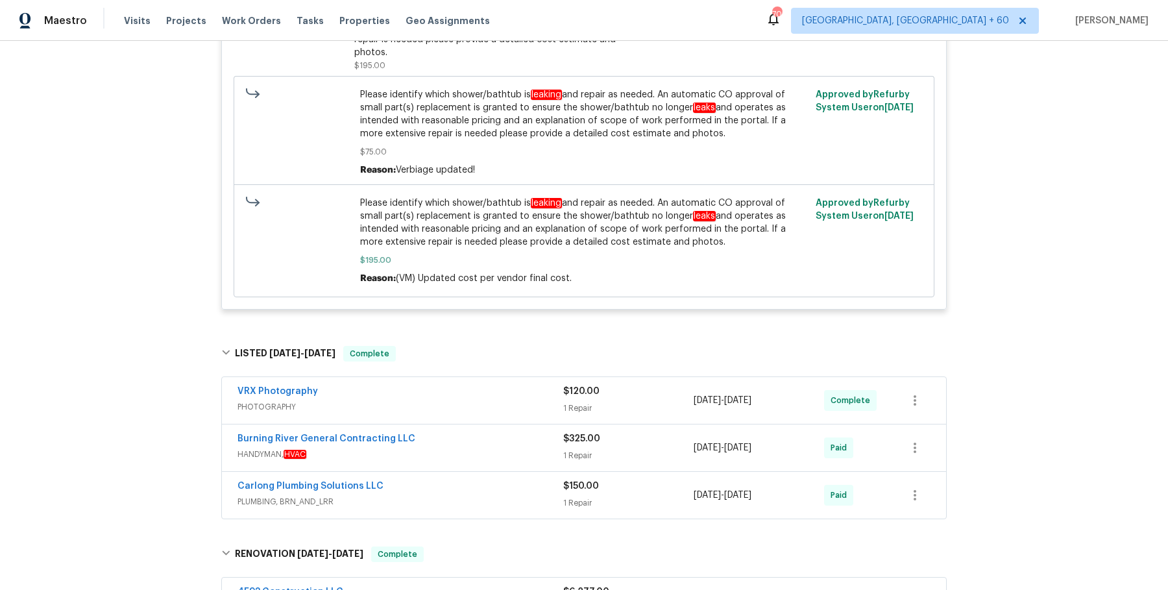
click at [413, 391] on div "VRX Photography" at bounding box center [400, 393] width 326 height 16
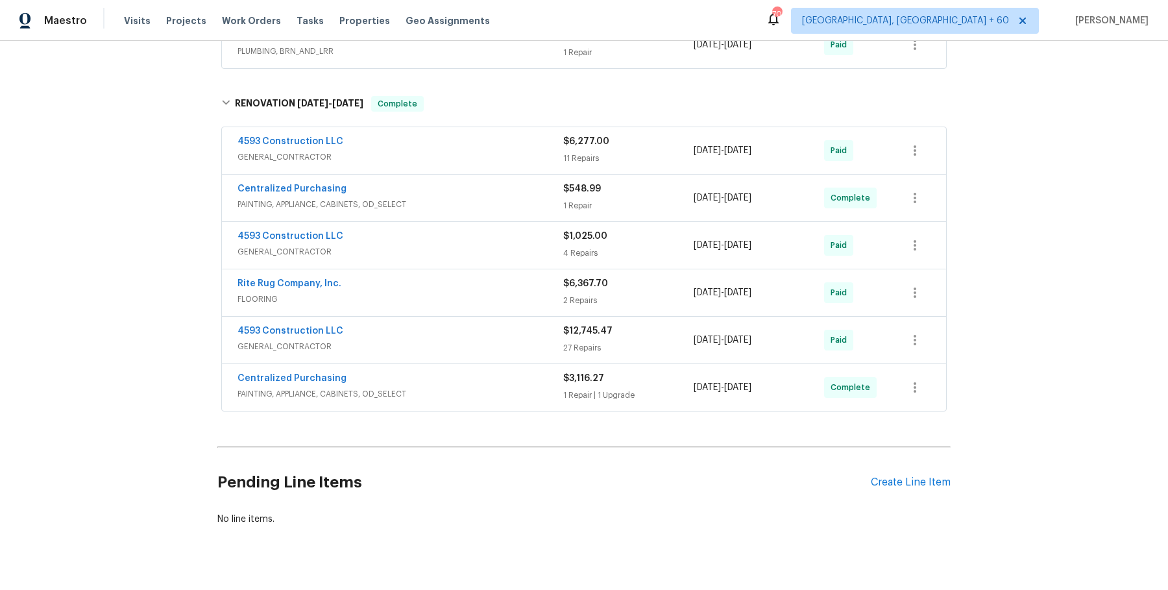
scroll to position [1903, 0]
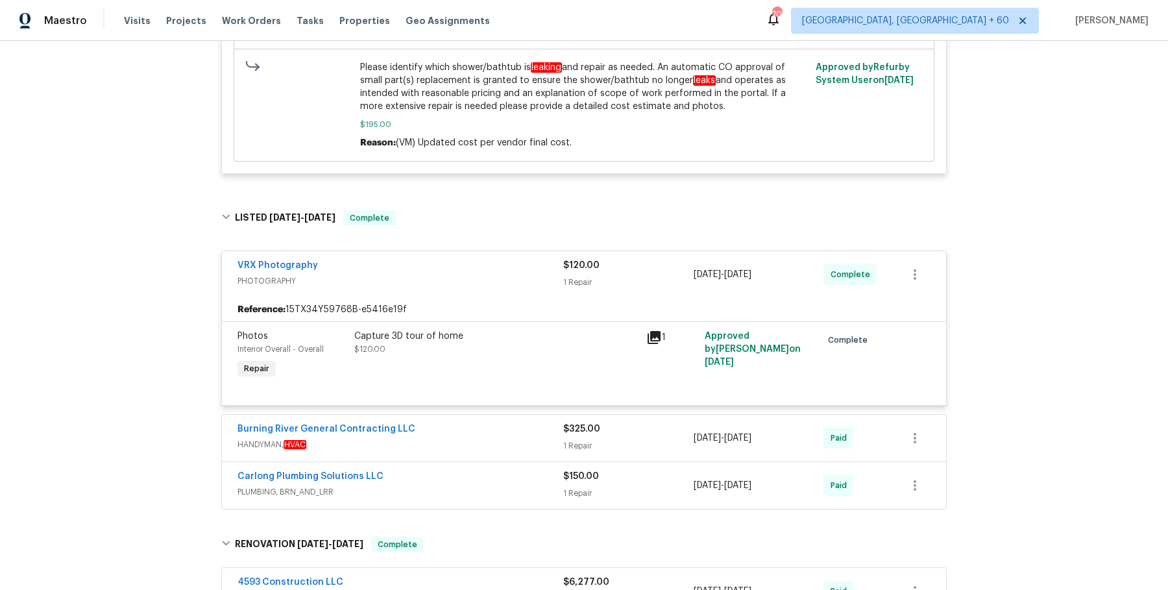
click at [480, 438] on span "HANDYMAN, HVAC" at bounding box center [400, 444] width 326 height 13
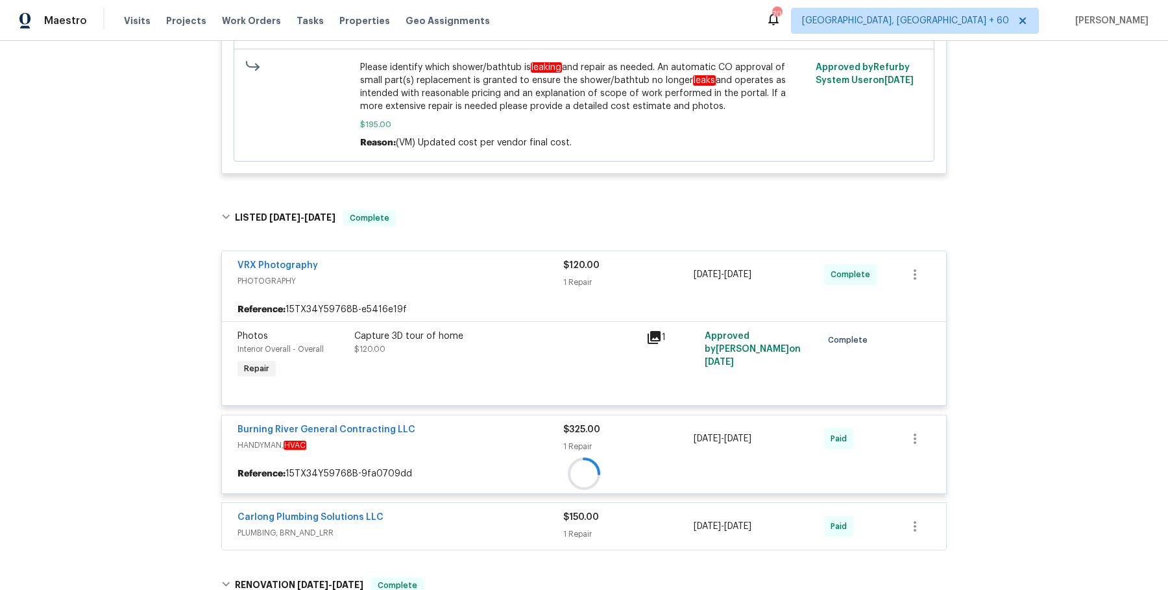
scroll to position [1727, 0]
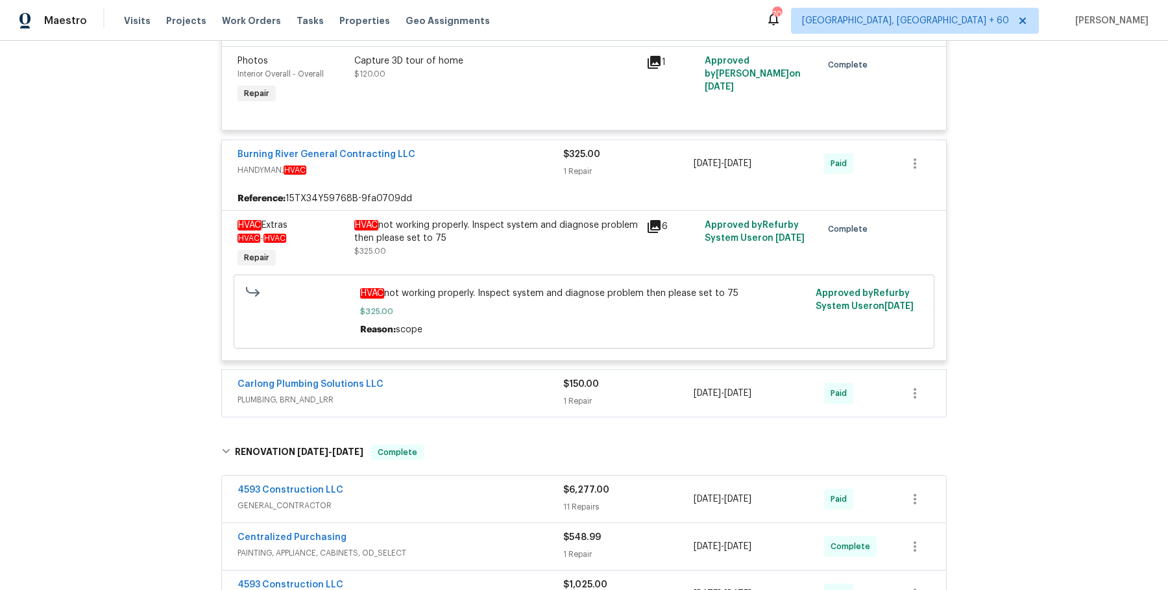
click at [483, 404] on div "Carlong Plumbing Solutions LLC PLUMBING, BRN_AND_LRR" at bounding box center [400, 393] width 326 height 31
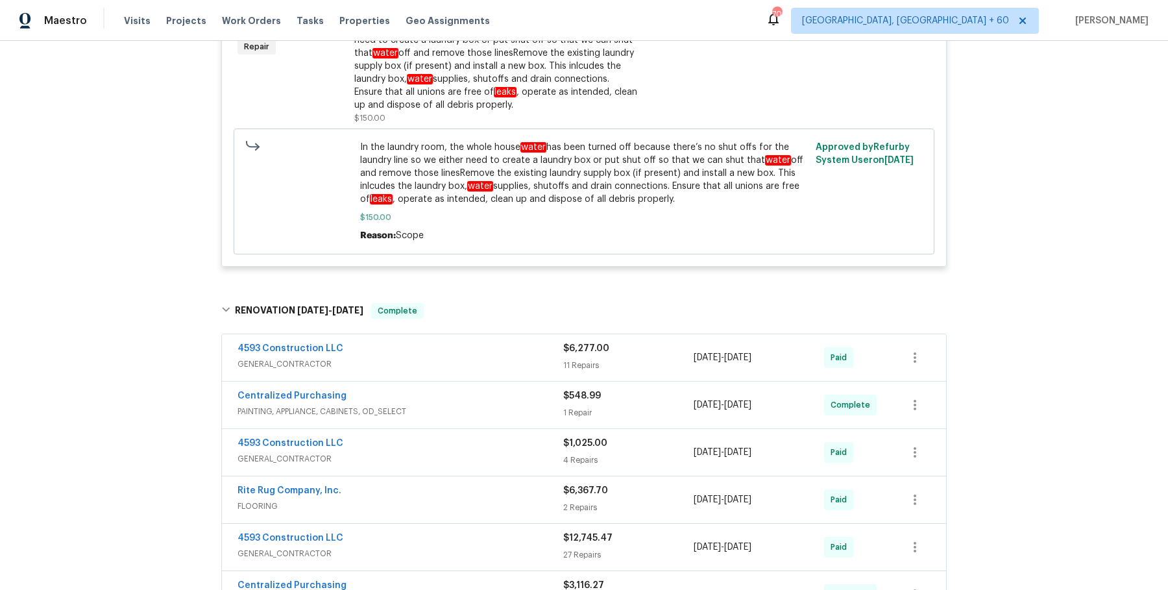
click at [490, 346] on div "4593 Construction LLC" at bounding box center [400, 350] width 326 height 16
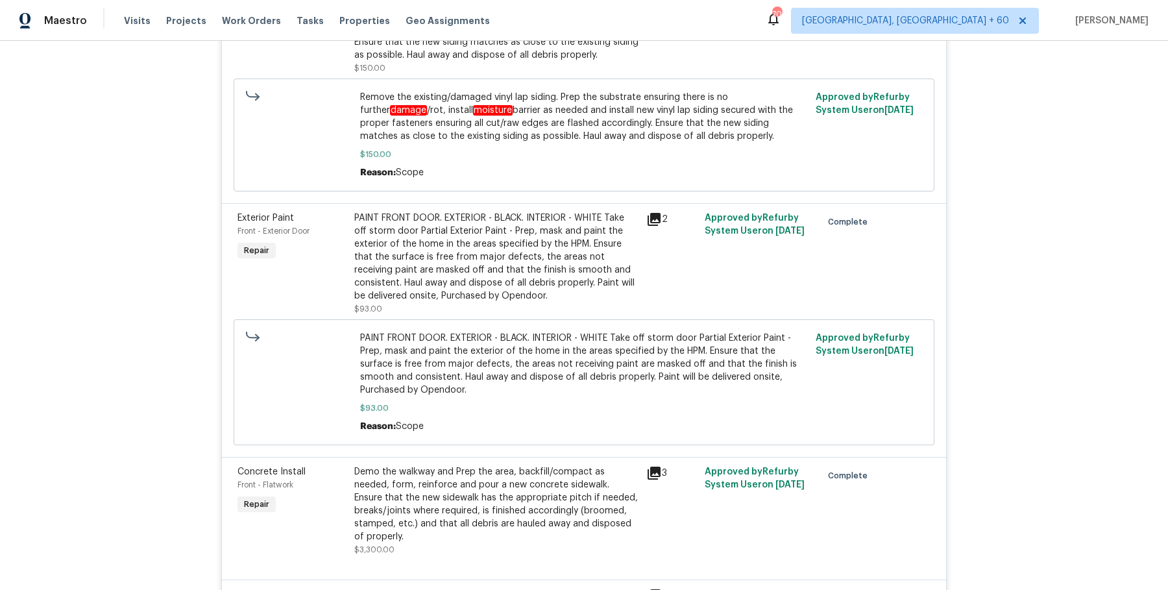
scroll to position [4220, 0]
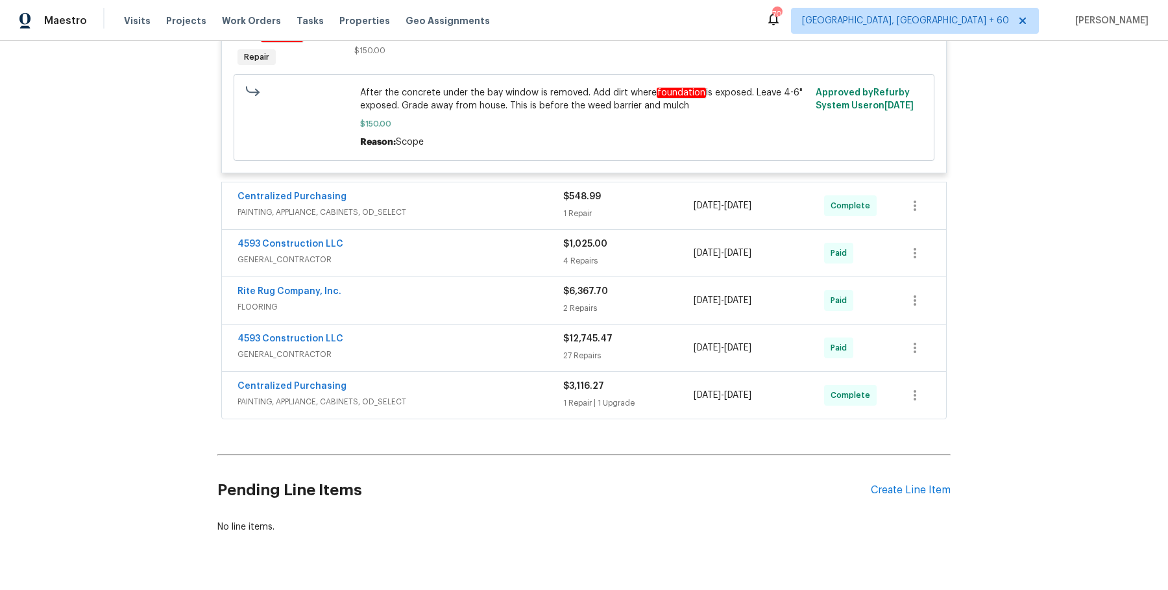
click at [509, 206] on span "PAINTING, APPLIANCE, CABINETS, OD_SELECT" at bounding box center [400, 212] width 326 height 13
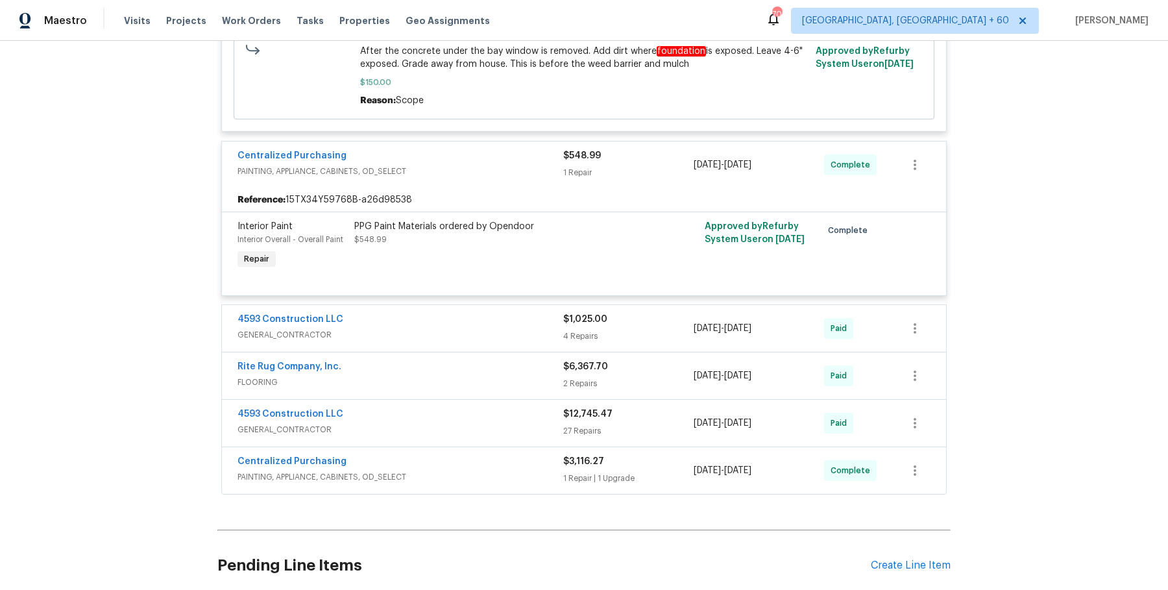
scroll to position [4338, 0]
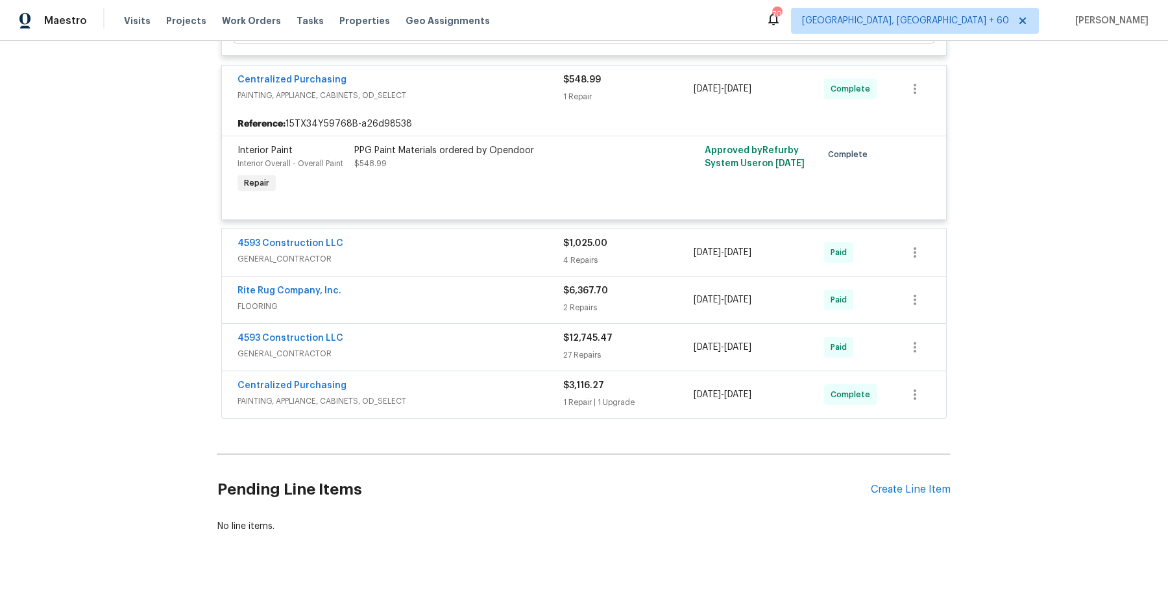
click at [500, 244] on div "4593 Construction LLC GENERAL_CONTRACTOR $1,025.00 4 Repairs 7/23/2025 - 7/23/2…" at bounding box center [584, 252] width 724 height 47
click at [496, 252] on span "GENERAL_CONTRACTOR" at bounding box center [400, 258] width 326 height 13
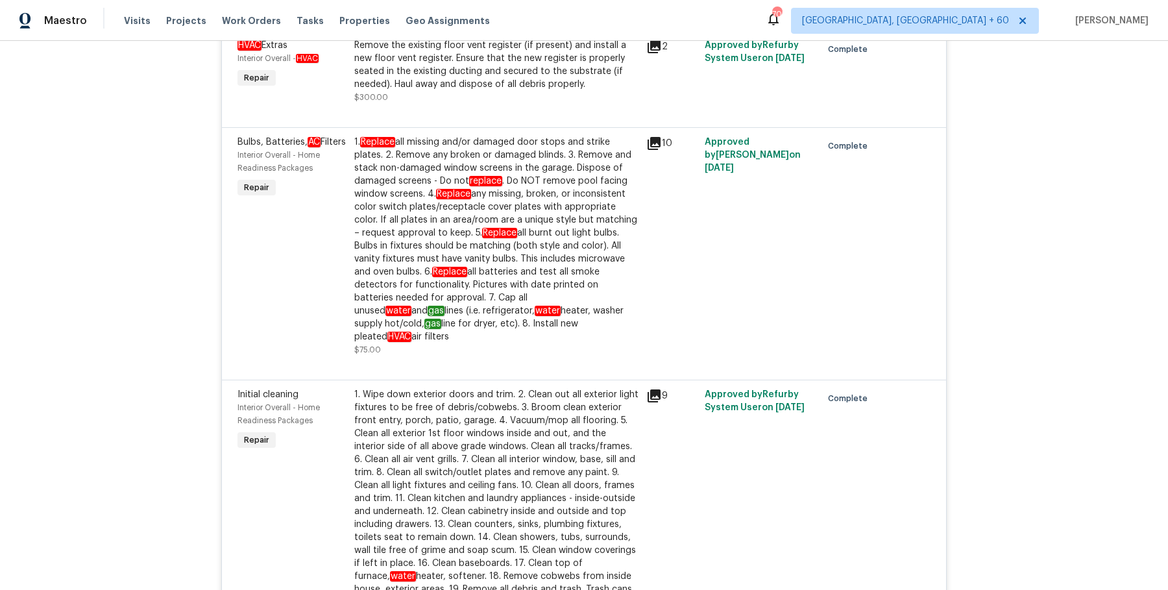
scroll to position [5147, 0]
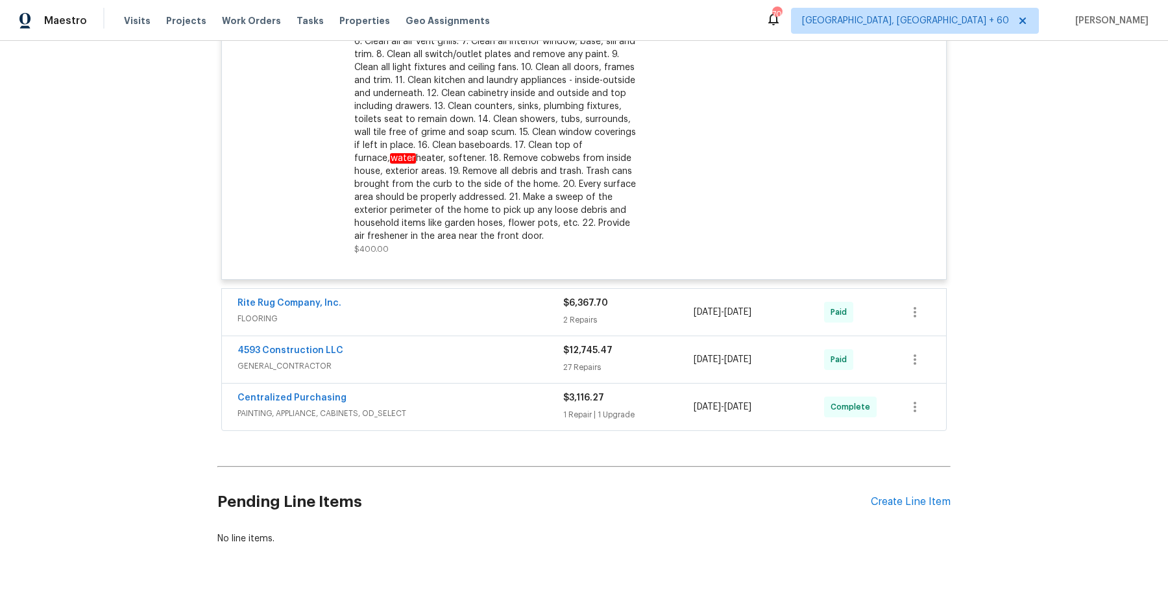
click at [507, 296] on div "Rite Rug Company, Inc." at bounding box center [400, 304] width 326 height 16
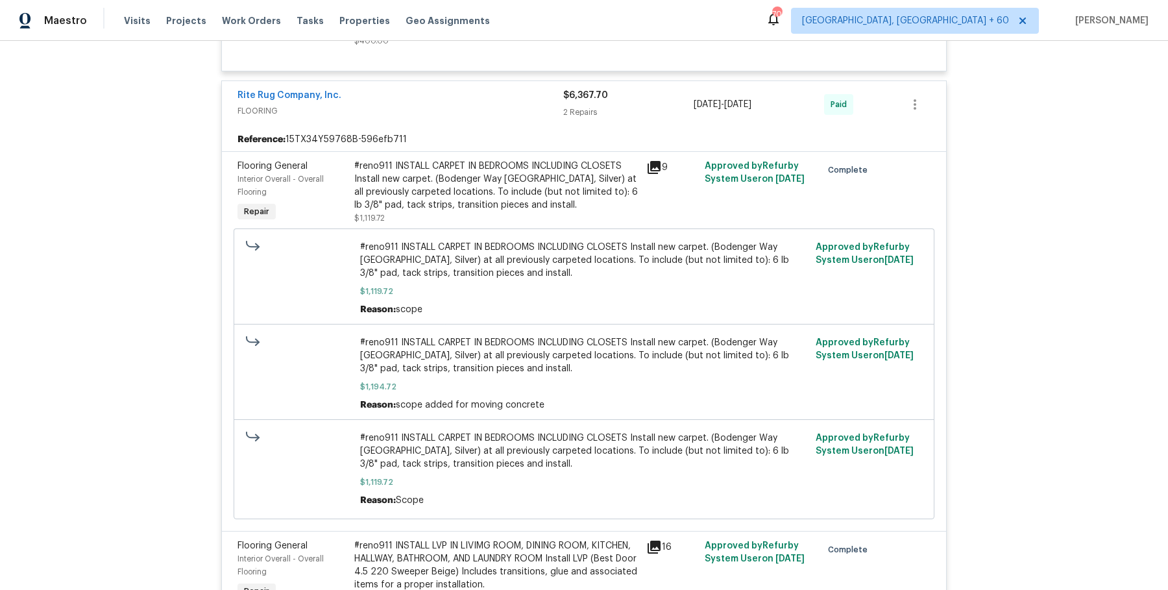
scroll to position [5749, 0]
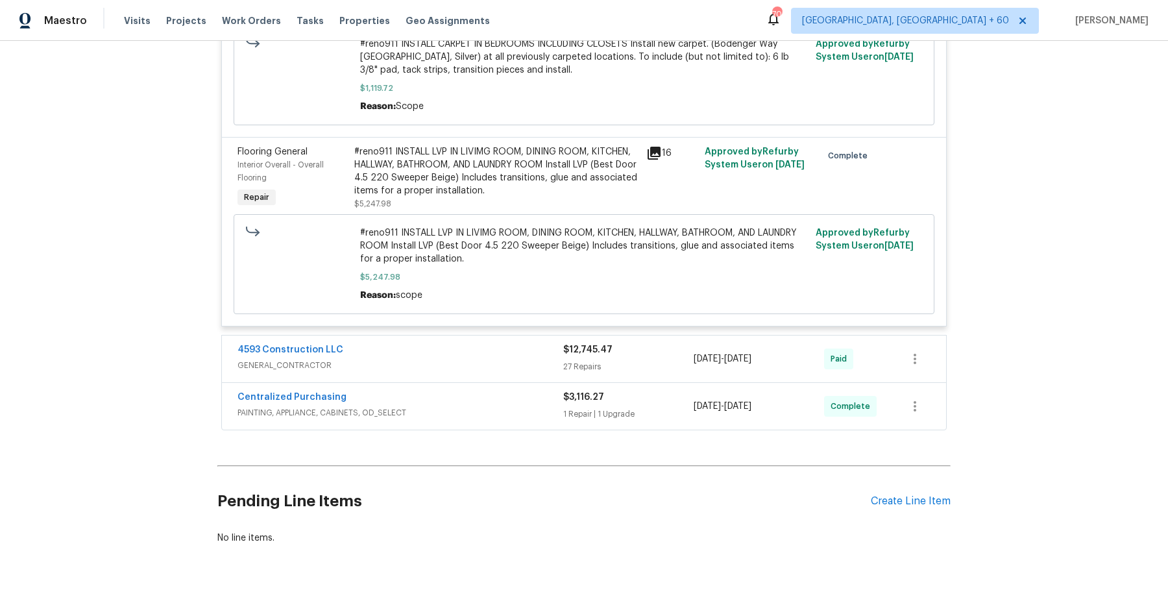
click at [514, 335] on div "4593 Construction LLC GENERAL_CONTRACTOR $12,745.47 27 Repairs 7/11/2025 - 7/21…" at bounding box center [584, 358] width 724 height 47
click at [515, 359] on span "GENERAL_CONTRACTOR" at bounding box center [400, 365] width 326 height 13
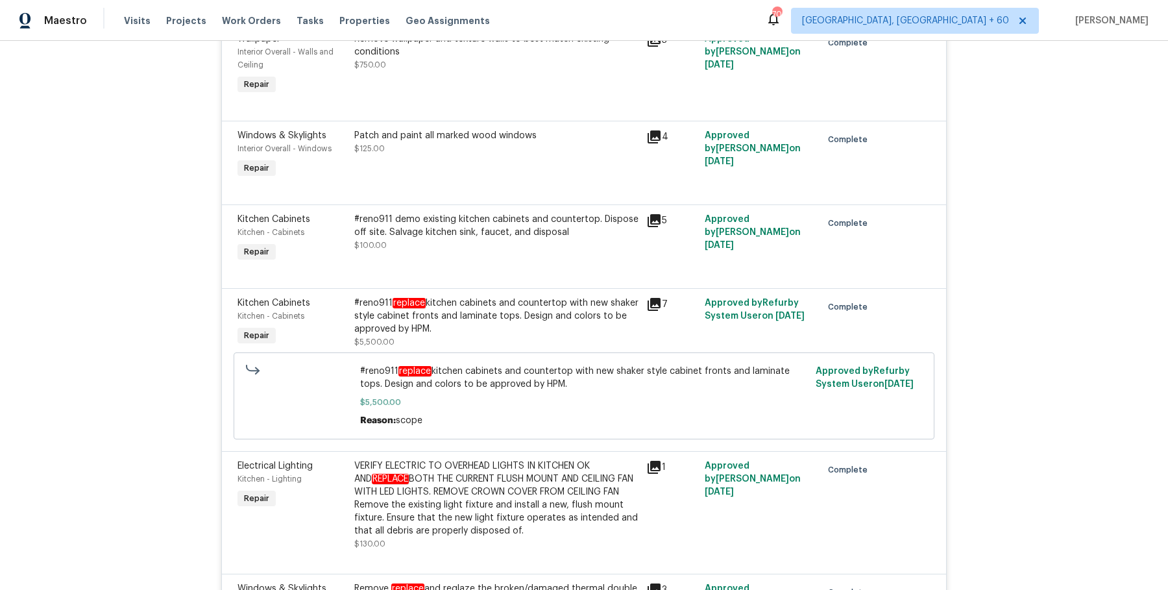
scroll to position [9245, 0]
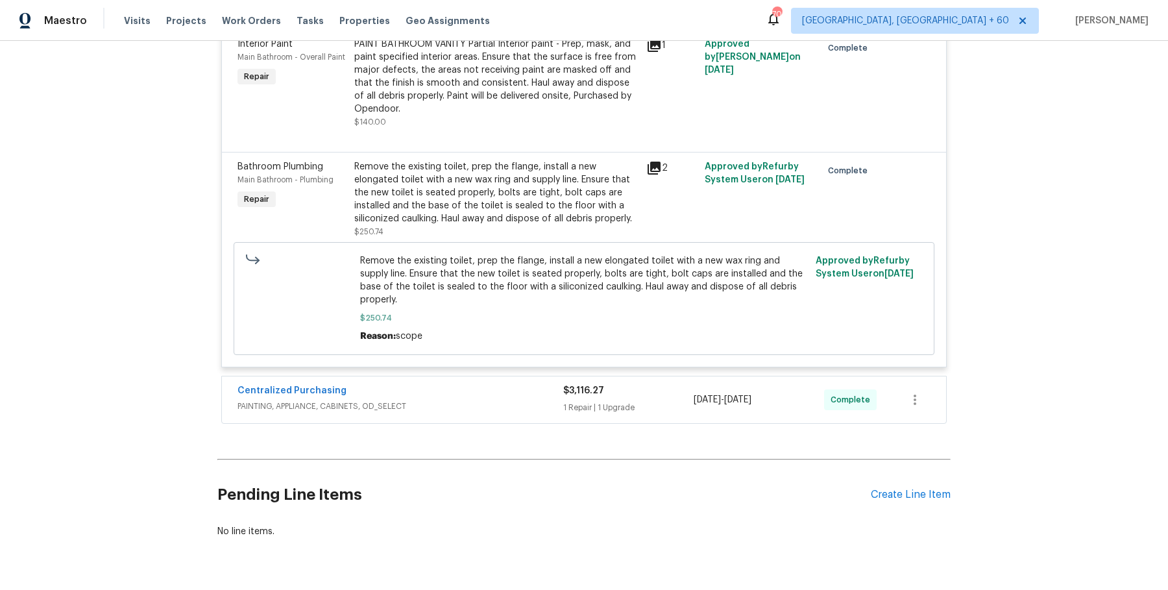
click at [515, 376] on div "Centralized Purchasing PAINTING, APPLIANCE, CABINETS, OD_SELECT $3,116.27 1 Rep…" at bounding box center [584, 399] width 724 height 47
click at [511, 400] on span "PAINTING, APPLIANCE, CABINETS, OD_SELECT" at bounding box center [400, 406] width 326 height 13
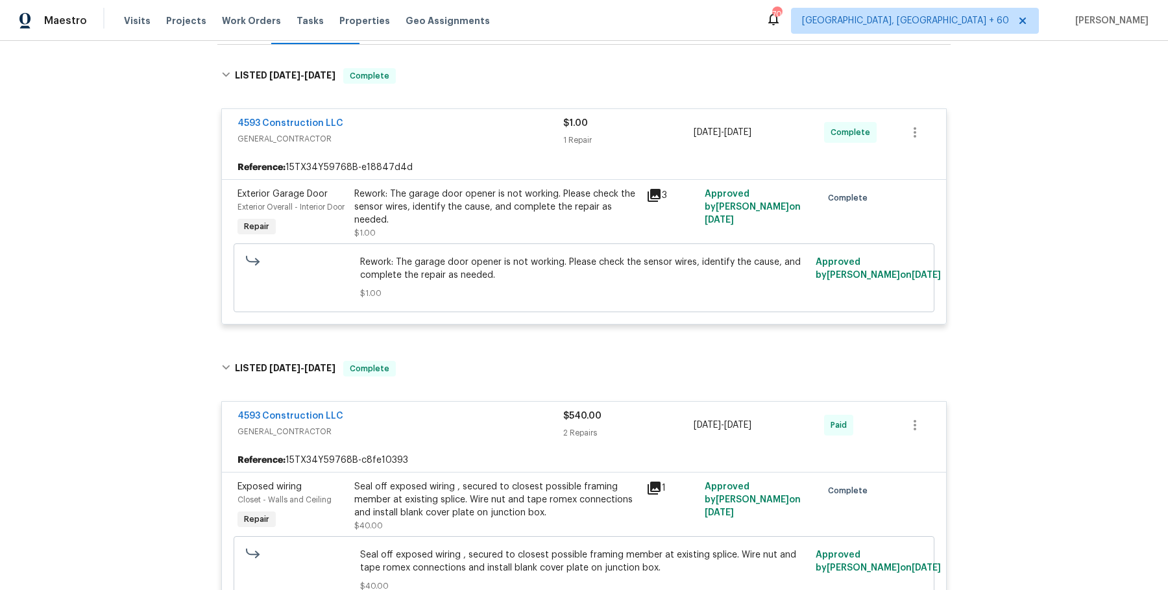
scroll to position [0, 0]
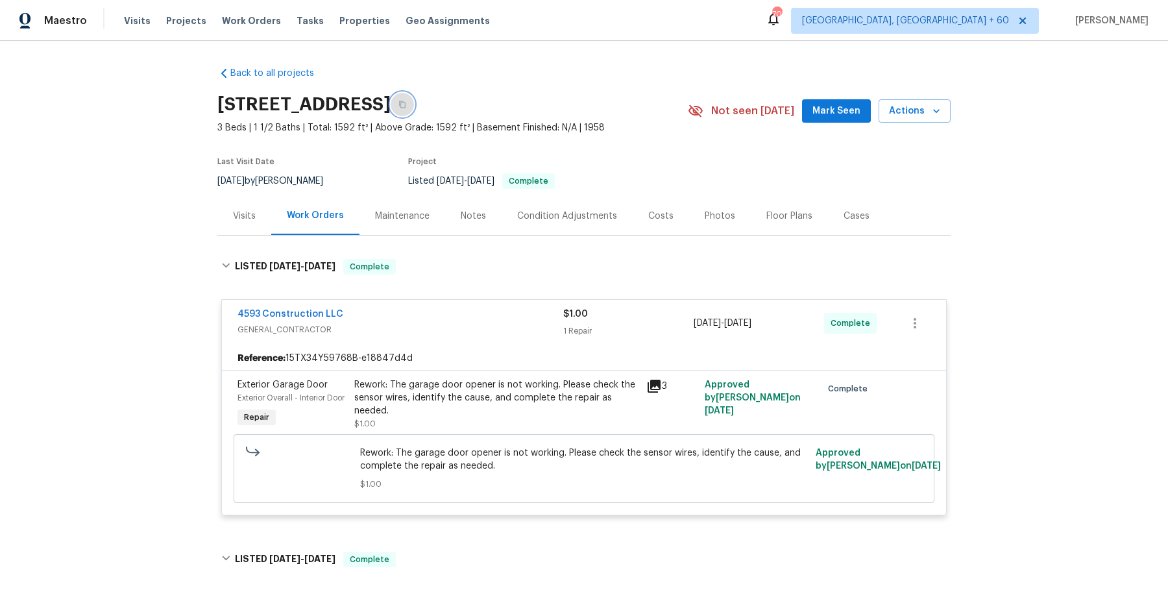
click at [405, 101] on icon "button" at bounding box center [402, 104] width 6 height 7
click at [241, 19] on span "Work Orders" at bounding box center [251, 20] width 59 height 13
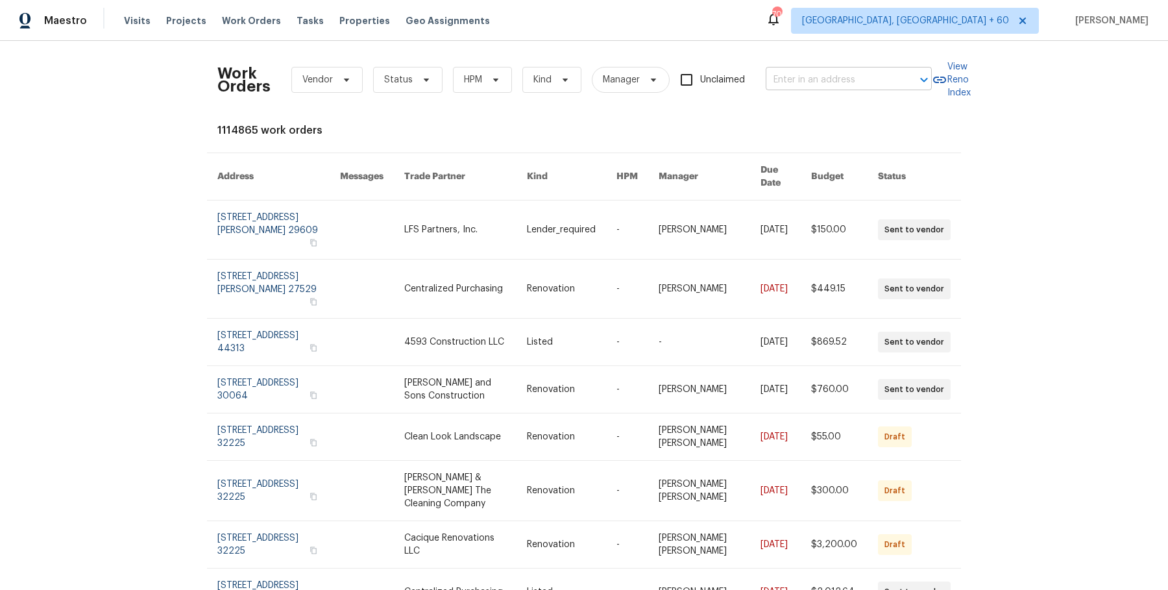
click at [804, 86] on input "text" at bounding box center [830, 80] width 130 height 20
paste input "8062 Holland Park St Chino, CA 91708"
type input "8062 Holland Park St Chino, CA 91708"
click at [808, 116] on li "8062 Holland Park St, Chino, CA 91708" at bounding box center [847, 107] width 166 height 21
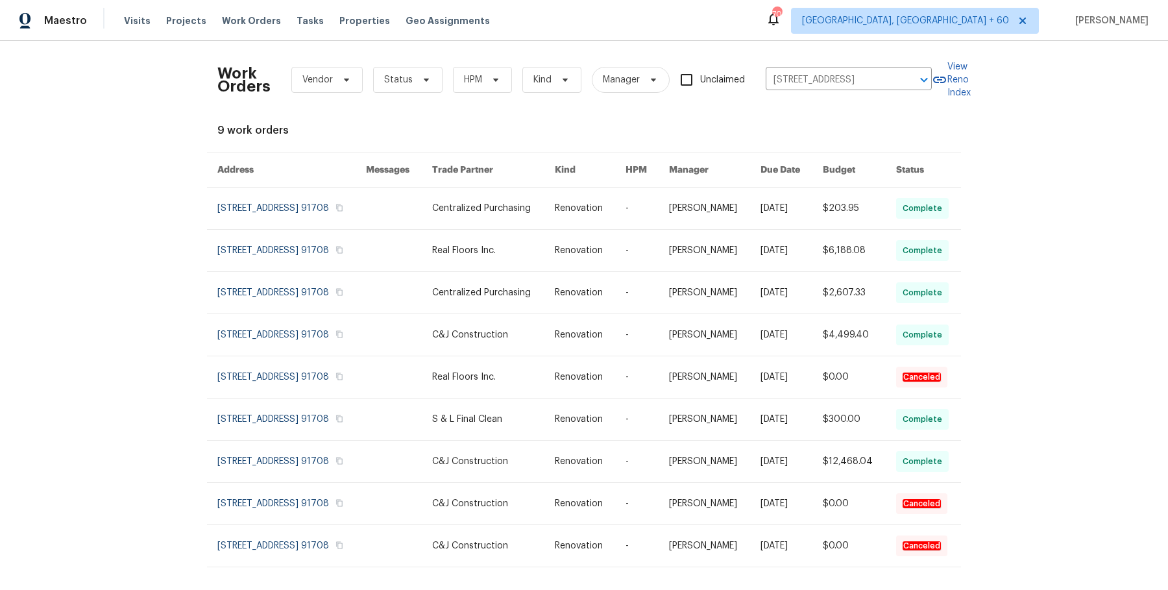
click at [639, 216] on td "-" at bounding box center [636, 208] width 43 height 42
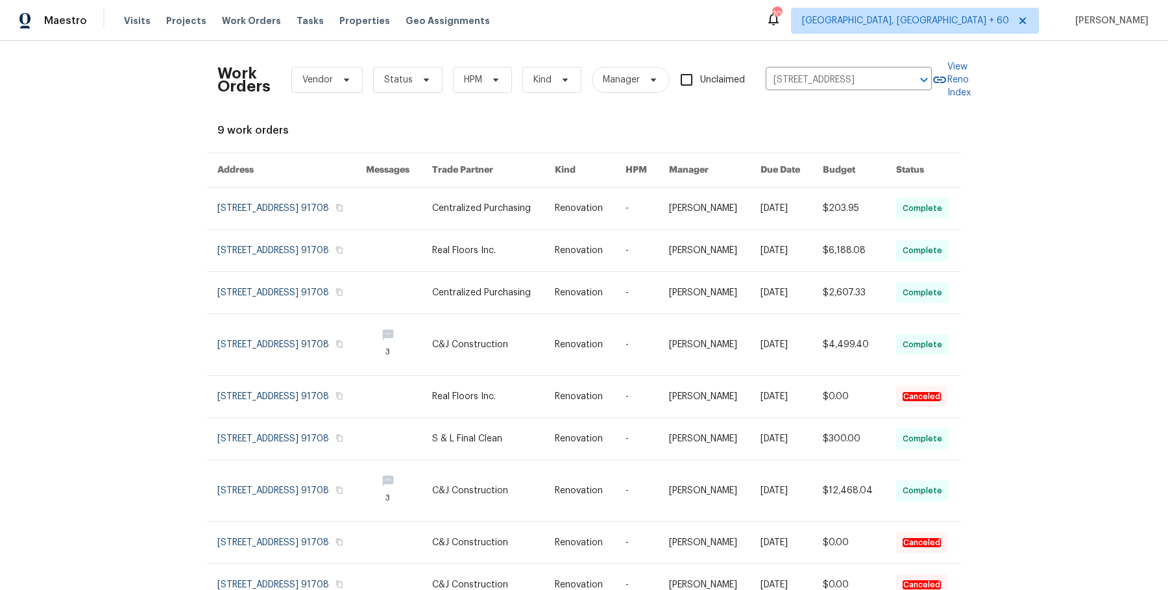
click at [639, 216] on td "-" at bounding box center [636, 208] width 43 height 42
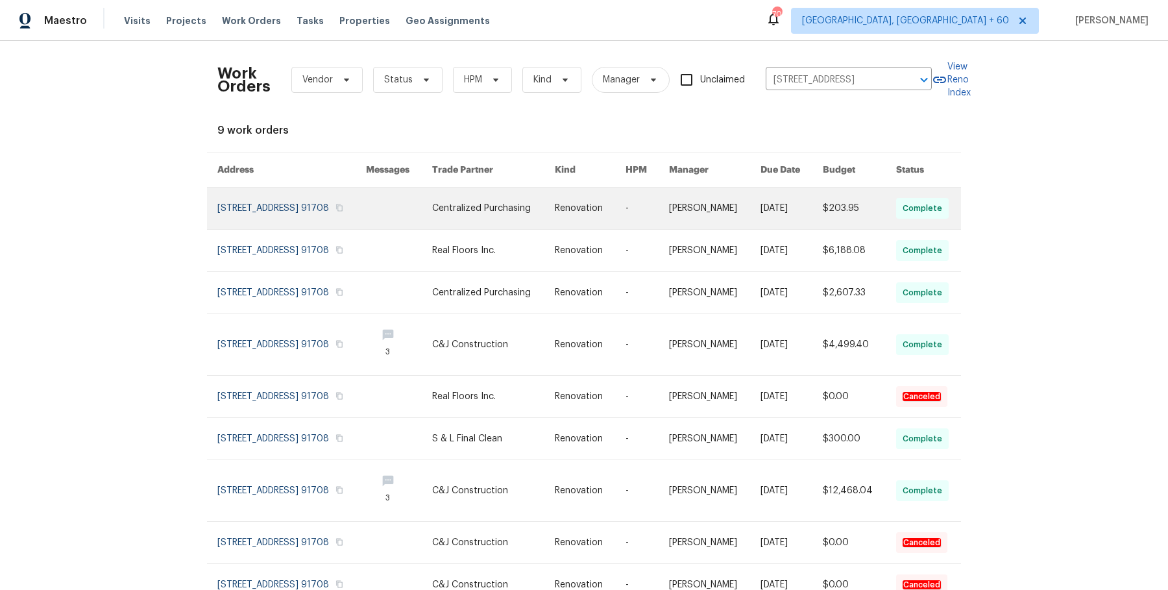
scroll to position [93, 0]
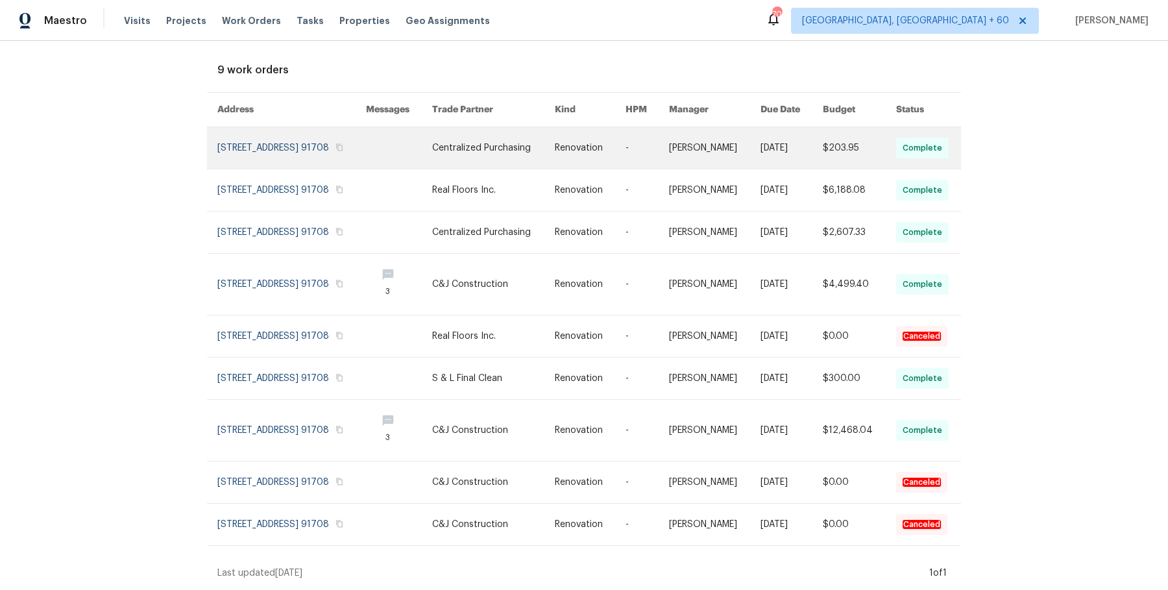
click at [644, 127] on link at bounding box center [646, 148] width 43 height 42
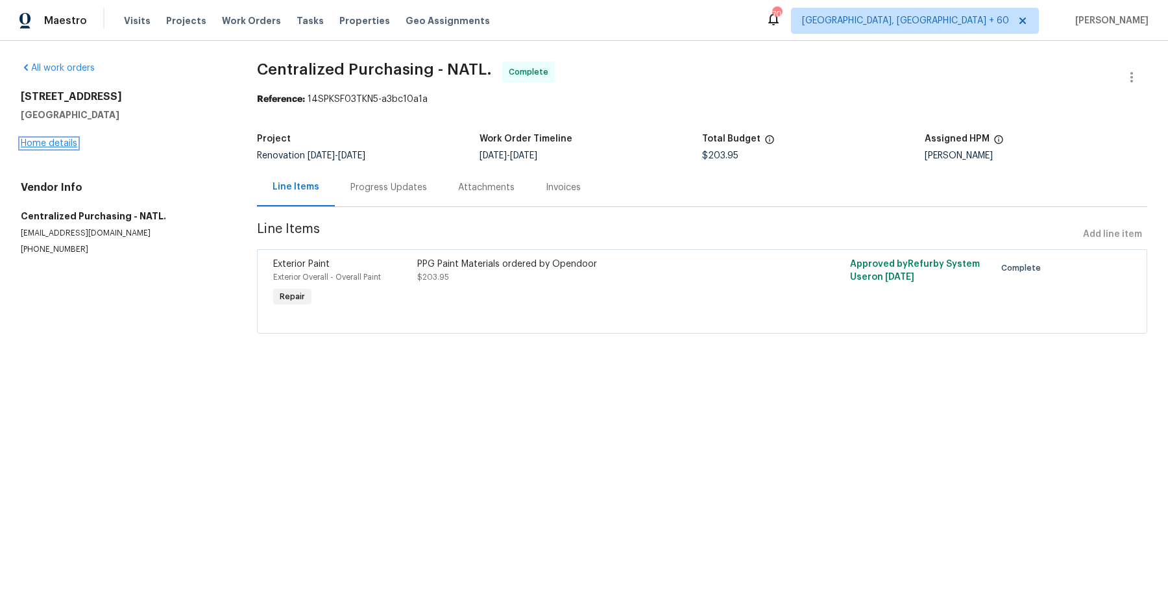
click at [68, 145] on link "Home details" at bounding box center [49, 143] width 56 height 9
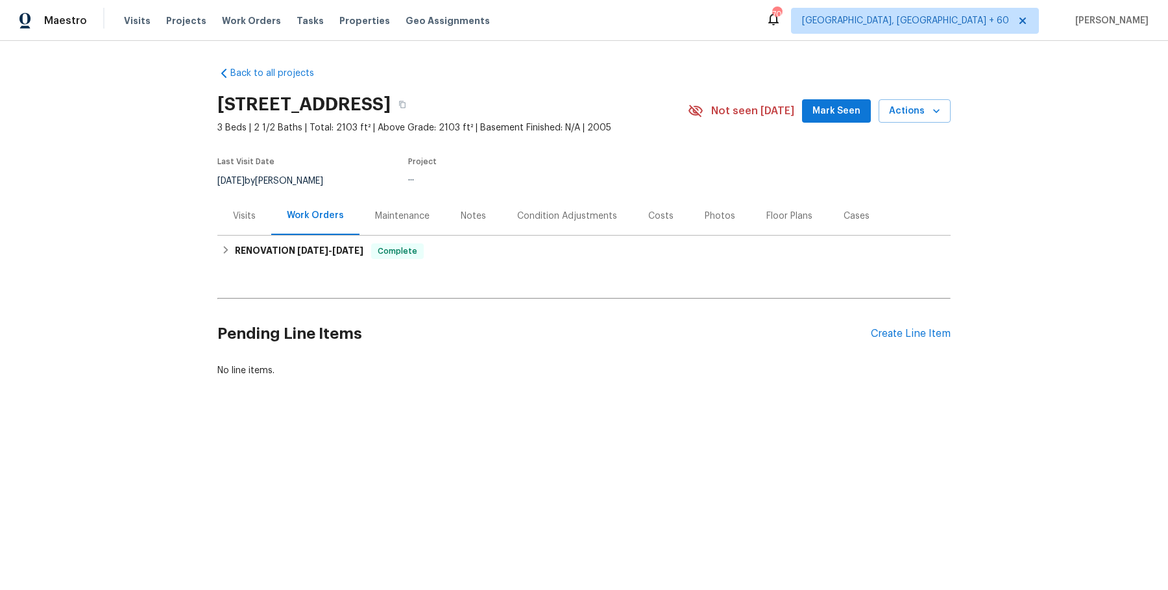
click at [496, 229] on div "Notes" at bounding box center [473, 216] width 56 height 38
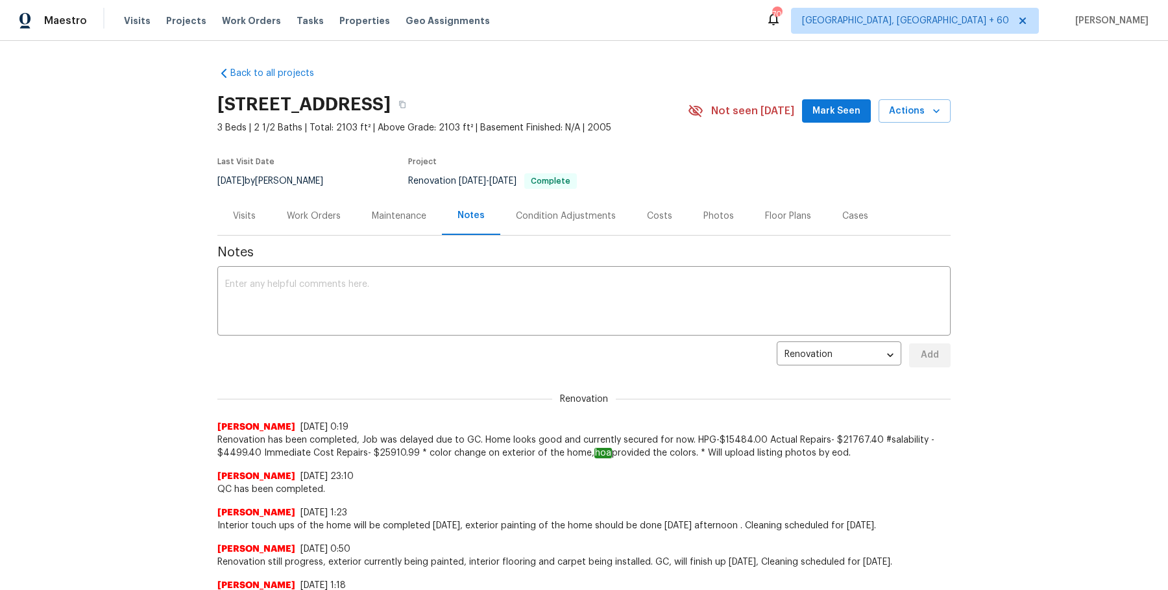
click at [325, 218] on div "Work Orders" at bounding box center [314, 216] width 54 height 13
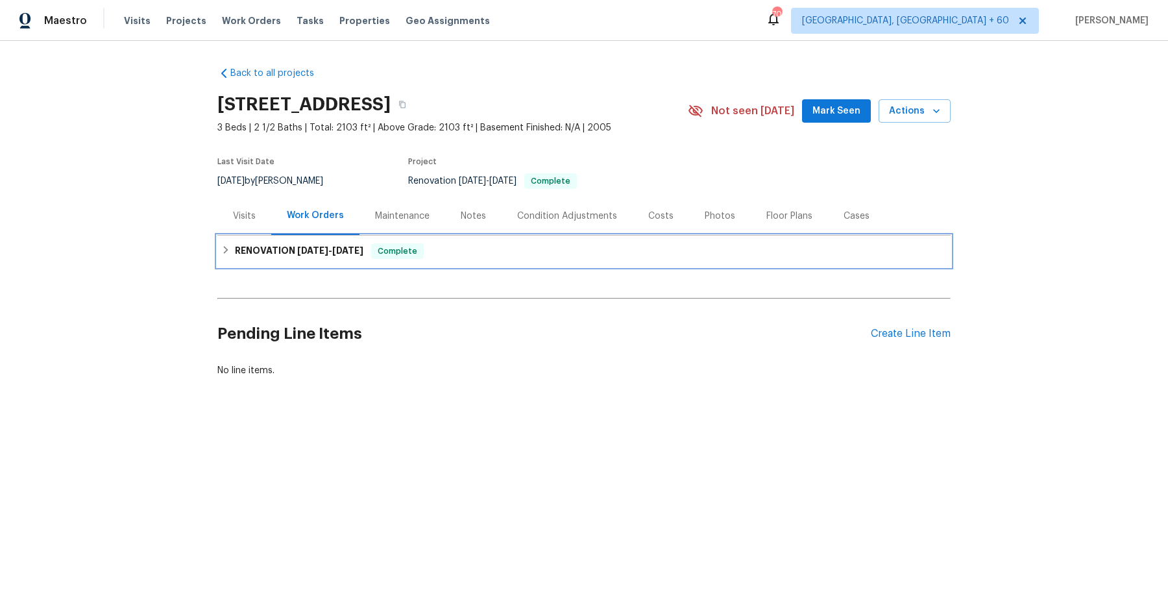
click at [343, 261] on div "RENOVATION 8/11/25 - 8/20/25 Complete" at bounding box center [583, 250] width 733 height 31
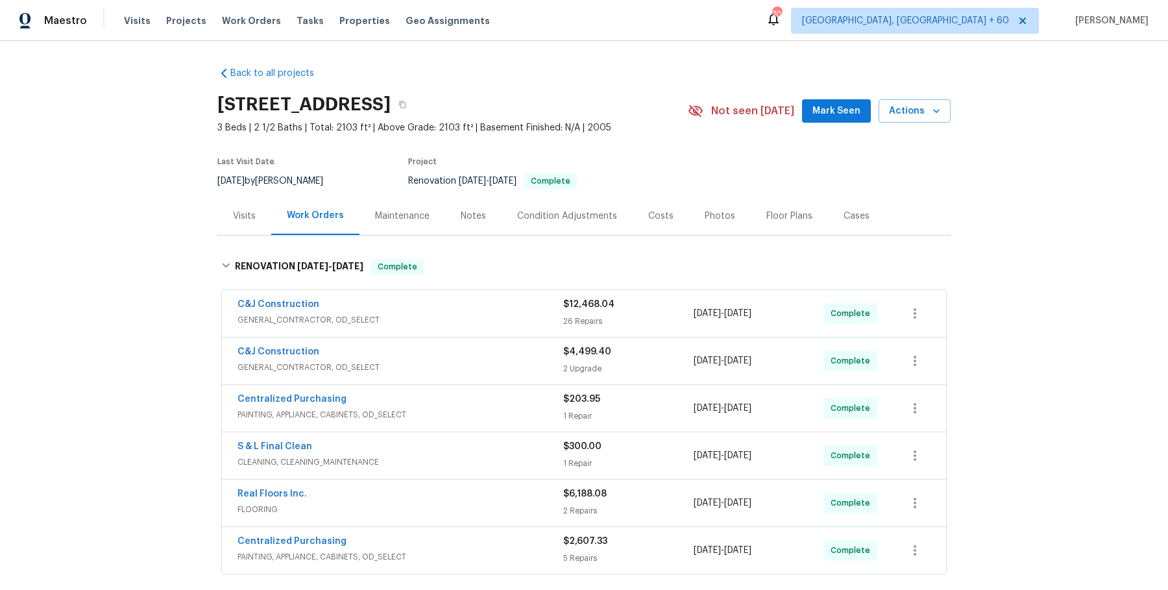
click at [400, 308] on div "C&J Construction" at bounding box center [400, 306] width 326 height 16
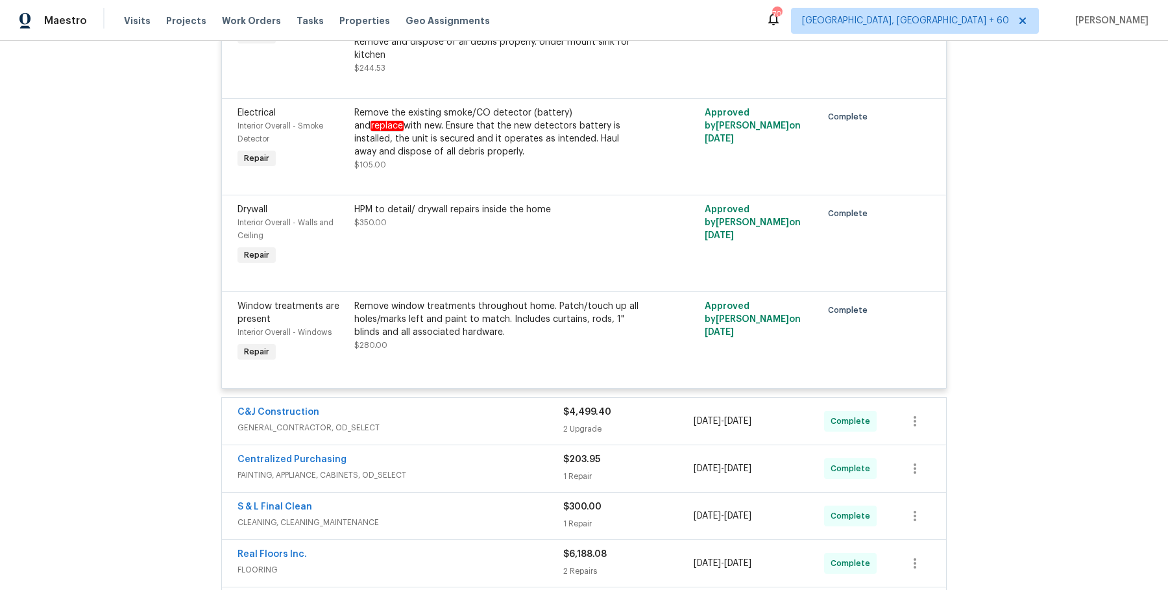
scroll to position [2898, 0]
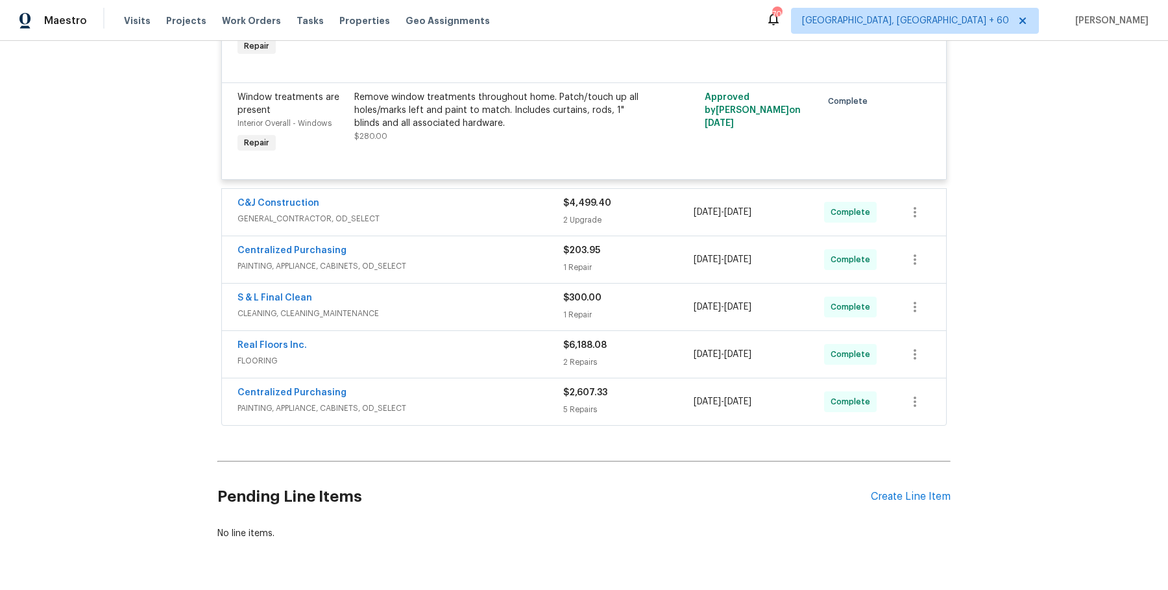
click at [468, 212] on span "GENERAL_CONTRACTOR, OD_SELECT" at bounding box center [400, 218] width 326 height 13
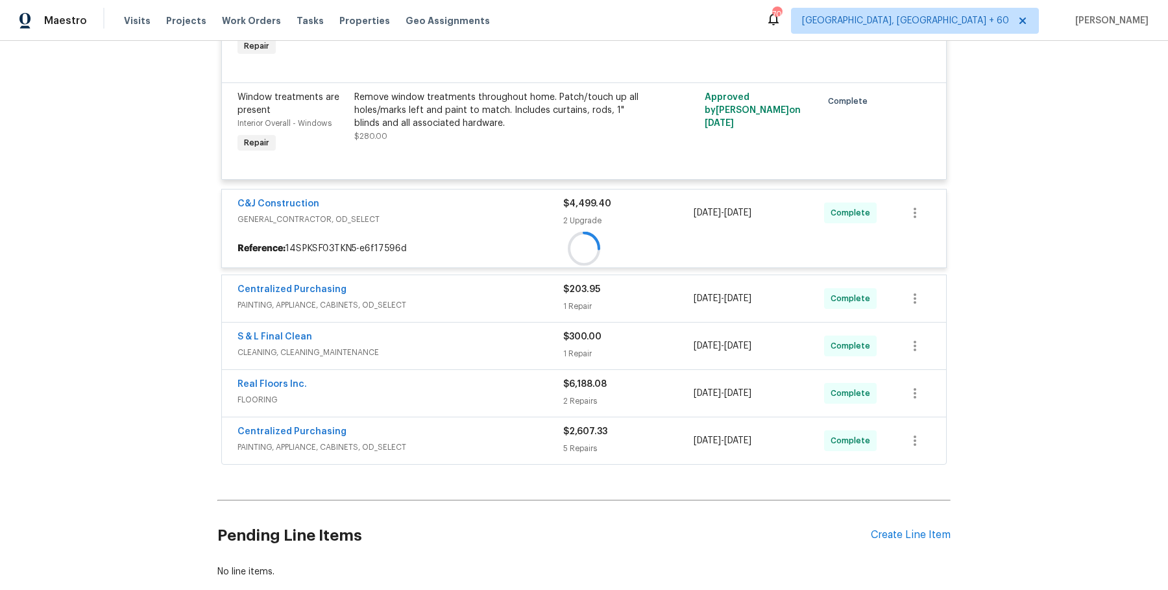
scroll to position [2939, 0]
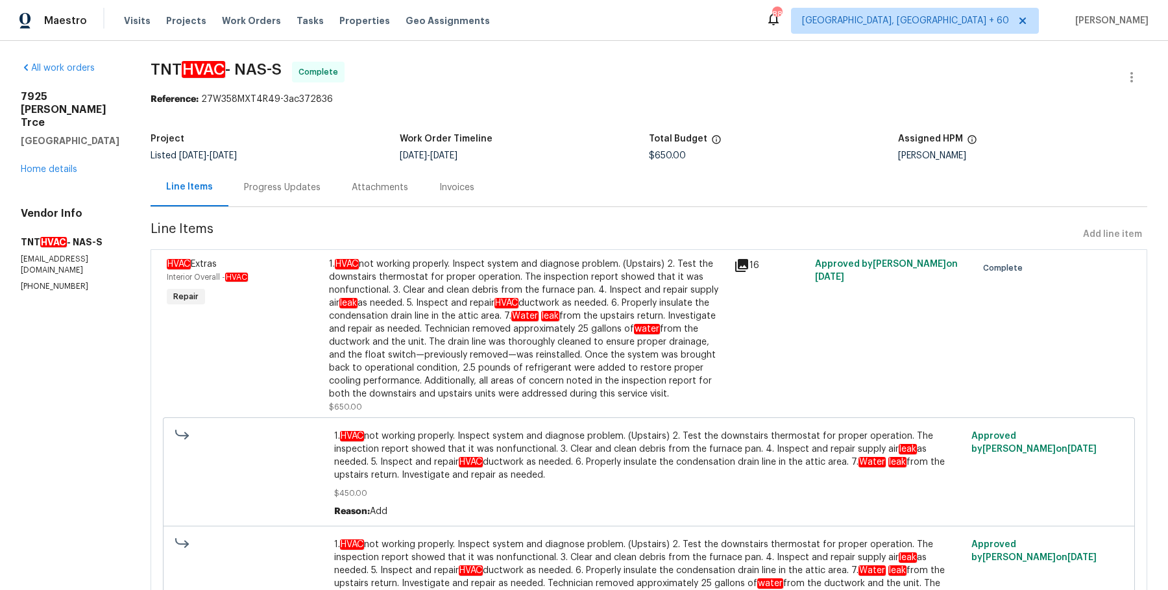
click at [274, 195] on div "Progress Updates" at bounding box center [282, 187] width 108 height 38
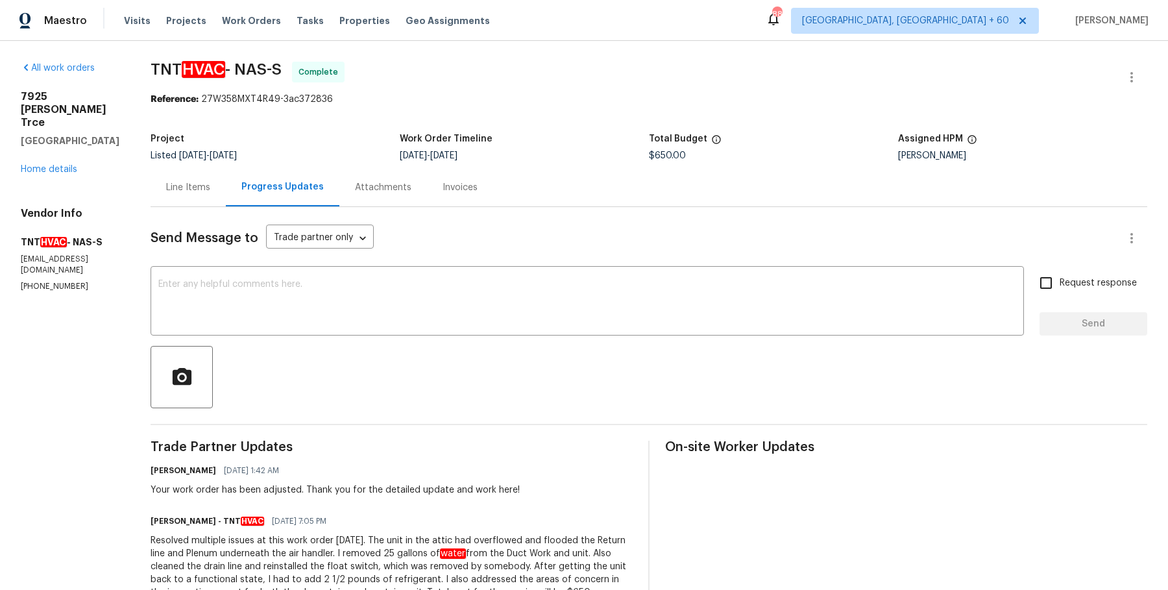
click at [427, 178] on div "Invoices" at bounding box center [460, 187] width 66 height 38
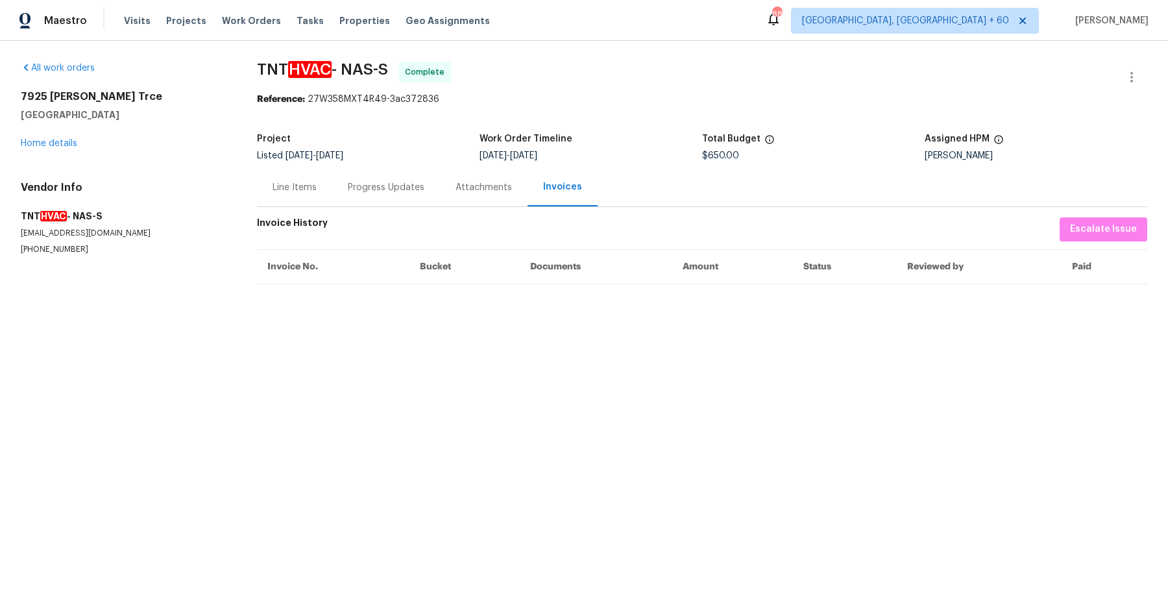
click at [481, 190] on div "Attachments" at bounding box center [483, 187] width 56 height 13
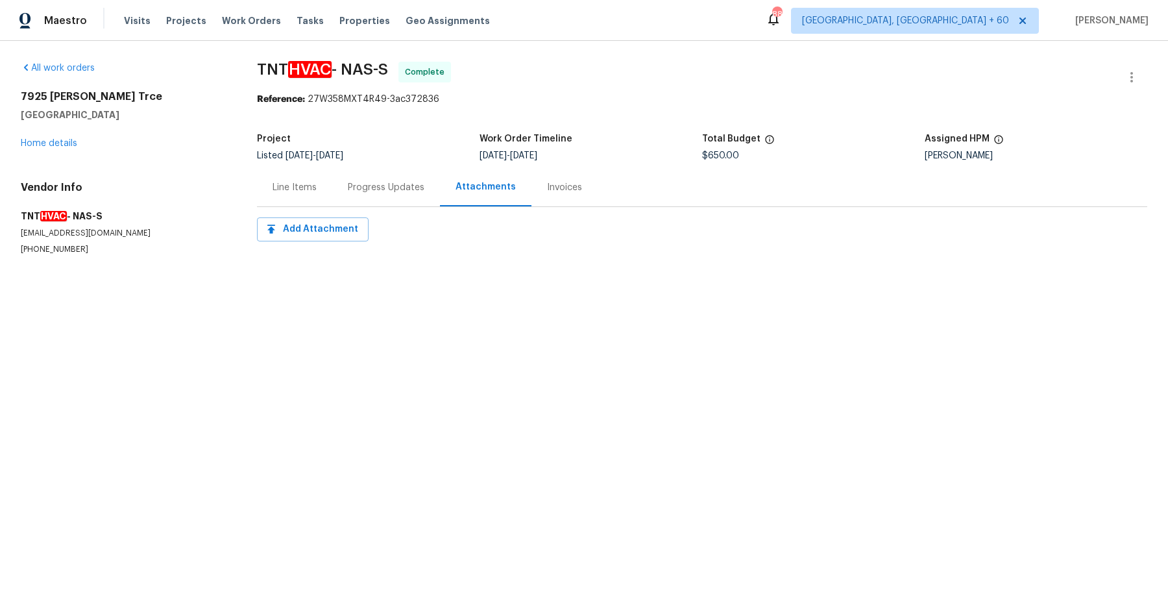
click at [319, 178] on div "Line Items" at bounding box center [294, 187] width 75 height 38
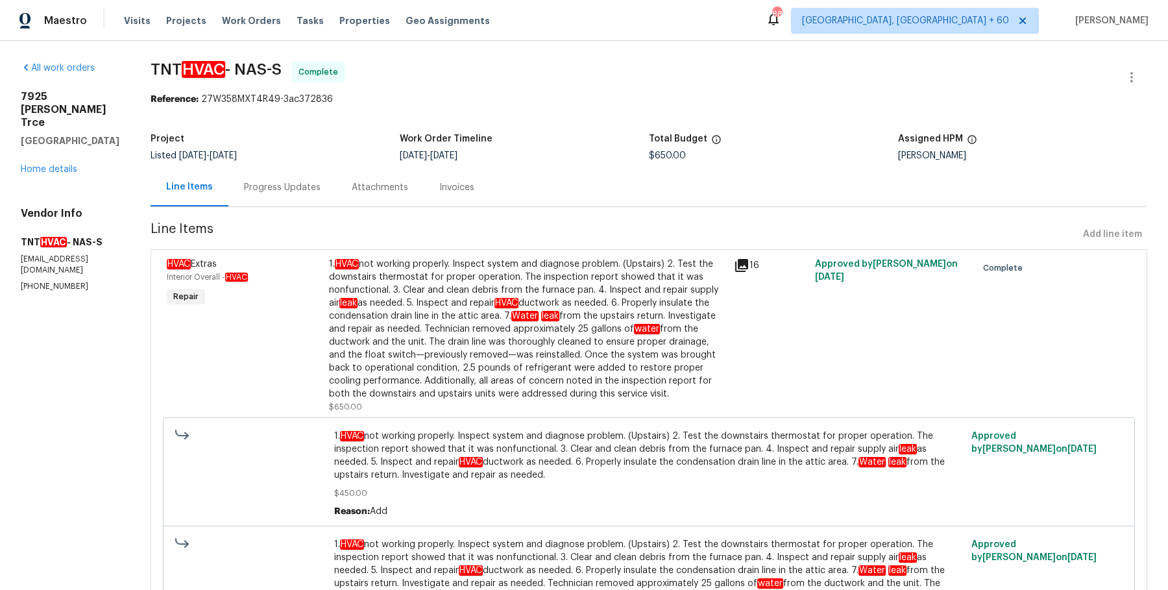
click at [399, 323] on div "1. HVAC not working properly. Inspect system and diagnose problem. (Upstairs) 2…" at bounding box center [527, 329] width 397 height 143
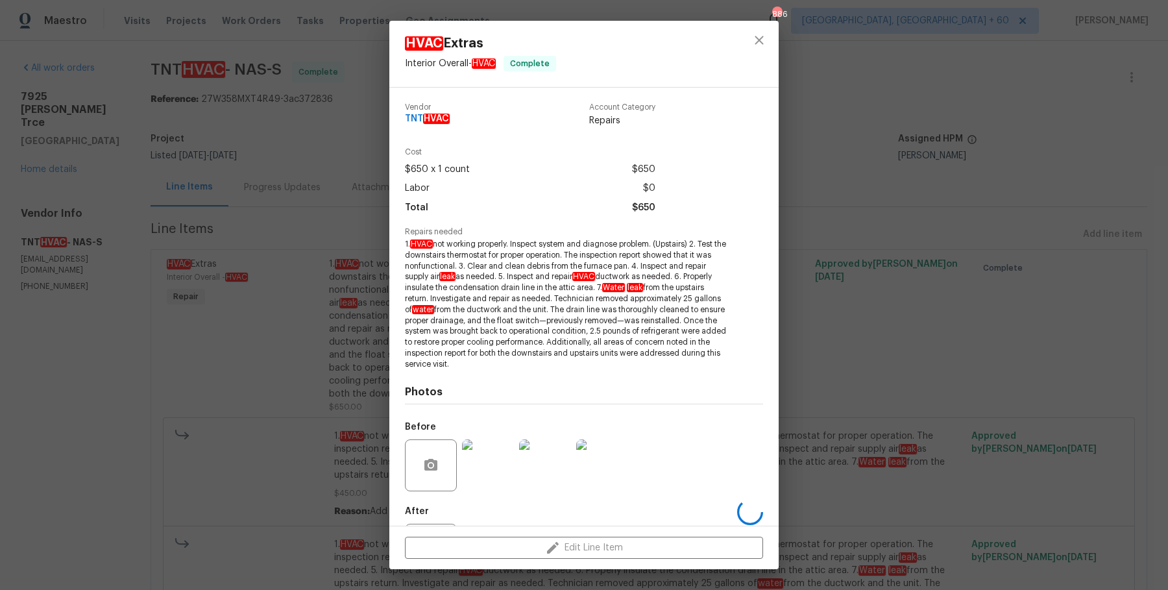
scroll to position [62, 0]
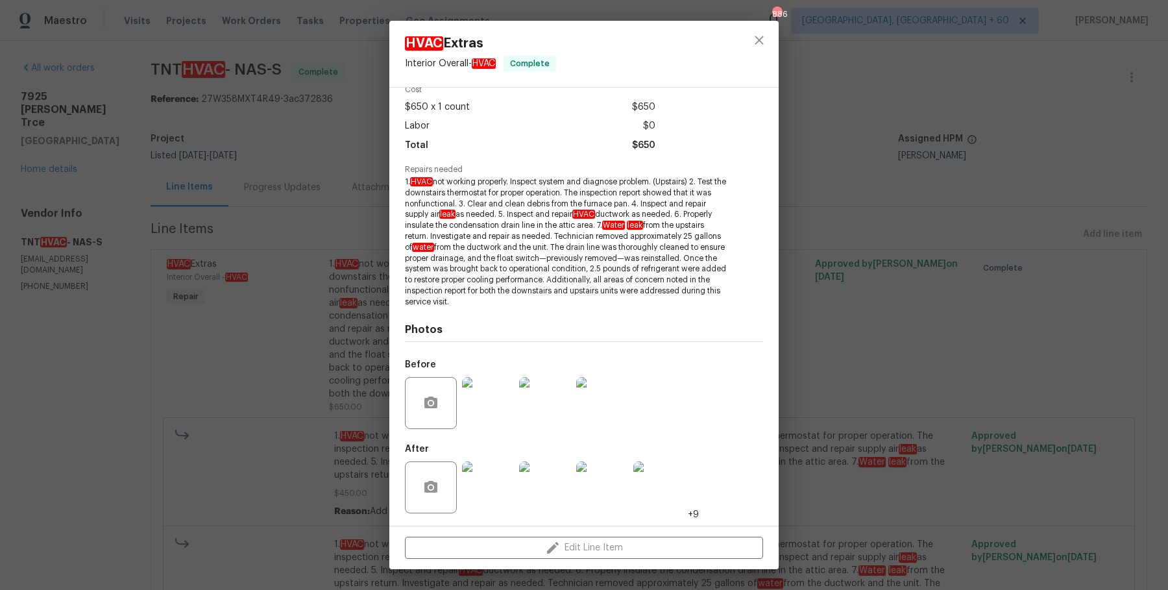
click at [501, 424] on img at bounding box center [488, 403] width 52 height 52
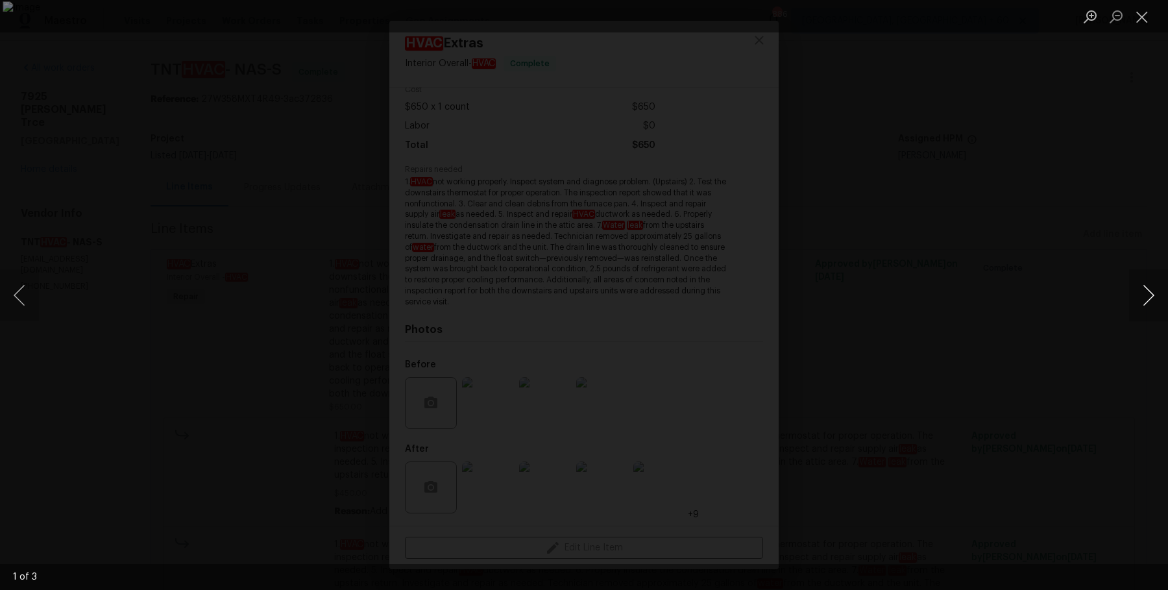
click at [1157, 296] on button "Next image" at bounding box center [1148, 295] width 39 height 52
click at [1128, 261] on div "Lightbox" at bounding box center [584, 295] width 1168 height 590
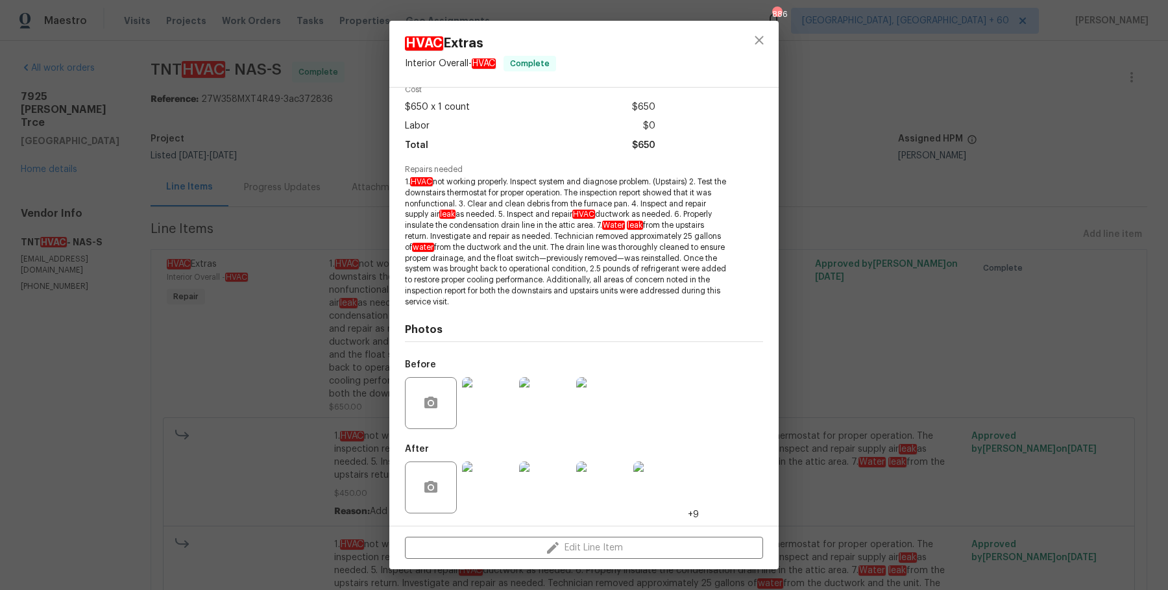
click at [1128, 261] on div "HVAC Extras Interior Overall - HVAC Complete Vendor TNT HVAC Account Category R…" at bounding box center [584, 295] width 1168 height 590
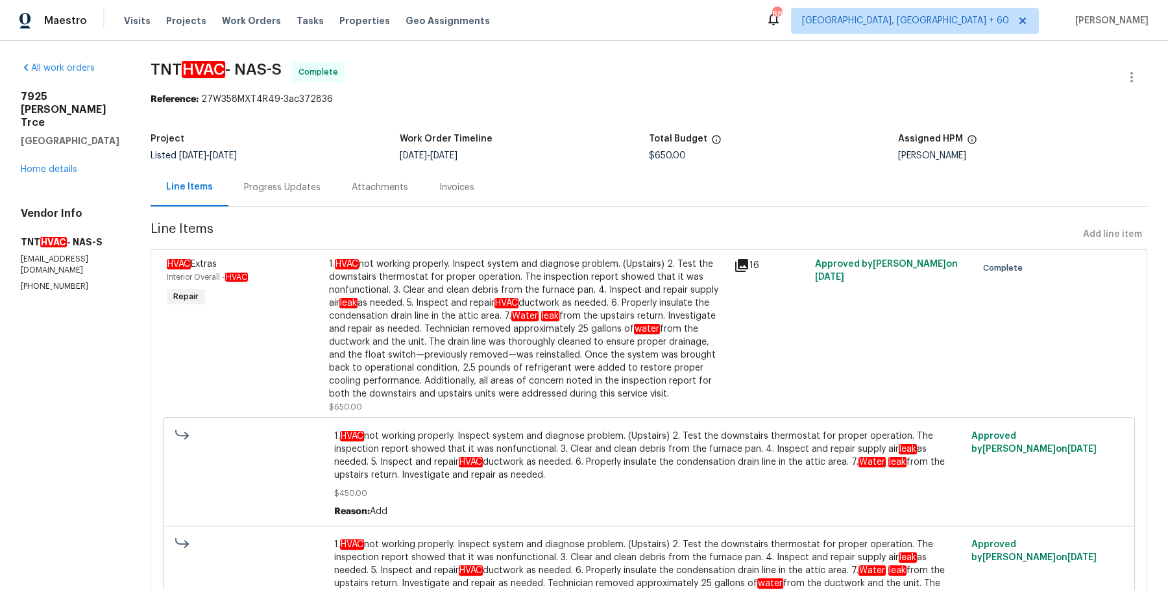
scroll to position [73, 0]
